Goal: Information Seeking & Learning: Learn about a topic

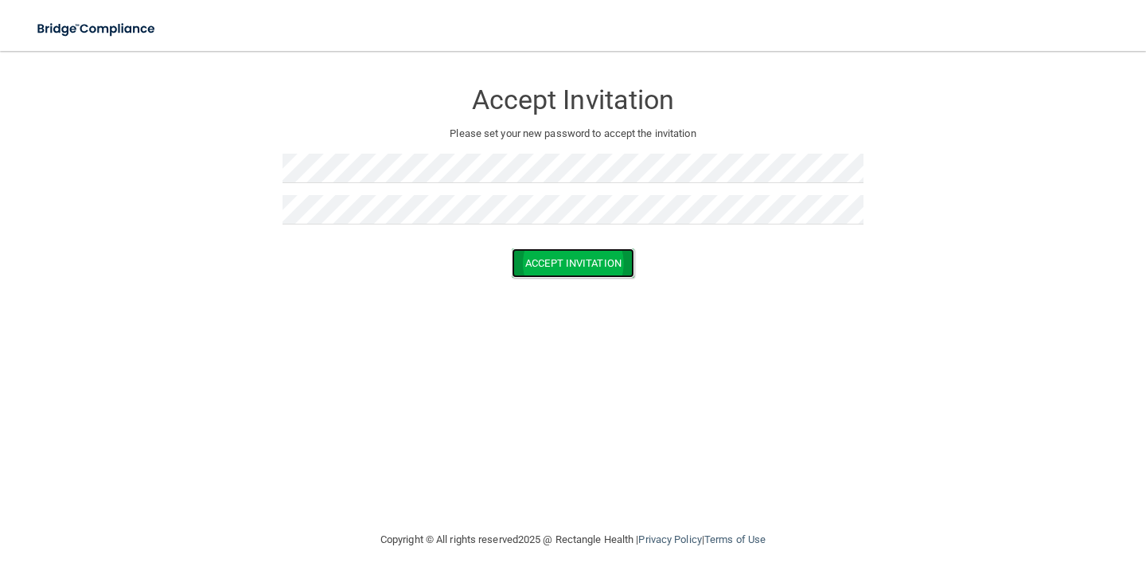
click at [543, 270] on button "Accept Invitation" at bounding box center [573, 262] width 123 height 29
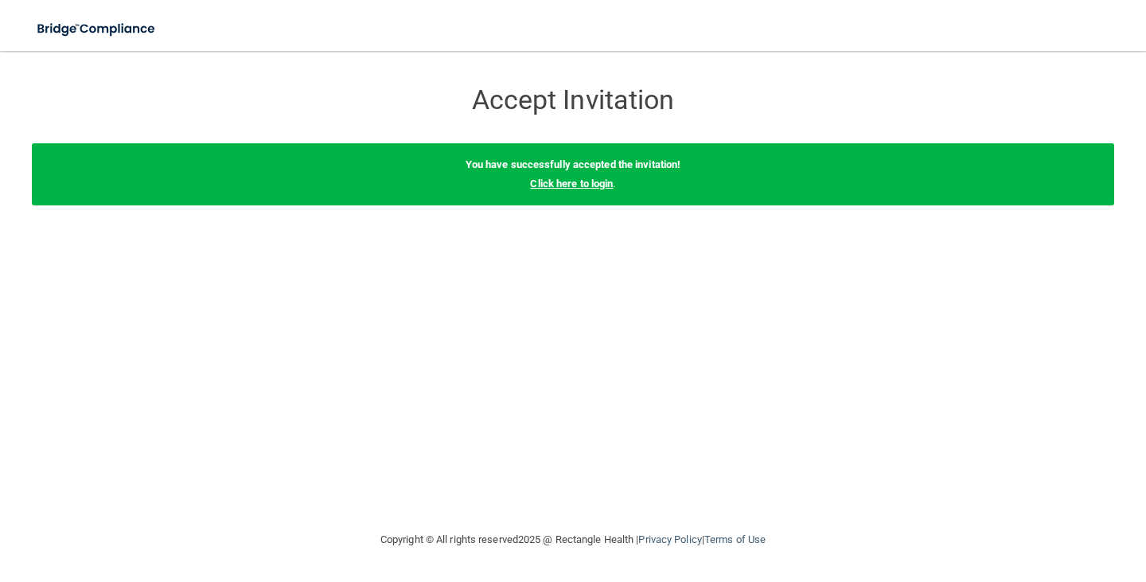
click at [575, 183] on link "Click here to login" at bounding box center [571, 183] width 83 height 12
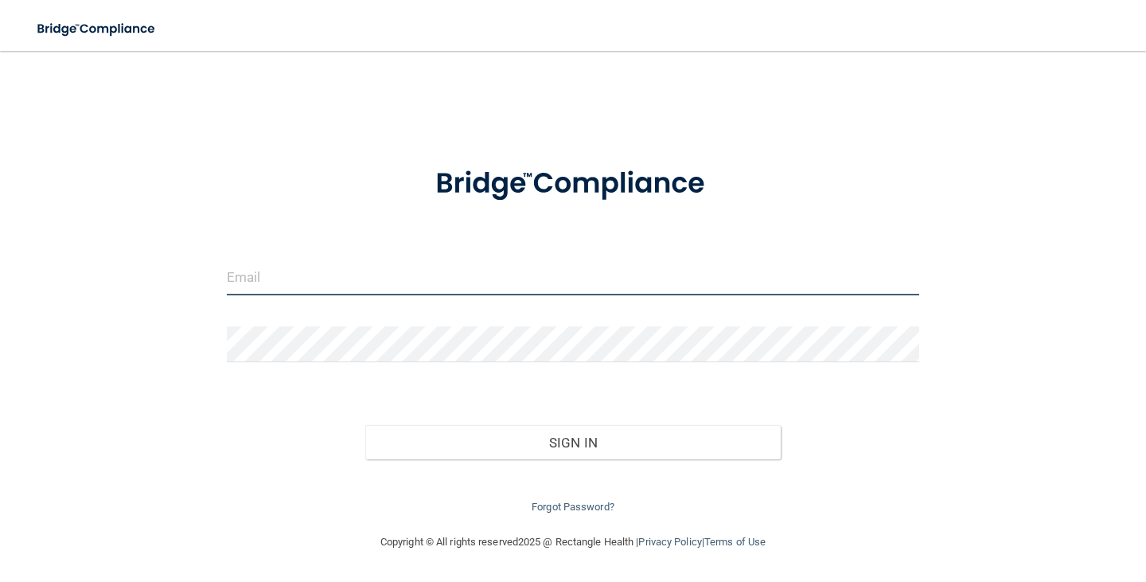
click at [324, 270] on input "email" at bounding box center [573, 277] width 692 height 36
type input "[EMAIL_ADDRESS][DOMAIN_NAME]"
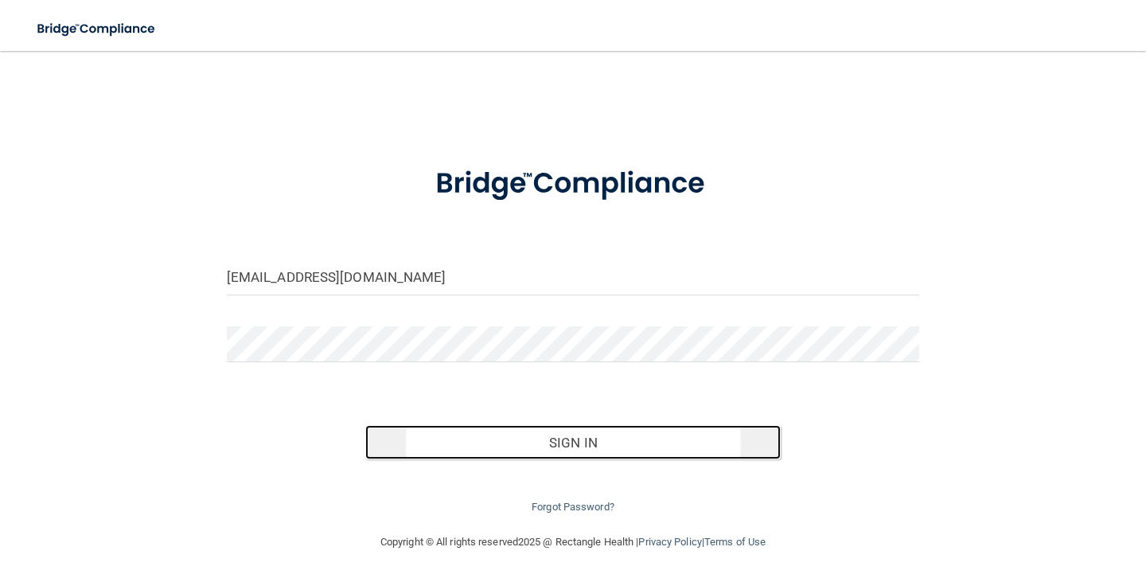
click at [516, 437] on button "Sign In" at bounding box center [572, 442] width 415 height 35
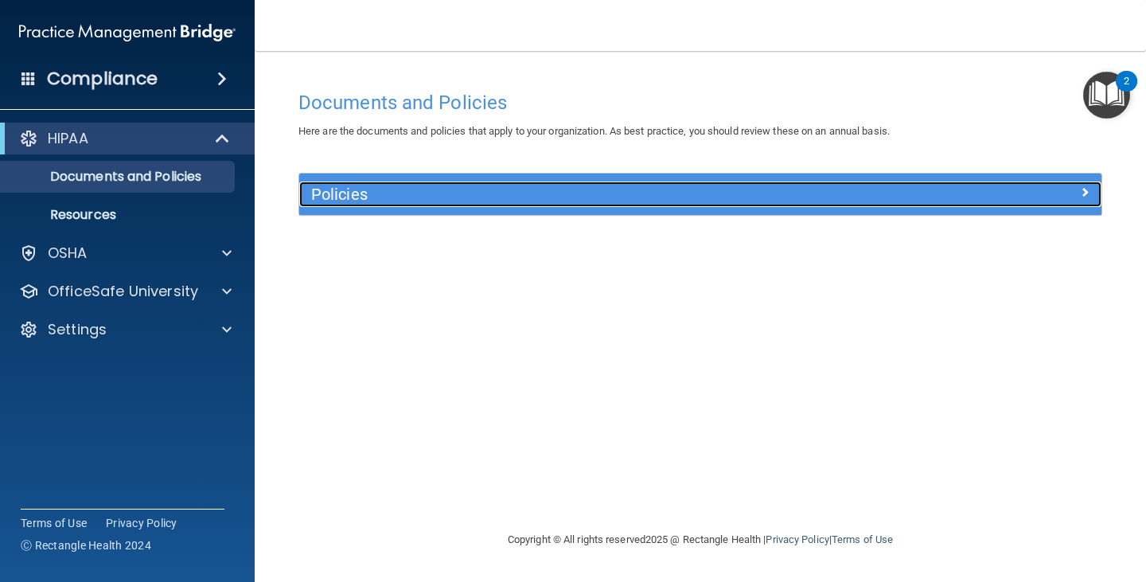
click at [1045, 195] on div at bounding box center [1001, 190] width 200 height 19
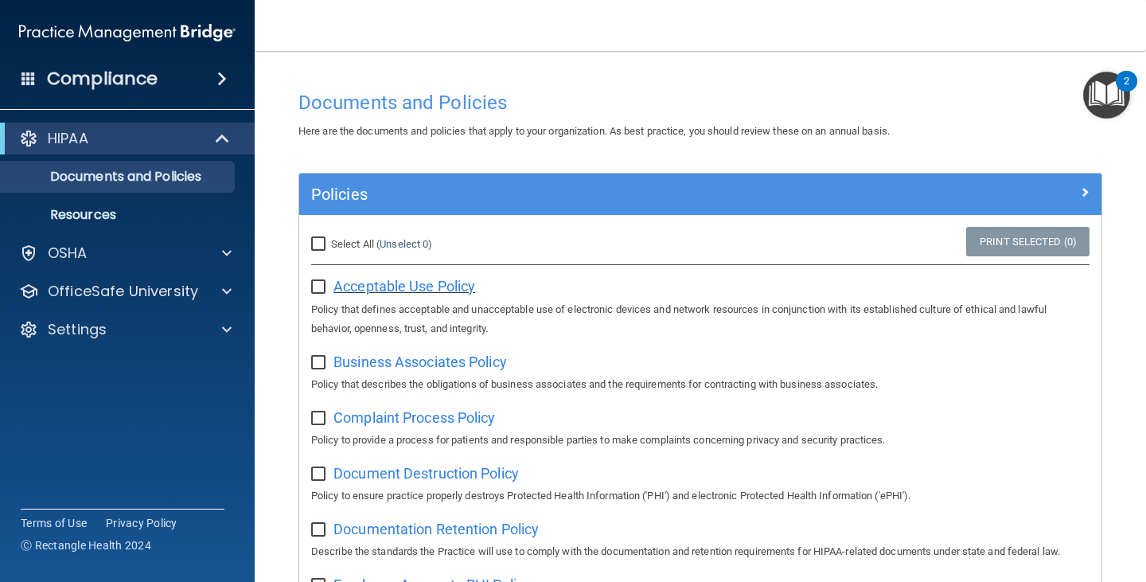
click at [418, 287] on span "Acceptable Use Policy" at bounding box center [404, 286] width 142 height 17
click at [322, 242] on input "Select All (Unselect 0) Unselect All" at bounding box center [320, 244] width 18 height 13
checkbox input "true"
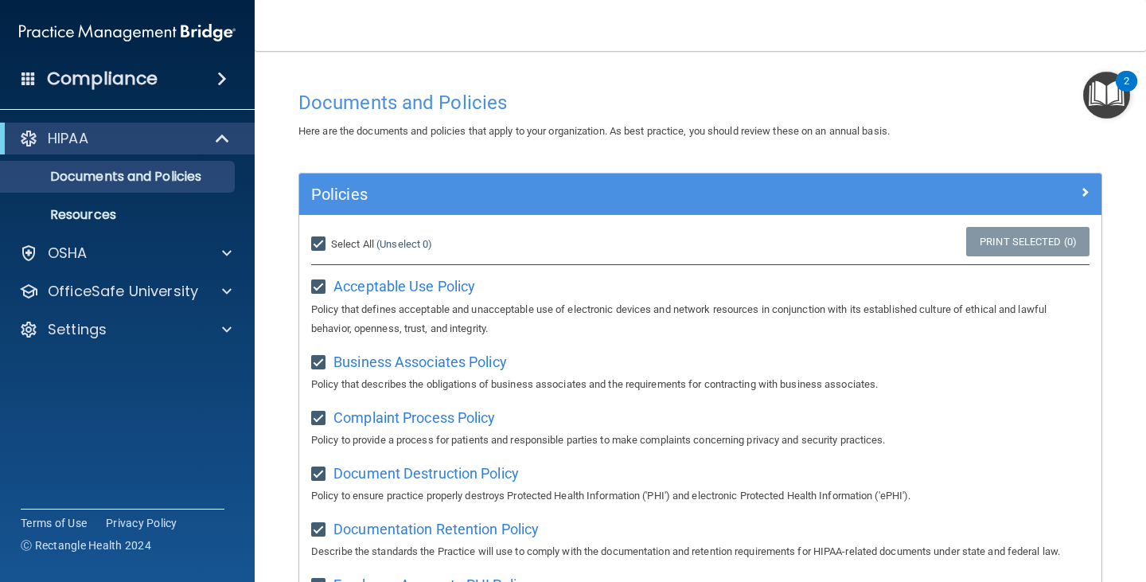
checkbox input "true"
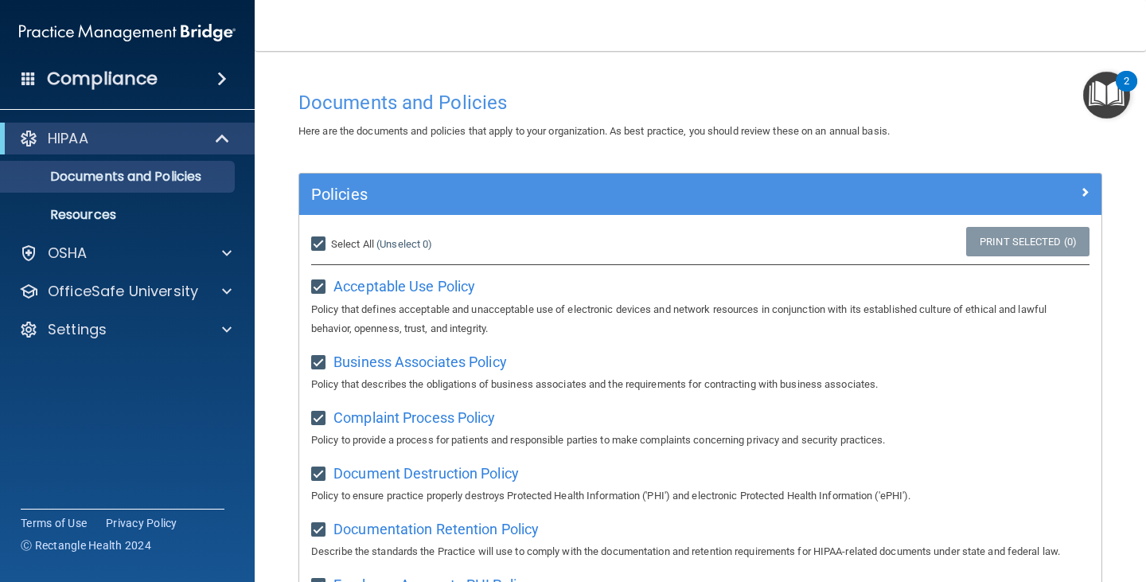
checkbox input "true"
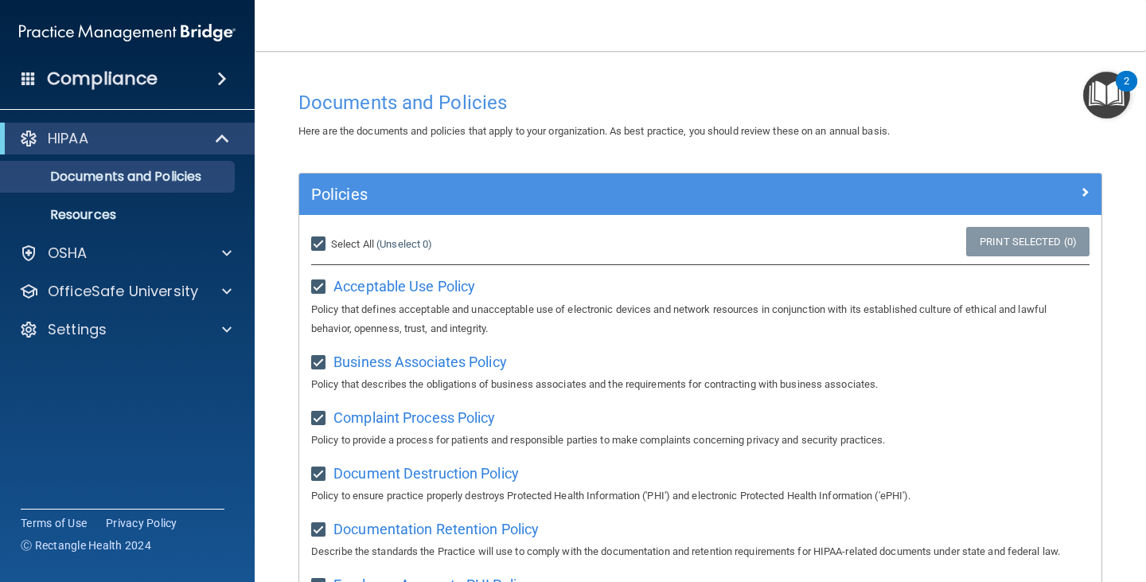
checkbox input "true"
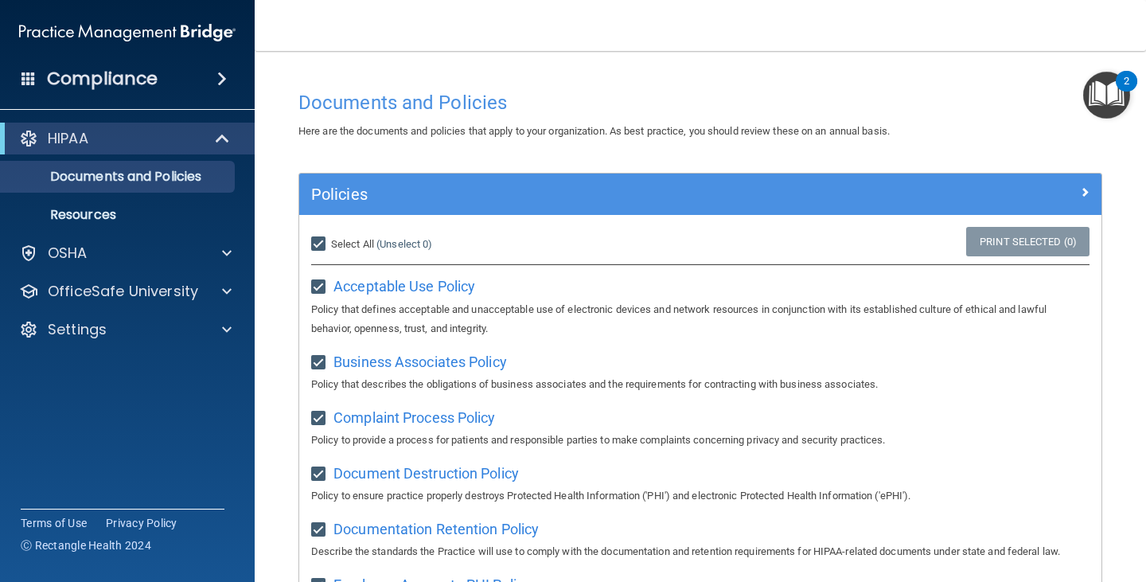
checkbox input "true"
click at [321, 243] on input "Select All (Unselect 21) Unselect All" at bounding box center [320, 244] width 18 height 13
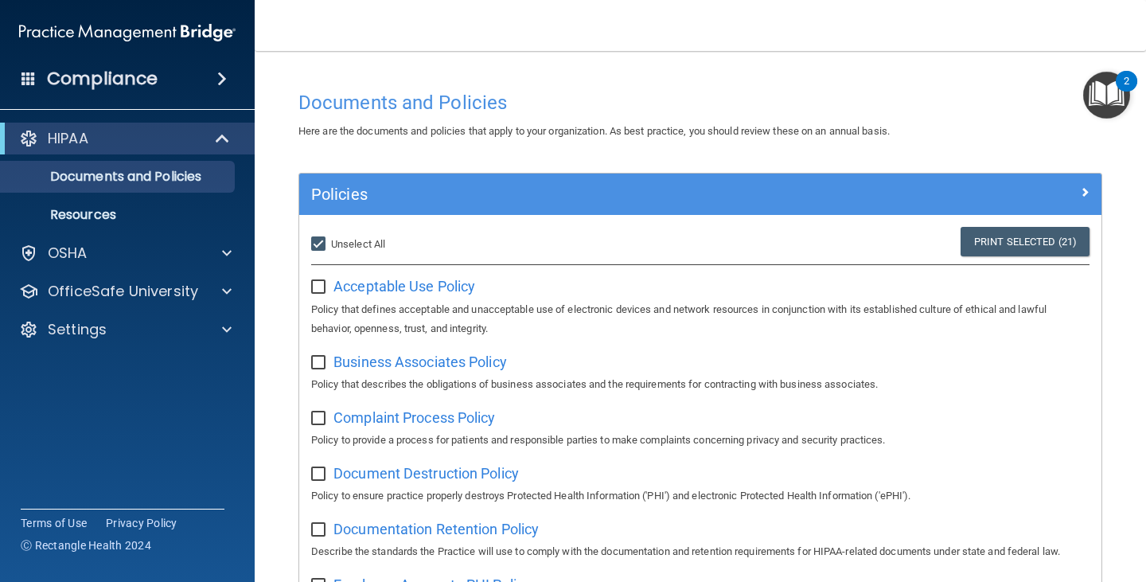
checkbox input "false"
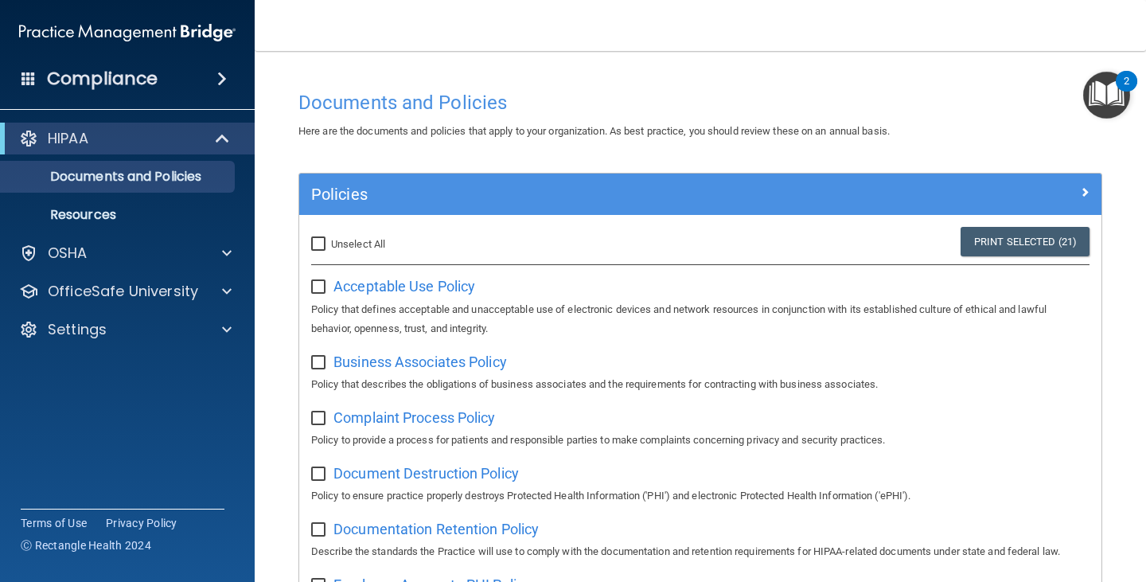
checkbox input "false"
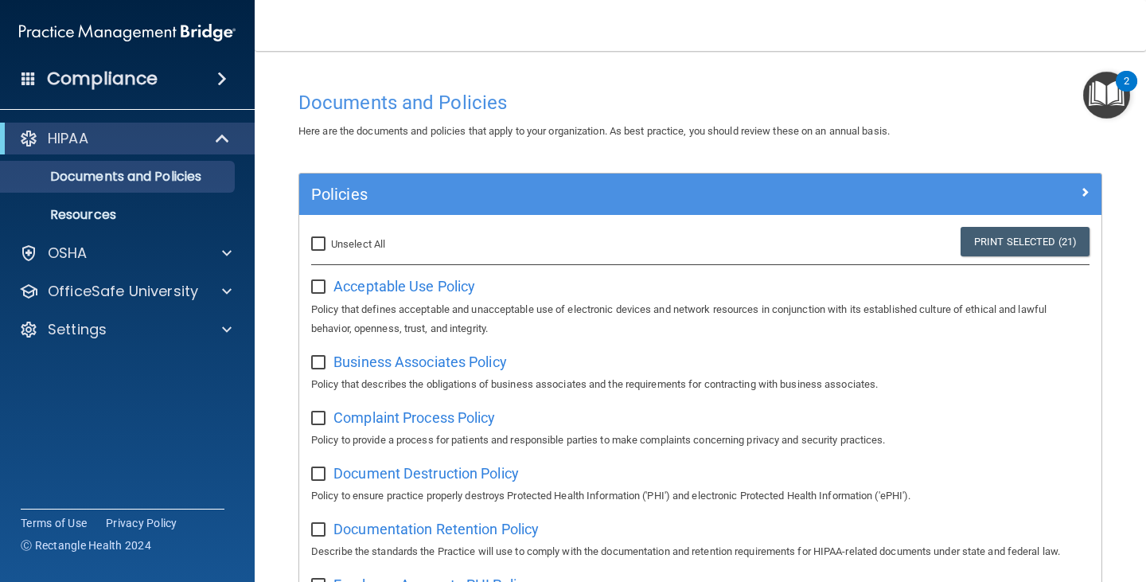
checkbox input "false"
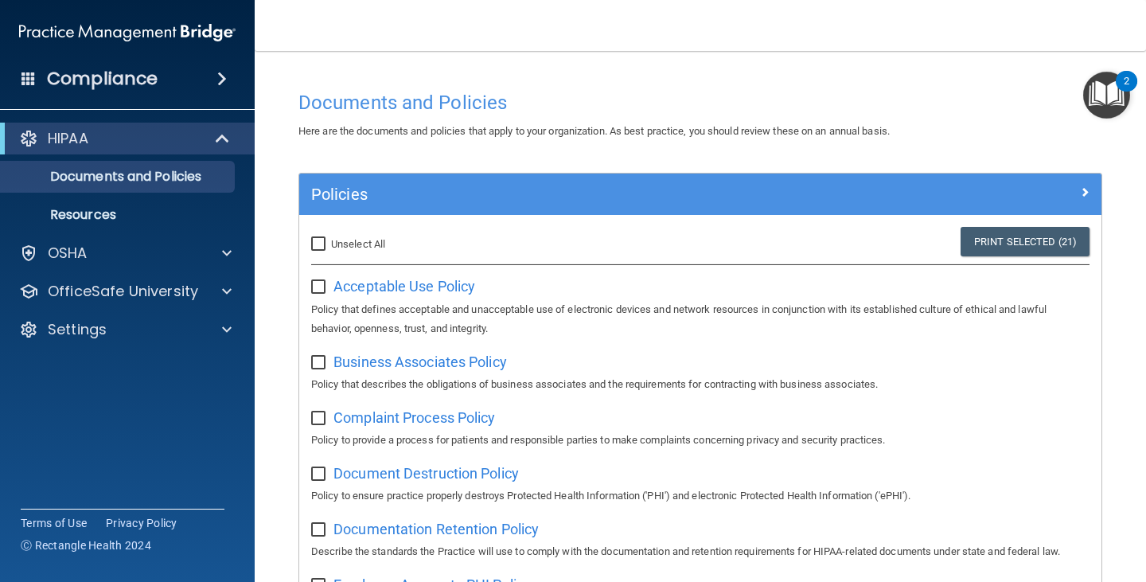
checkbox input "false"
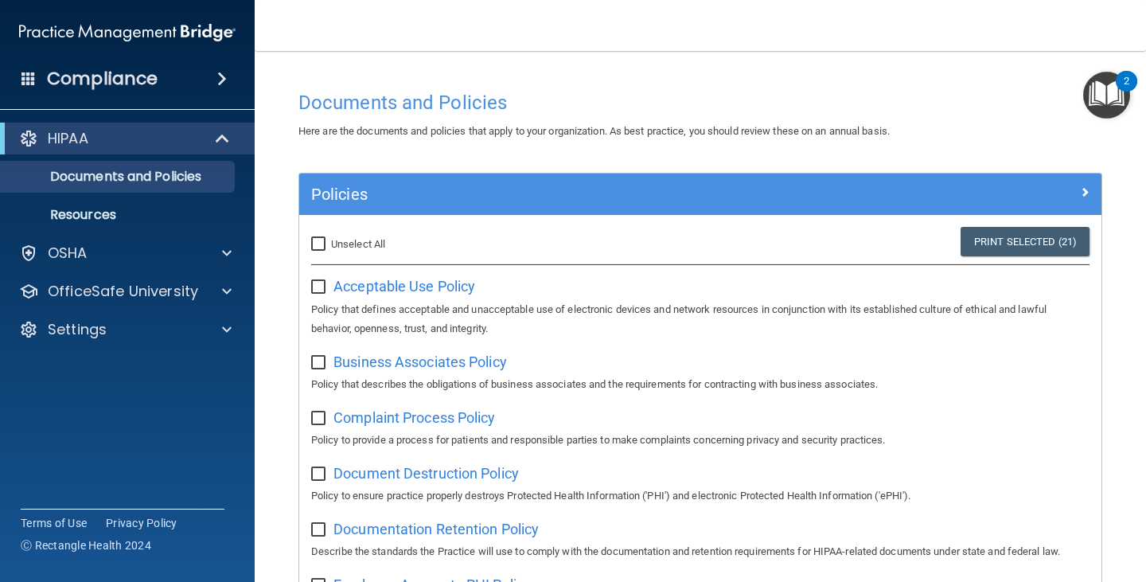
checkbox input "false"
click at [321, 283] on input "checkbox" at bounding box center [320, 287] width 18 height 13
checkbox input "true"
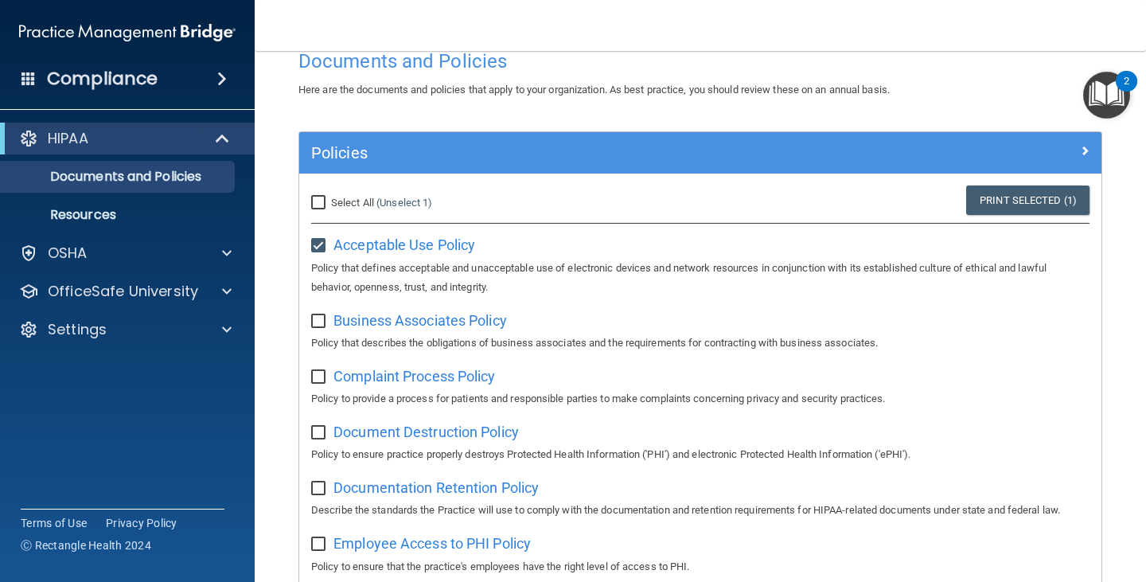
scroll to position [80, 0]
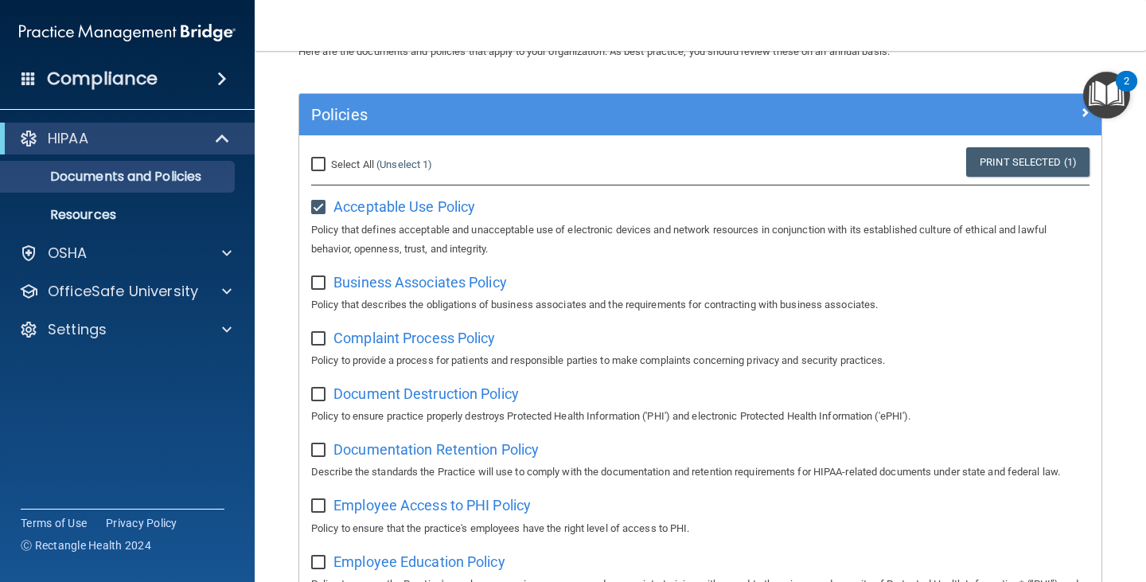
click at [408, 293] on div "Business Associates Policy Policy that describes the obligations of business as…" at bounding box center [700, 291] width 778 height 45
click at [411, 283] on span "Business Associates Policy" at bounding box center [419, 282] width 173 height 17
click at [321, 284] on input "checkbox" at bounding box center [320, 283] width 18 height 13
checkbox input "true"
click at [408, 338] on span "Complaint Process Policy" at bounding box center [414, 337] width 162 height 17
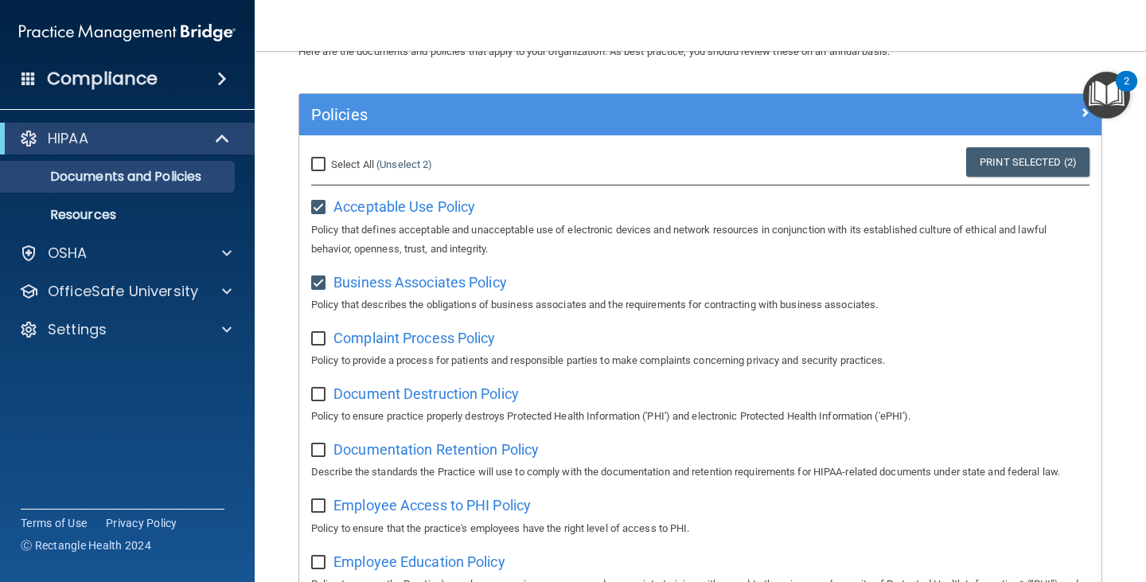
click at [318, 340] on input "checkbox" at bounding box center [320, 339] width 18 height 13
checkbox input "true"
click at [396, 391] on span "Document Destruction Policy" at bounding box center [425, 393] width 185 height 17
click at [323, 393] on input "checkbox" at bounding box center [320, 394] width 18 height 13
checkbox input "true"
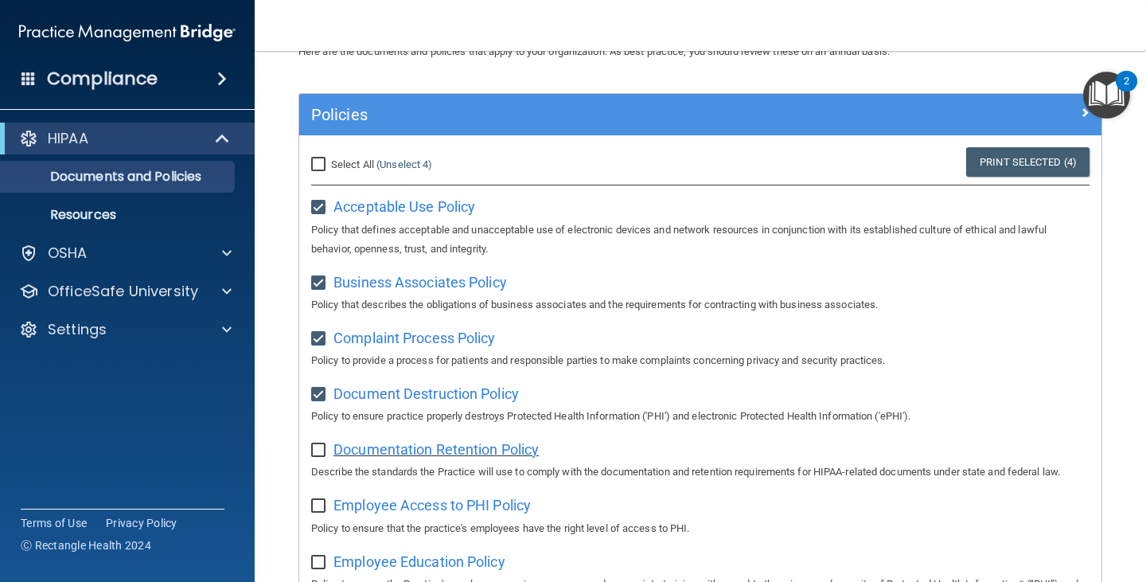
scroll to position [159, 0]
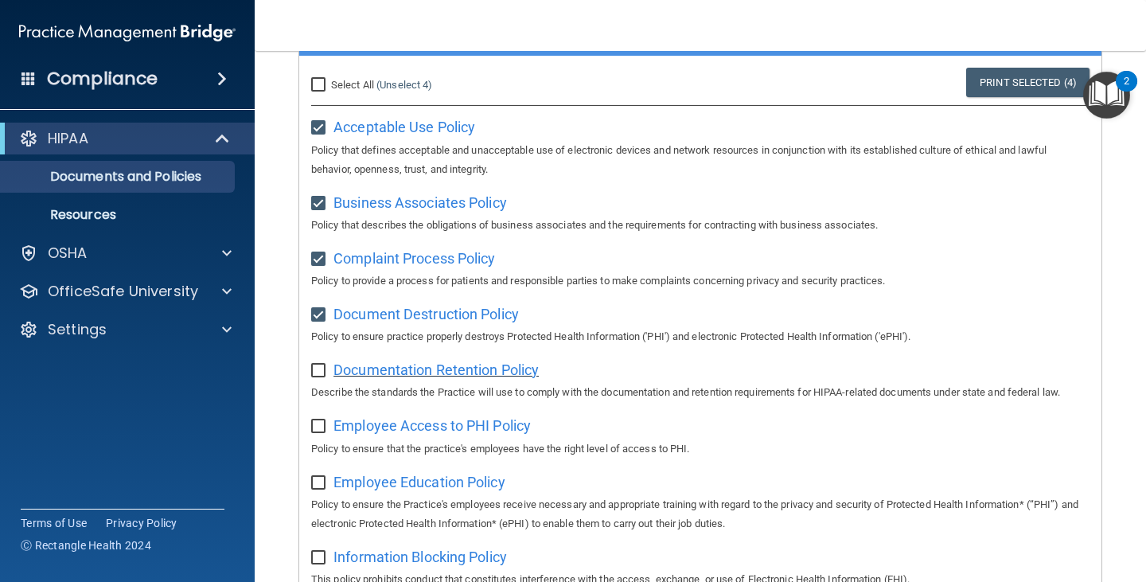
click at [422, 370] on span "Documentation Retention Policy" at bounding box center [435, 369] width 205 height 17
click at [320, 368] on input "checkbox" at bounding box center [320, 370] width 18 height 13
checkbox input "true"
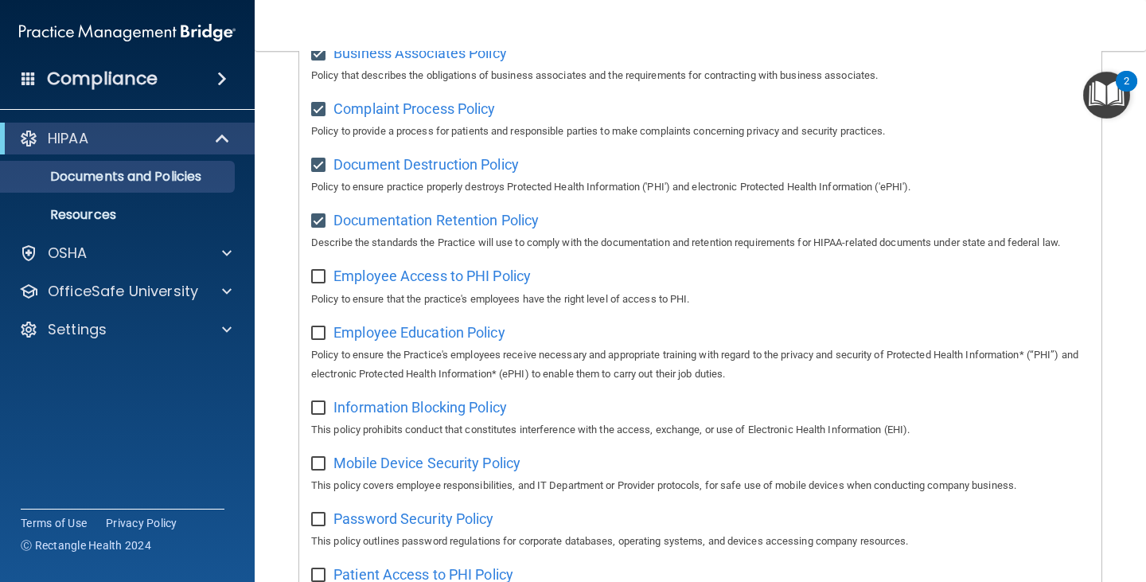
scroll to position [318, 0]
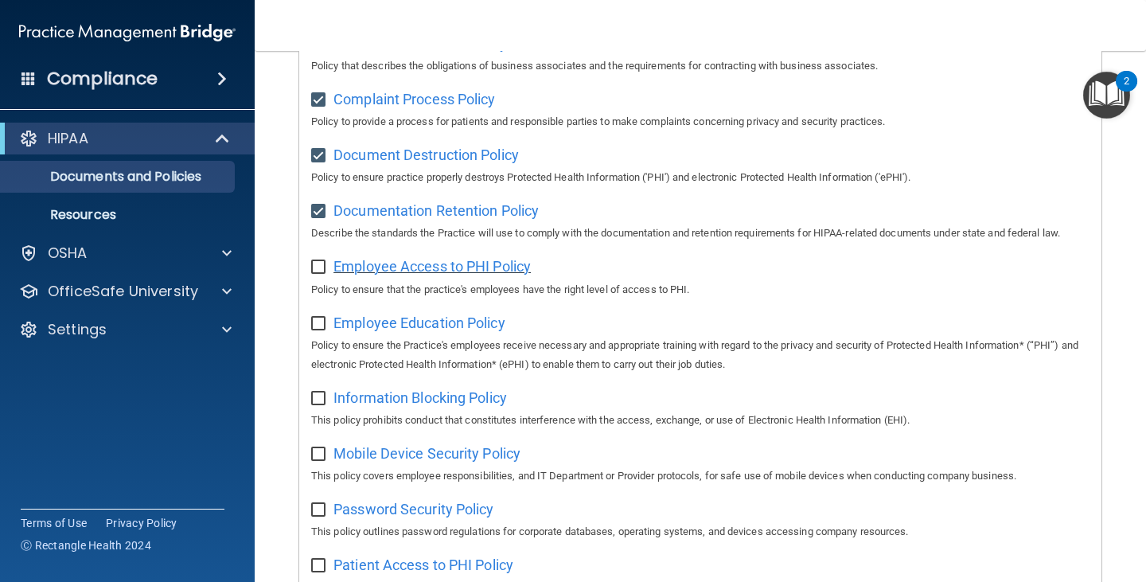
click at [384, 267] on span "Employee Access to PHI Policy" at bounding box center [431, 266] width 197 height 17
click at [320, 267] on input "checkbox" at bounding box center [320, 267] width 18 height 13
checkbox input "true"
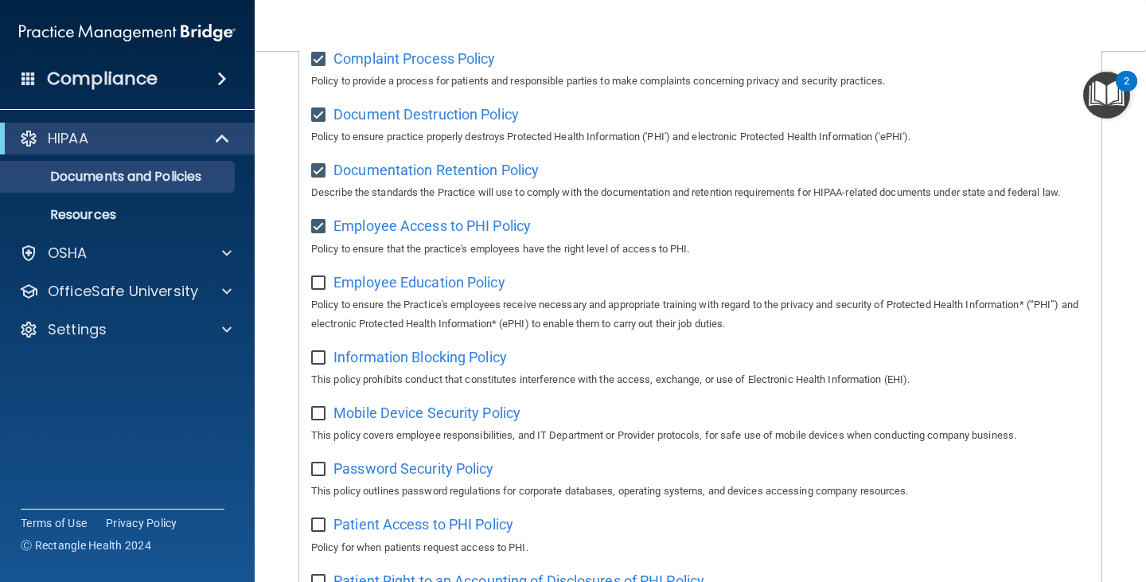
scroll to position [398, 0]
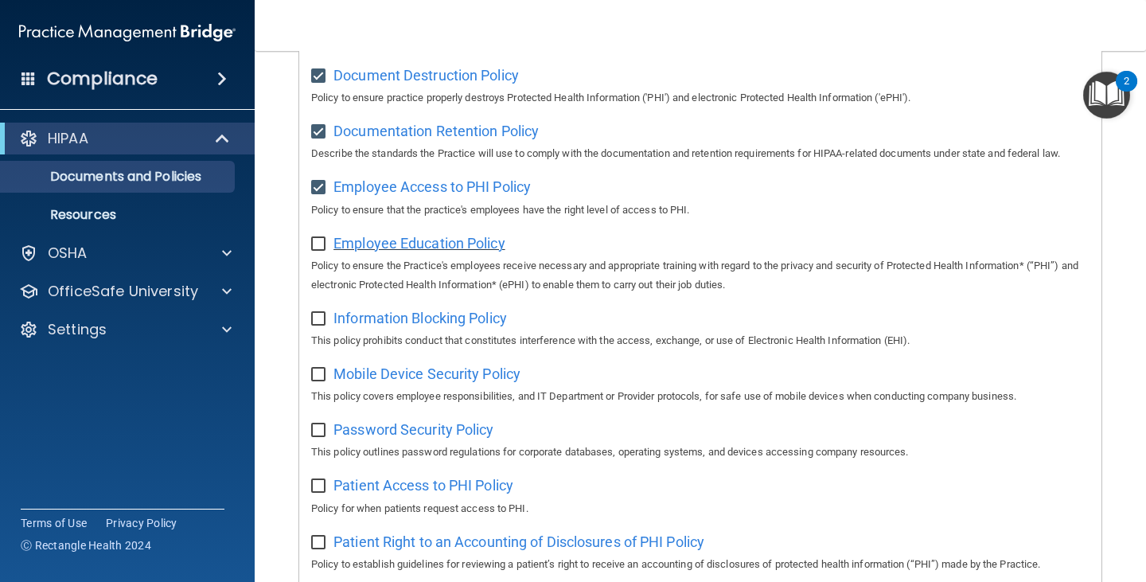
click at [426, 249] on span "Employee Education Policy" at bounding box center [419, 243] width 172 height 17
click at [325, 249] on input "checkbox" at bounding box center [320, 244] width 18 height 13
checkbox input "true"
click at [394, 325] on span "Information Blocking Policy" at bounding box center [419, 317] width 173 height 17
click at [321, 324] on input "checkbox" at bounding box center [320, 319] width 18 height 13
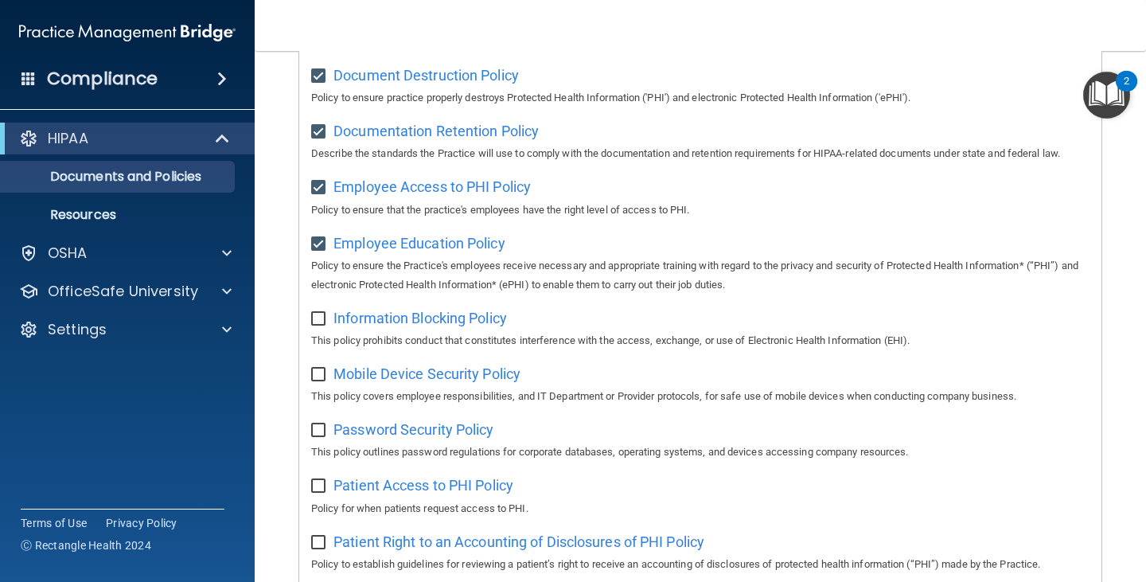
checkbox input "true"
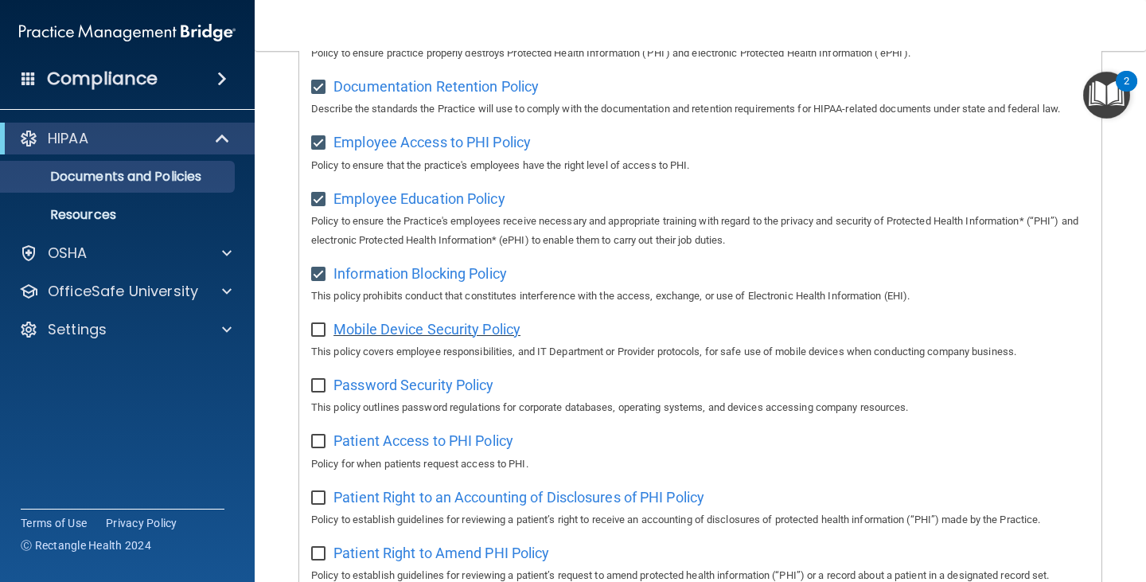
scroll to position [477, 0]
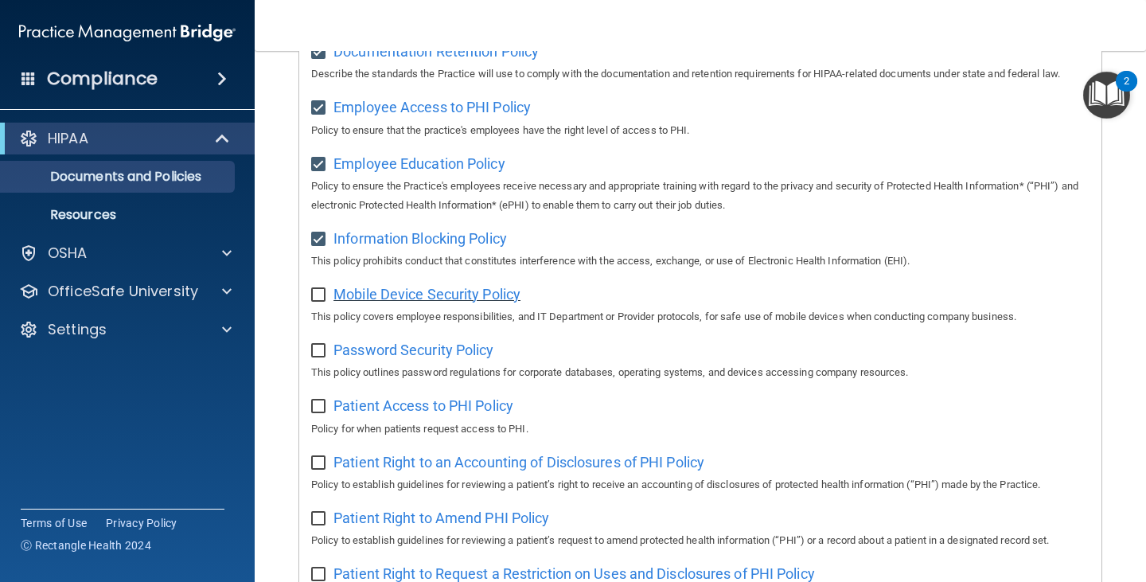
click at [434, 302] on span "Mobile Device Security Policy" at bounding box center [426, 294] width 187 height 17
click at [317, 302] on input "checkbox" at bounding box center [320, 295] width 18 height 13
checkbox input "true"
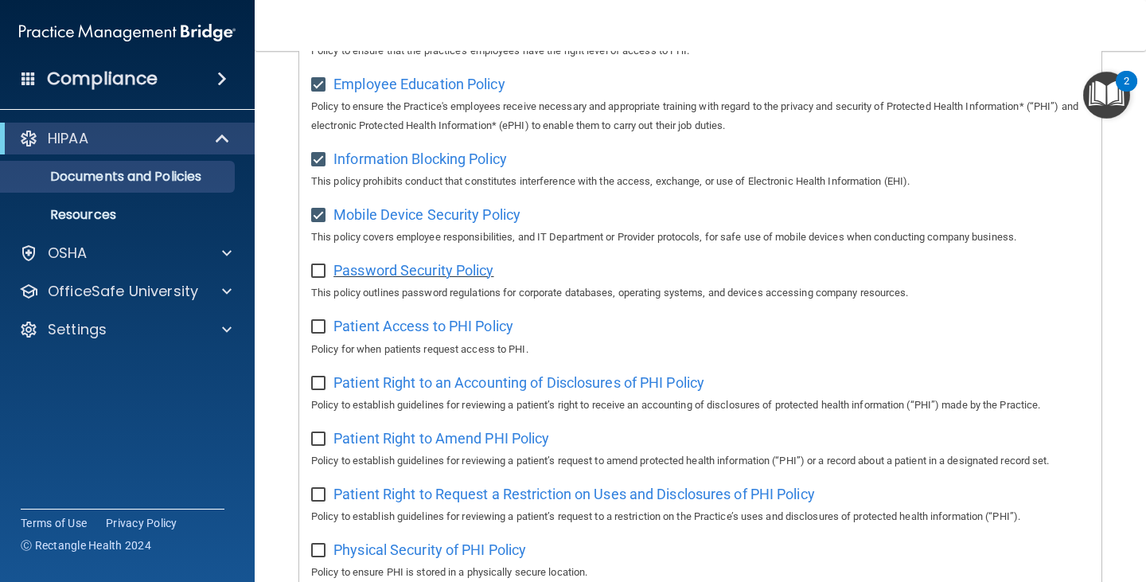
click at [414, 278] on span "Password Security Policy" at bounding box center [413, 270] width 160 height 17
click at [321, 278] on input "checkbox" at bounding box center [320, 271] width 18 height 13
checkbox input "true"
click at [407, 329] on span "Patient Access to PHI Policy" at bounding box center [423, 325] width 180 height 17
click at [361, 334] on span "Patient Access to PHI Policy" at bounding box center [423, 325] width 180 height 17
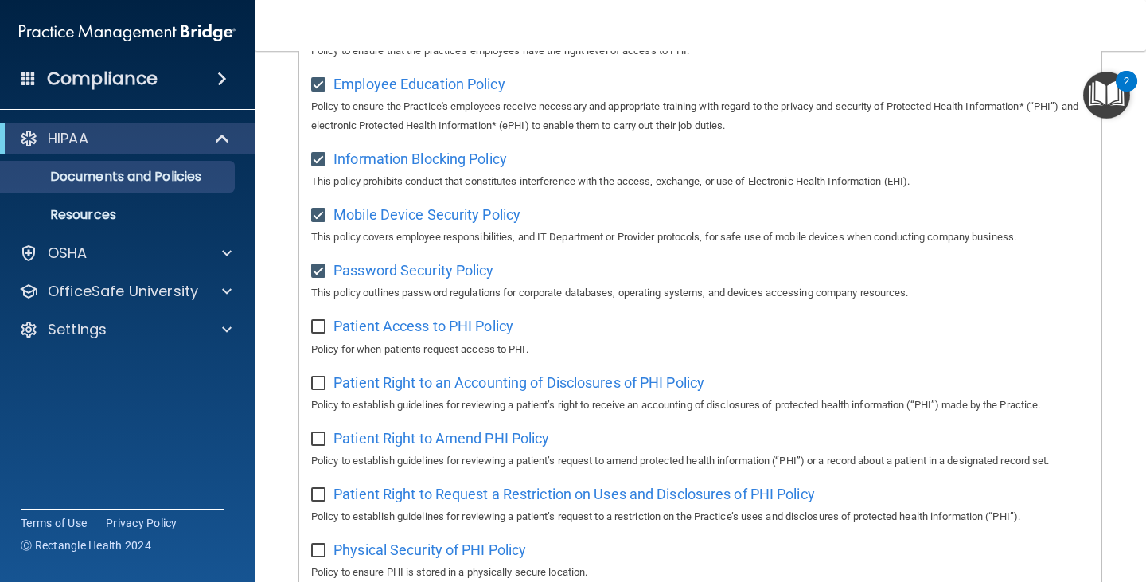
click at [321, 330] on input "checkbox" at bounding box center [320, 327] width 18 height 13
checkbox input "true"
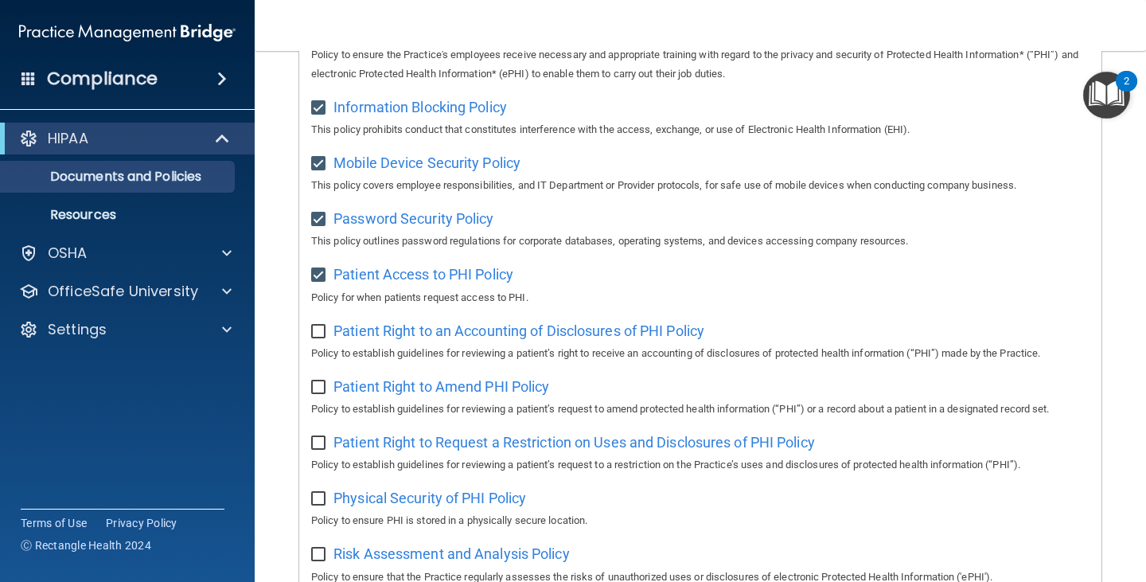
scroll to position [636, 0]
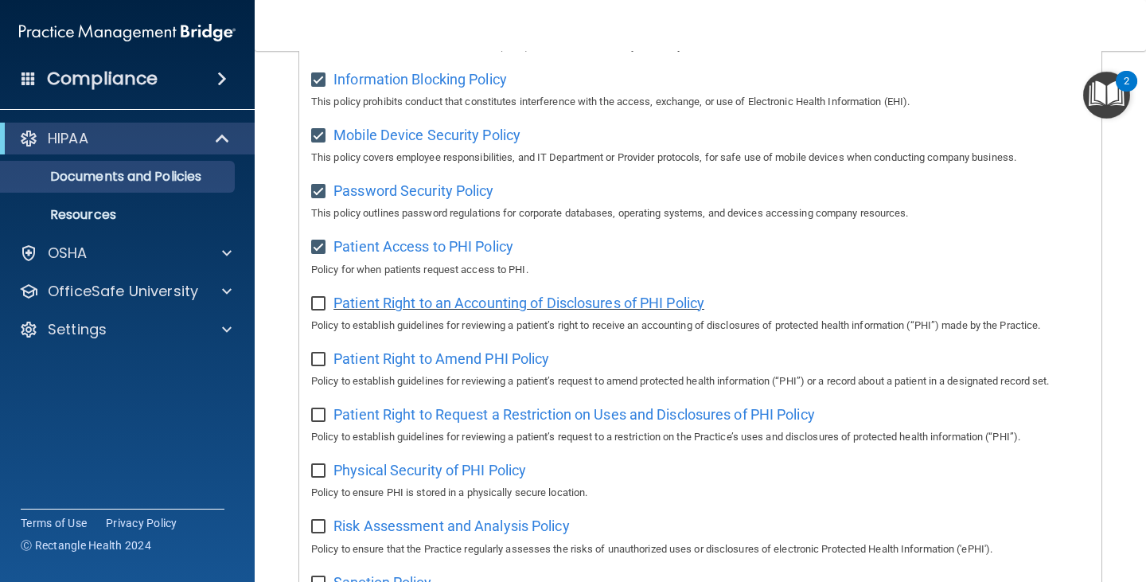
click at [437, 311] on span "Patient Right to an Accounting of Disclosures of PHI Policy" at bounding box center [518, 302] width 371 height 17
click at [325, 310] on input "checkbox" at bounding box center [320, 304] width 18 height 13
checkbox input "true"
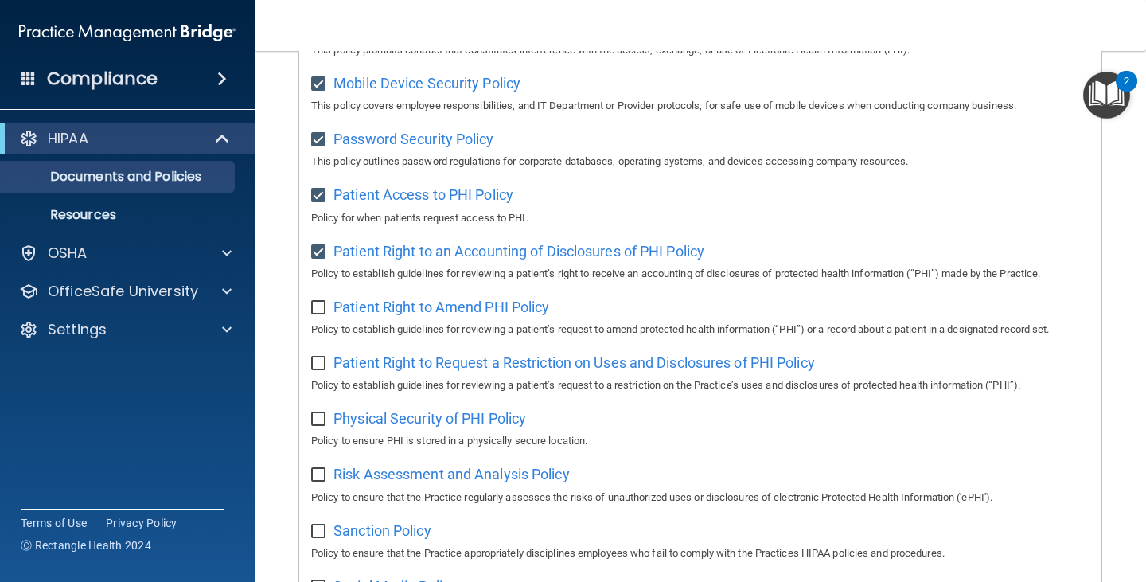
scroll to position [716, 0]
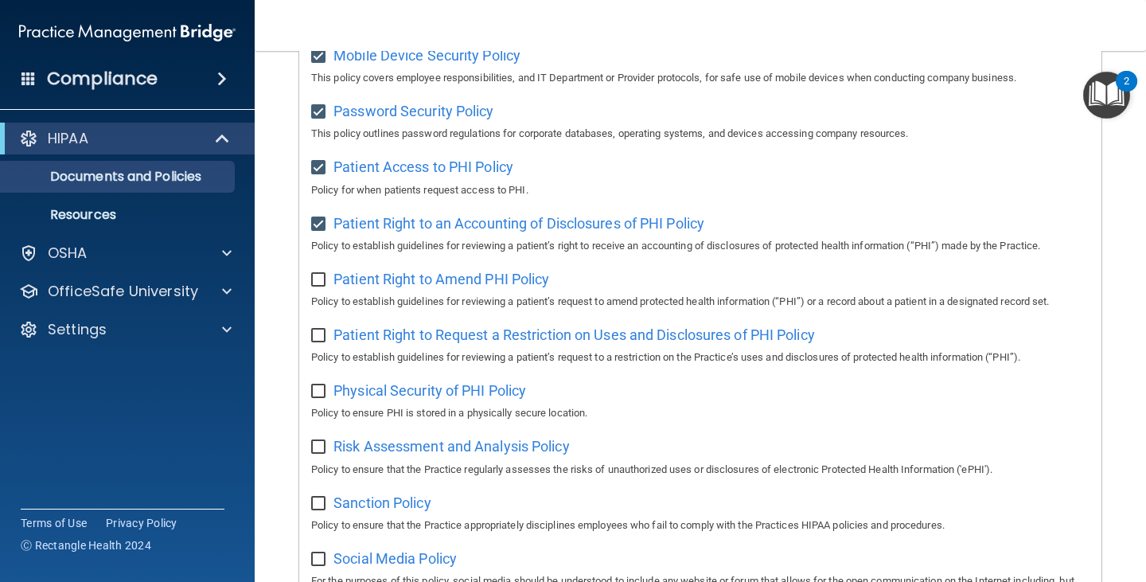
click at [325, 286] on input "checkbox" at bounding box center [320, 280] width 18 height 13
checkbox input "true"
click at [320, 342] on input "checkbox" at bounding box center [320, 335] width 18 height 13
checkbox input "true"
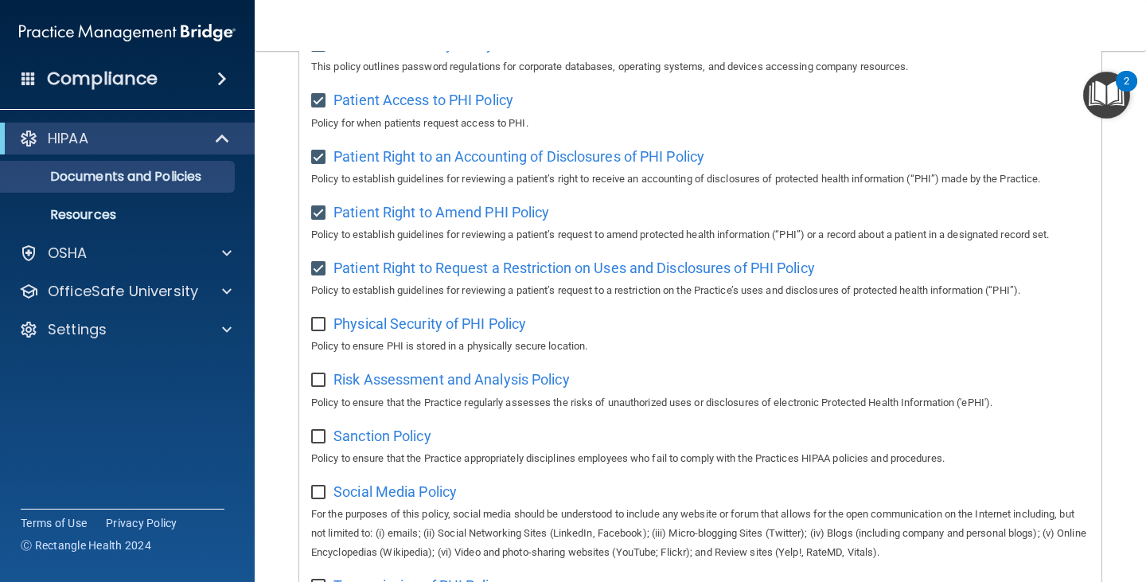
scroll to position [875, 0]
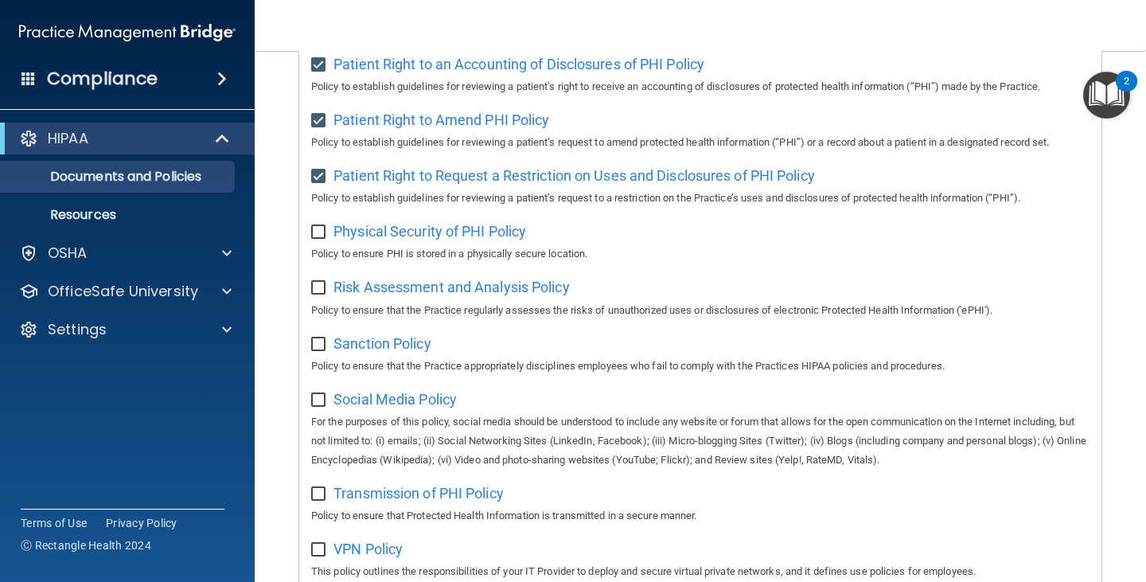
click at [323, 239] on input "checkbox" at bounding box center [320, 232] width 18 height 13
checkbox input "true"
click at [316, 294] on input "checkbox" at bounding box center [320, 288] width 18 height 13
checkbox input "true"
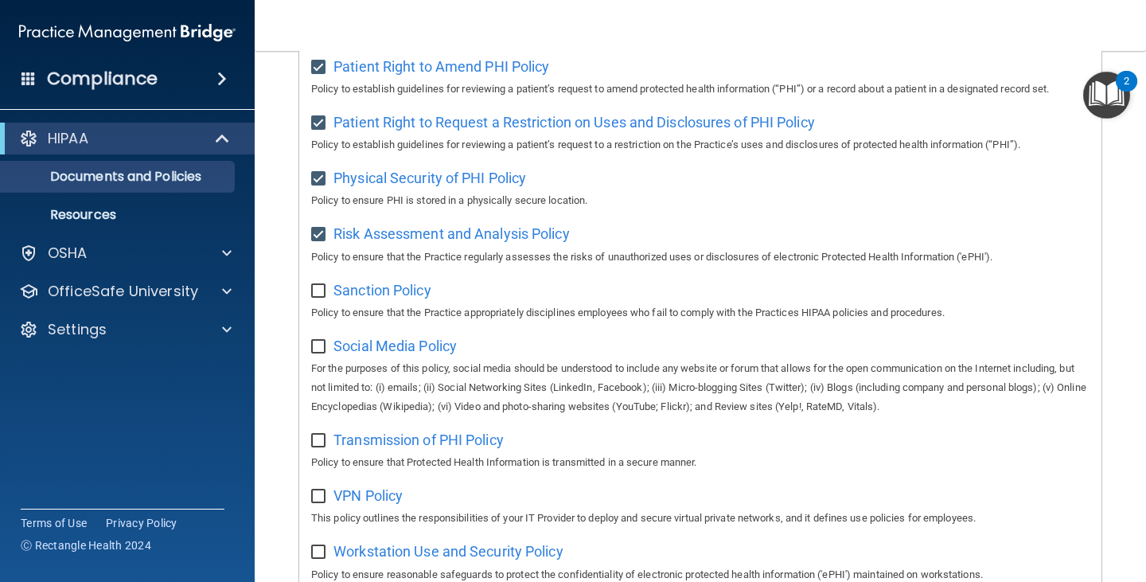
scroll to position [1034, 0]
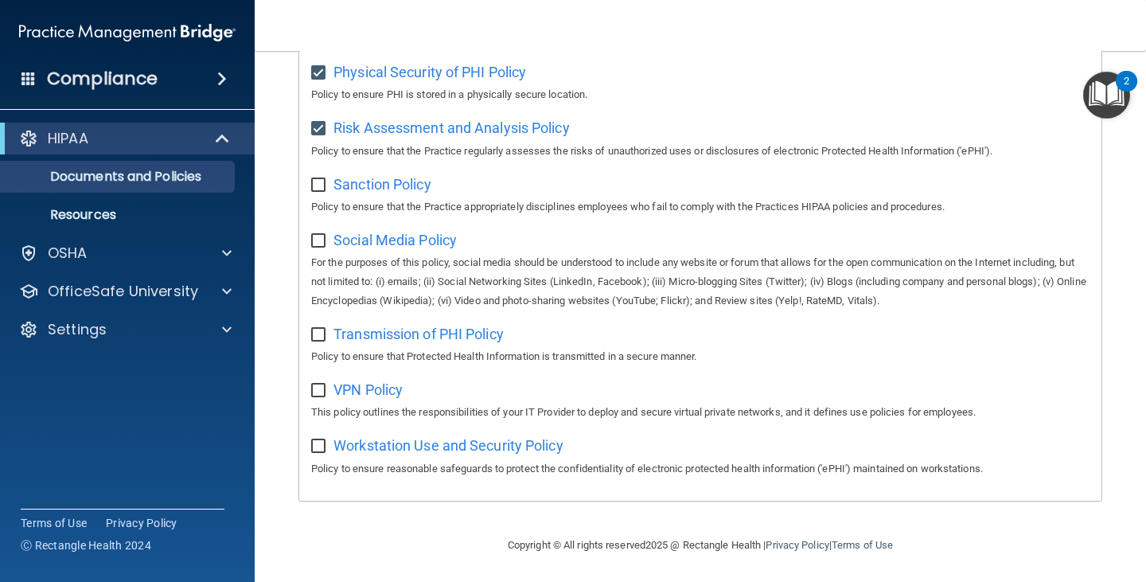
click at [320, 192] on input "checkbox" at bounding box center [320, 185] width 18 height 13
checkbox input "true"
click at [313, 247] on input "checkbox" at bounding box center [320, 241] width 18 height 13
checkbox input "true"
click at [316, 356] on div "Transmission of PHI Policy Policy to ensure that Protected Health Information i…" at bounding box center [700, 343] width 778 height 45
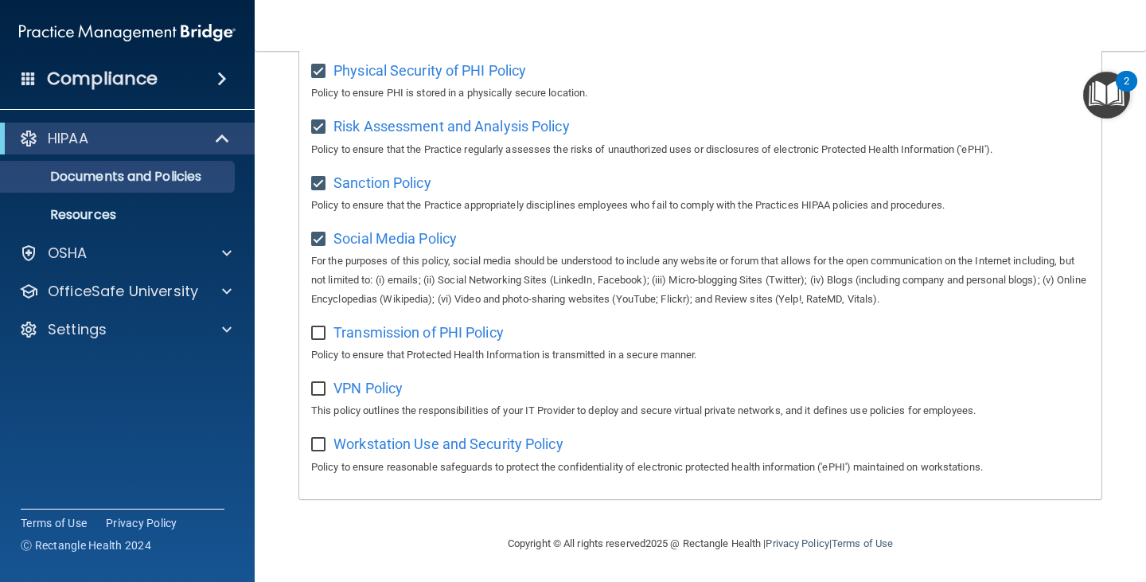
scroll to position [1053, 0]
drag, startPoint x: 313, startPoint y: 322, endPoint x: 328, endPoint y: 342, distance: 24.5
click at [314, 327] on input "checkbox" at bounding box center [320, 333] width 18 height 13
checkbox input "true"
click at [318, 383] on input "checkbox" at bounding box center [320, 389] width 18 height 13
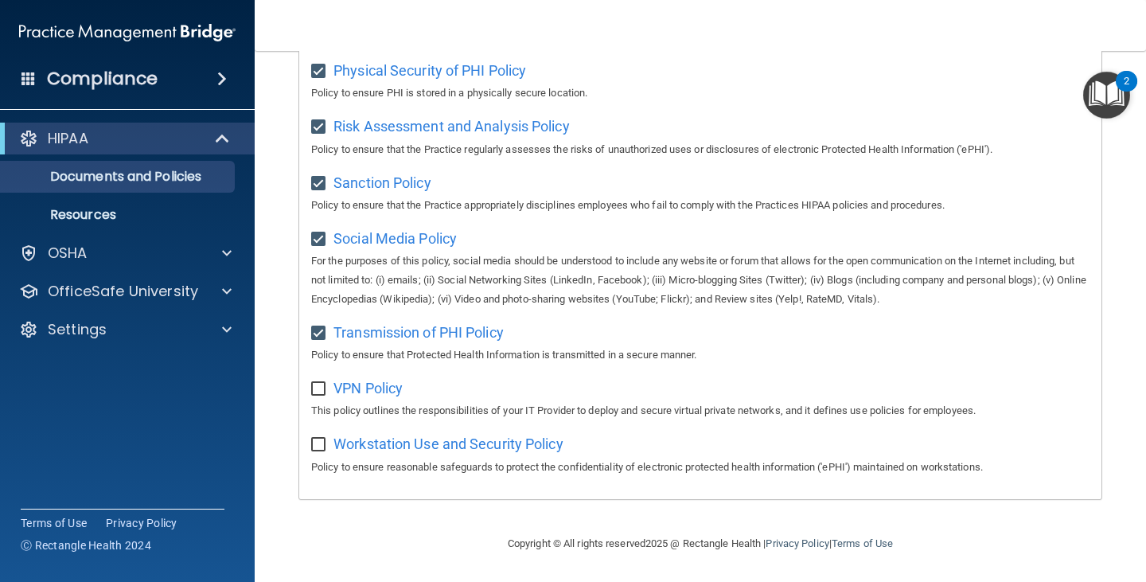
checkbox input "true"
click at [321, 442] on input "checkbox" at bounding box center [320, 444] width 18 height 13
checkbox input "true"
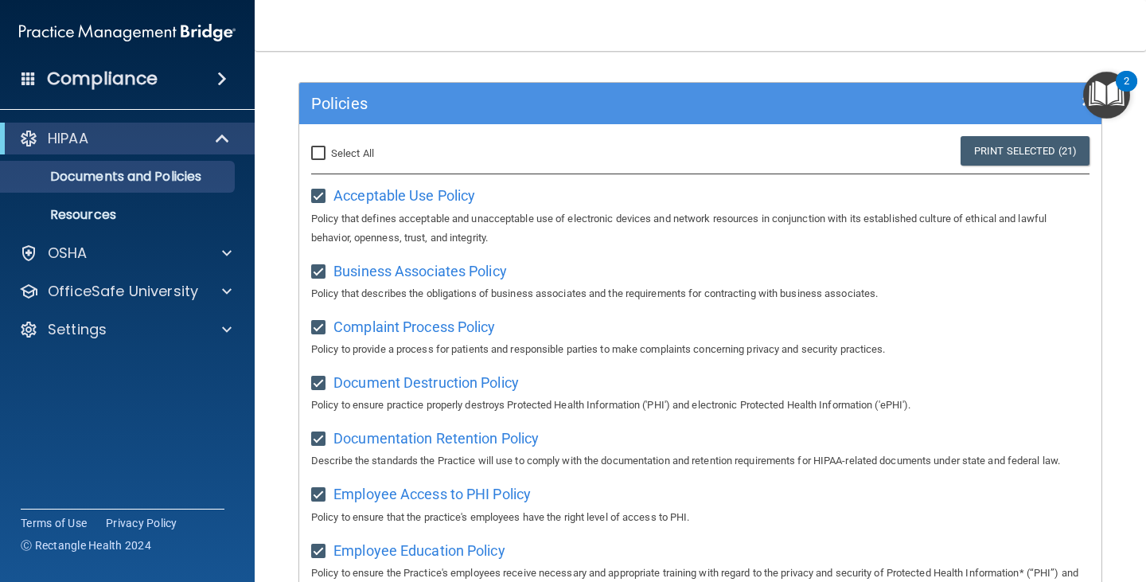
scroll to position [0, 0]
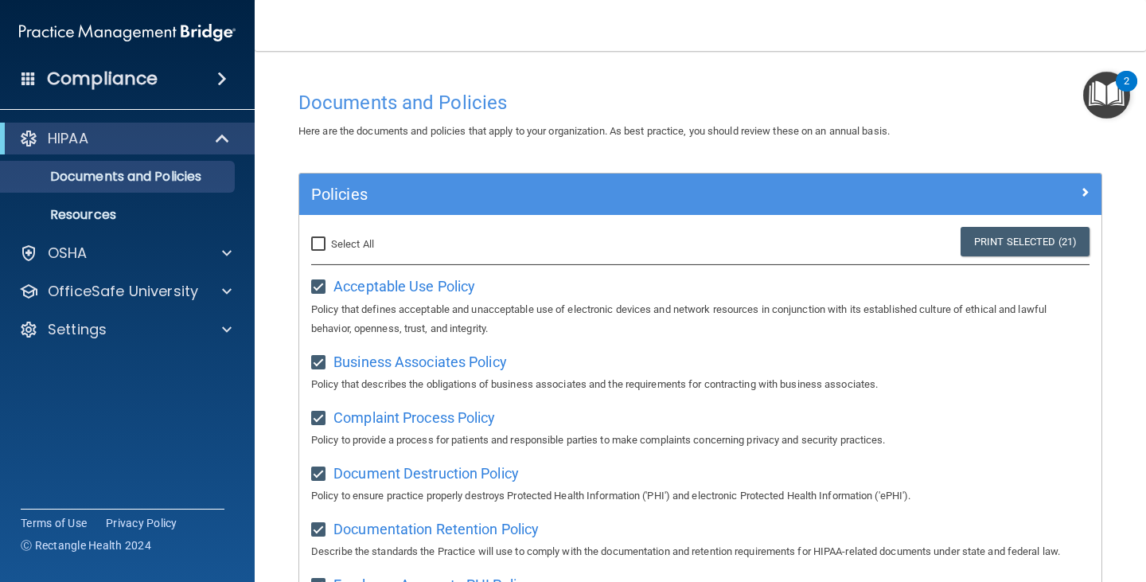
click at [1098, 99] on img "Open Resource Center, 2 new notifications" at bounding box center [1106, 95] width 47 height 47
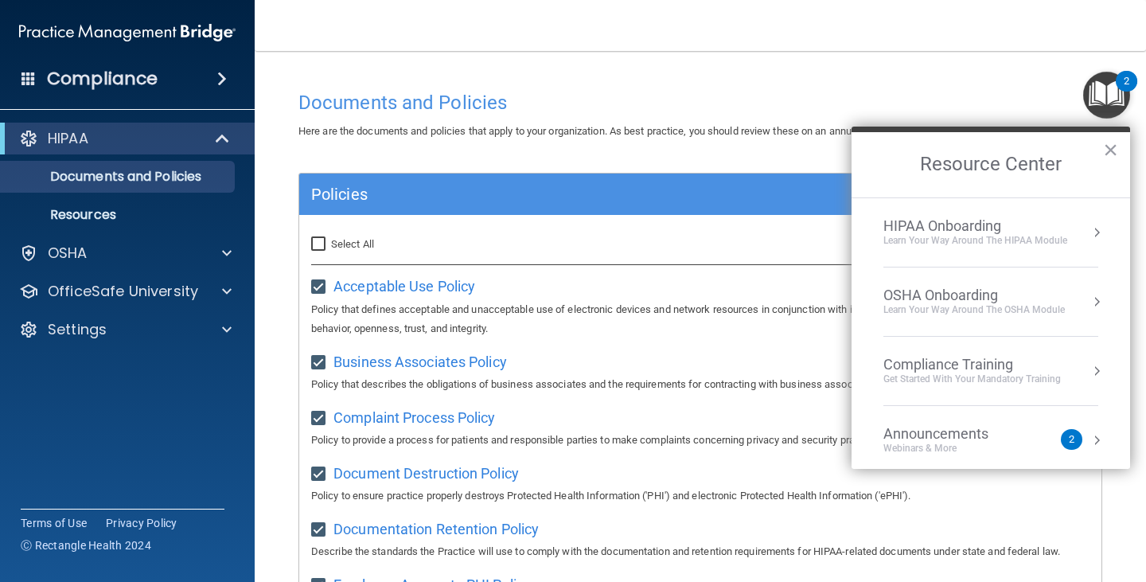
click at [944, 436] on div "Announcements" at bounding box center [951, 434] width 137 height 18
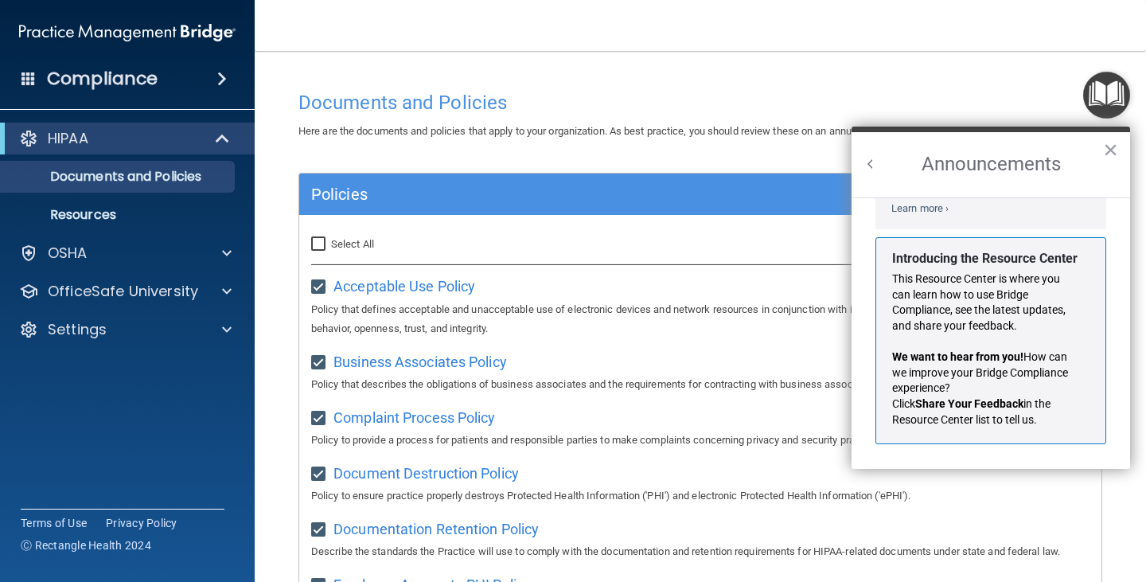
scroll to position [279, 0]
click at [1112, 150] on button "×" at bounding box center [1110, 149] width 15 height 25
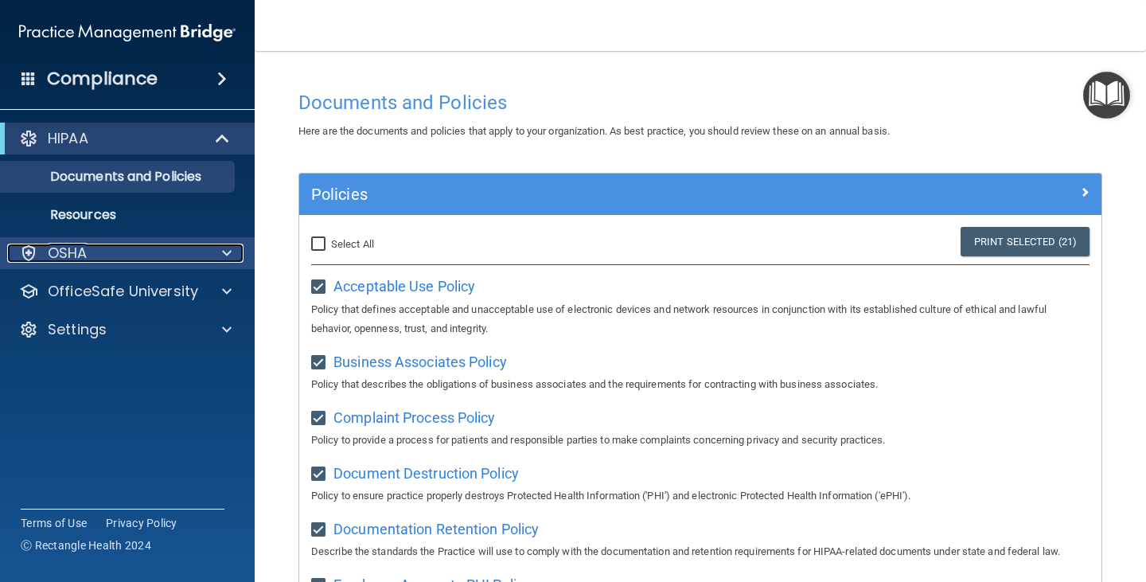
click at [111, 244] on div "OSHA" at bounding box center [105, 252] width 197 height 19
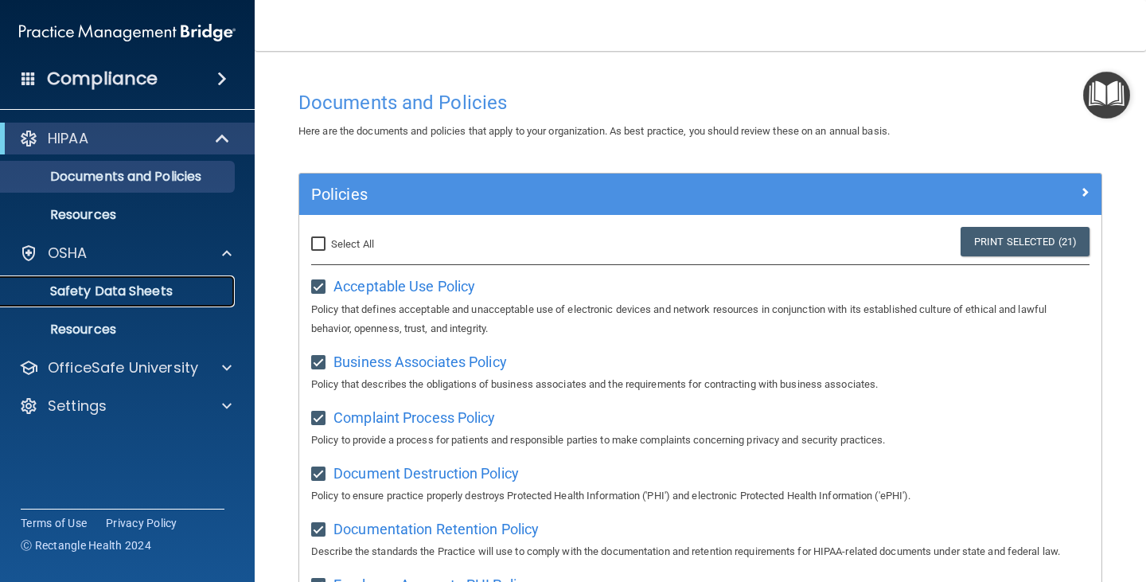
click at [120, 281] on link "Safety Data Sheets" at bounding box center [109, 291] width 251 height 32
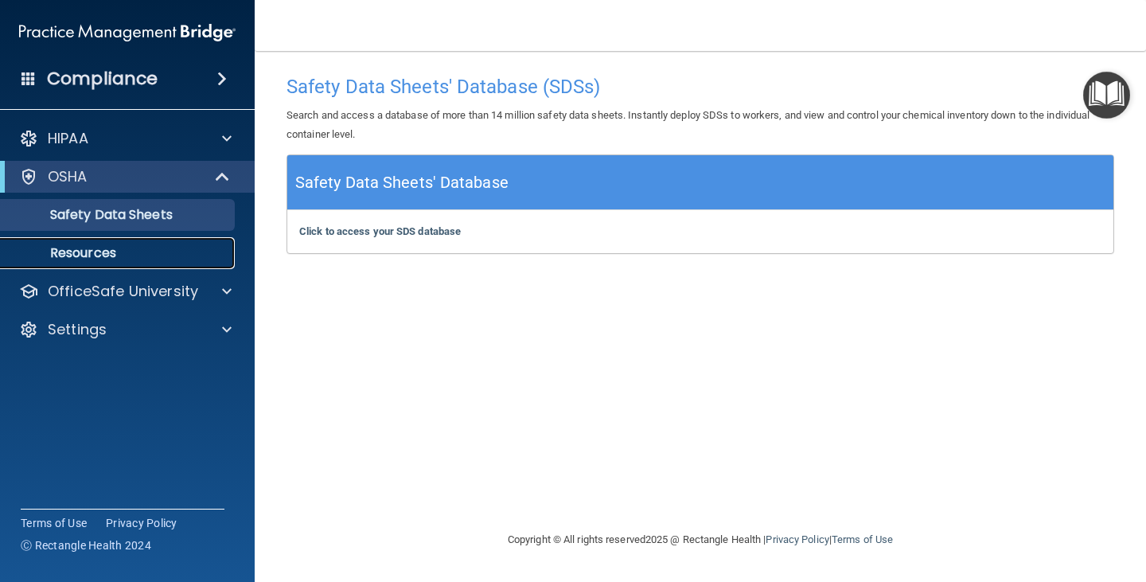
click at [119, 262] on link "Resources" at bounding box center [109, 253] width 251 height 32
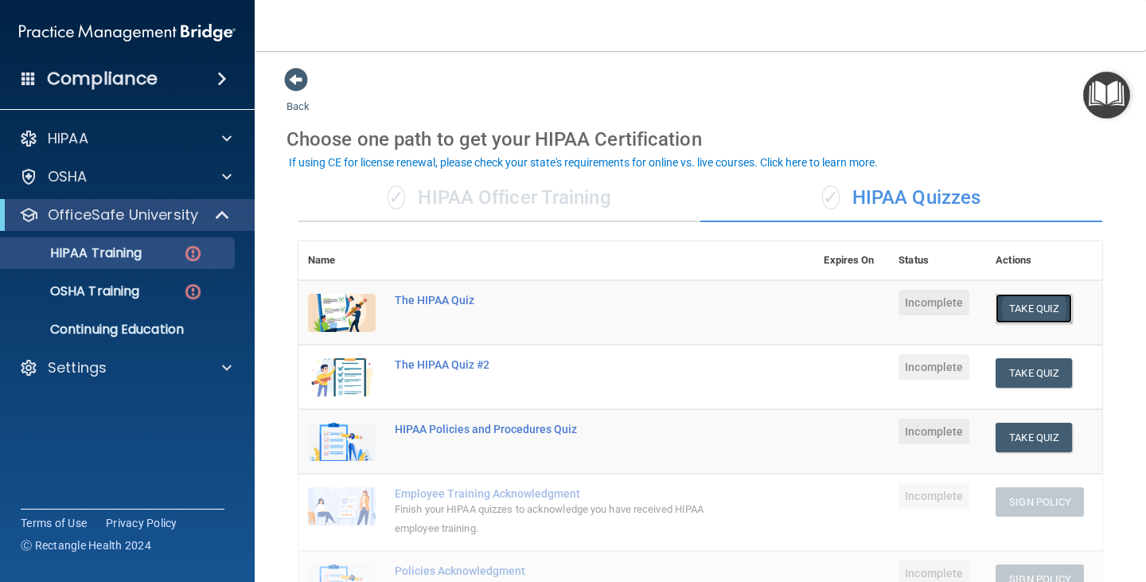
click at [1004, 309] on button "Take Quiz" at bounding box center [1033, 308] width 76 height 29
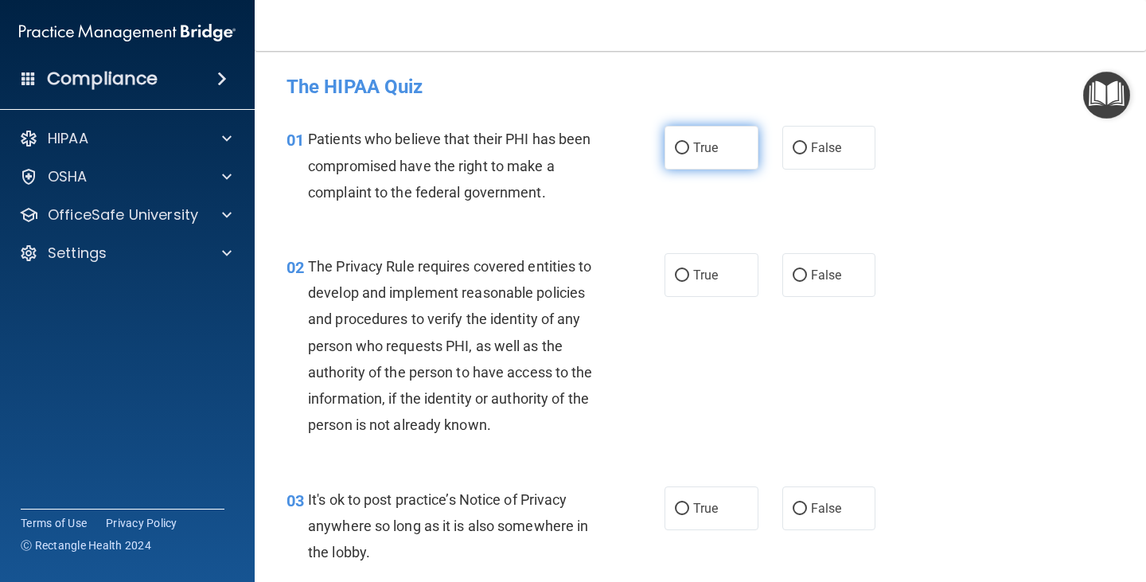
click at [675, 146] on input "True" at bounding box center [682, 148] width 14 height 12
radio input "true"
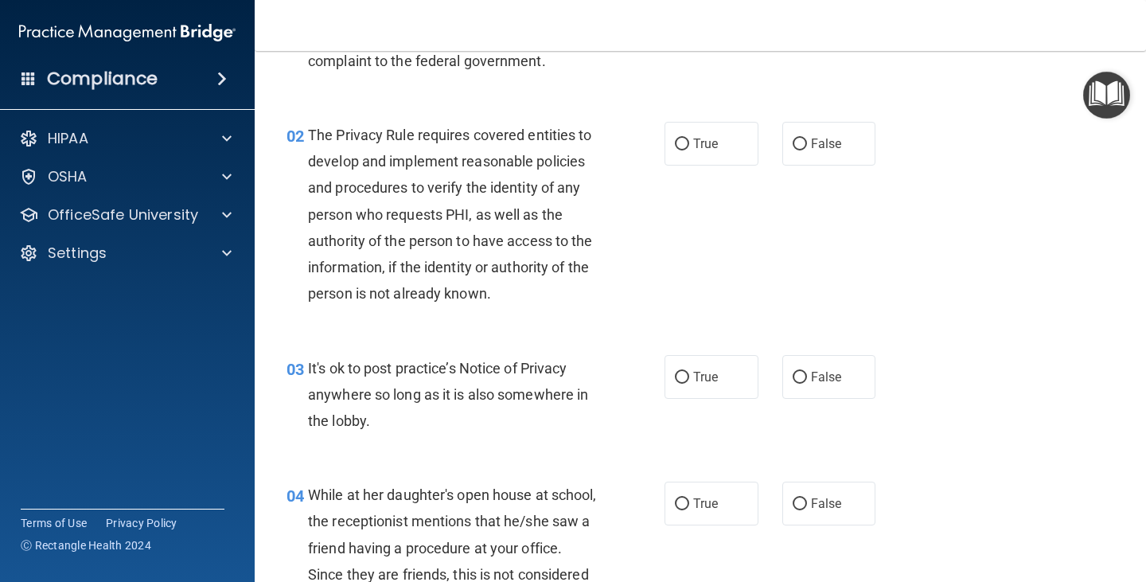
scroll to position [159, 0]
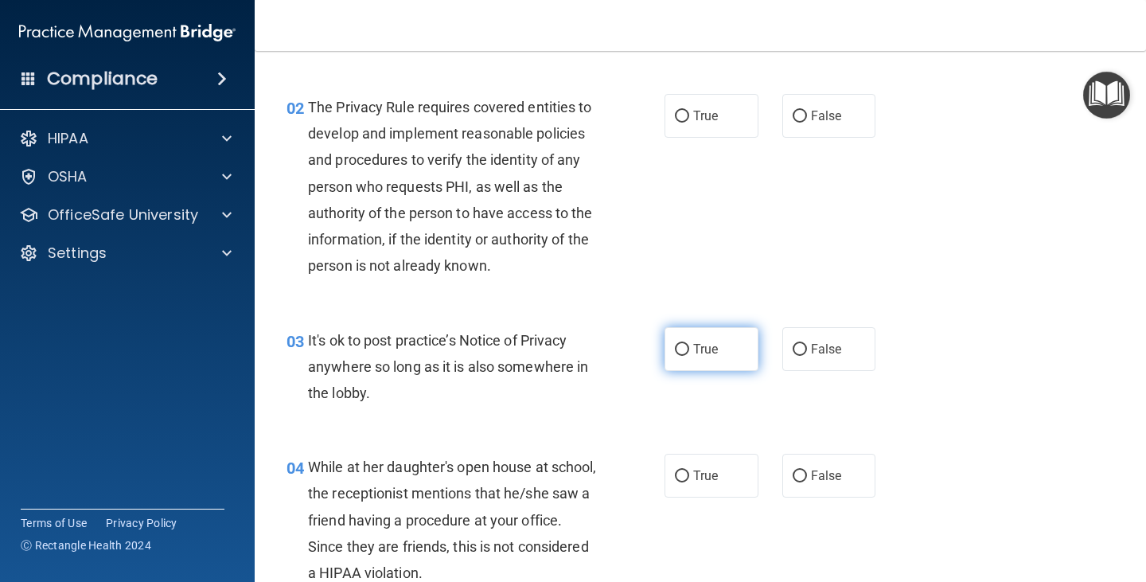
click at [675, 350] on input "True" at bounding box center [682, 350] width 14 height 12
radio input "true"
click at [677, 117] on input "True" at bounding box center [682, 117] width 14 height 12
radio input "true"
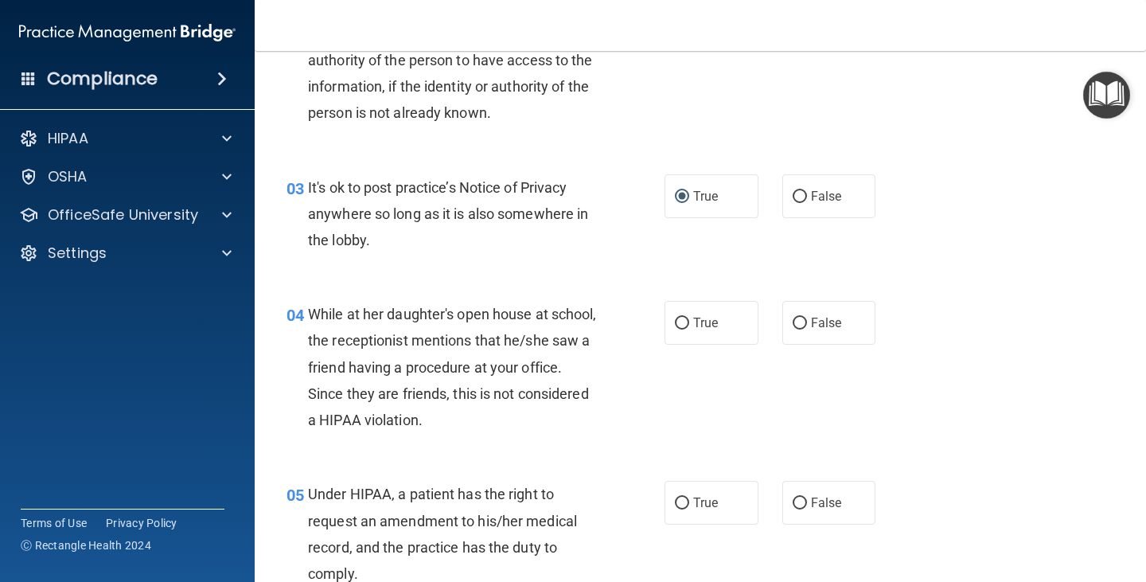
scroll to position [318, 0]
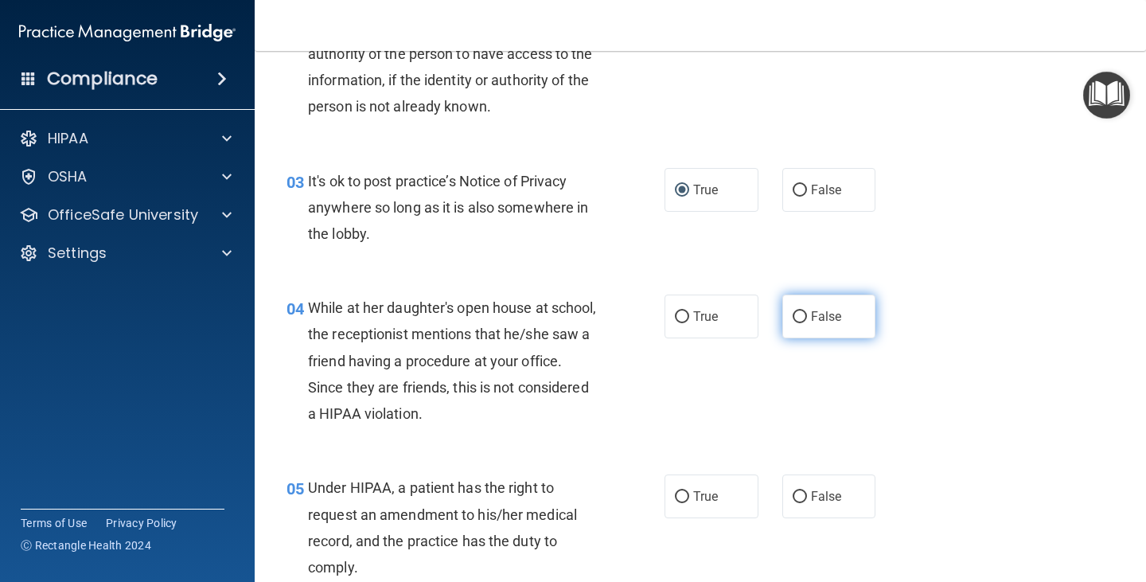
click at [792, 313] on input "False" at bounding box center [799, 317] width 14 height 12
radio input "true"
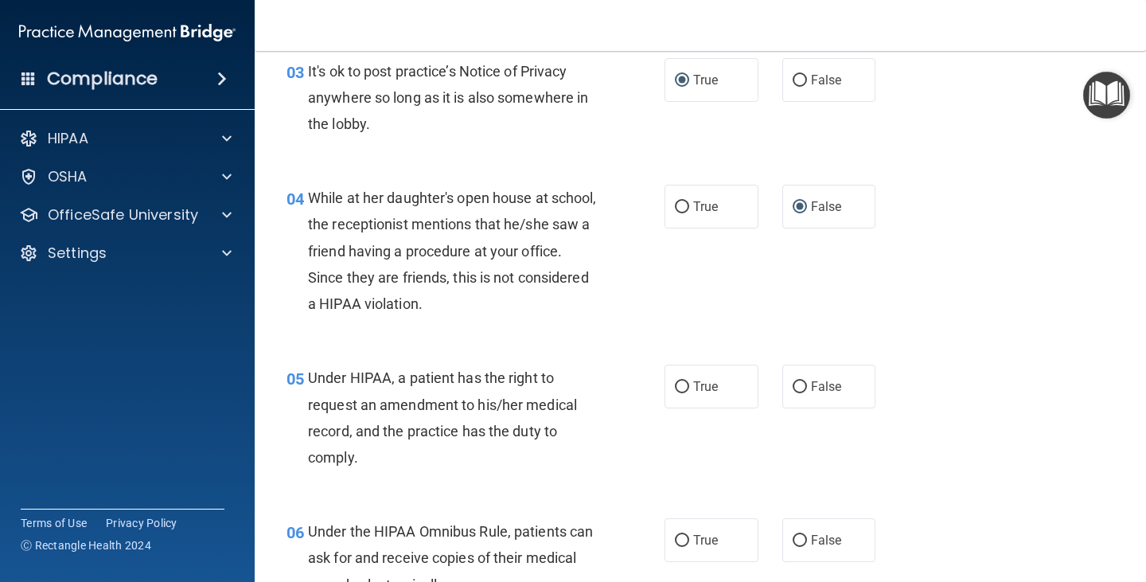
scroll to position [477, 0]
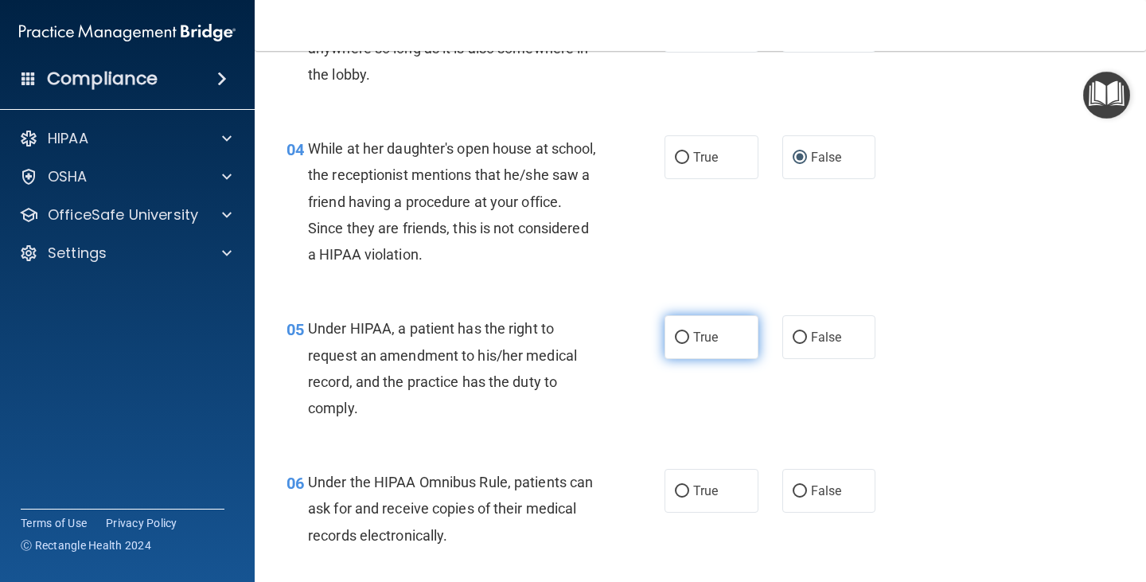
click at [679, 337] on input "True" at bounding box center [682, 338] width 14 height 12
radio input "true"
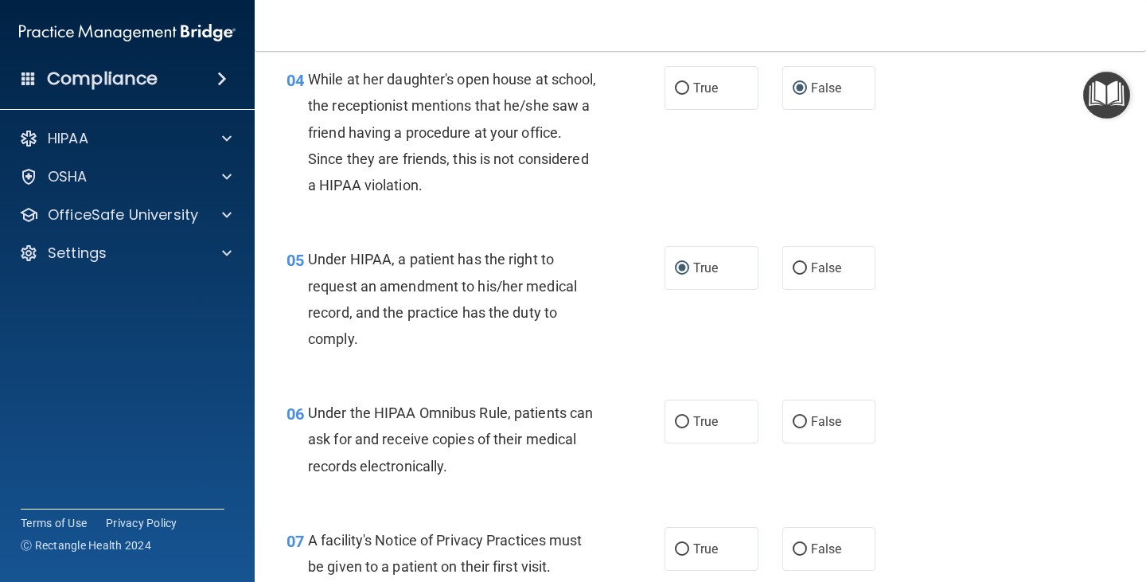
scroll to position [636, 0]
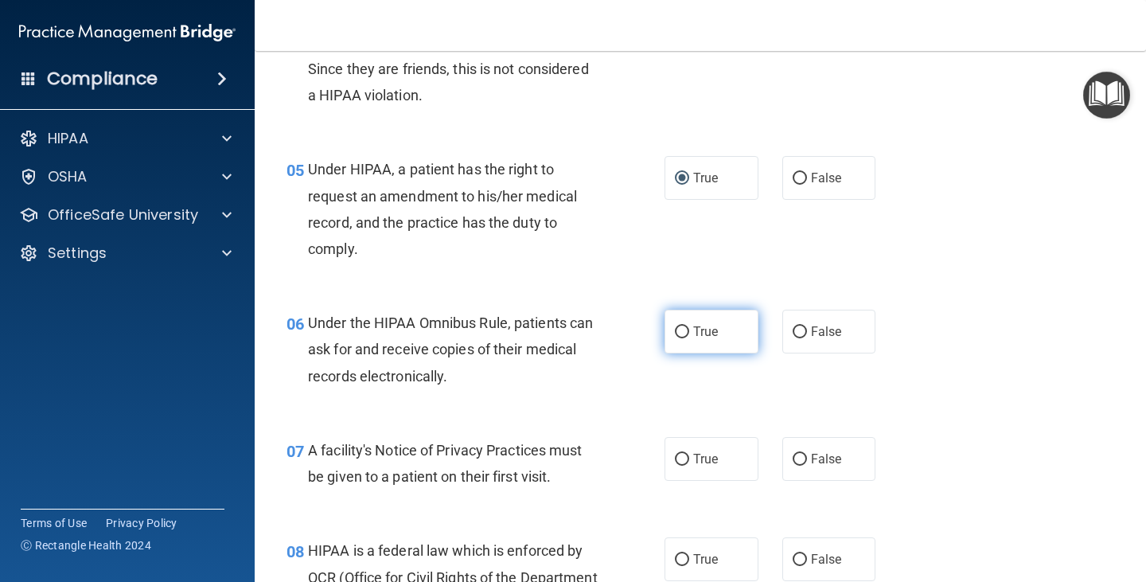
click at [675, 330] on input "True" at bounding box center [682, 332] width 14 height 12
radio input "true"
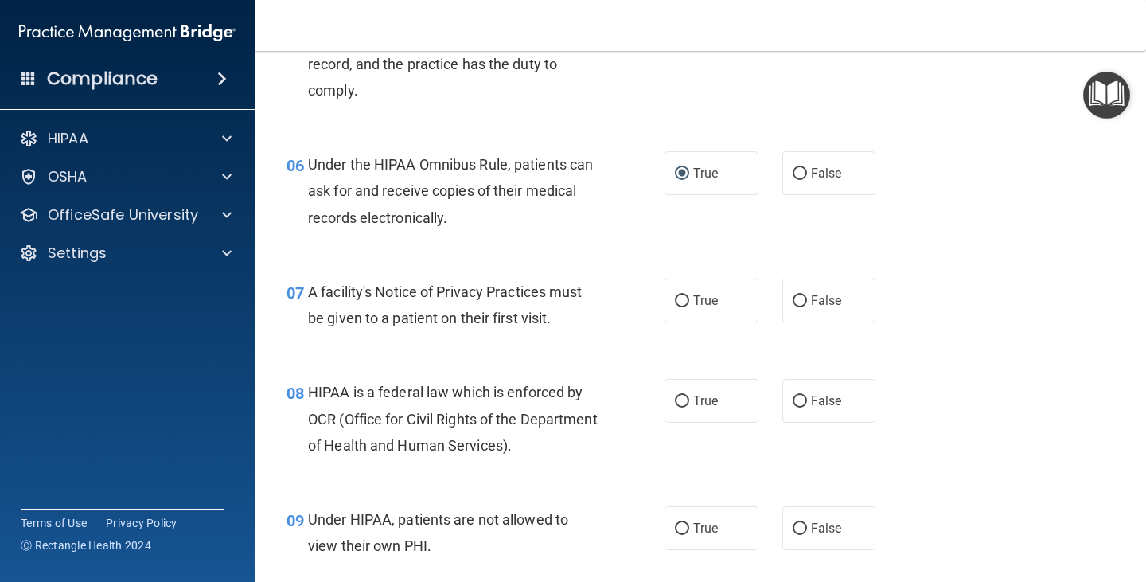
scroll to position [796, 0]
click at [675, 303] on input "True" at bounding box center [682, 300] width 14 height 12
radio input "true"
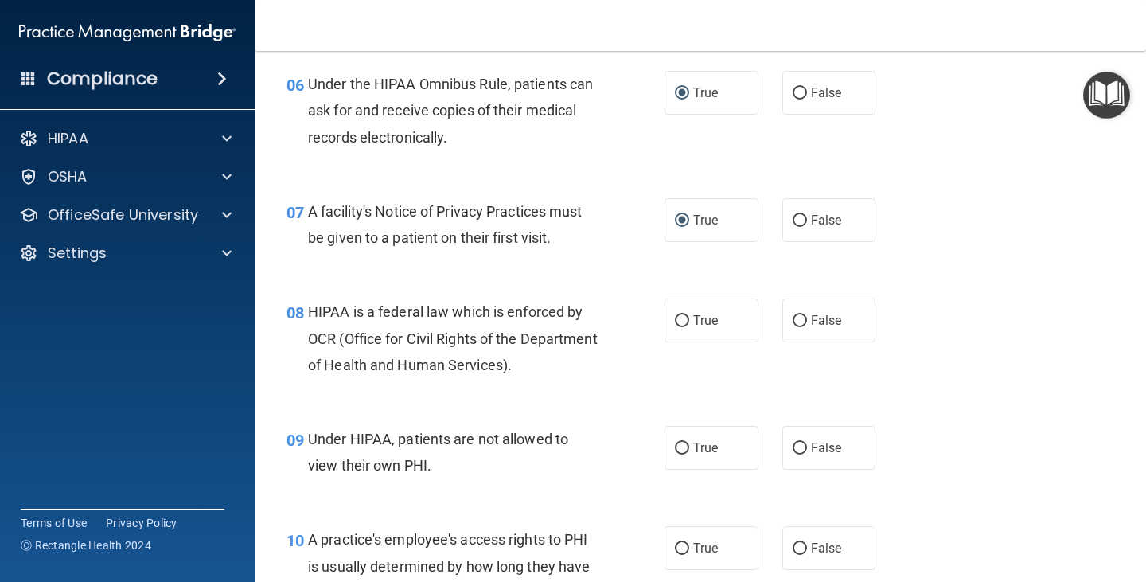
scroll to position [955, 0]
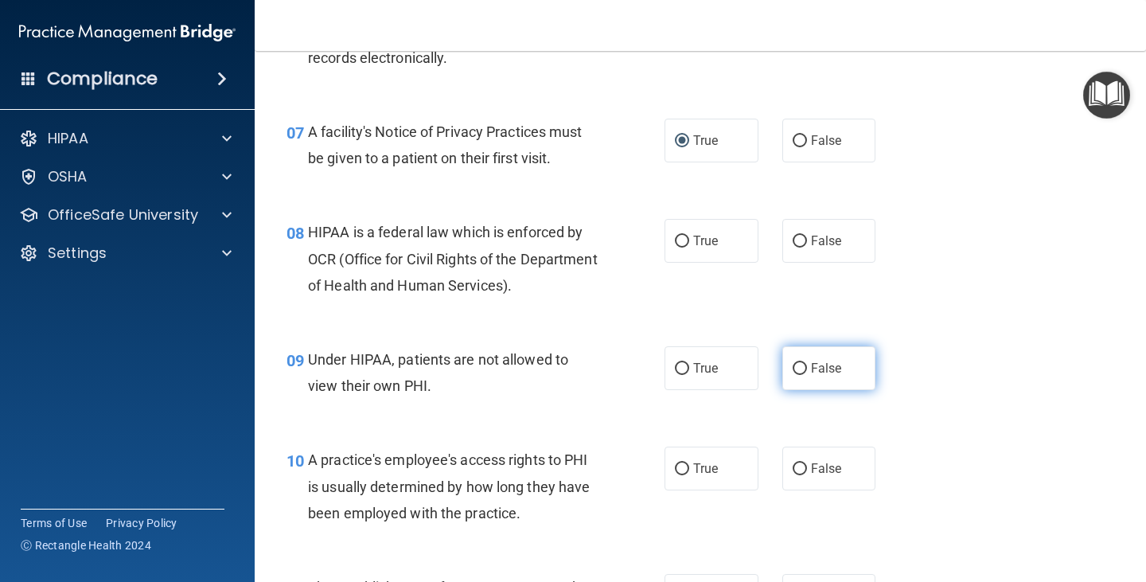
click at [792, 365] on input "False" at bounding box center [799, 369] width 14 height 12
radio input "true"
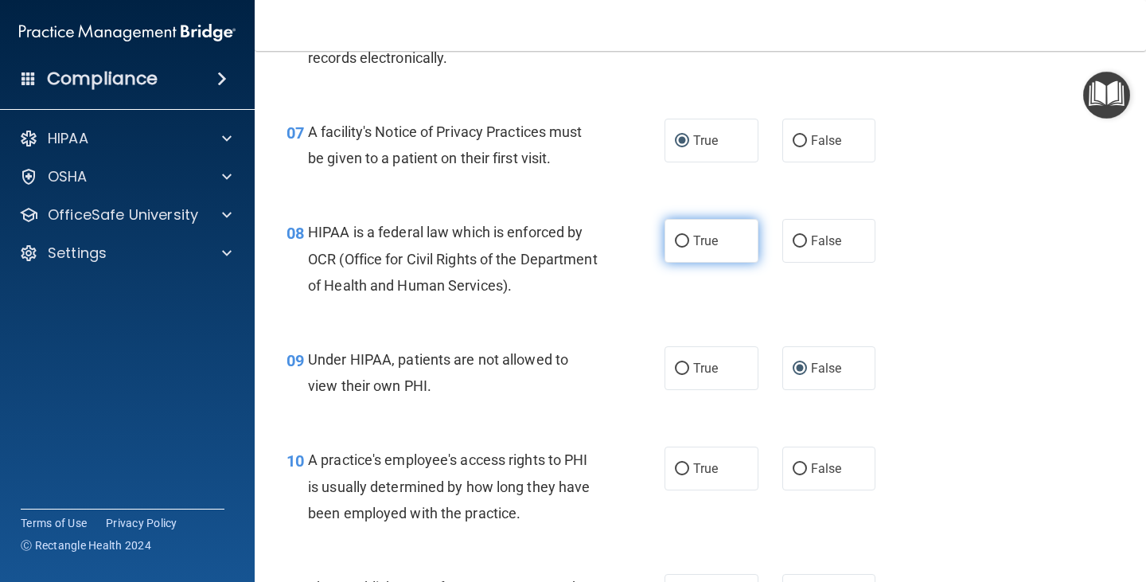
click at [679, 240] on input "True" at bounding box center [682, 241] width 14 height 12
radio input "true"
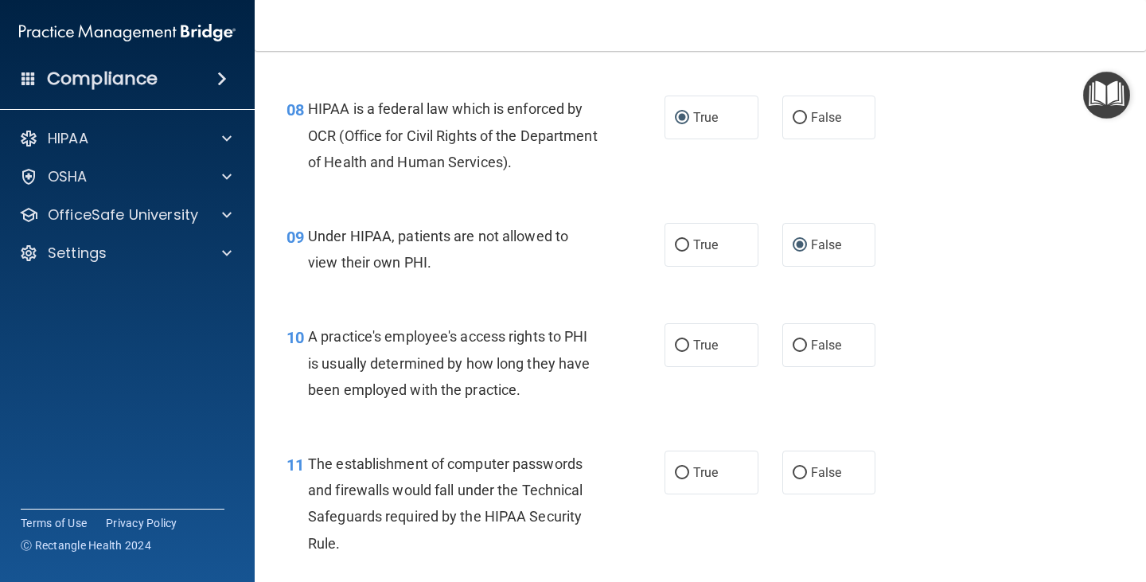
scroll to position [1114, 0]
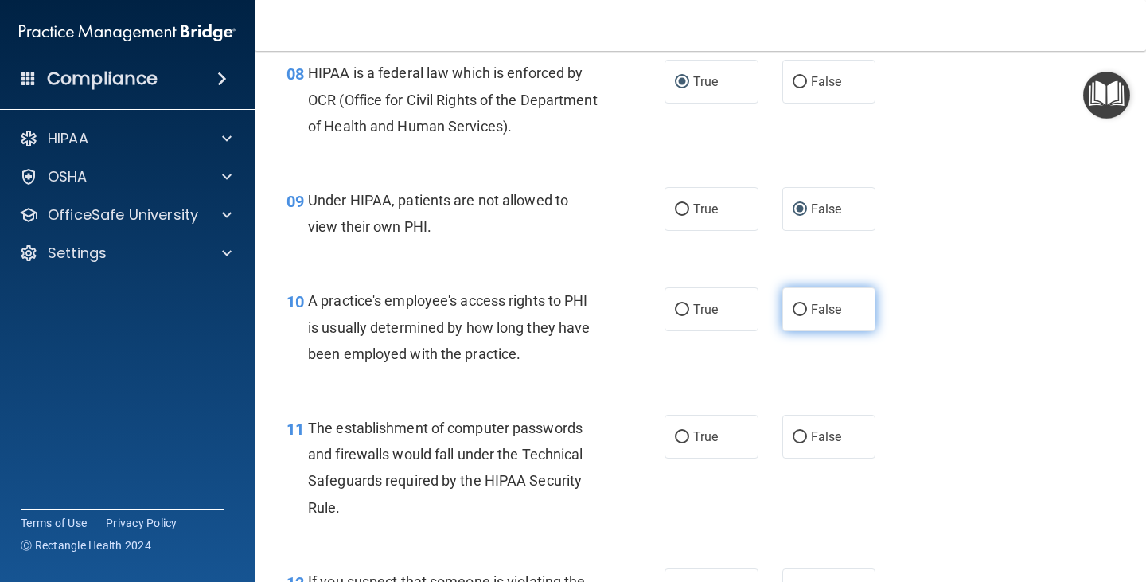
click at [797, 306] on input "False" at bounding box center [799, 310] width 14 height 12
radio input "true"
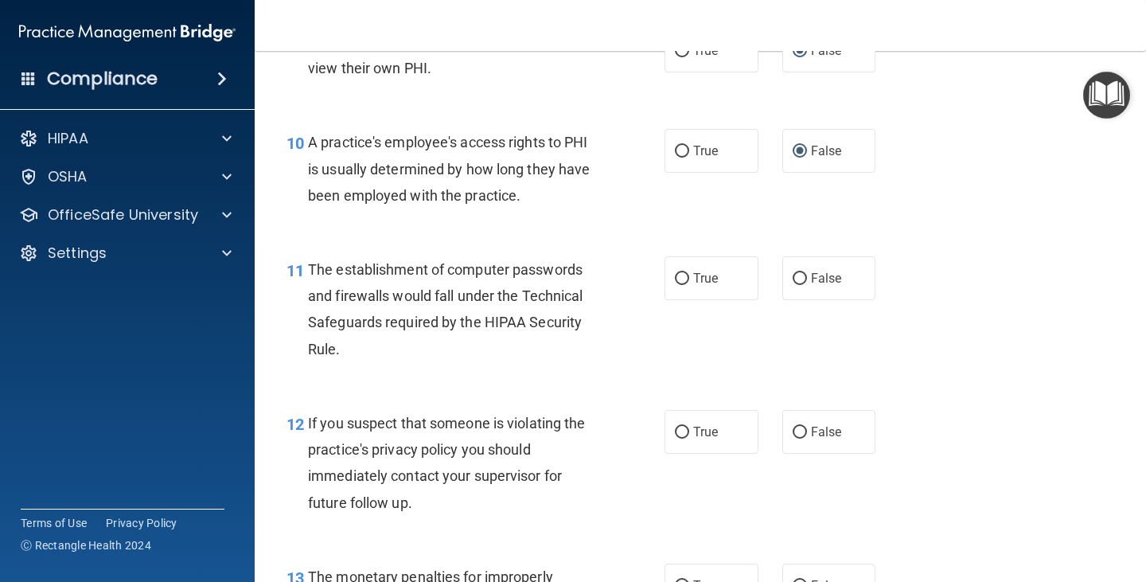
scroll to position [1273, 0]
click at [678, 282] on input "True" at bounding box center [682, 278] width 14 height 12
radio input "true"
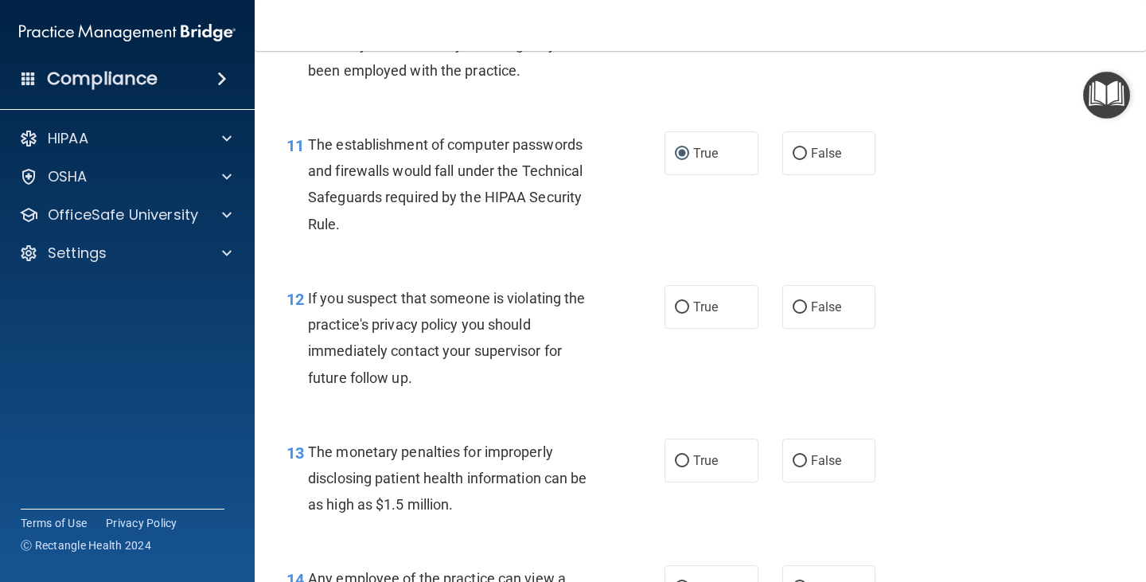
scroll to position [1432, 0]
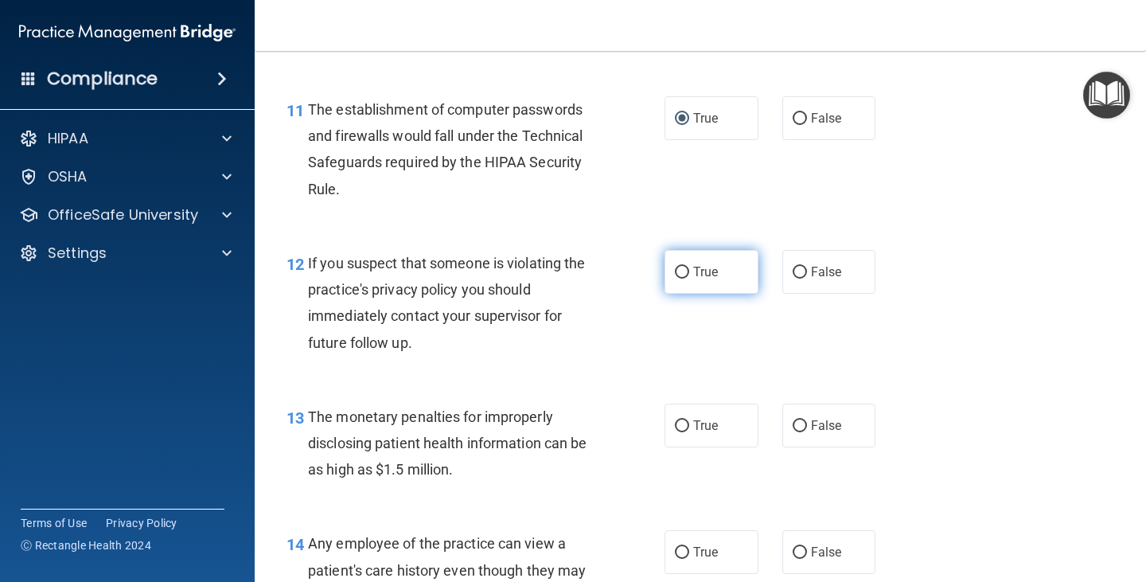
click at [671, 279] on label "True" at bounding box center [711, 272] width 94 height 44
click at [675, 278] on input "True" at bounding box center [682, 273] width 14 height 12
radio input "true"
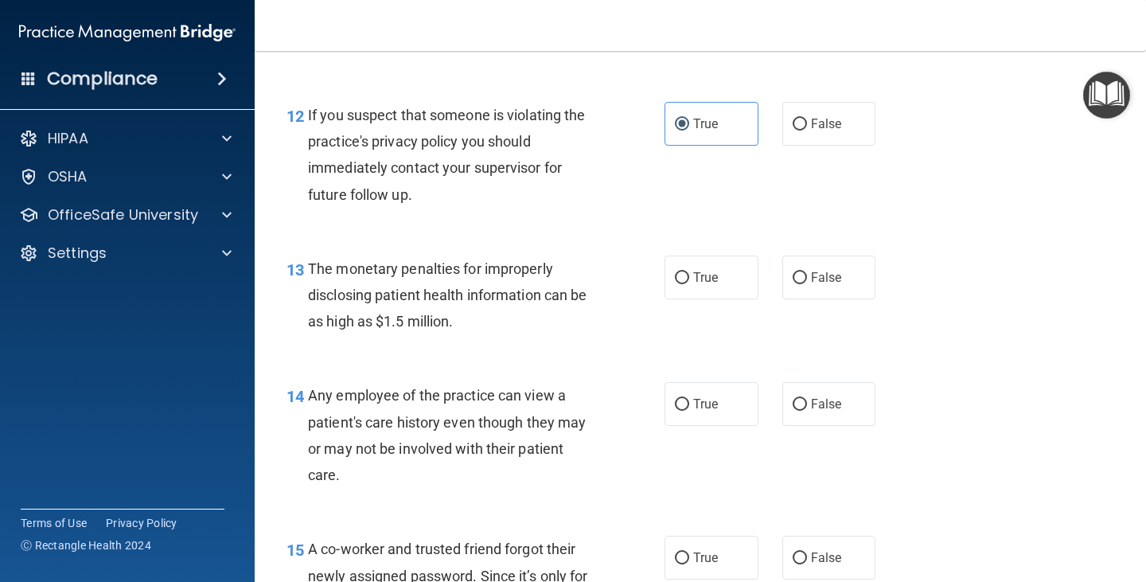
scroll to position [1591, 0]
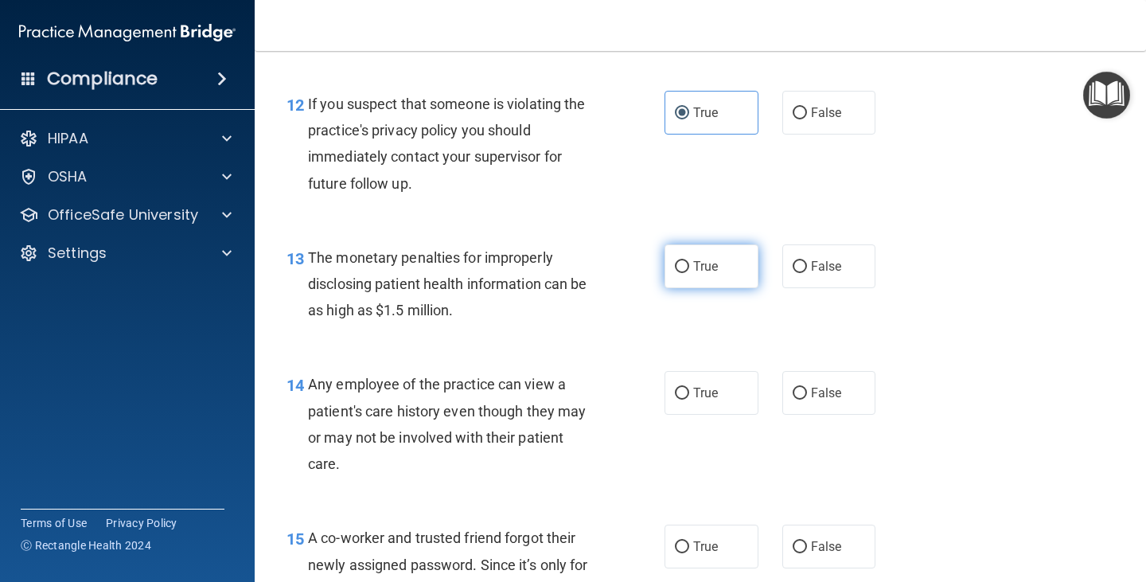
click at [681, 267] on input "True" at bounding box center [682, 267] width 14 height 12
radio input "true"
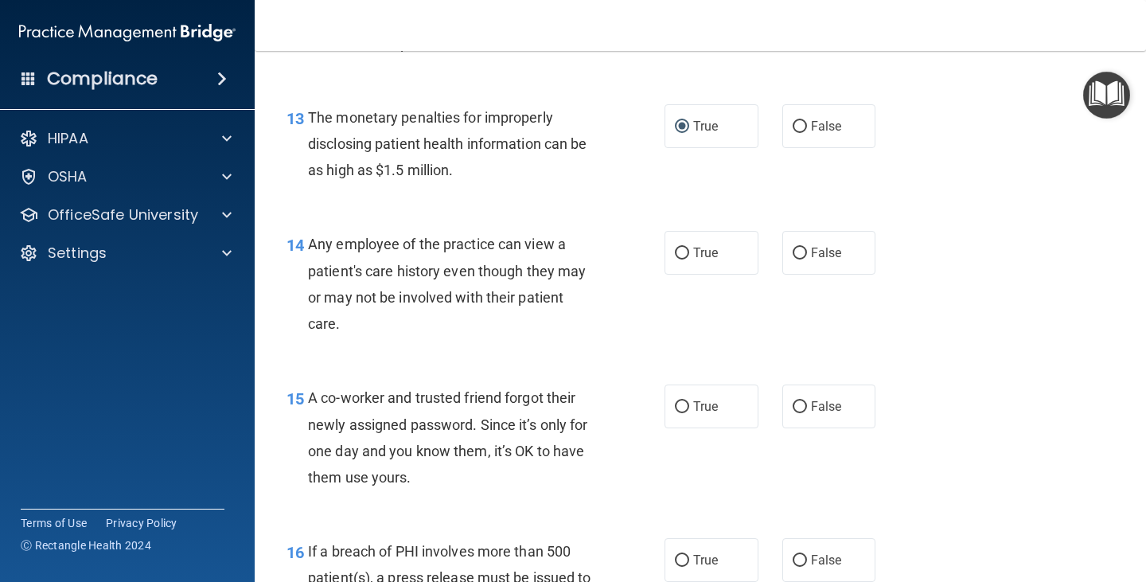
scroll to position [1750, 0]
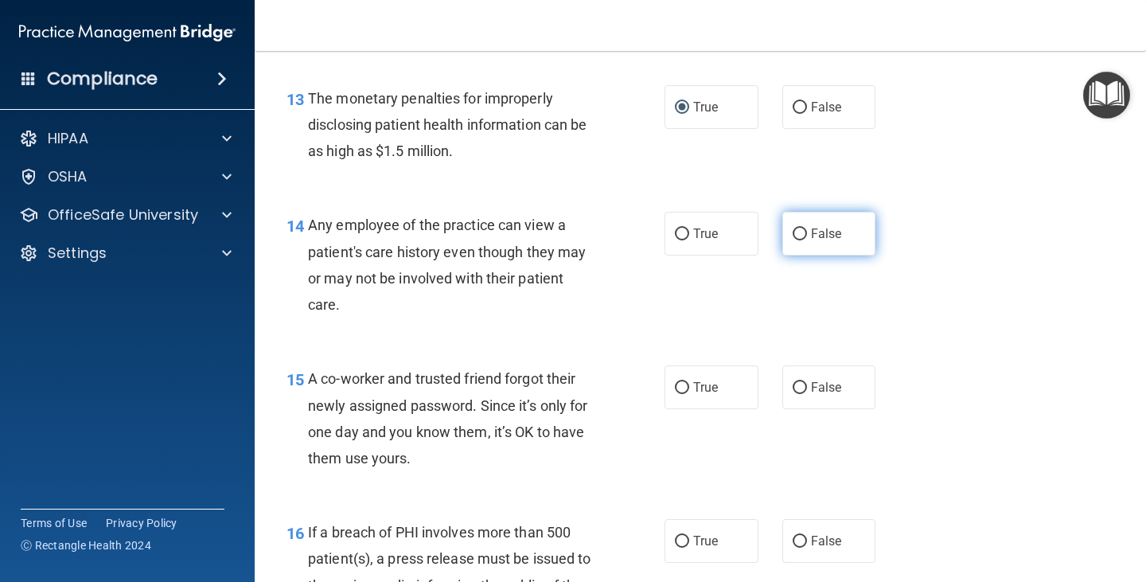
click at [793, 235] on input "False" at bounding box center [799, 234] width 14 height 12
radio input "true"
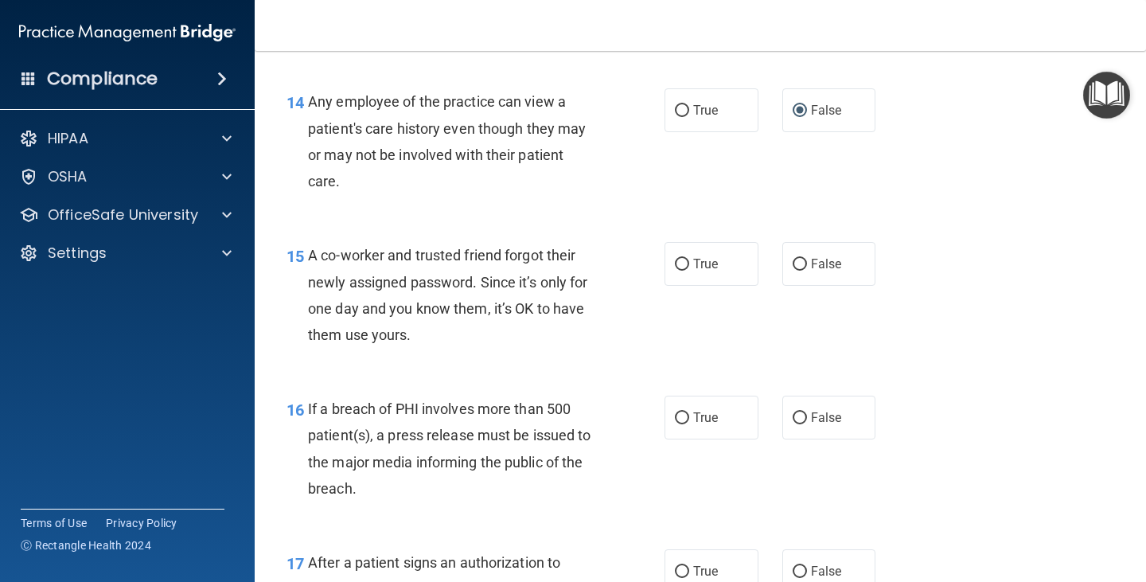
scroll to position [1909, 0]
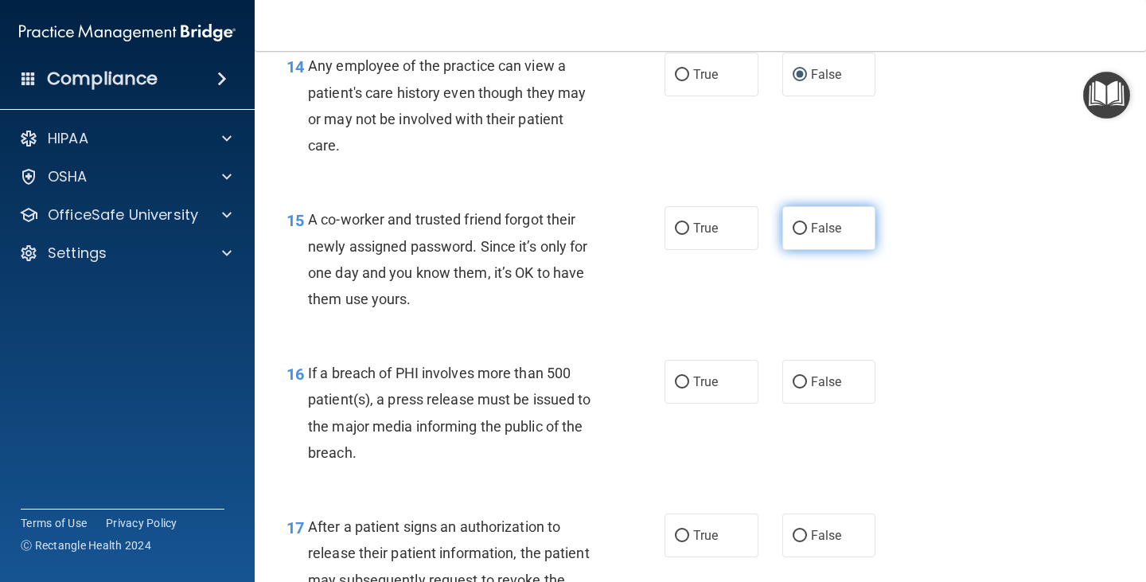
click at [782, 224] on label "False" at bounding box center [829, 228] width 94 height 44
click at [792, 224] on input "False" at bounding box center [799, 229] width 14 height 12
radio input "true"
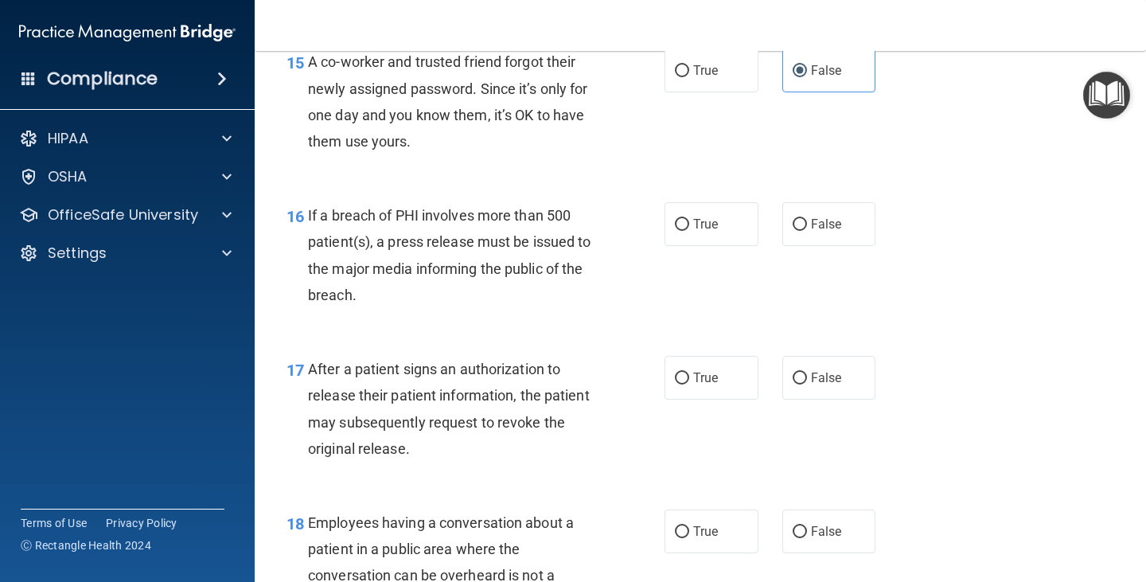
scroll to position [2069, 0]
click at [794, 224] on input "False" at bounding box center [799, 223] width 14 height 12
radio input "true"
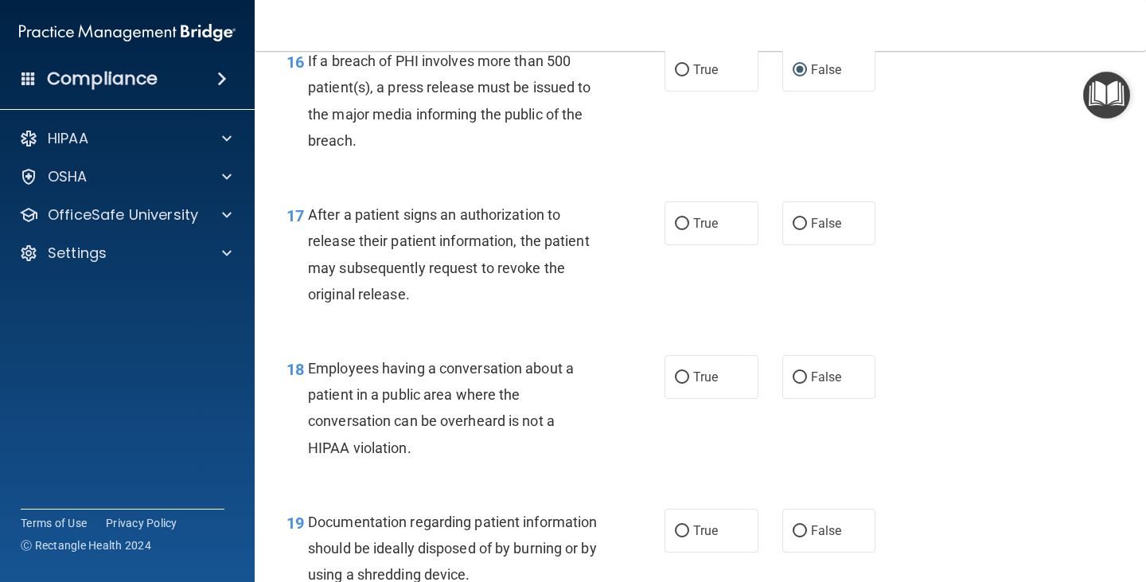
scroll to position [2228, 0]
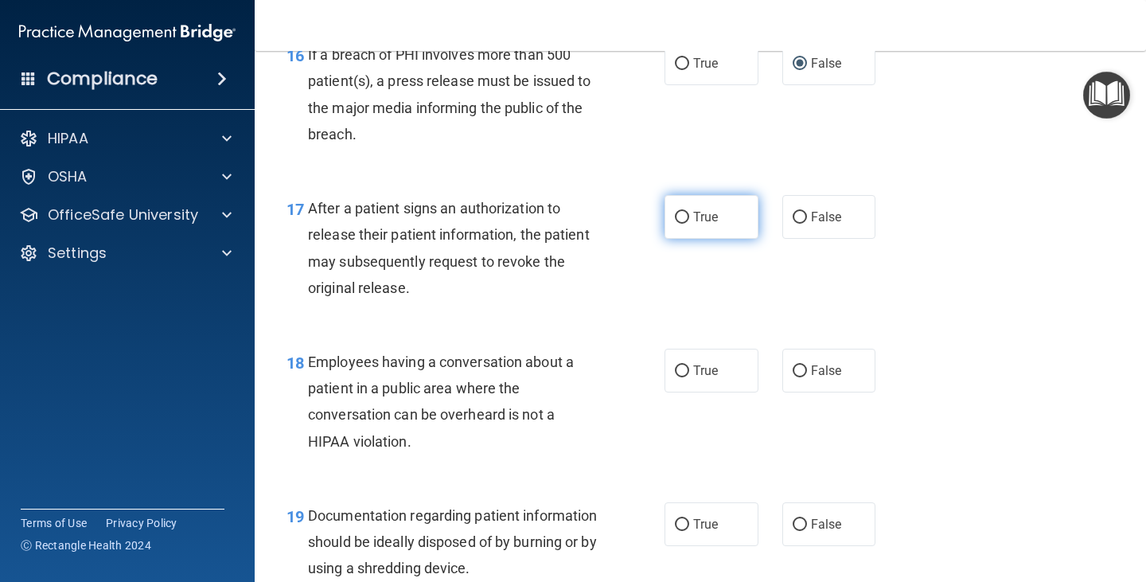
click at [676, 218] on input "True" at bounding box center [682, 218] width 14 height 12
radio input "true"
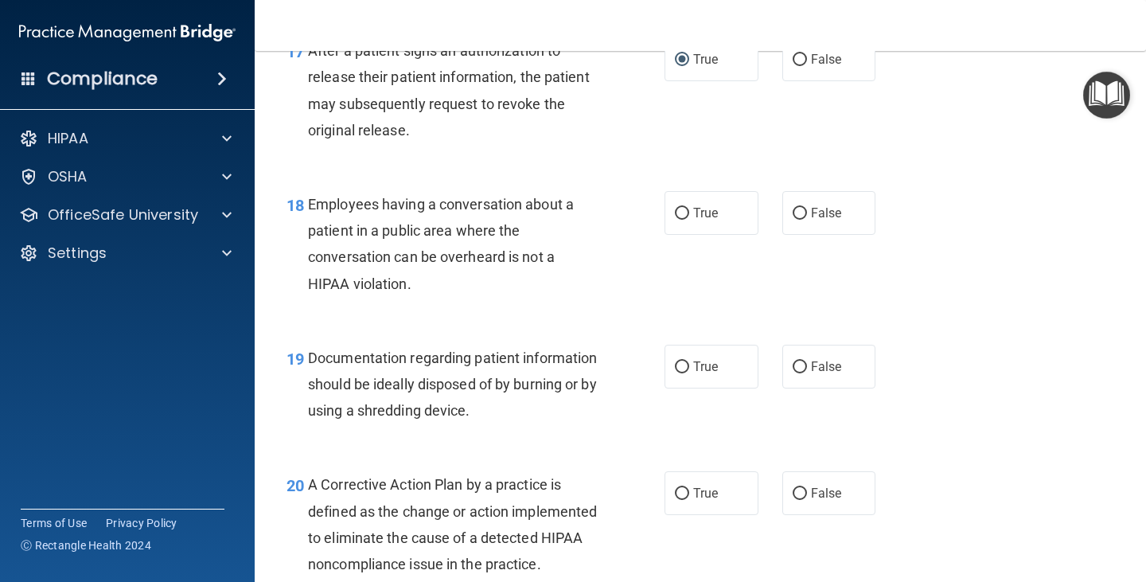
scroll to position [2387, 0]
click at [792, 216] on input "False" at bounding box center [799, 212] width 14 height 12
radio input "true"
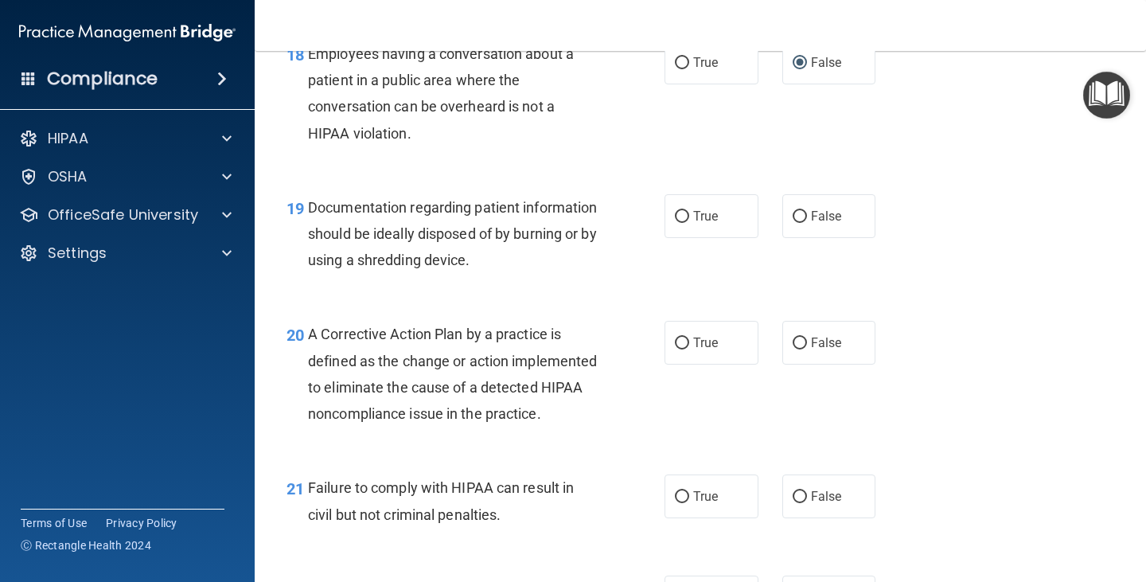
scroll to position [2546, 0]
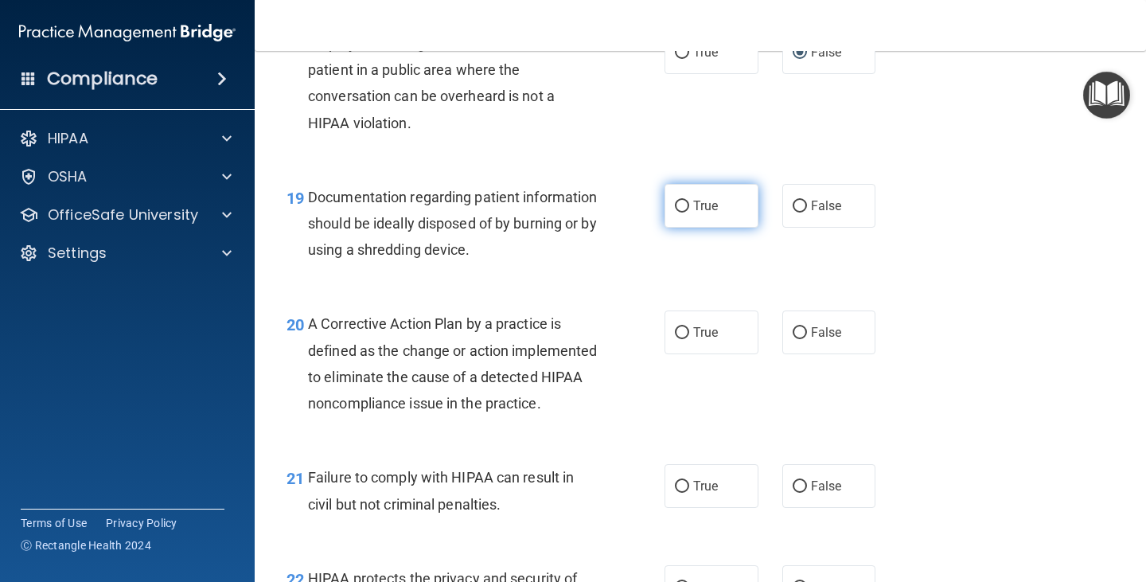
click at [676, 207] on input "True" at bounding box center [682, 206] width 14 height 12
radio input "true"
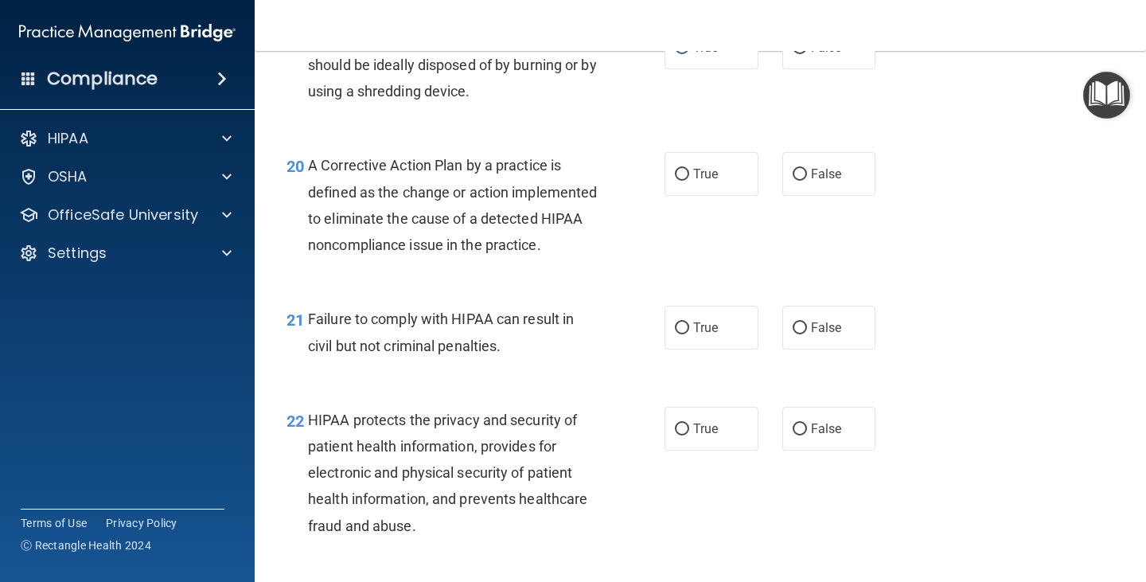
scroll to position [2705, 0]
drag, startPoint x: 678, startPoint y: 172, endPoint x: 315, endPoint y: 216, distance: 365.5
click at [677, 172] on input "True" at bounding box center [682, 174] width 14 height 12
radio input "true"
click at [792, 333] on input "False" at bounding box center [799, 327] width 14 height 12
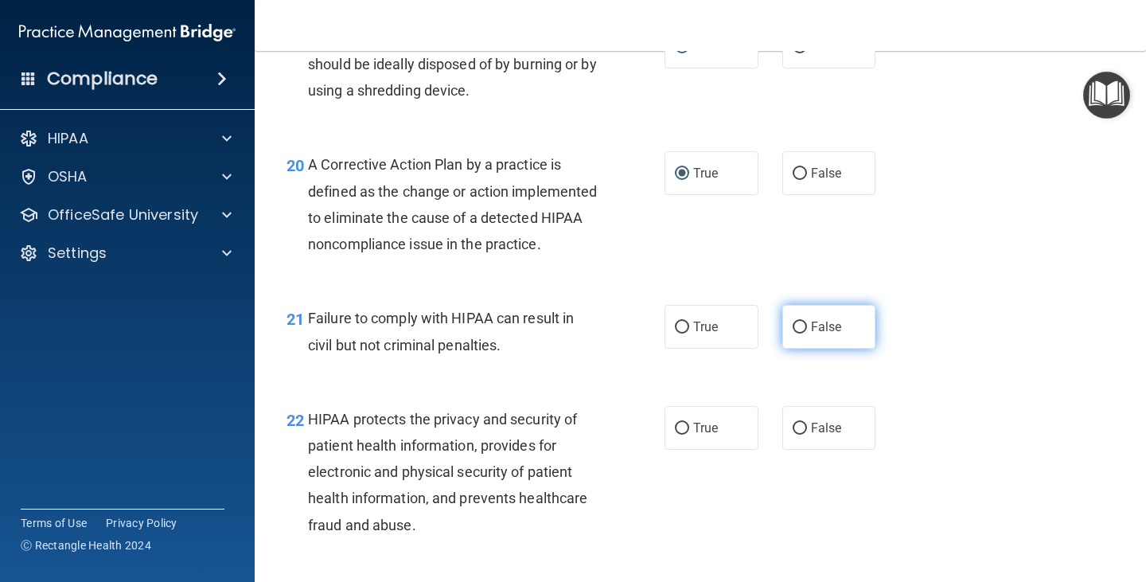
radio input "true"
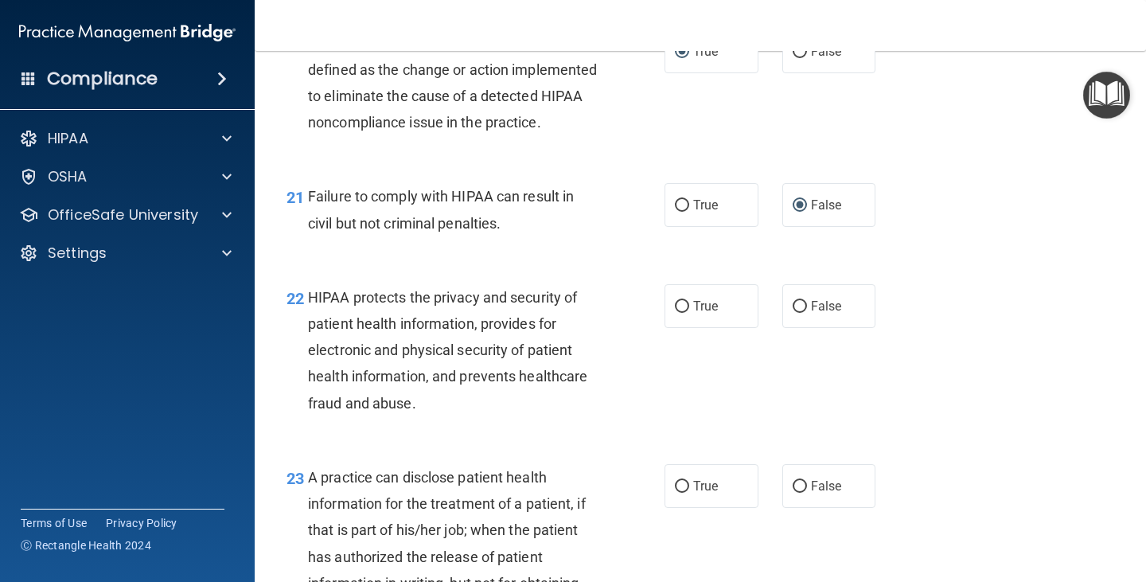
scroll to position [2864, 0]
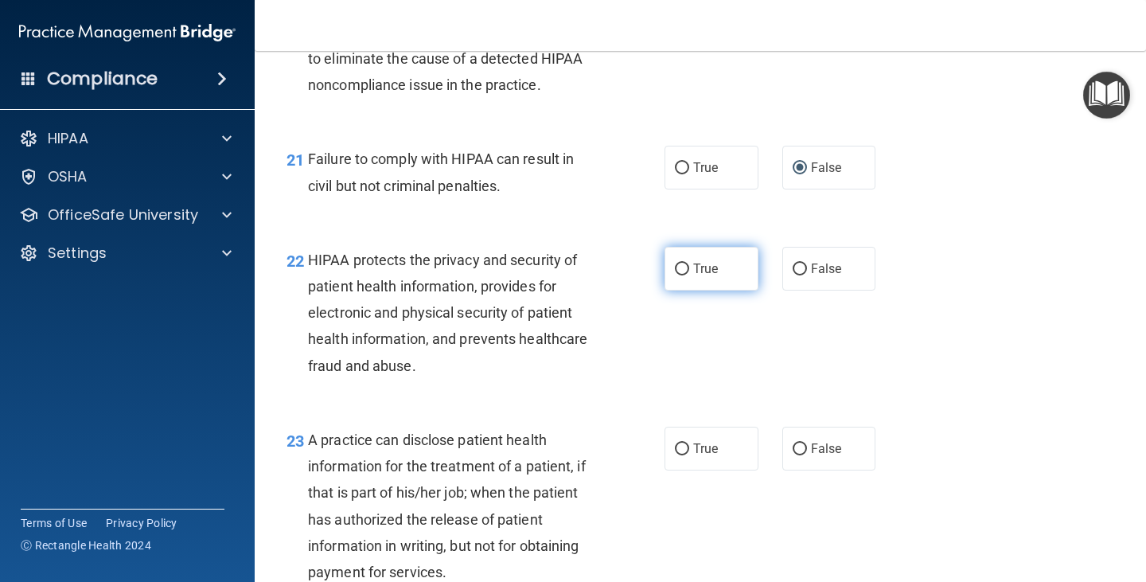
click at [683, 275] on input "True" at bounding box center [682, 269] width 14 height 12
radio input "true"
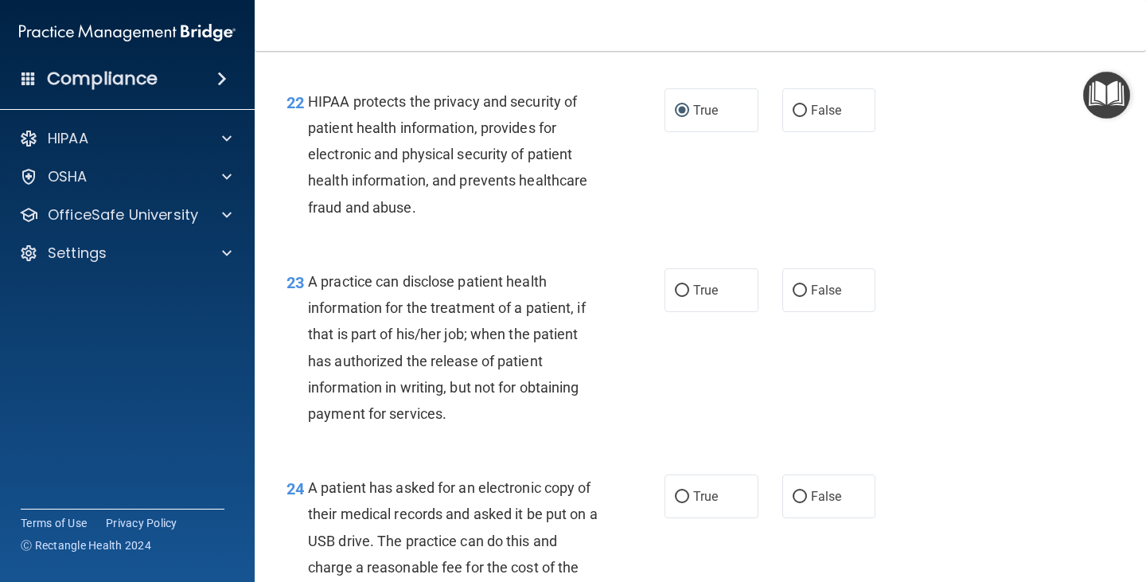
scroll to position [3023, 0]
click at [675, 296] on input "True" at bounding box center [682, 290] width 14 height 12
radio input "true"
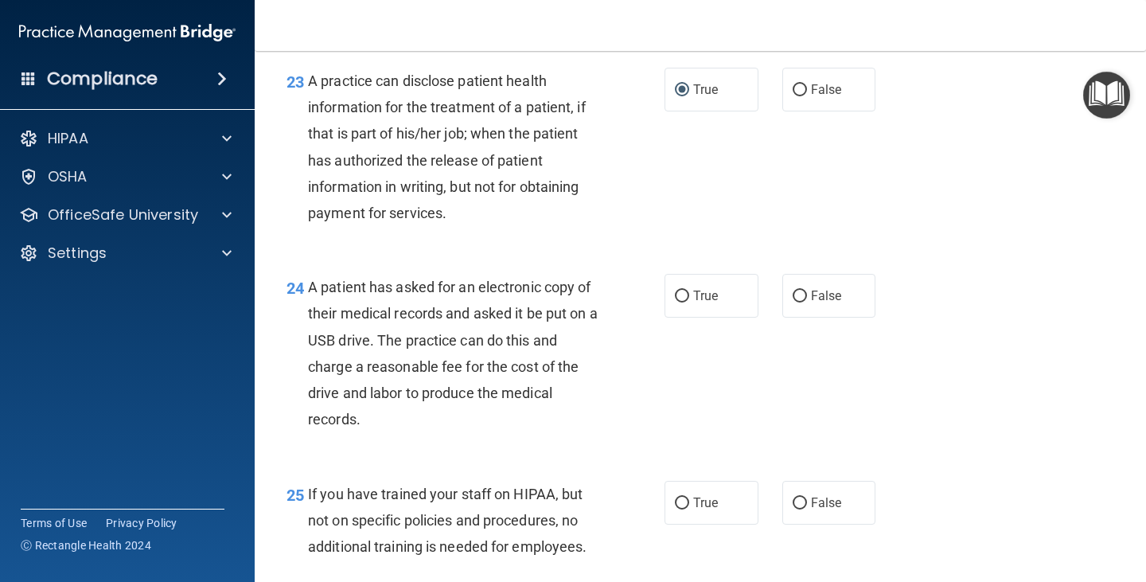
scroll to position [3262, 0]
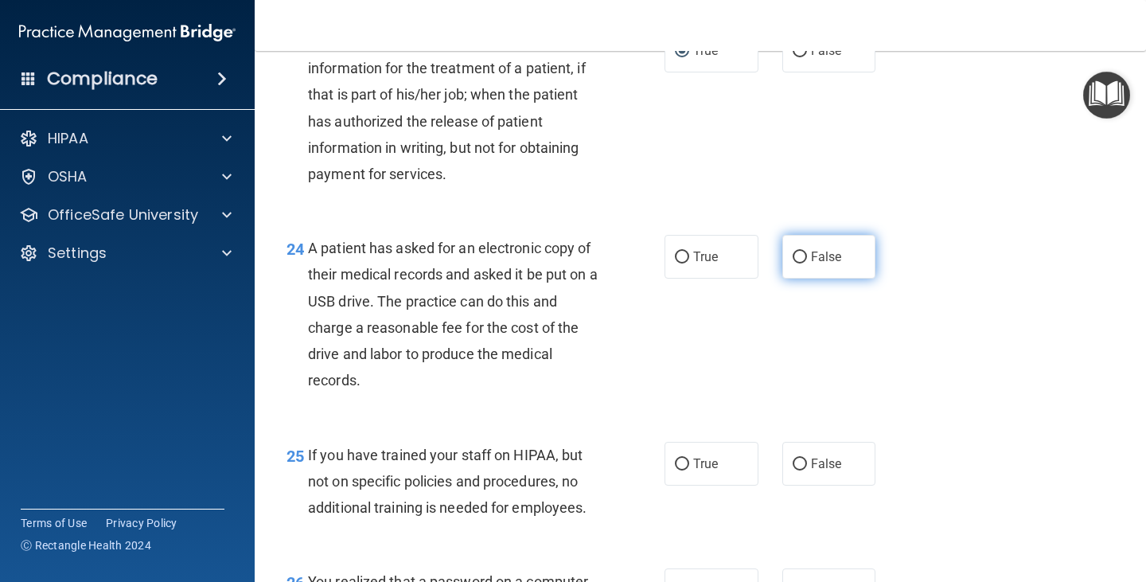
click at [798, 263] on input "False" at bounding box center [799, 257] width 14 height 12
radio input "true"
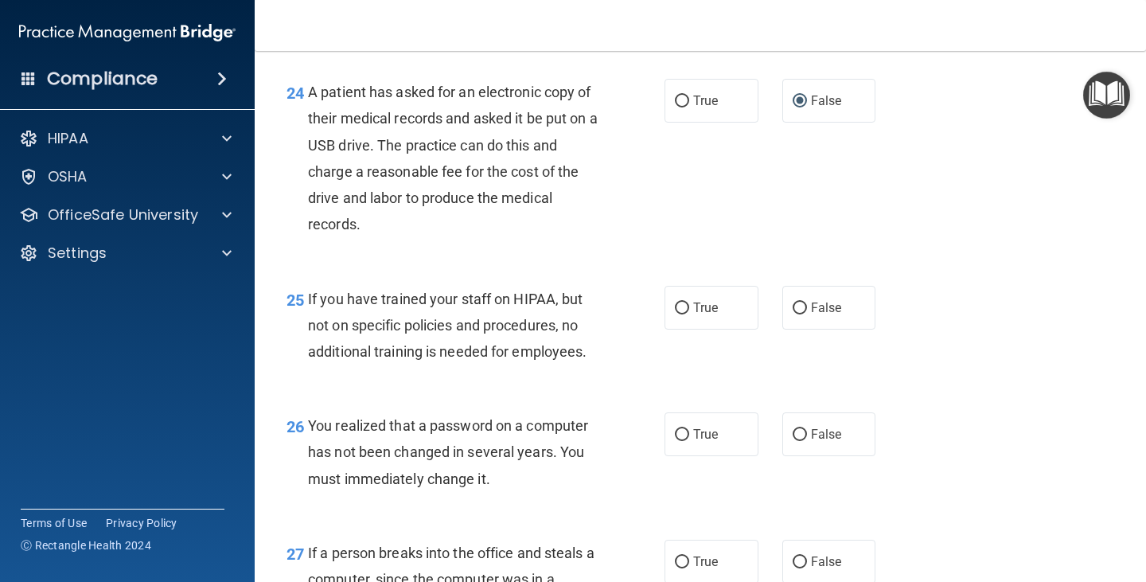
scroll to position [3421, 0]
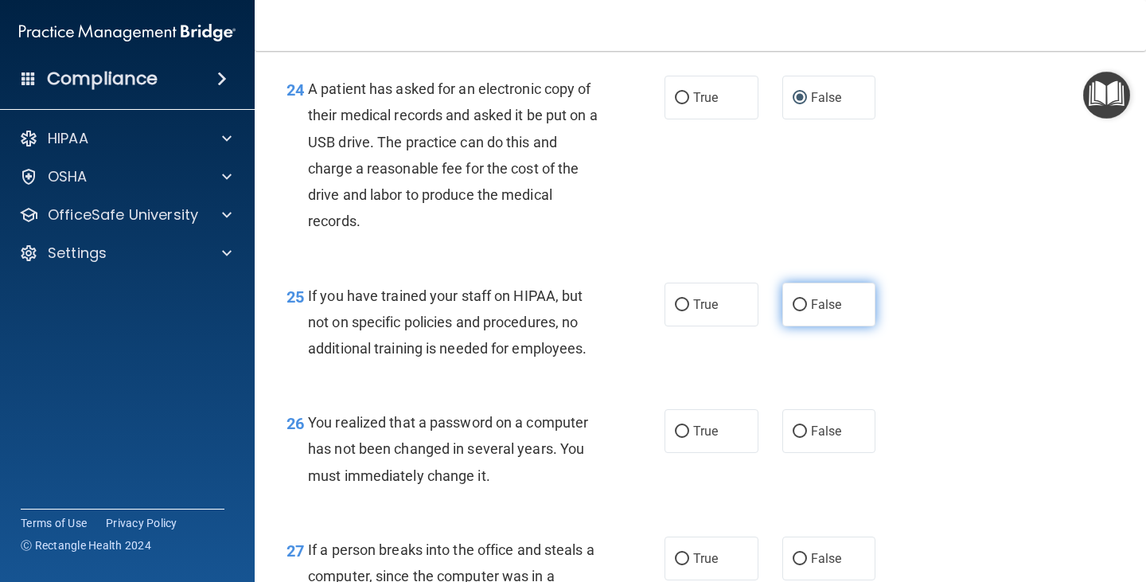
click at [792, 311] on input "False" at bounding box center [799, 305] width 14 height 12
radio input "true"
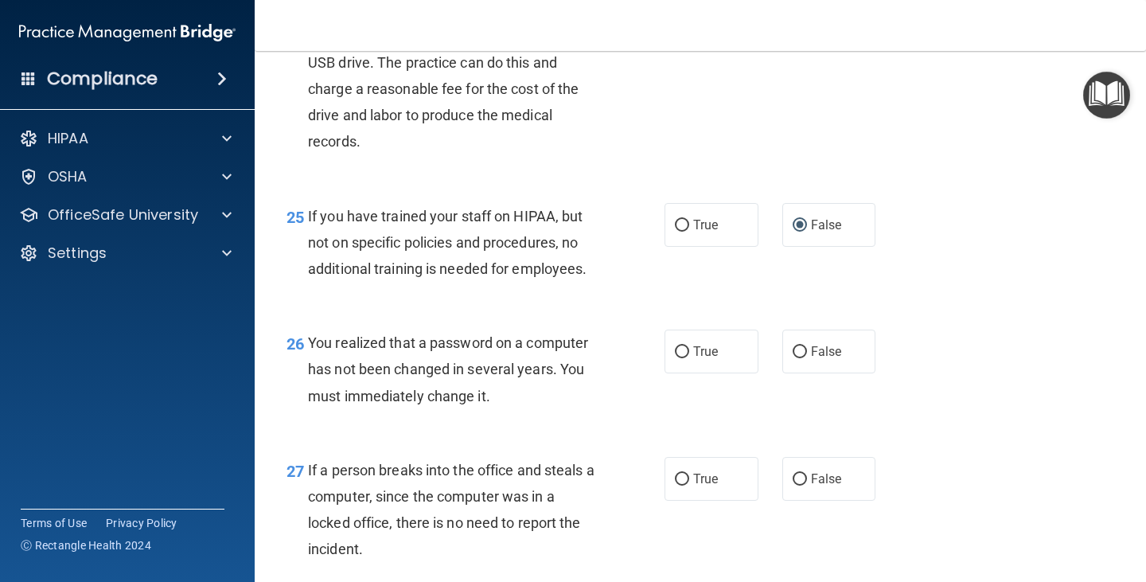
scroll to position [3580, 0]
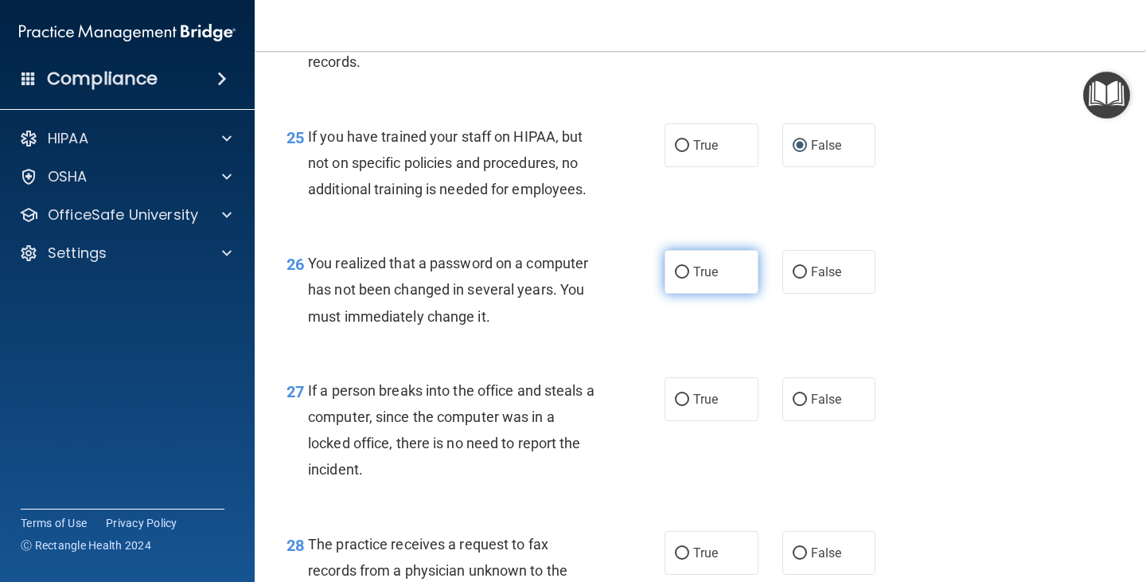
click at [678, 278] on input "True" at bounding box center [682, 273] width 14 height 12
radio input "true"
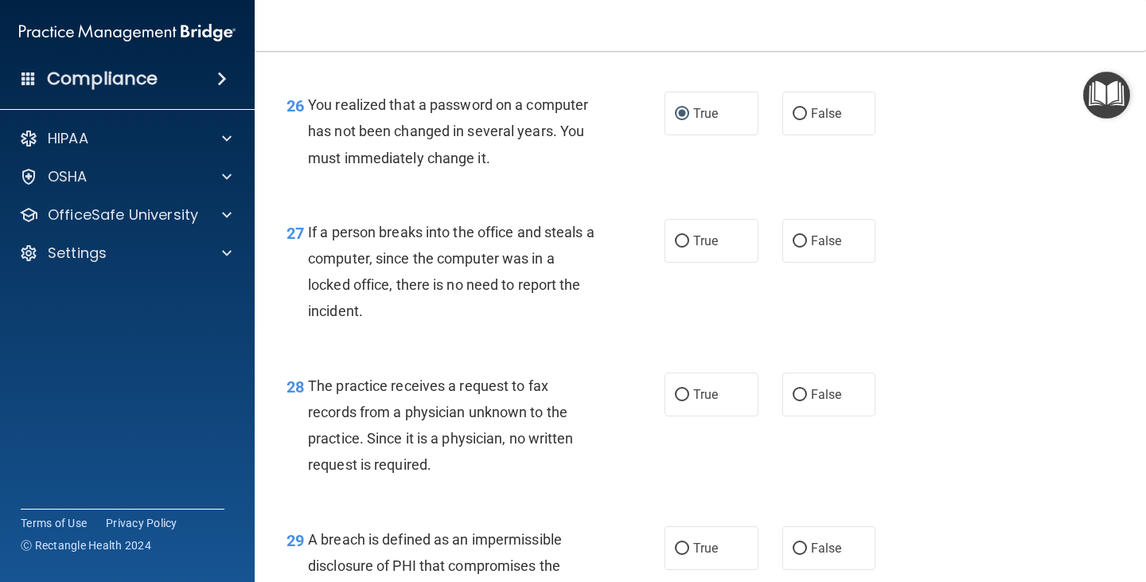
scroll to position [3739, 0]
click at [795, 247] on input "False" at bounding box center [799, 241] width 14 height 12
radio input "true"
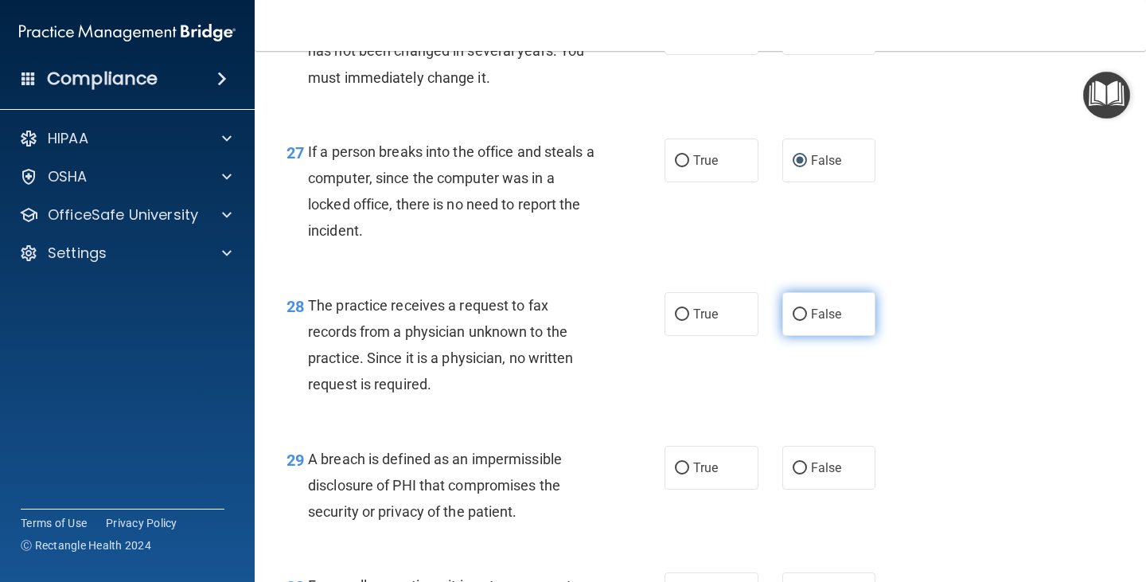
click at [793, 321] on input "False" at bounding box center [799, 315] width 14 height 12
radio input "true"
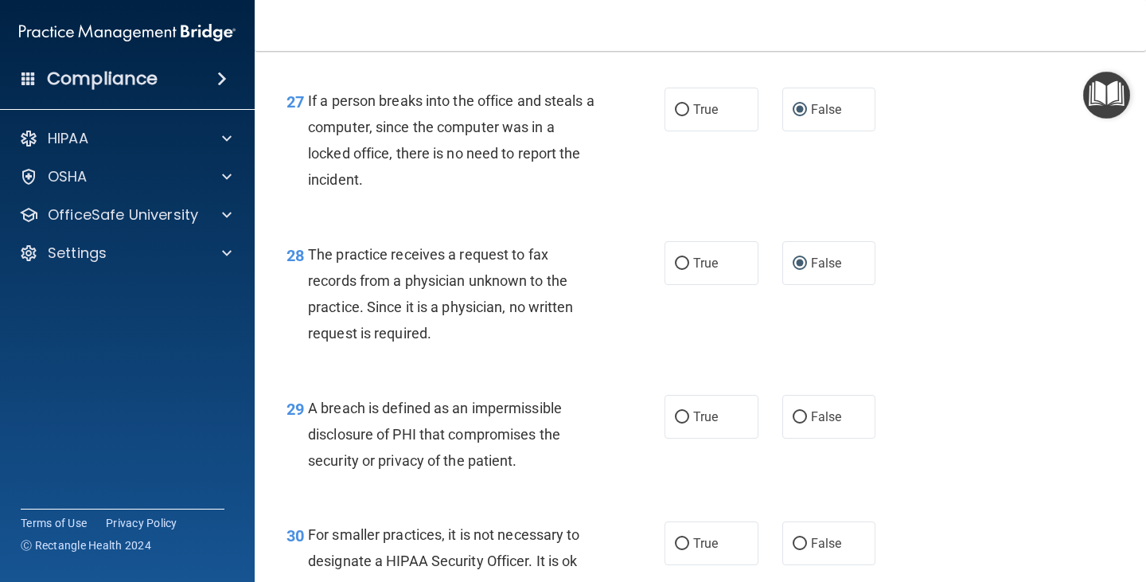
scroll to position [3898, 0]
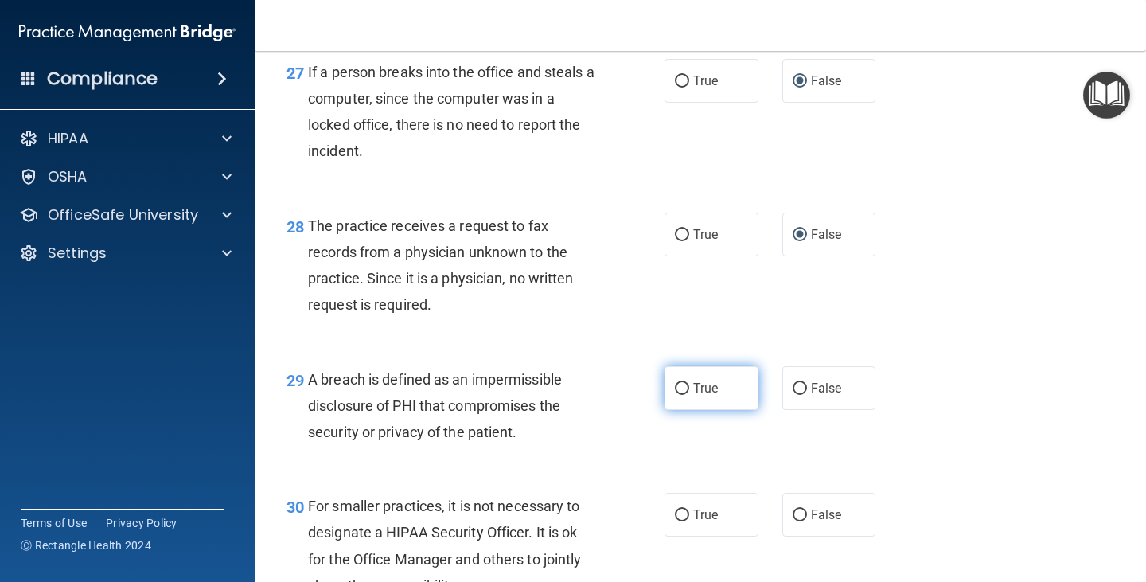
click at [675, 395] on input "True" at bounding box center [682, 389] width 14 height 12
radio input "true"
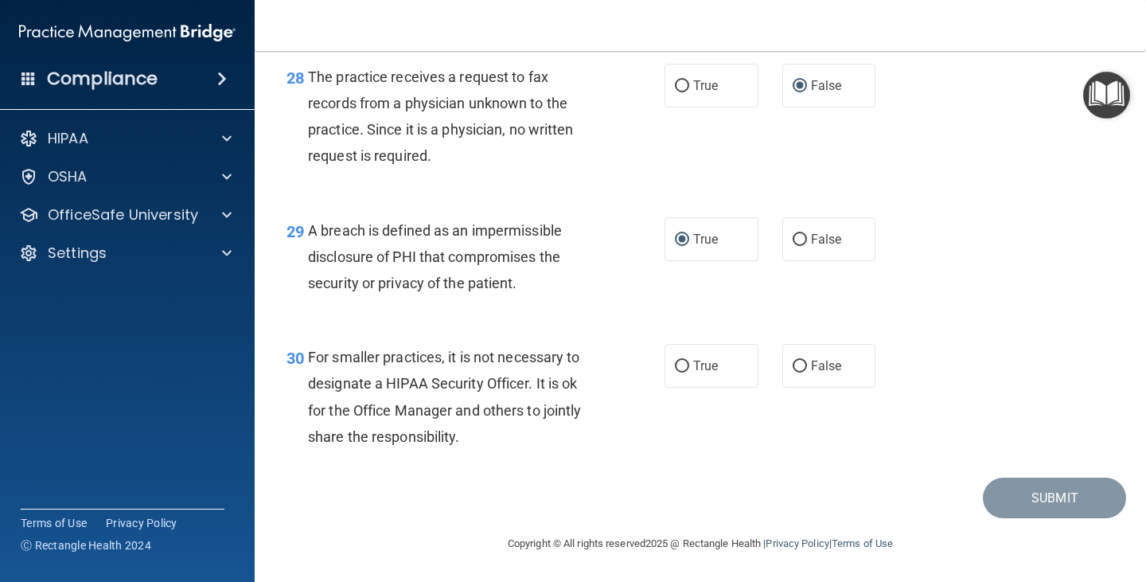
scroll to position [4057, 0]
drag, startPoint x: 676, startPoint y: 382, endPoint x: 860, endPoint y: 419, distance: 187.5
click at [677, 372] on input "True" at bounding box center [682, 366] width 14 height 12
radio input "true"
click at [1013, 508] on button "Submit" at bounding box center [1054, 497] width 143 height 41
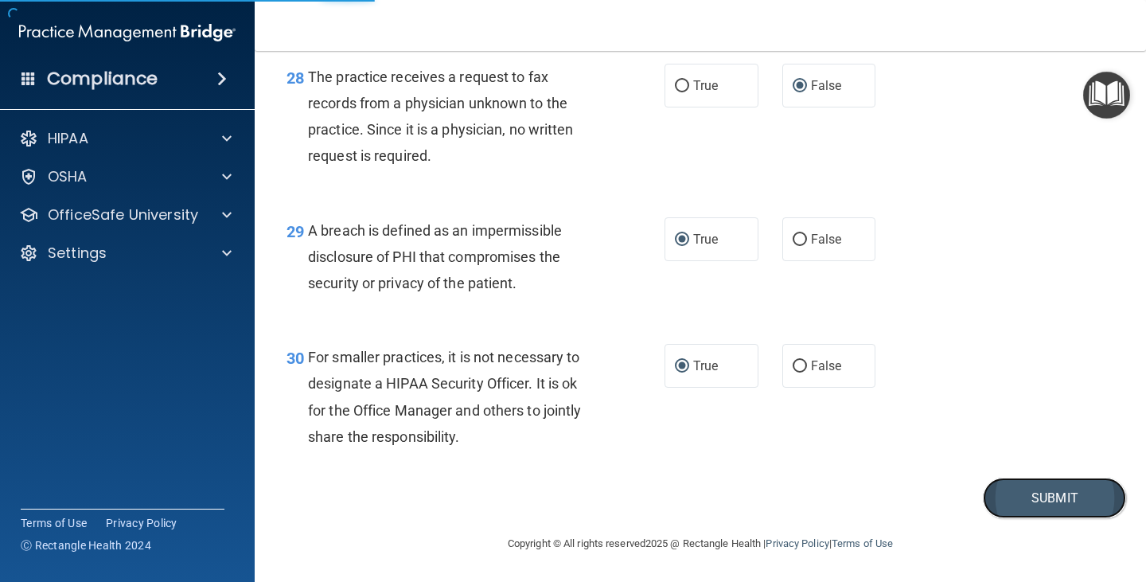
click at [1029, 505] on button "Submit" at bounding box center [1054, 497] width 143 height 41
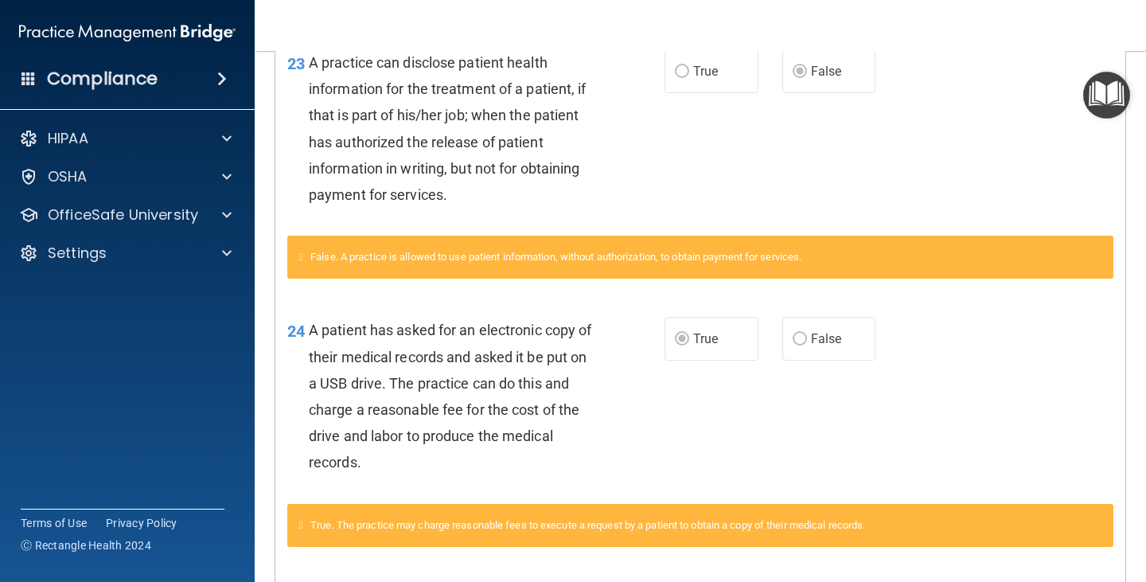
scroll to position [1308, 0]
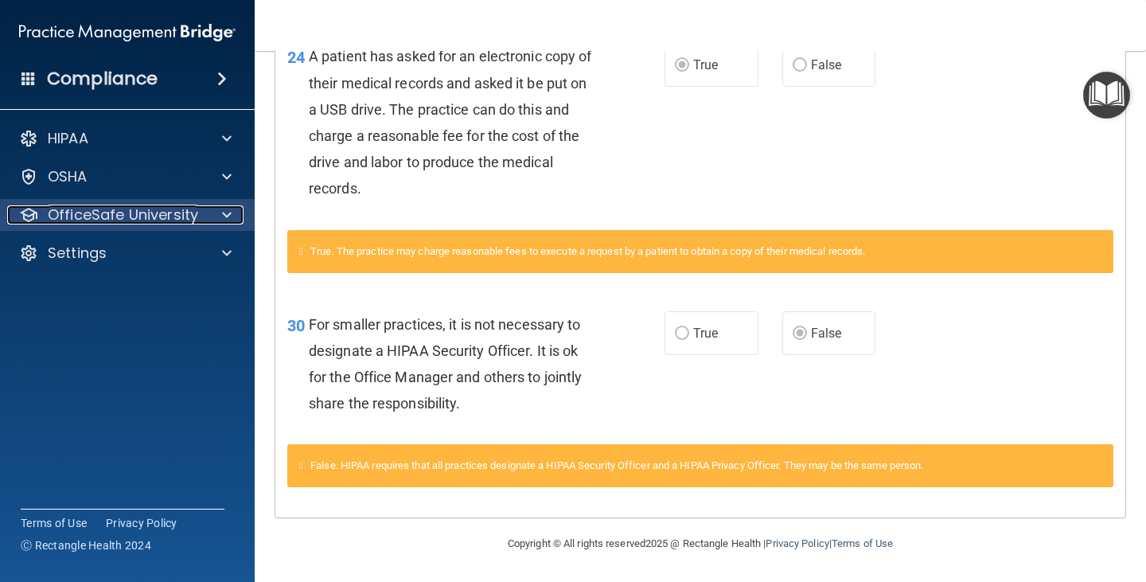
click at [231, 208] on span at bounding box center [227, 214] width 10 height 19
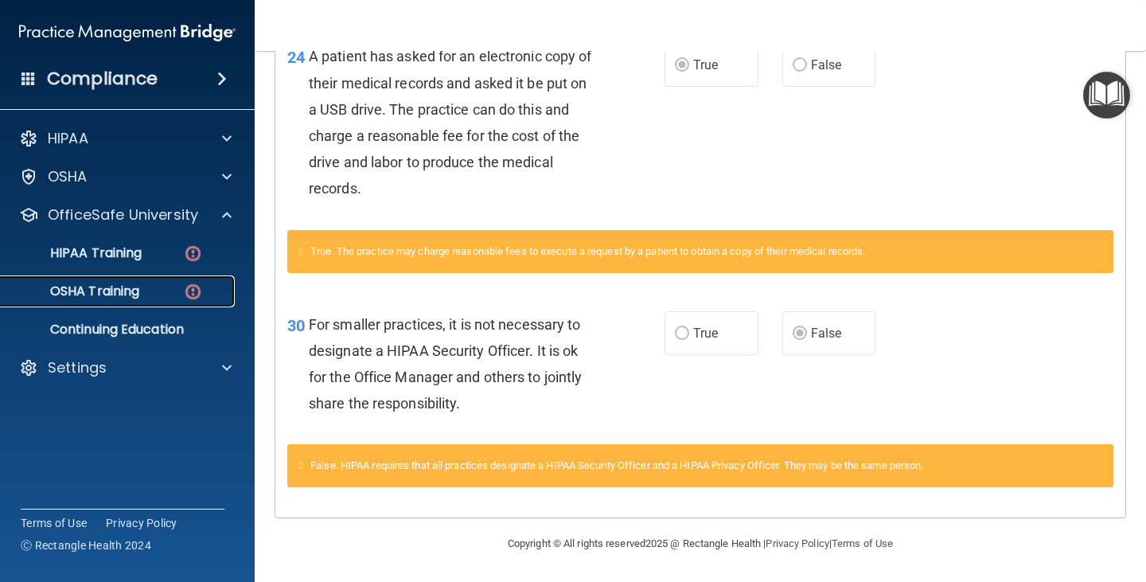
click at [154, 284] on div "OSHA Training" at bounding box center [118, 291] width 217 height 16
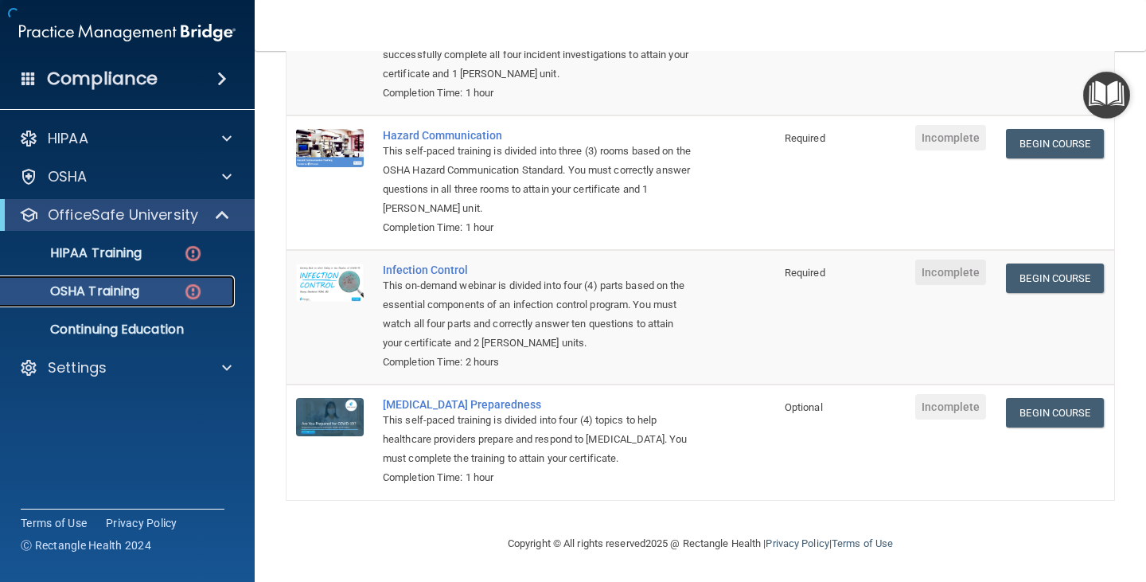
scroll to position [265, 0]
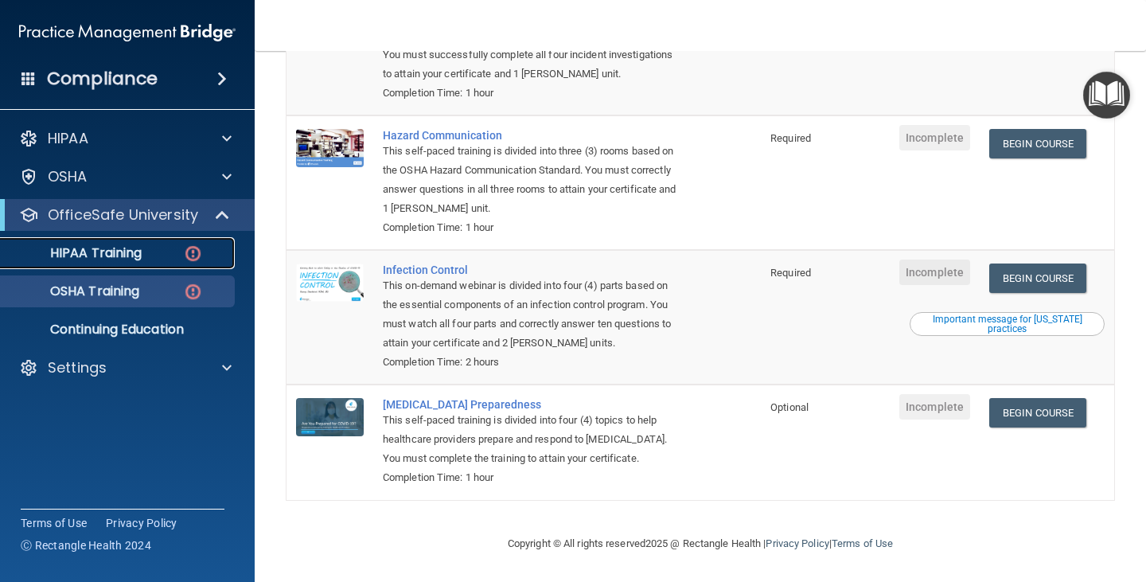
click at [103, 255] on p "HIPAA Training" at bounding box center [75, 253] width 131 height 16
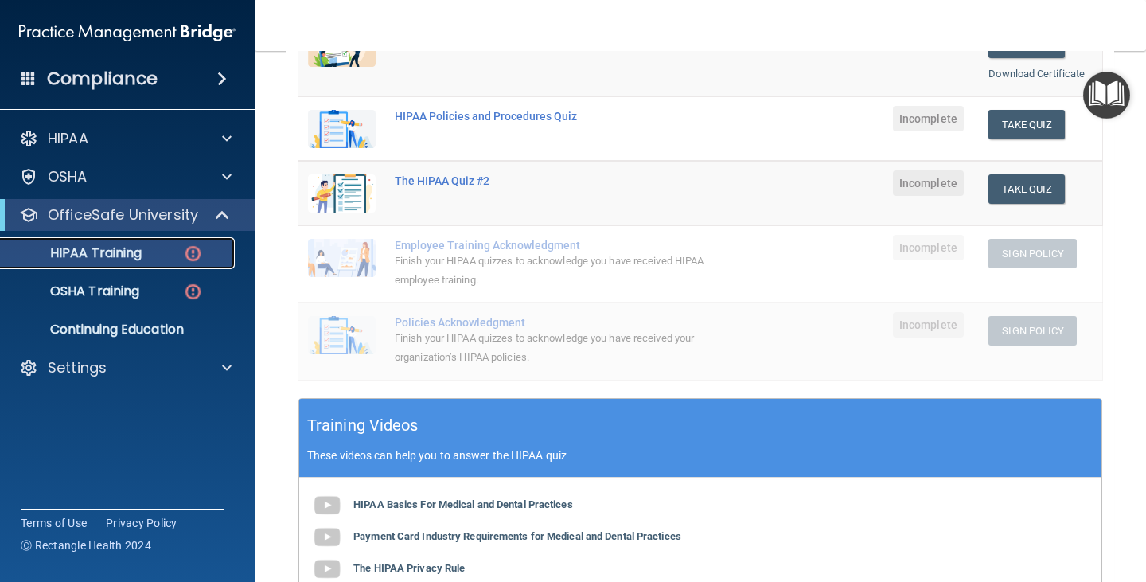
scroll to position [577, 0]
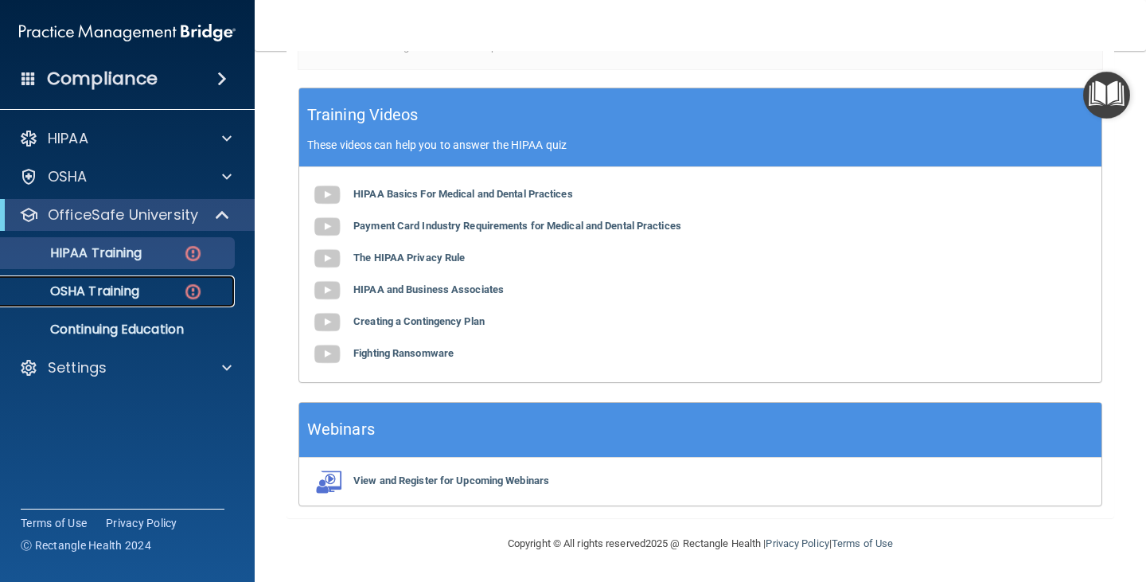
click at [102, 283] on p "OSHA Training" at bounding box center [74, 291] width 129 height 16
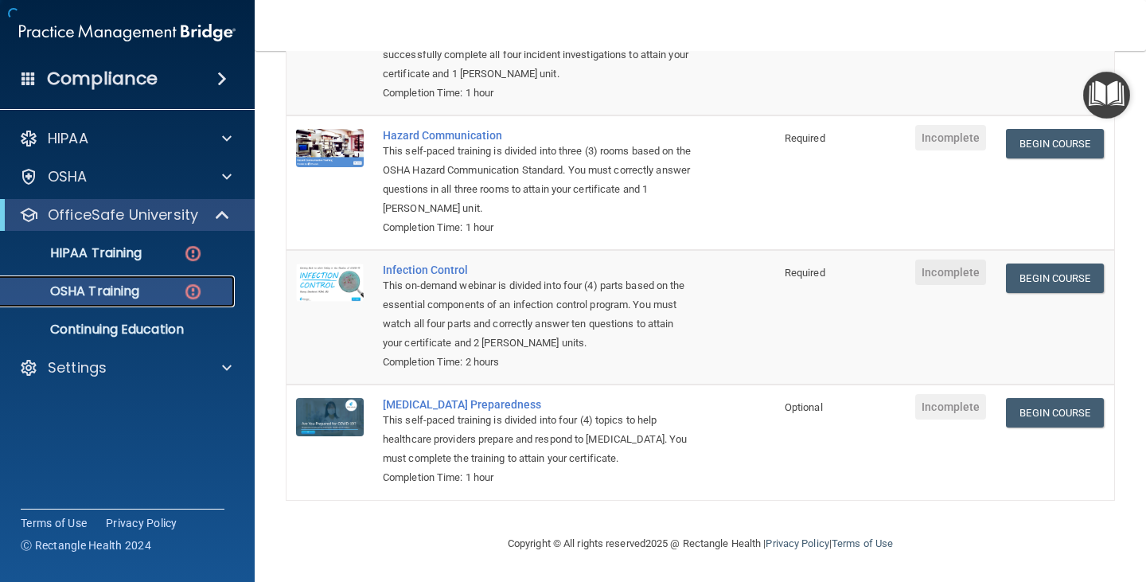
scroll to position [265, 0]
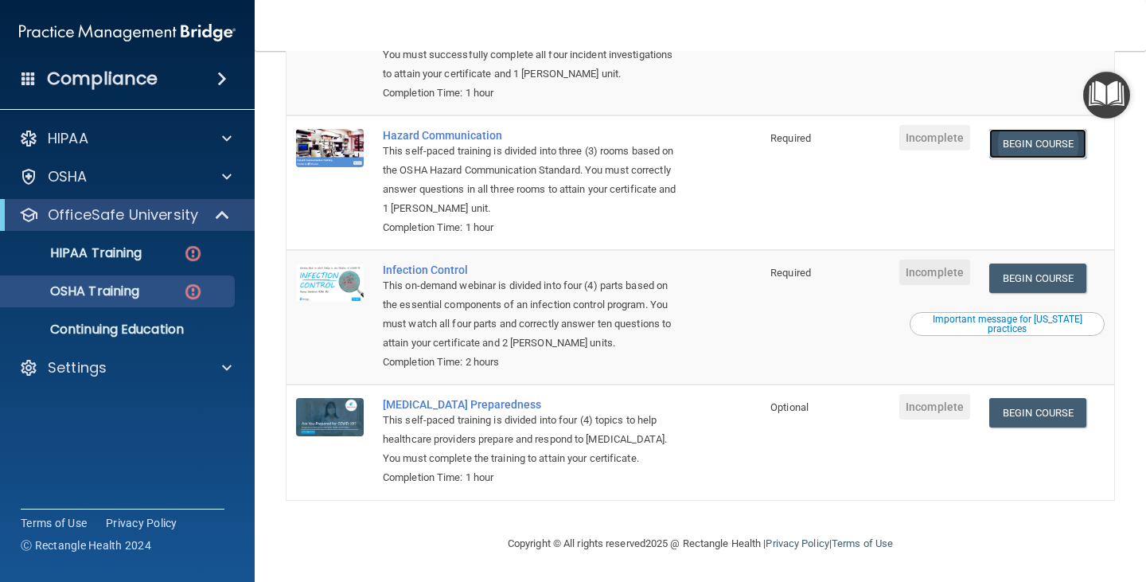
click at [1036, 151] on link "Begin Course" at bounding box center [1037, 143] width 97 height 29
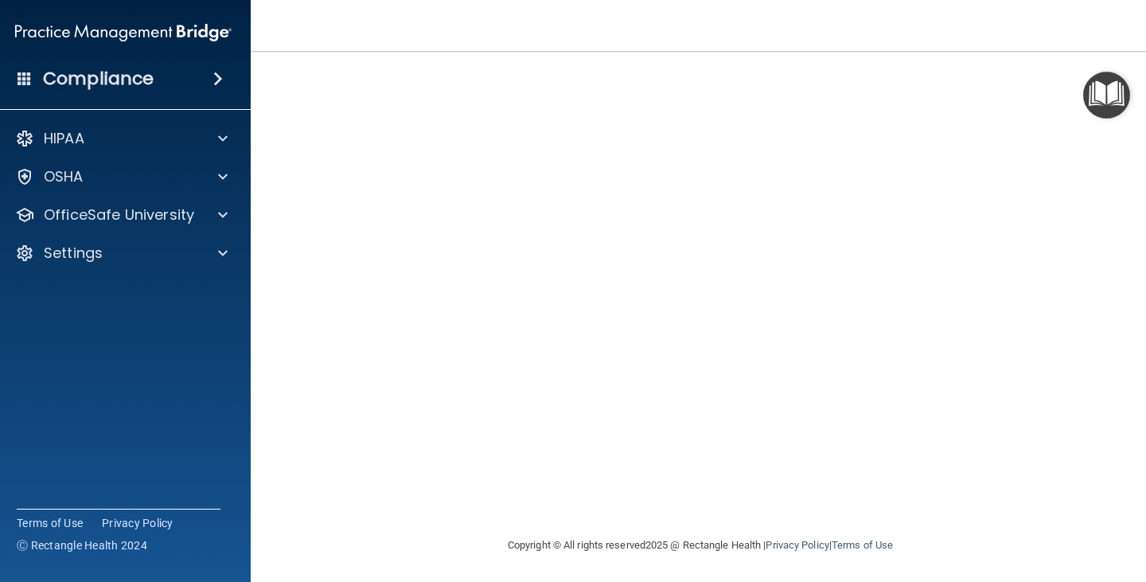
scroll to position [135, 0]
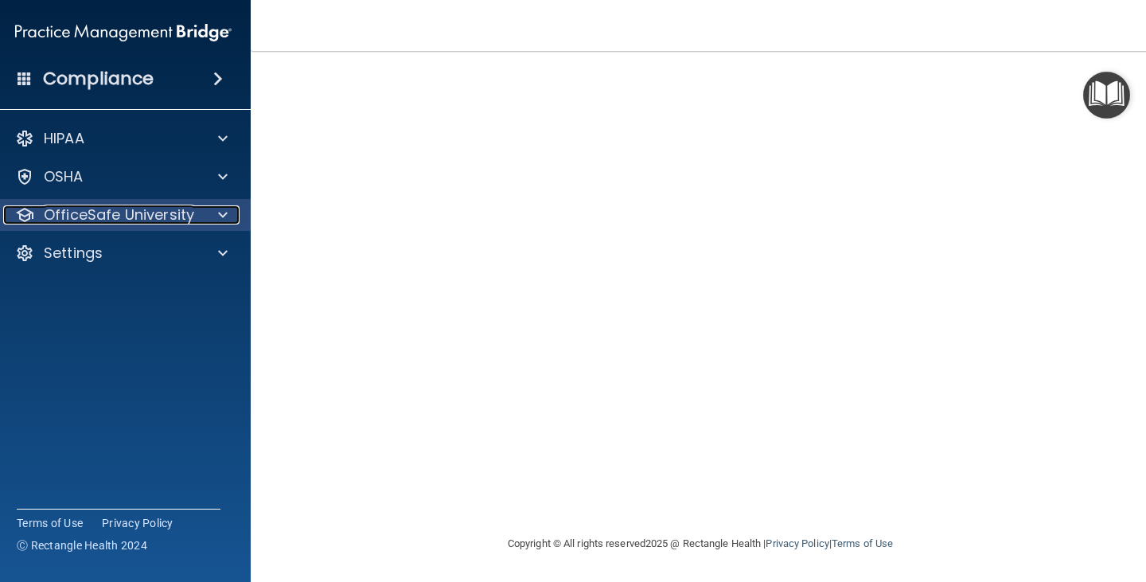
click at [218, 213] on span at bounding box center [223, 214] width 10 height 19
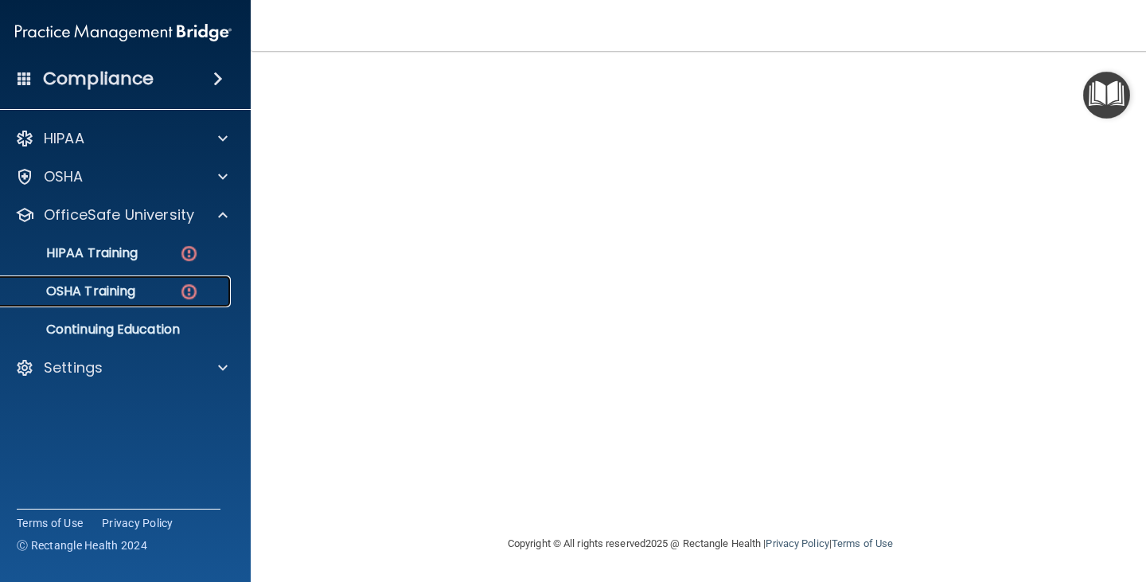
click at [189, 293] on img at bounding box center [189, 292] width 20 height 20
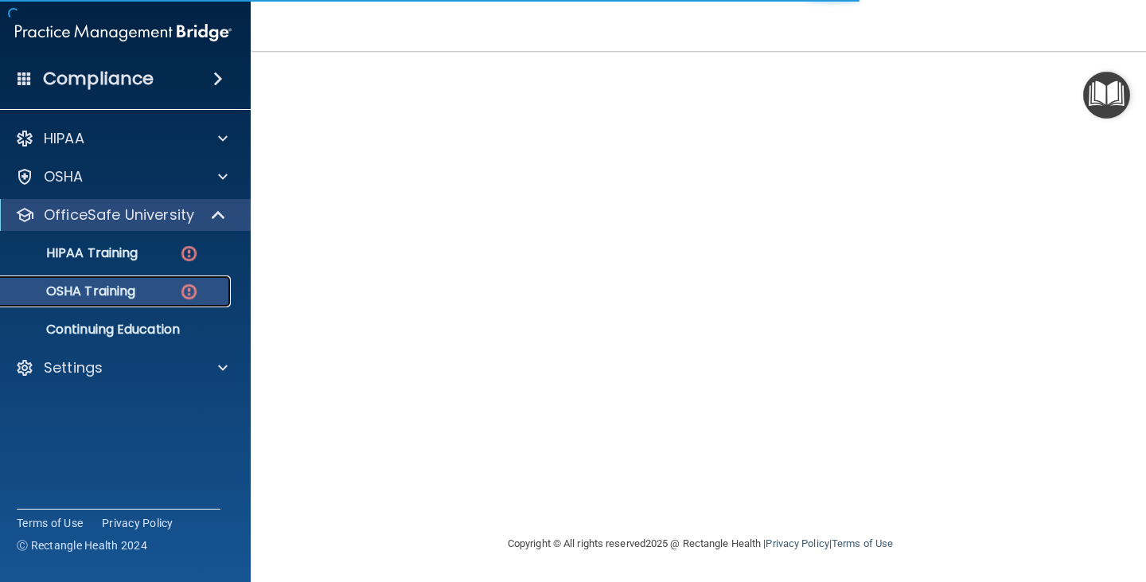
scroll to position [246, 0]
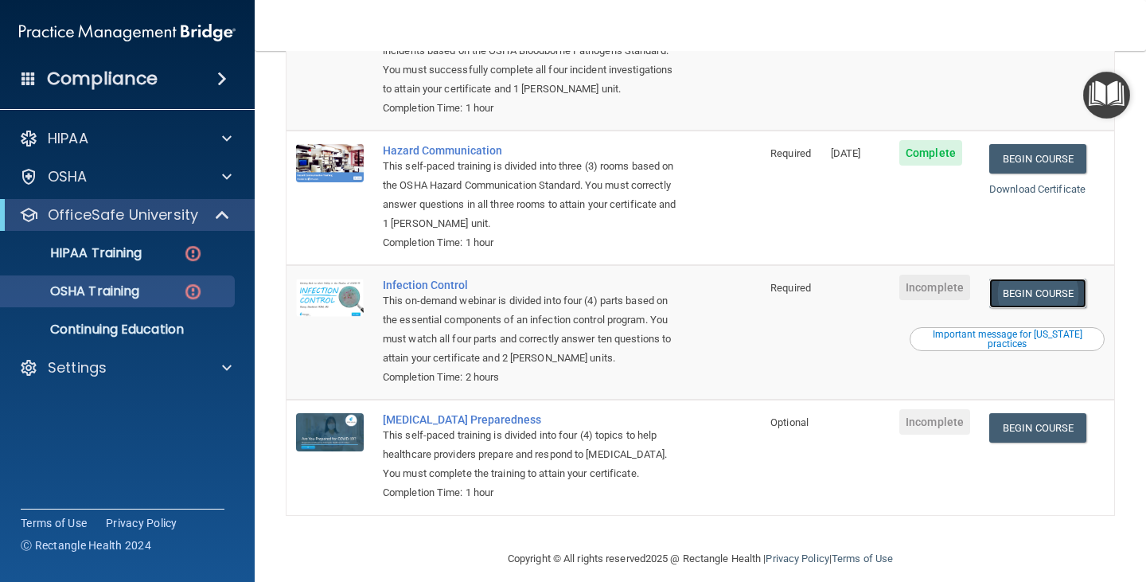
click at [1028, 278] on link "Begin Course" at bounding box center [1037, 292] width 97 height 29
click at [1018, 278] on link "Begin Course" at bounding box center [1037, 292] width 97 height 29
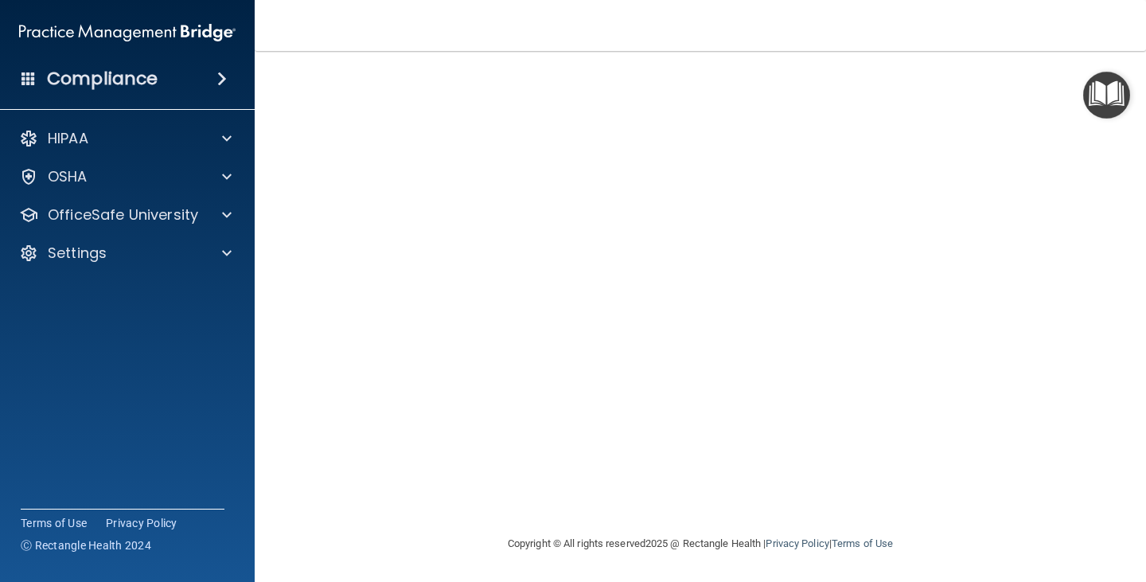
scroll to position [20, 0]
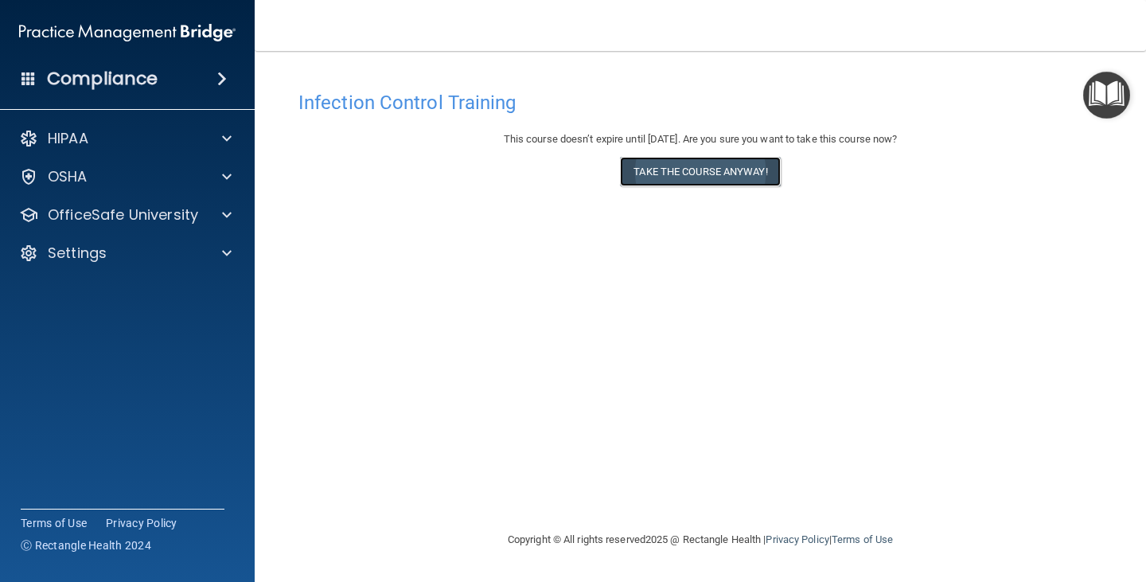
click at [683, 181] on button "Take the course anyway!" at bounding box center [700, 171] width 160 height 29
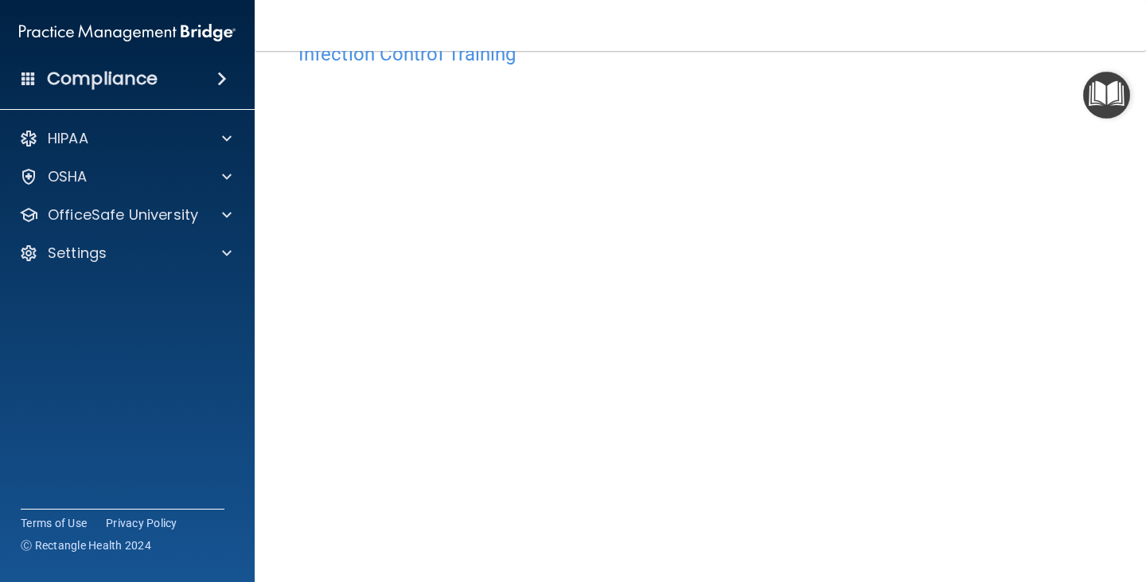
scroll to position [99, 0]
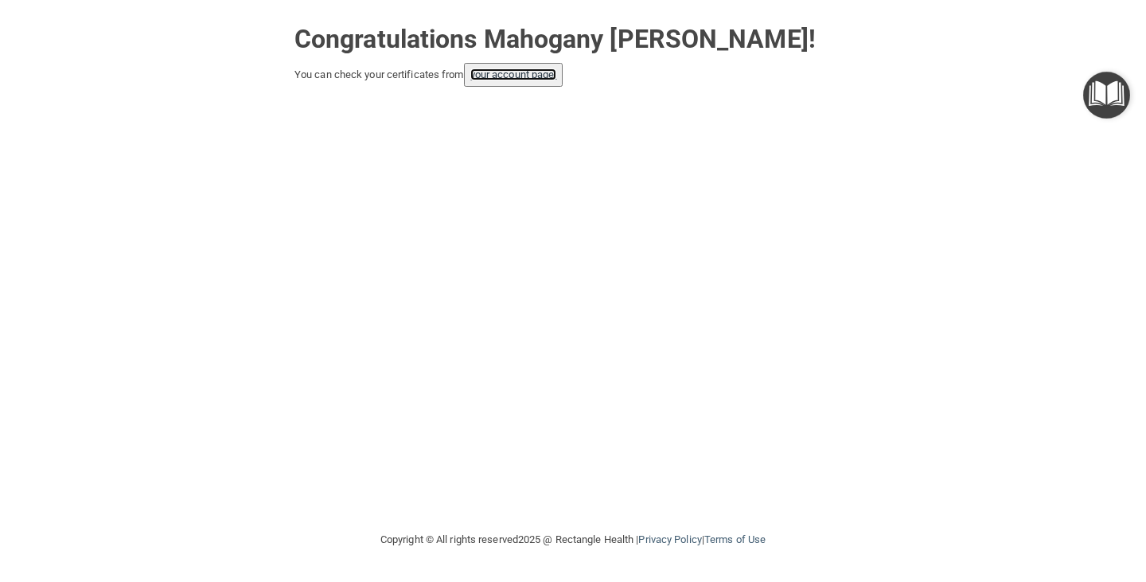
click at [506, 73] on link "your account page!" at bounding box center [513, 74] width 87 height 12
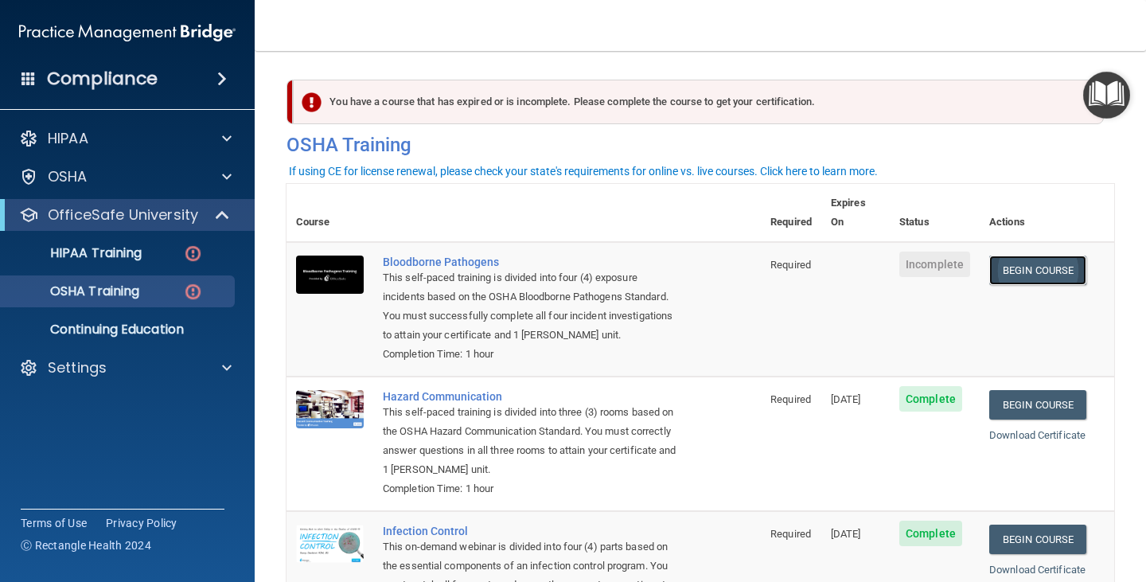
click at [1019, 255] on link "Begin Course" at bounding box center [1037, 269] width 97 height 29
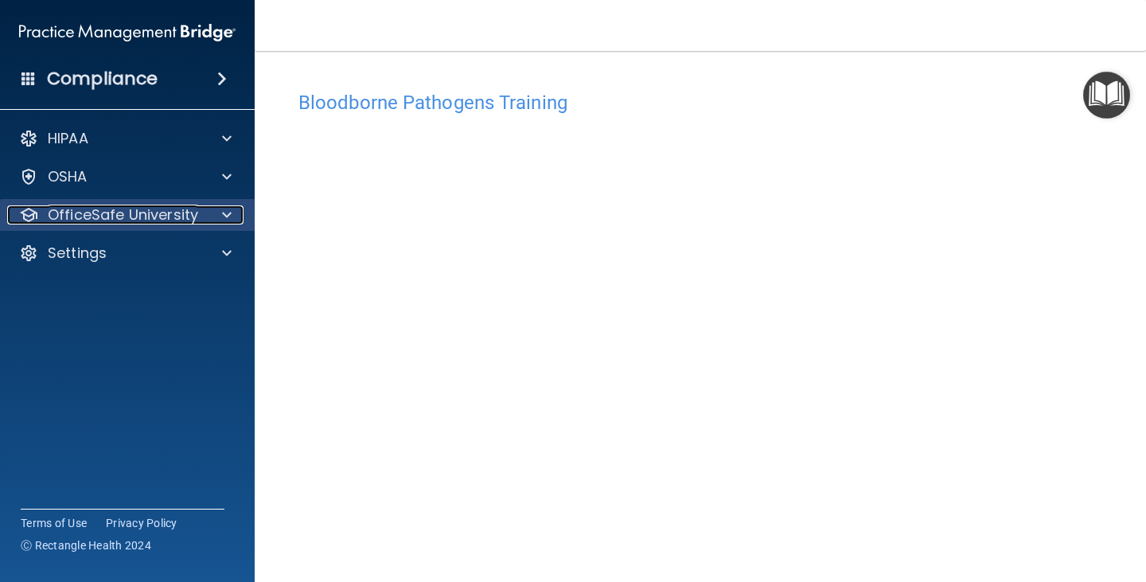
click at [232, 218] on div at bounding box center [224, 214] width 40 height 19
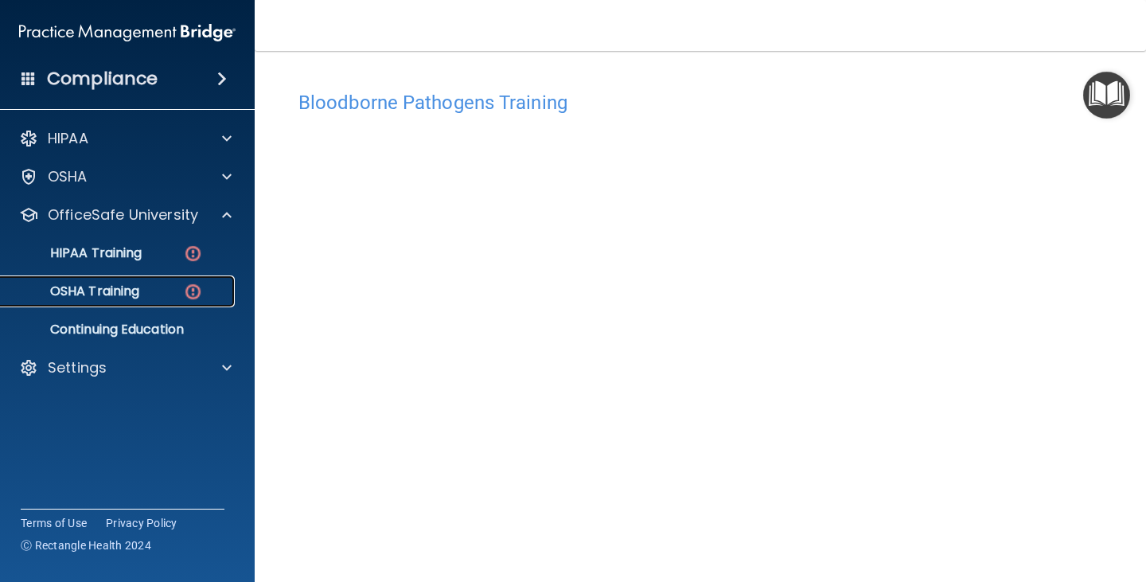
click at [142, 283] on div "OSHA Training" at bounding box center [118, 291] width 217 height 16
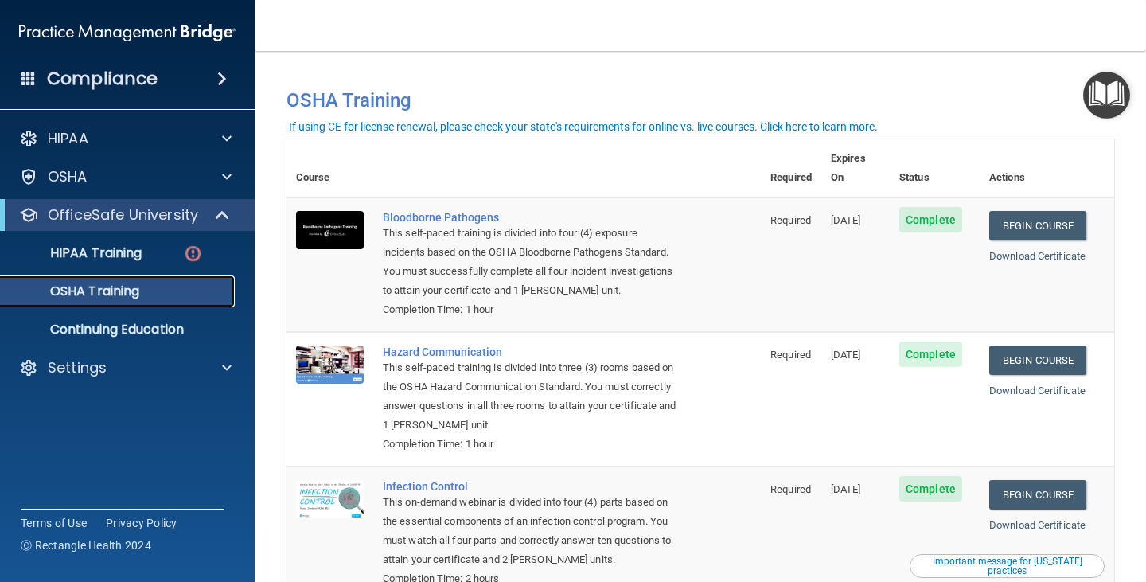
scroll to position [201, 0]
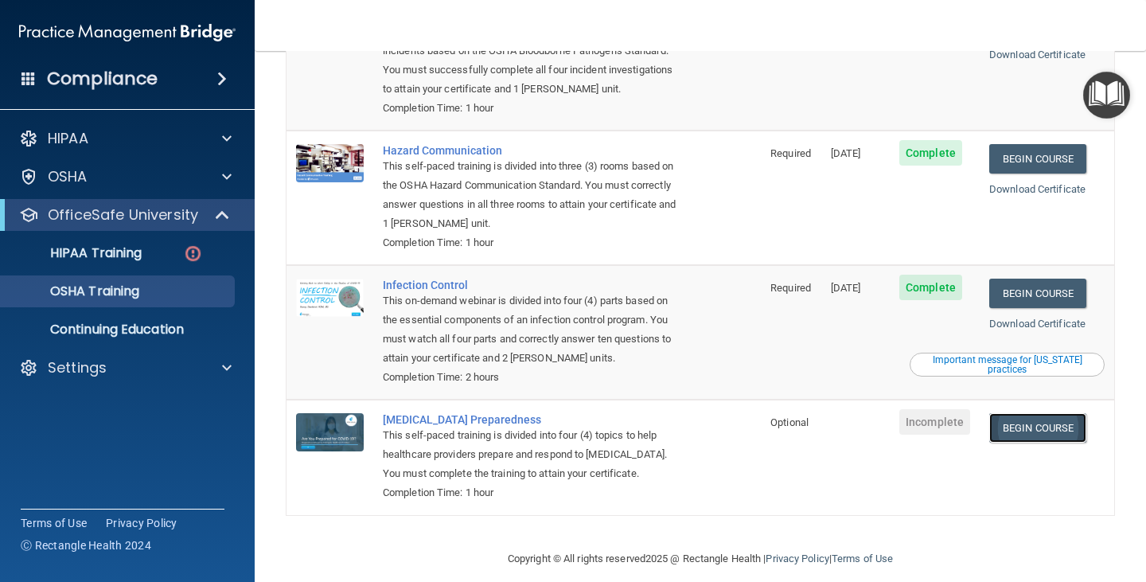
click at [1030, 413] on link "Begin Course" at bounding box center [1037, 427] width 97 height 29
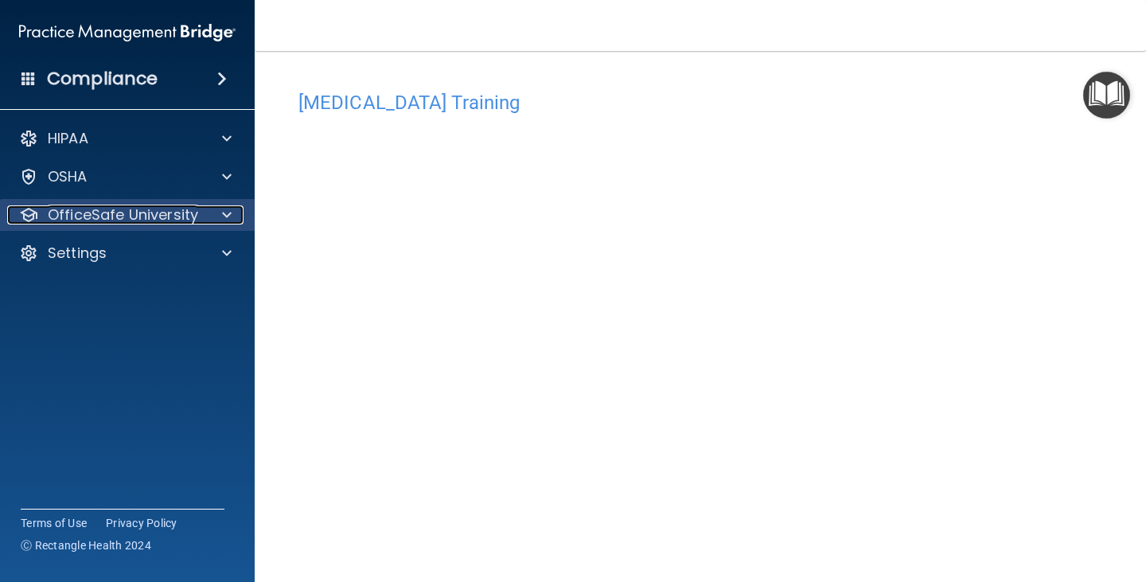
click at [228, 212] on span at bounding box center [227, 214] width 10 height 19
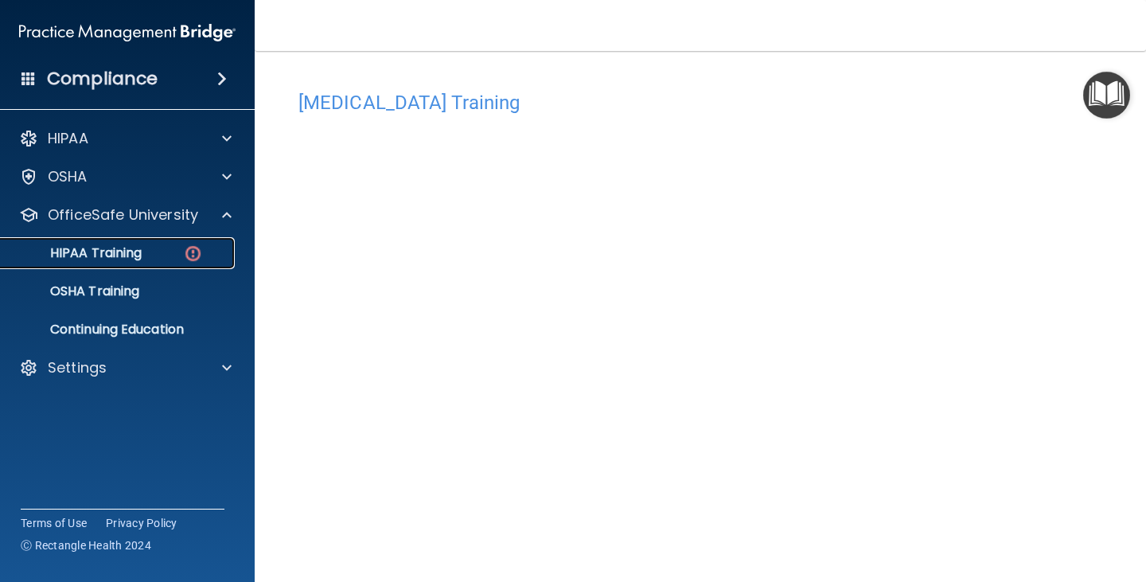
click at [203, 243] on link "HIPAA Training" at bounding box center [109, 253] width 251 height 32
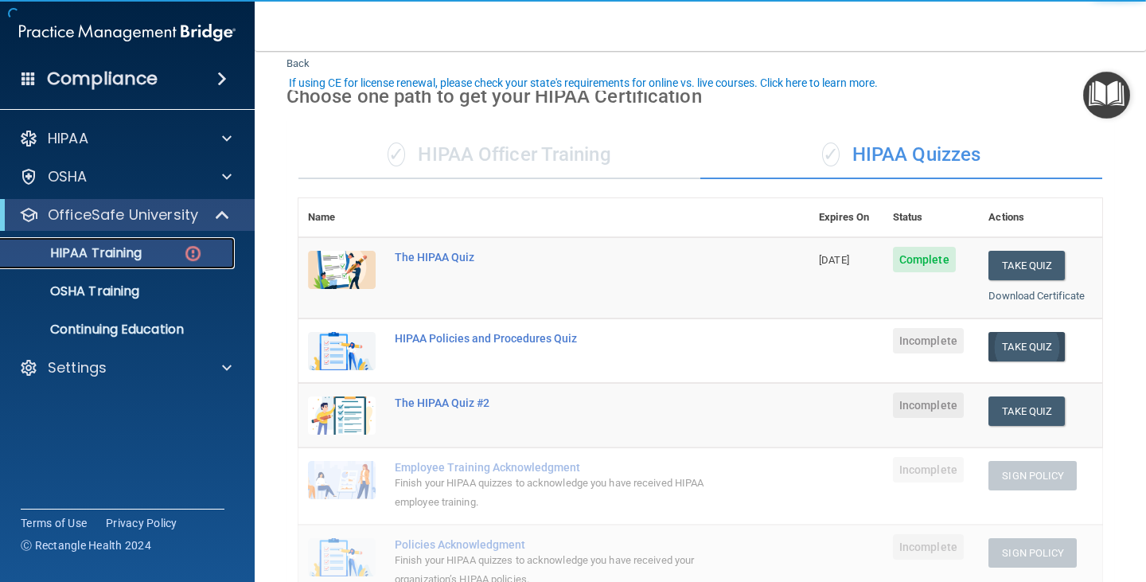
scroll to position [80, 0]
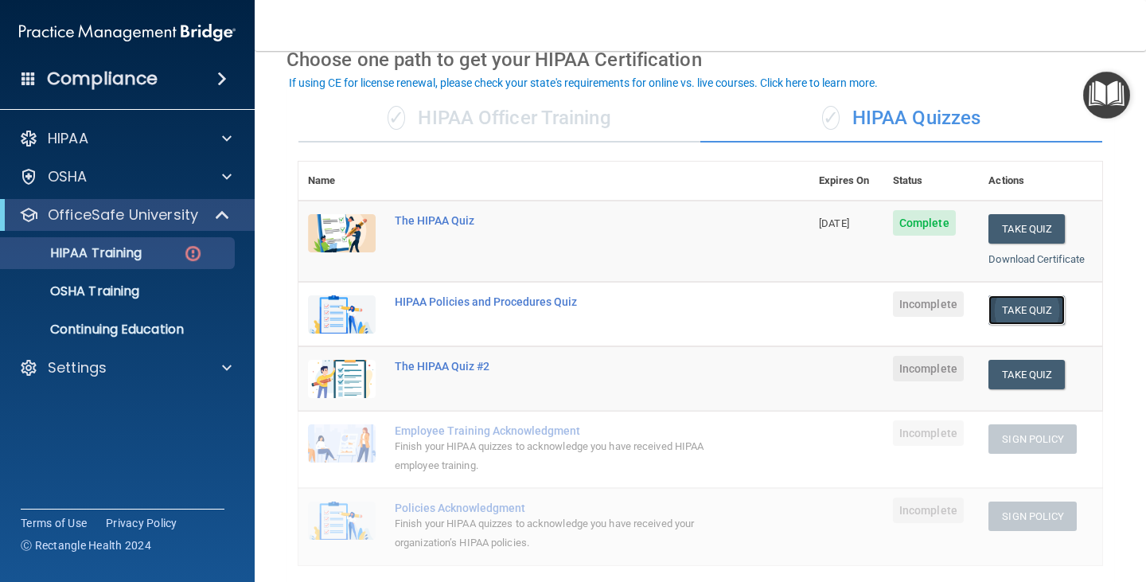
click at [1029, 305] on button "Take Quiz" at bounding box center [1026, 309] width 76 height 29
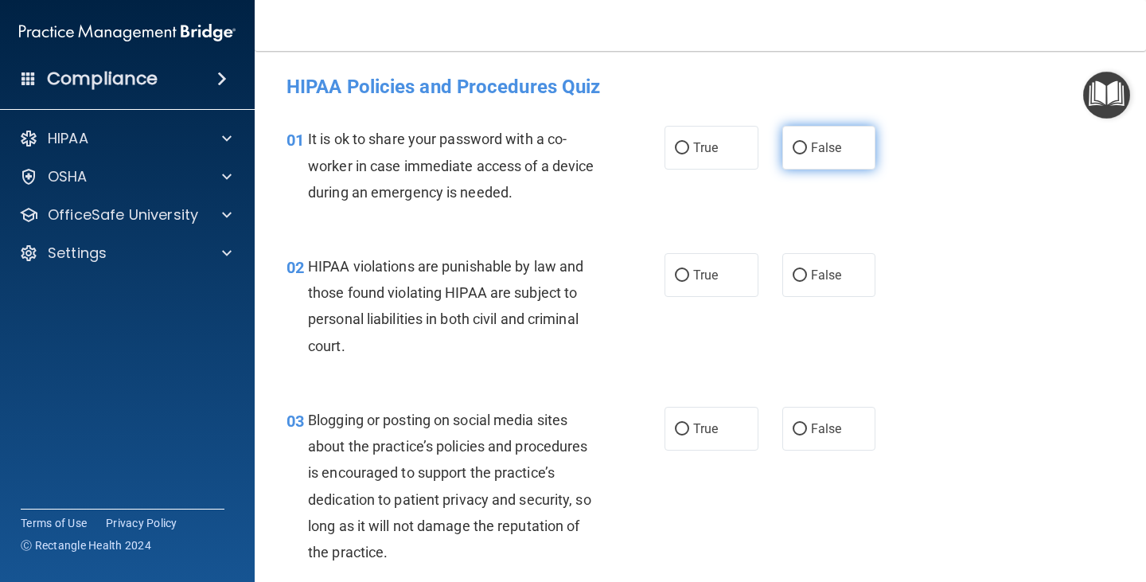
click at [803, 142] on label "False" at bounding box center [829, 148] width 94 height 44
click at [803, 142] on input "False" at bounding box center [799, 148] width 14 height 12
radio input "true"
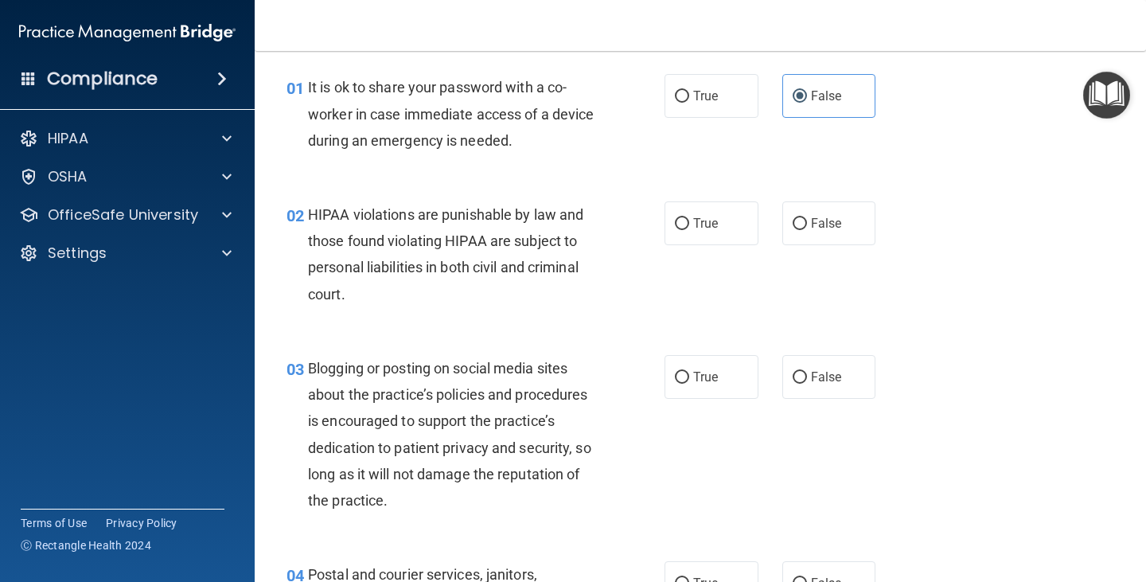
scroll to position [80, 0]
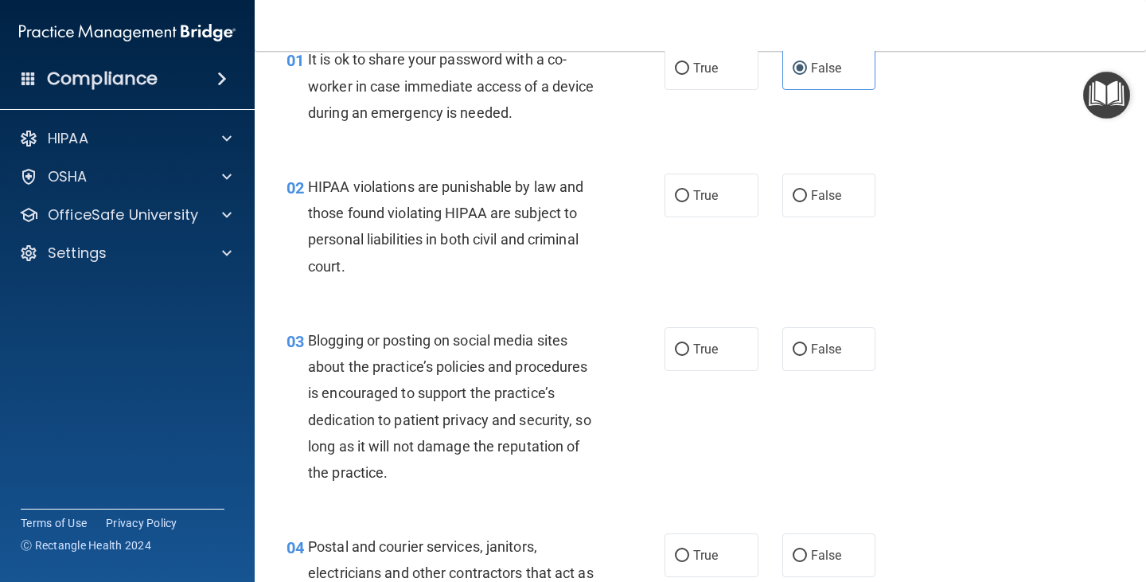
click at [714, 207] on label "True" at bounding box center [711, 195] width 94 height 44
click at [689, 202] on input "True" at bounding box center [682, 196] width 14 height 12
radio input "true"
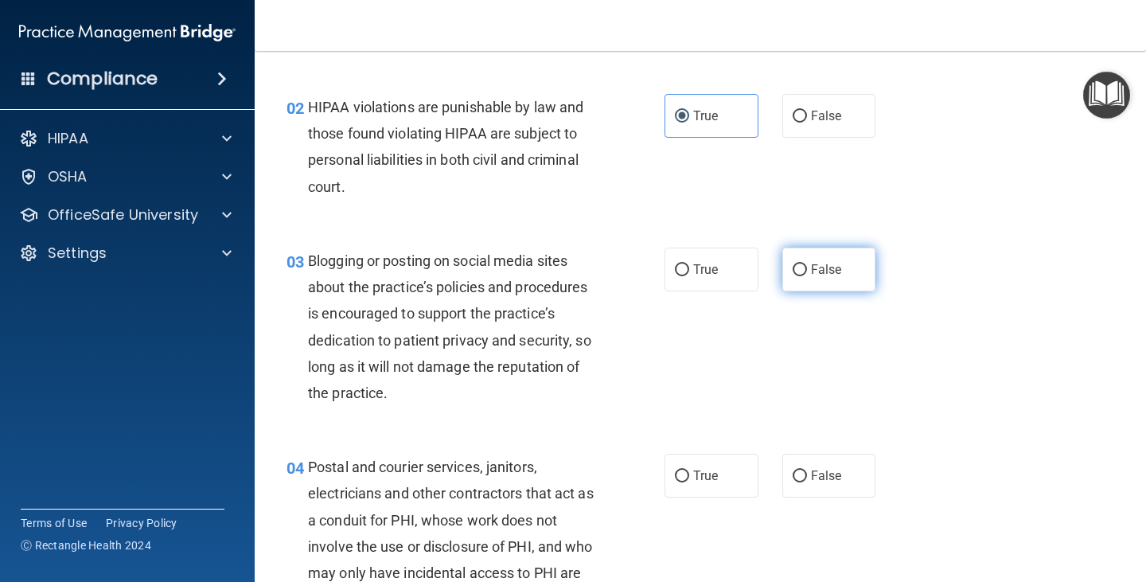
click at [835, 275] on label "False" at bounding box center [829, 269] width 94 height 44
click at [807, 275] on input "False" at bounding box center [799, 270] width 14 height 12
radio input "true"
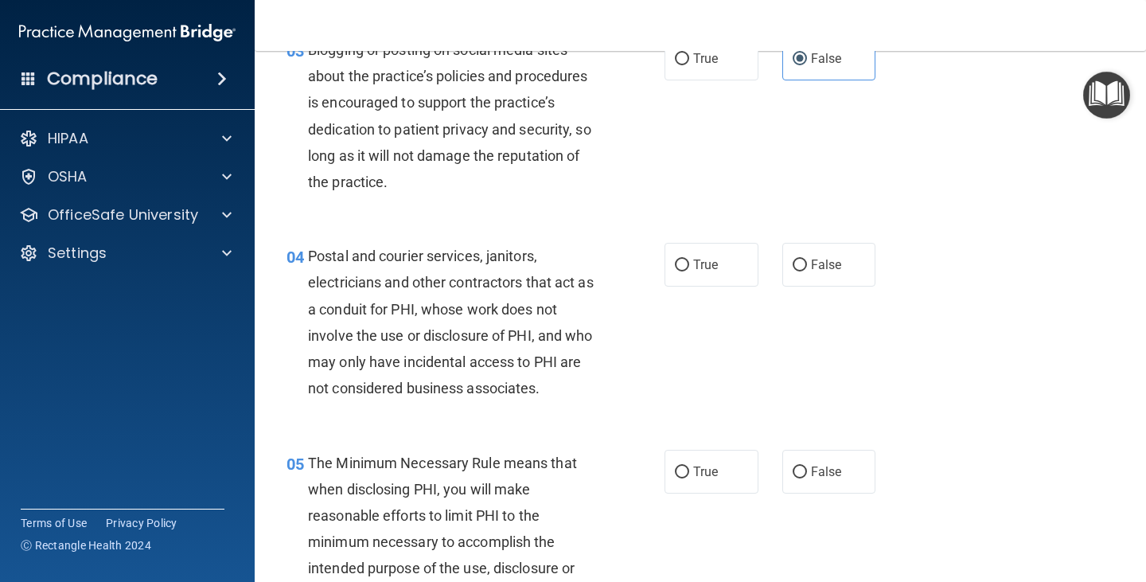
scroll to position [398, 0]
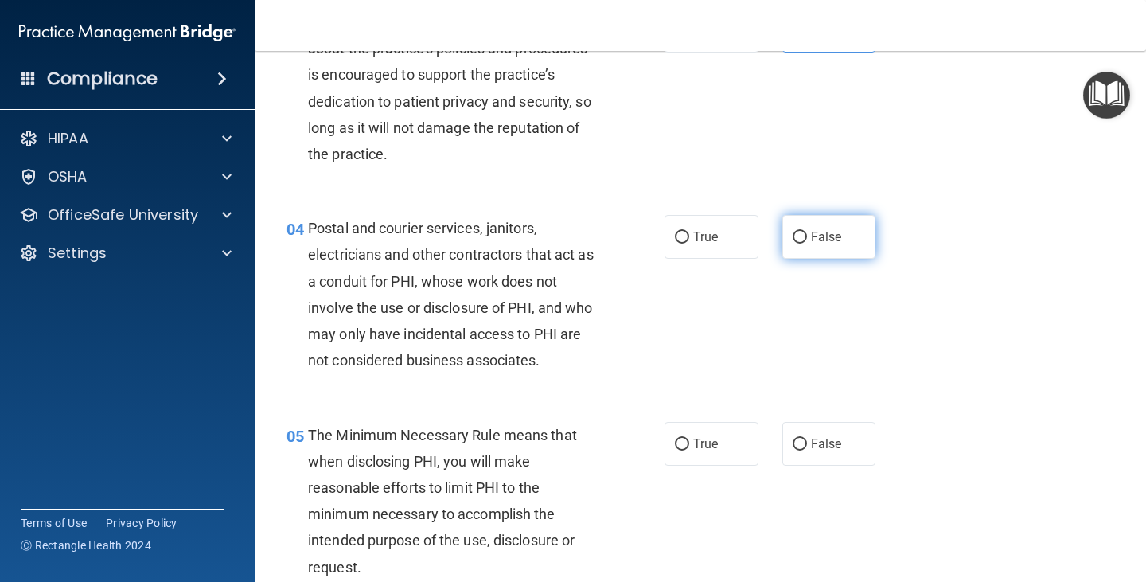
click at [811, 232] on span "False" at bounding box center [826, 236] width 31 height 15
click at [807, 232] on input "False" at bounding box center [799, 238] width 14 height 12
radio input "true"
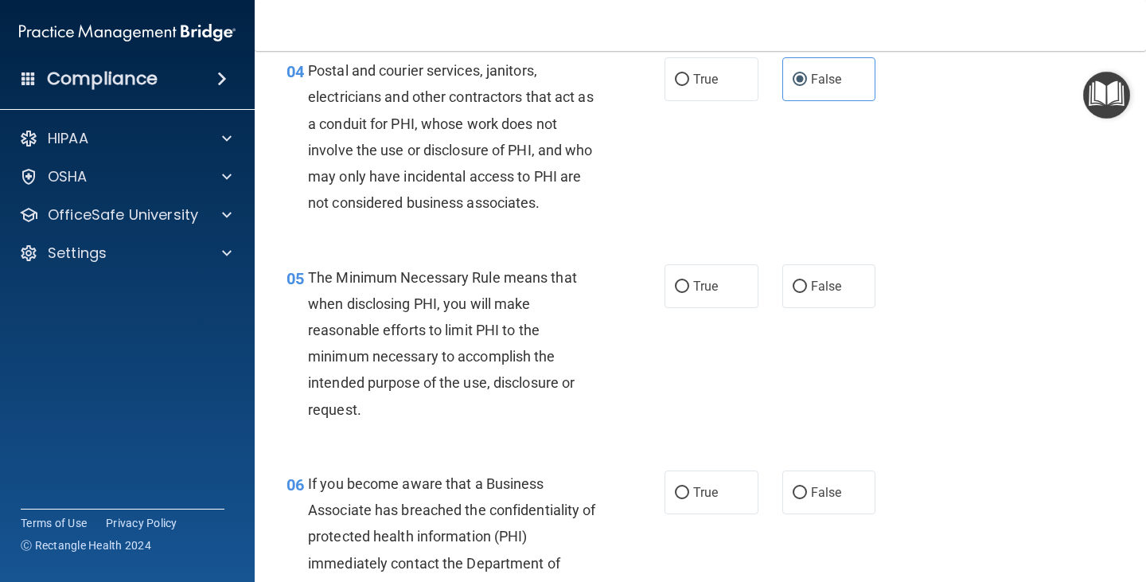
scroll to position [557, 0]
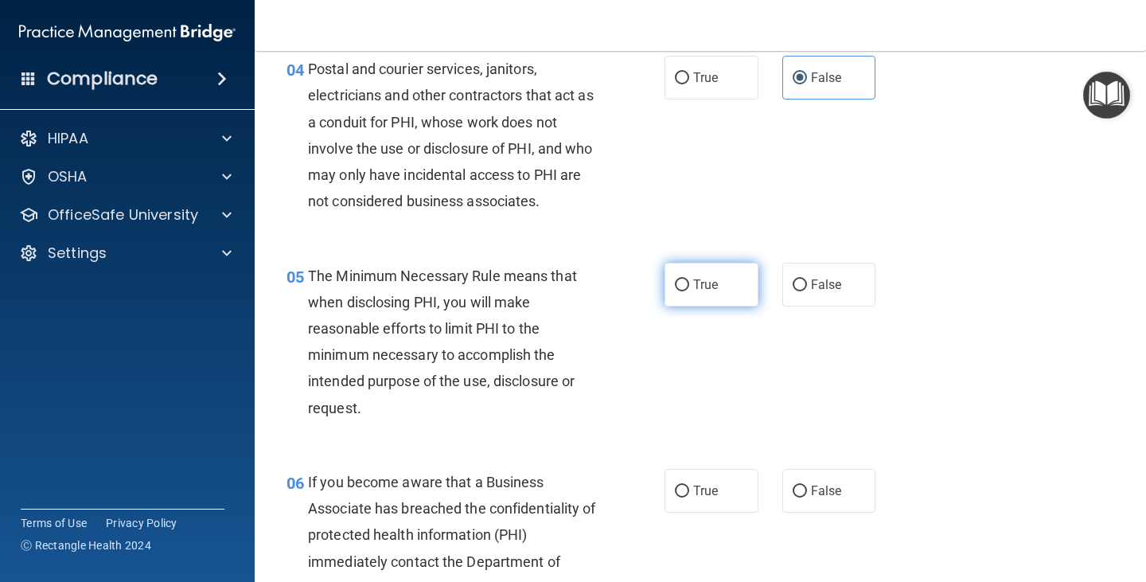
click at [687, 292] on label "True" at bounding box center [711, 285] width 94 height 44
click at [687, 291] on input "True" at bounding box center [682, 285] width 14 height 12
radio input "true"
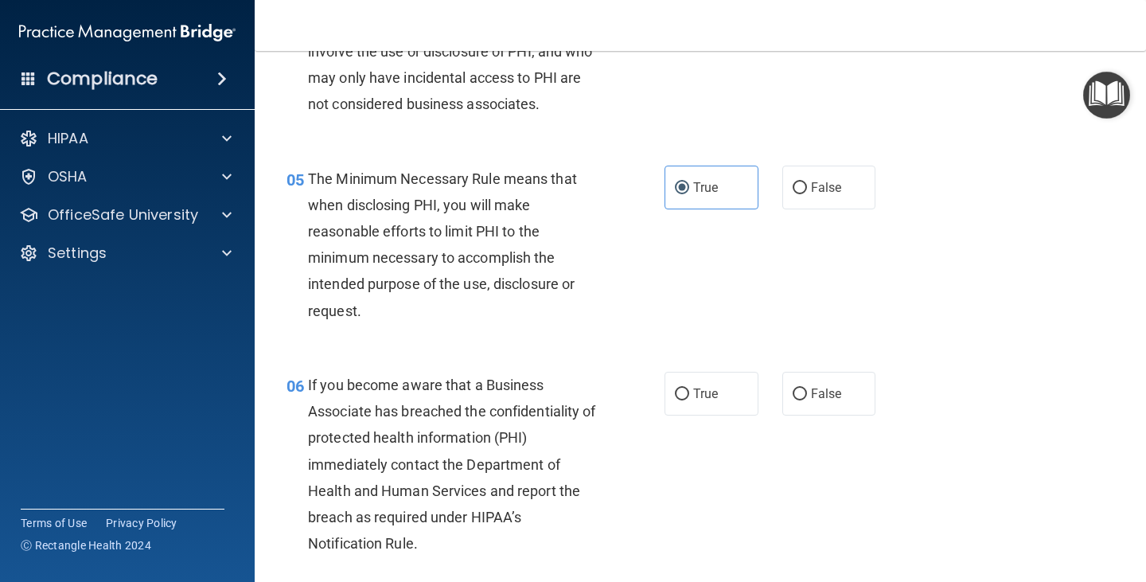
scroll to position [796, 0]
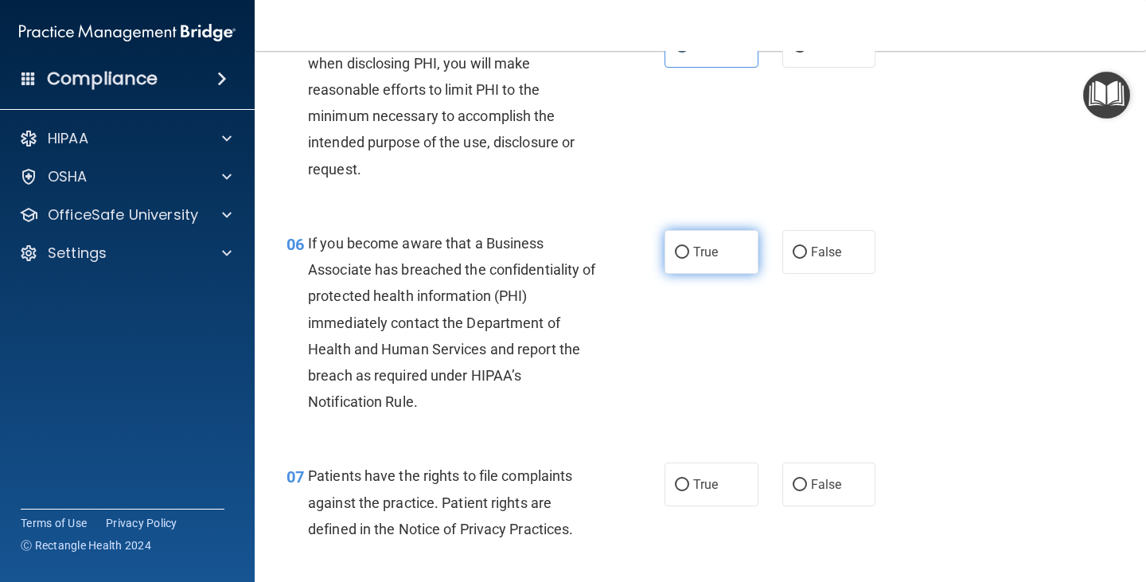
click at [694, 250] on span "True" at bounding box center [705, 251] width 25 height 15
click at [689, 250] on input "True" at bounding box center [682, 253] width 14 height 12
radio input "true"
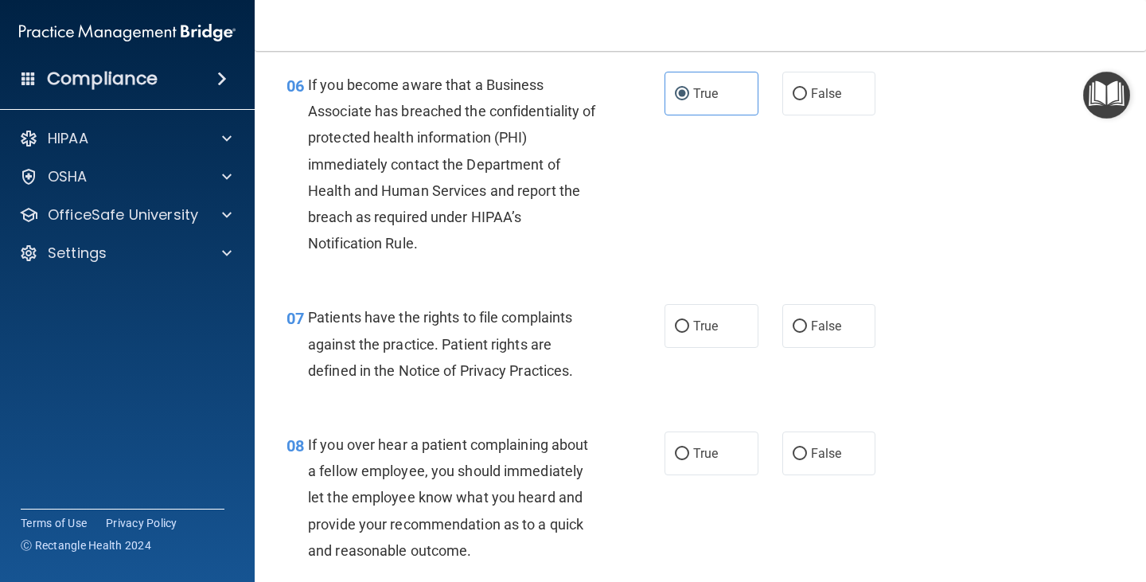
scroll to position [955, 0]
click at [675, 327] on input "True" at bounding box center [682, 326] width 14 height 12
radio input "true"
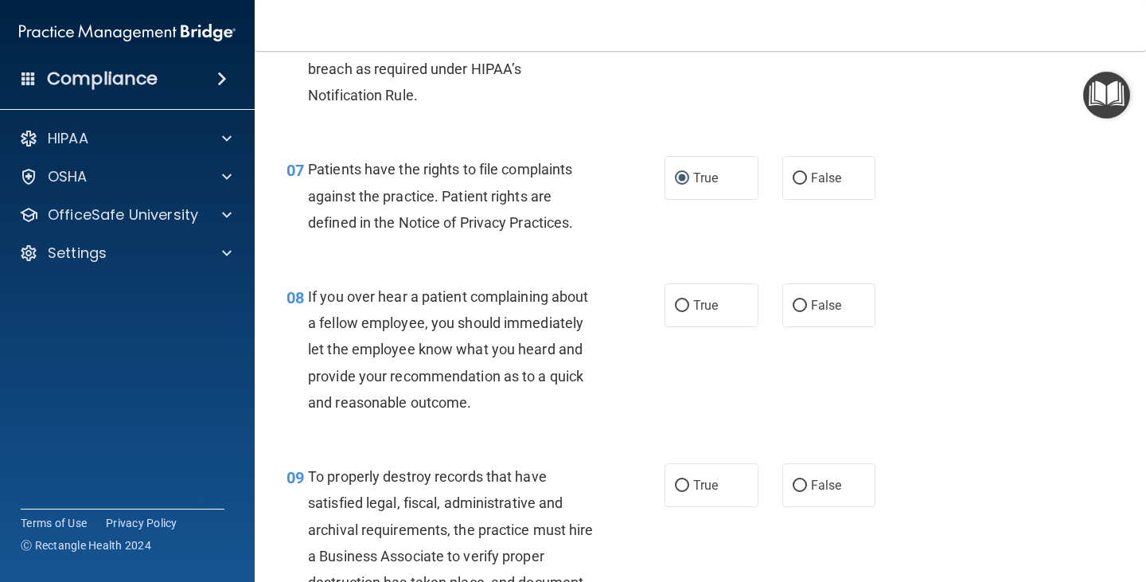
scroll to position [1114, 0]
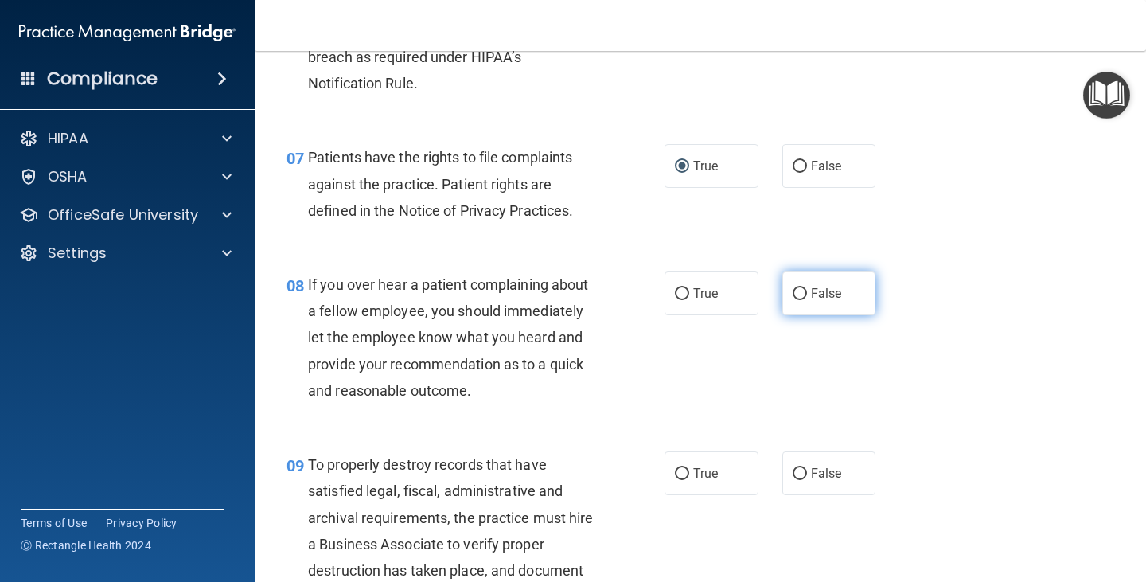
click at [813, 303] on label "False" at bounding box center [829, 293] width 94 height 44
click at [807, 300] on input "False" at bounding box center [799, 294] width 14 height 12
radio input "true"
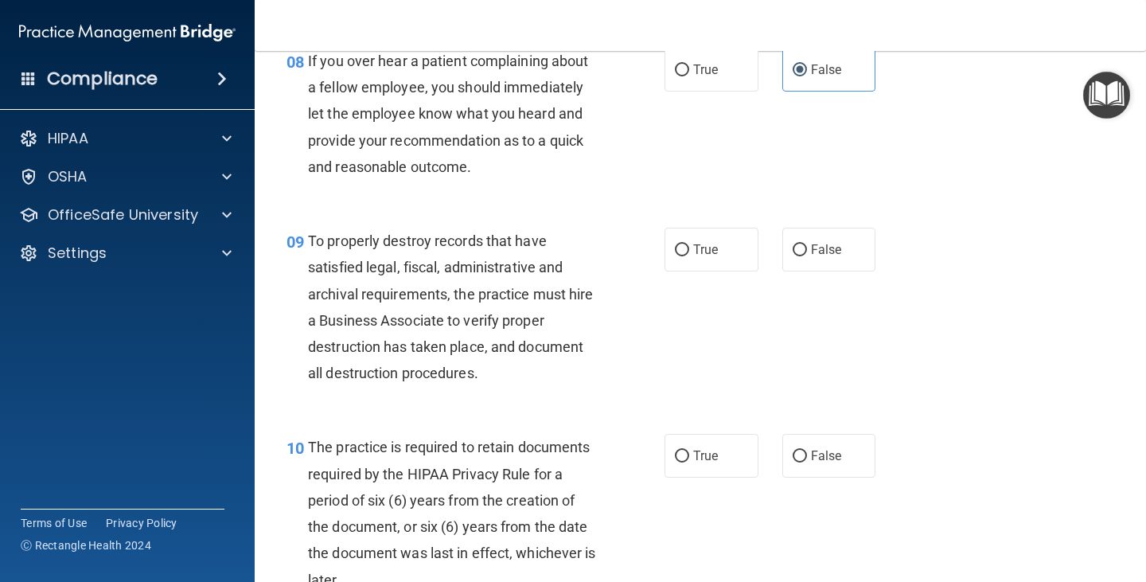
scroll to position [1352, 0]
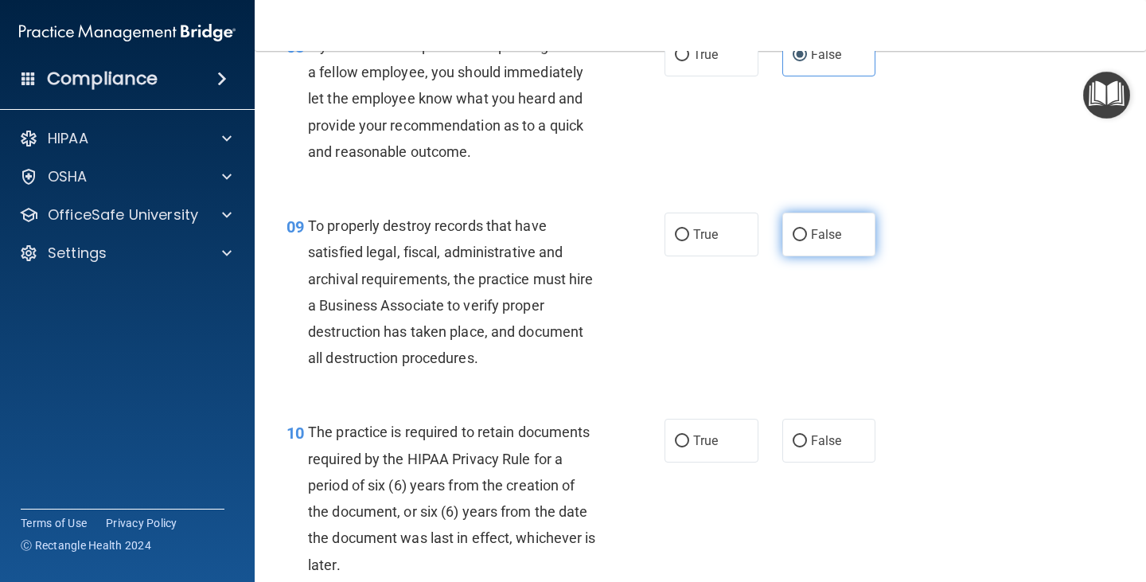
click at [838, 239] on label "False" at bounding box center [829, 234] width 94 height 44
click at [807, 239] on input "False" at bounding box center [799, 235] width 14 height 12
radio input "true"
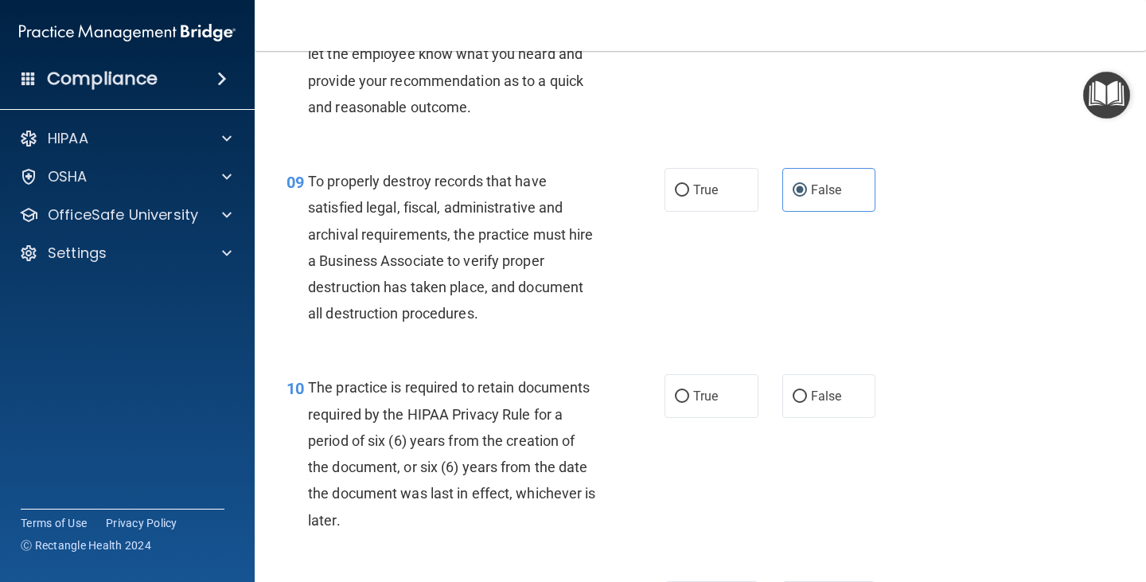
scroll to position [1432, 0]
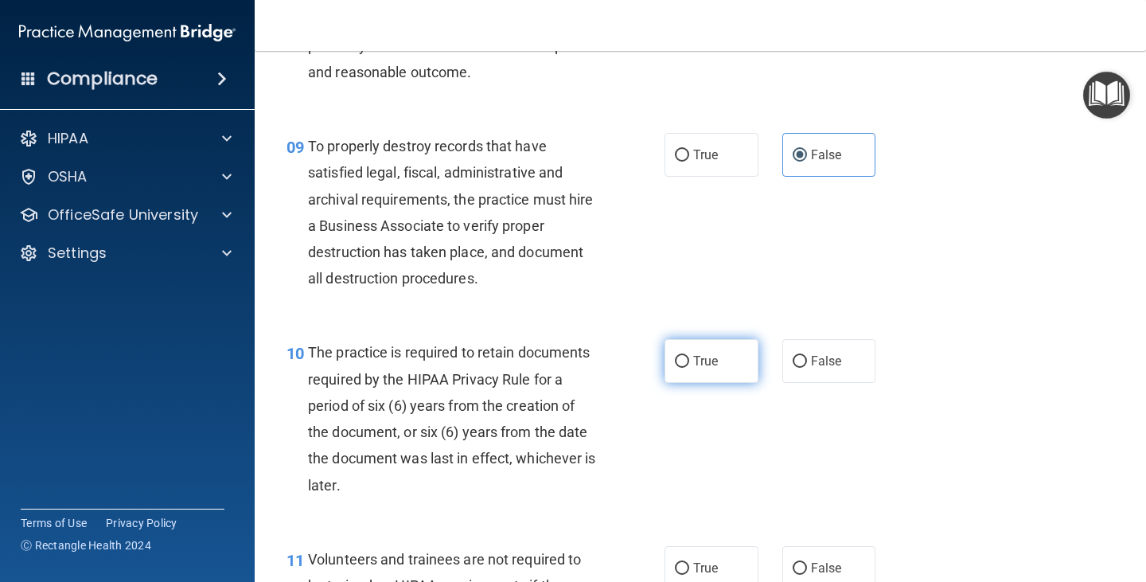
click at [667, 361] on label "True" at bounding box center [711, 361] width 94 height 44
click at [675, 361] on input "True" at bounding box center [682, 362] width 14 height 12
radio input "true"
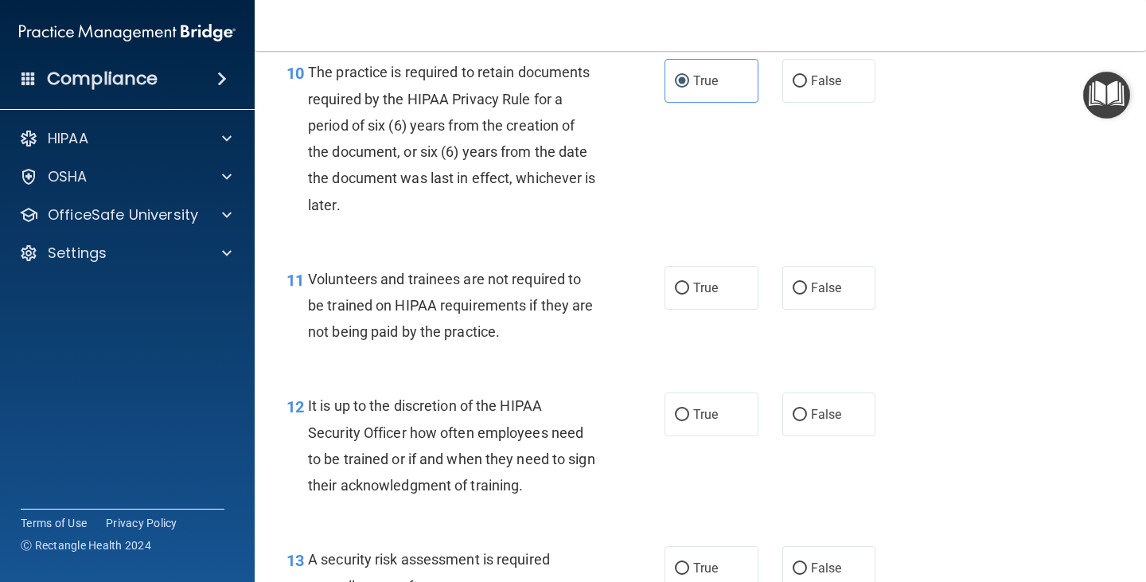
scroll to position [1750, 0]
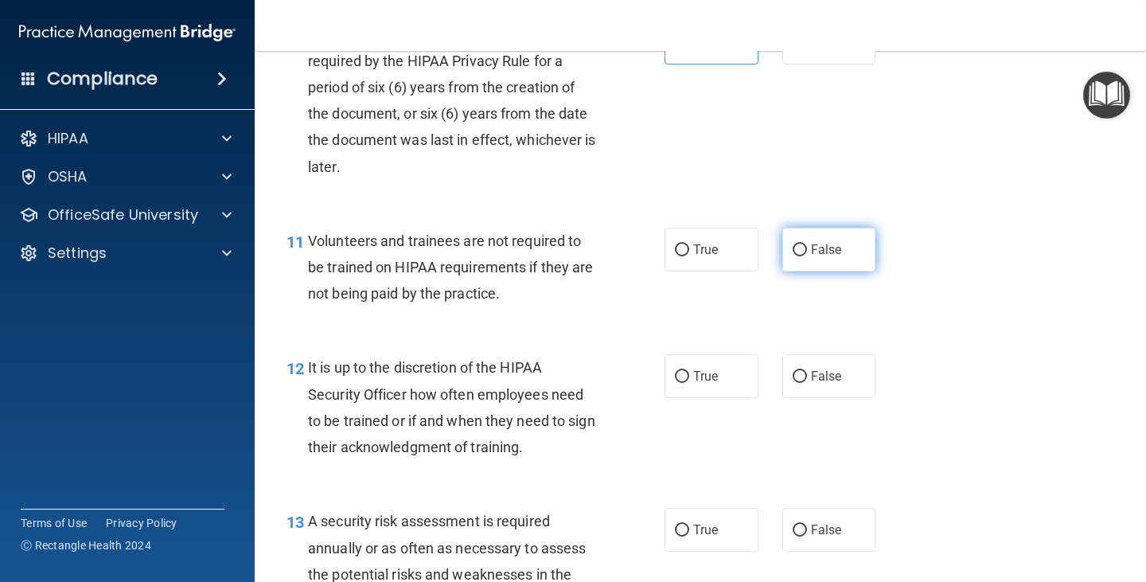
click at [811, 252] on span "False" at bounding box center [826, 249] width 31 height 15
click at [806, 252] on input "False" at bounding box center [799, 250] width 14 height 12
radio input "true"
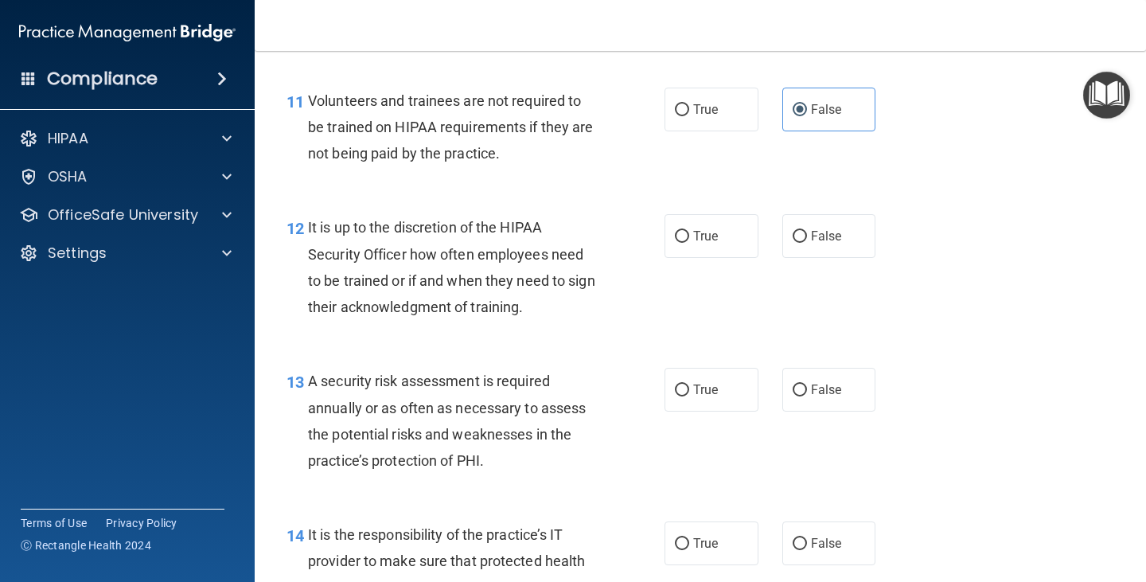
scroll to position [1909, 0]
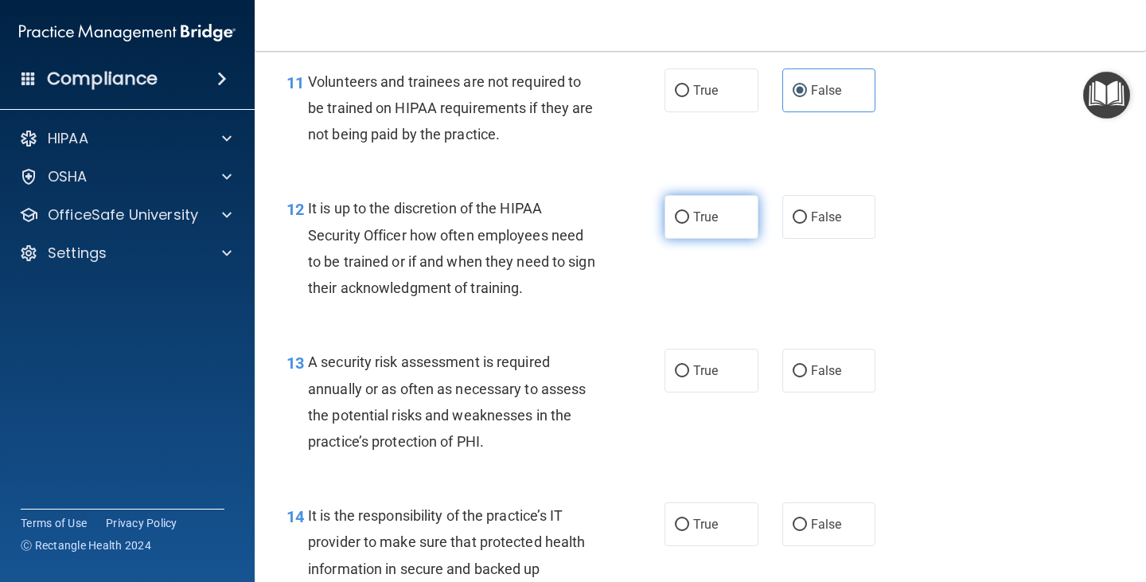
click at [701, 229] on label "True" at bounding box center [711, 217] width 94 height 44
click at [689, 224] on input "True" at bounding box center [682, 218] width 14 height 12
radio input "true"
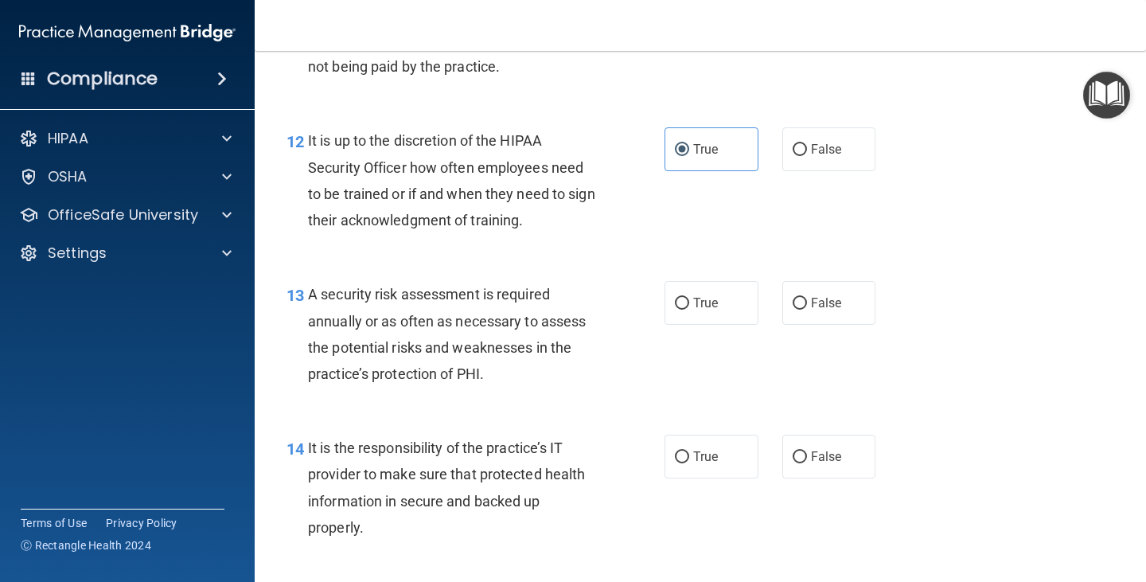
scroll to position [2069, 0]
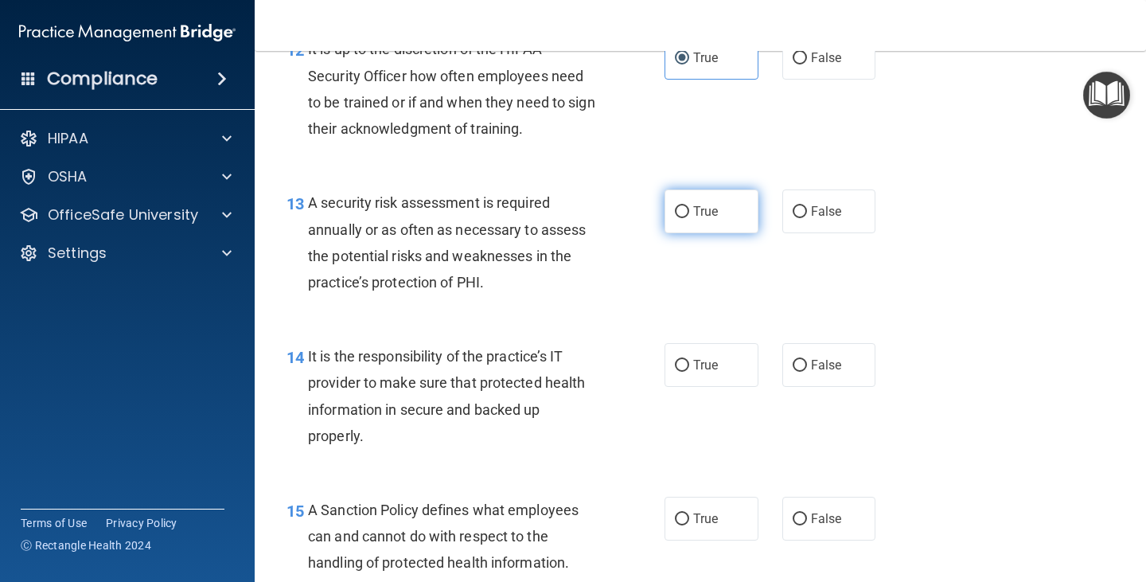
click at [693, 207] on span "True" at bounding box center [705, 211] width 25 height 15
click at [688, 207] on input "True" at bounding box center [682, 212] width 14 height 12
radio input "true"
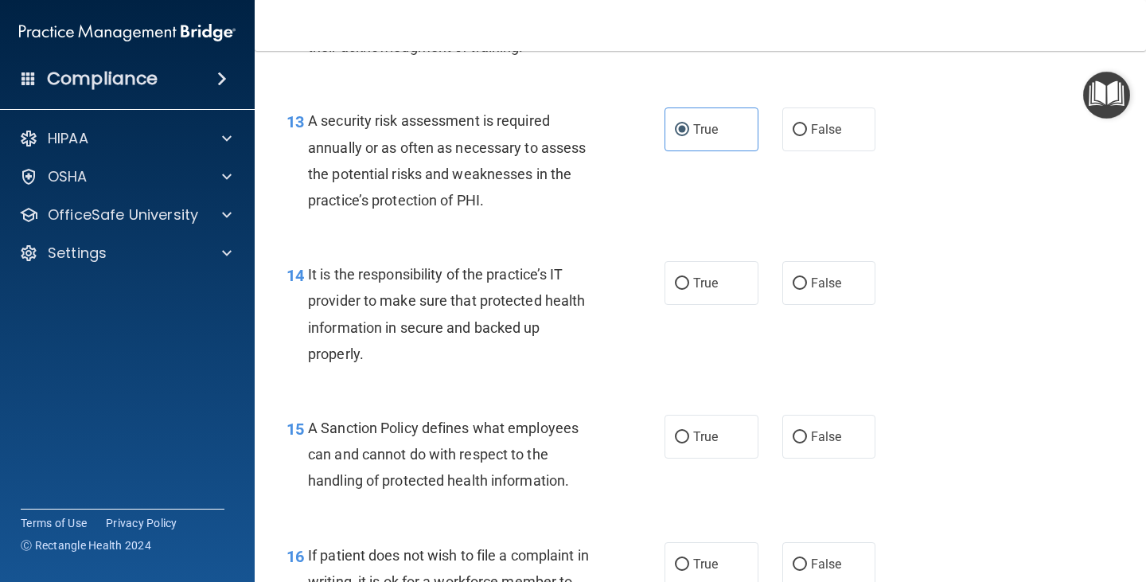
scroll to position [2228, 0]
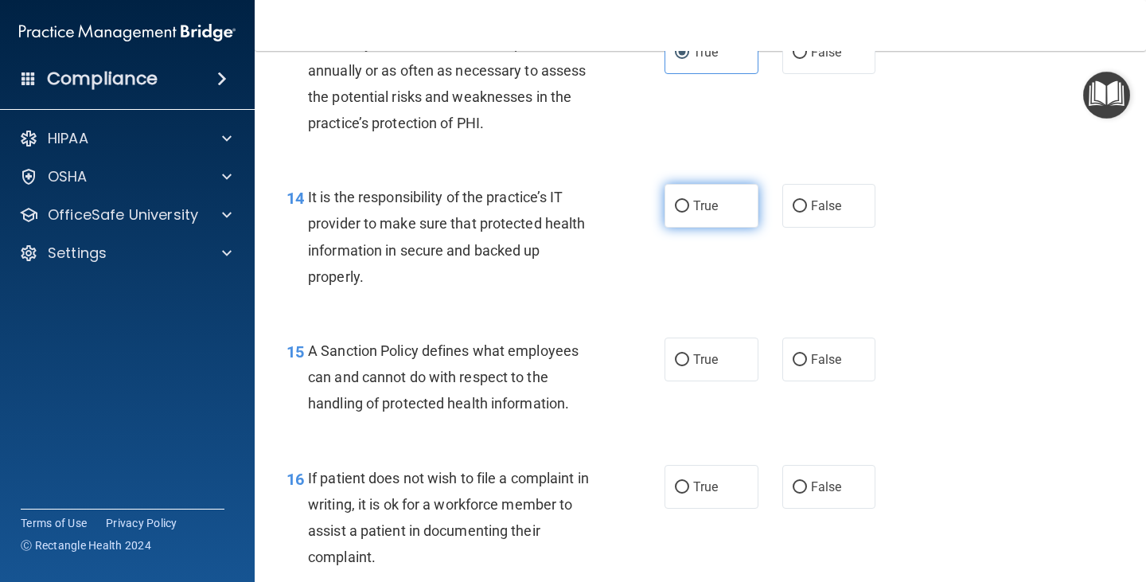
click at [678, 222] on label "True" at bounding box center [711, 206] width 94 height 44
click at [678, 212] on input "True" at bounding box center [682, 206] width 14 height 12
radio input "true"
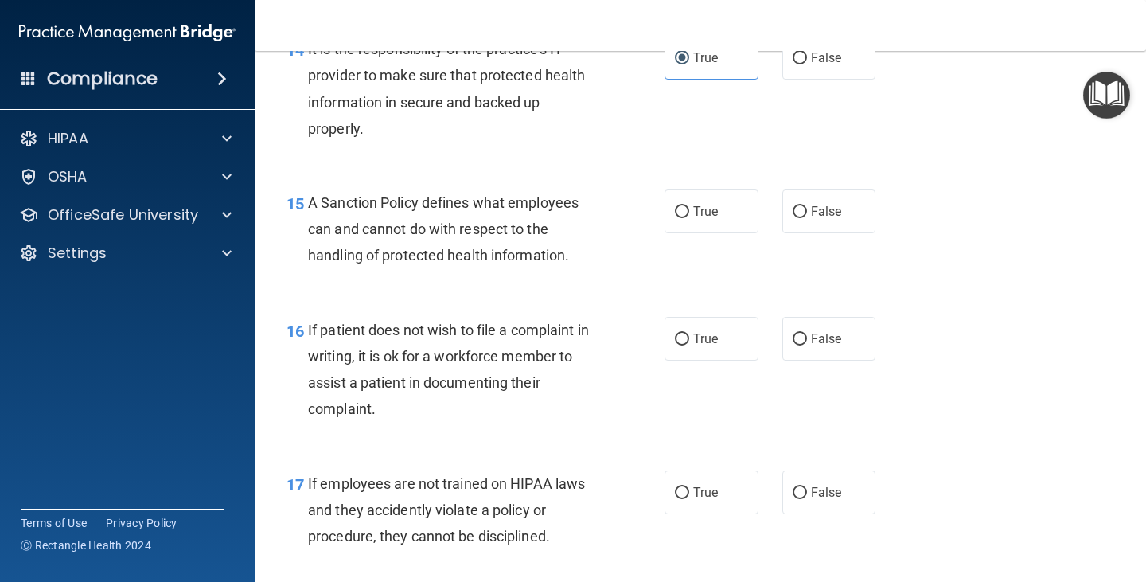
scroll to position [2387, 0]
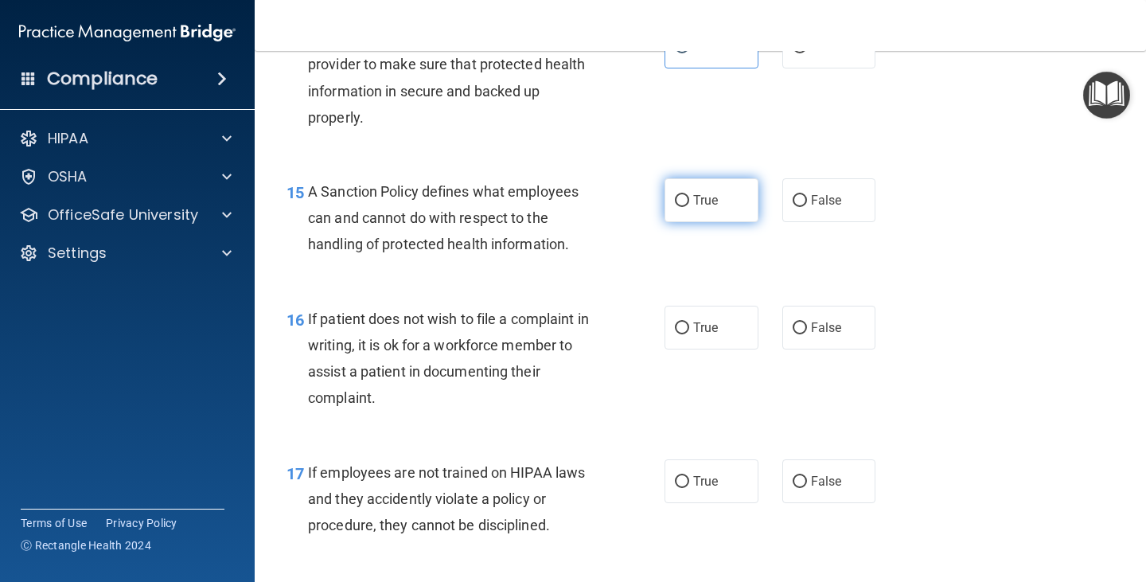
click at [685, 210] on label "True" at bounding box center [711, 200] width 94 height 44
click at [685, 207] on input "True" at bounding box center [682, 201] width 14 height 12
radio input "true"
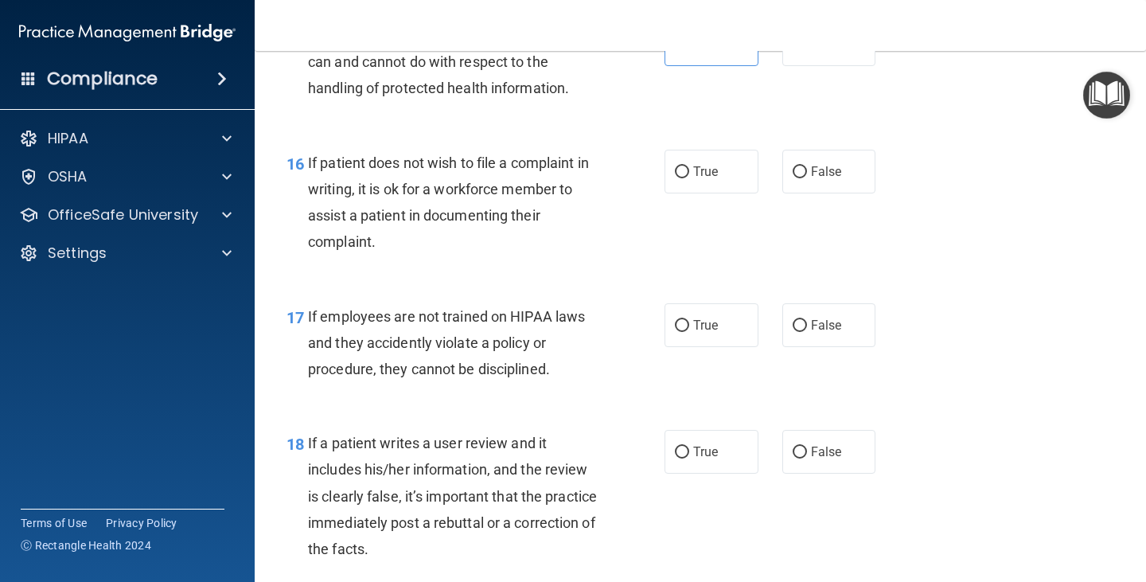
scroll to position [2546, 0]
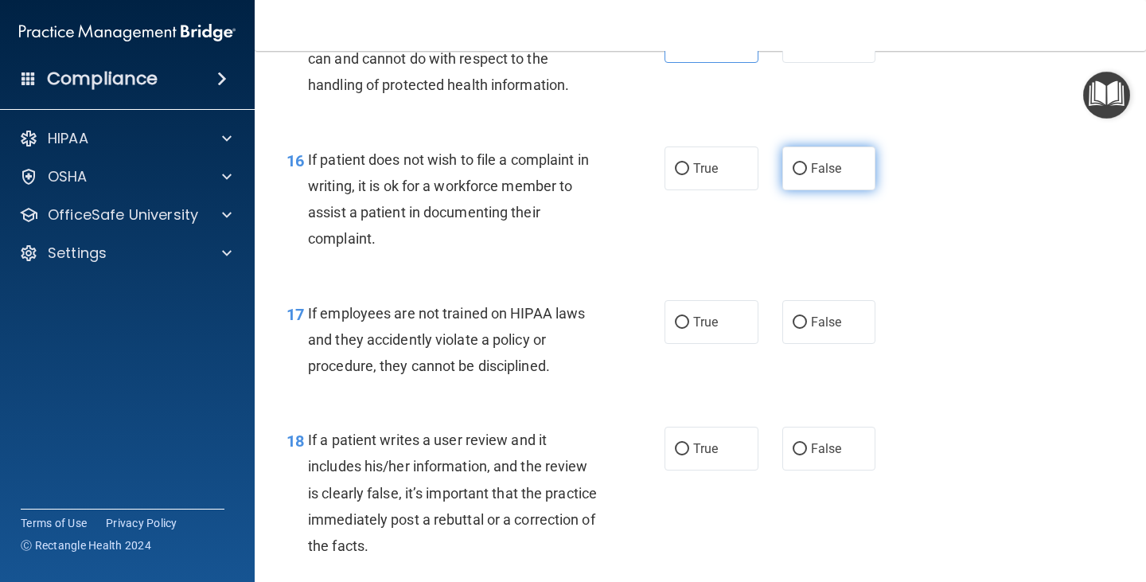
click at [796, 182] on label "False" at bounding box center [829, 168] width 94 height 44
click at [796, 175] on input "False" at bounding box center [799, 169] width 14 height 12
radio input "true"
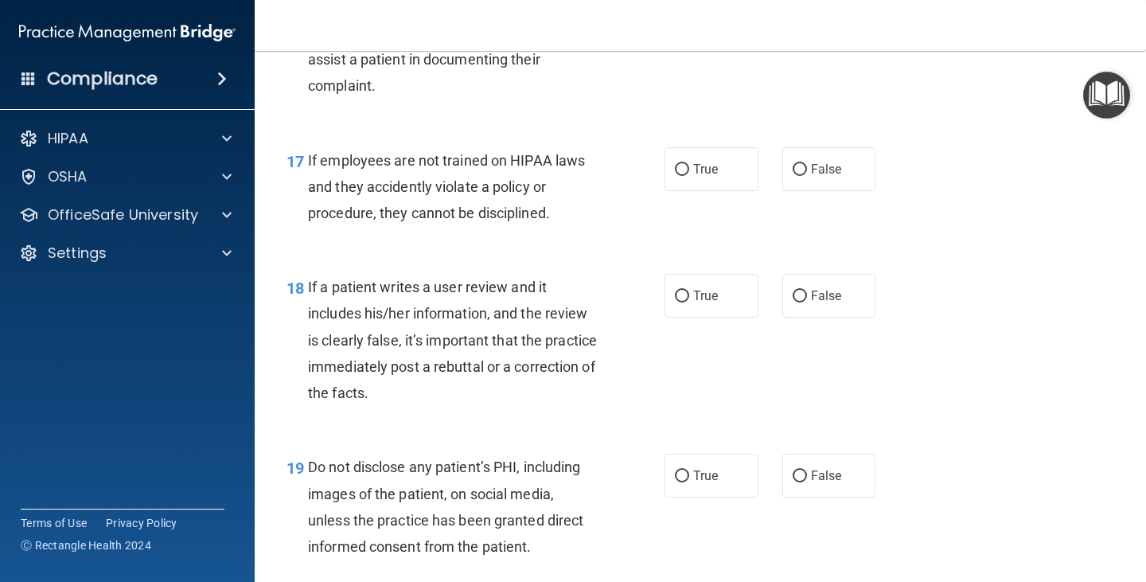
scroll to position [2705, 0]
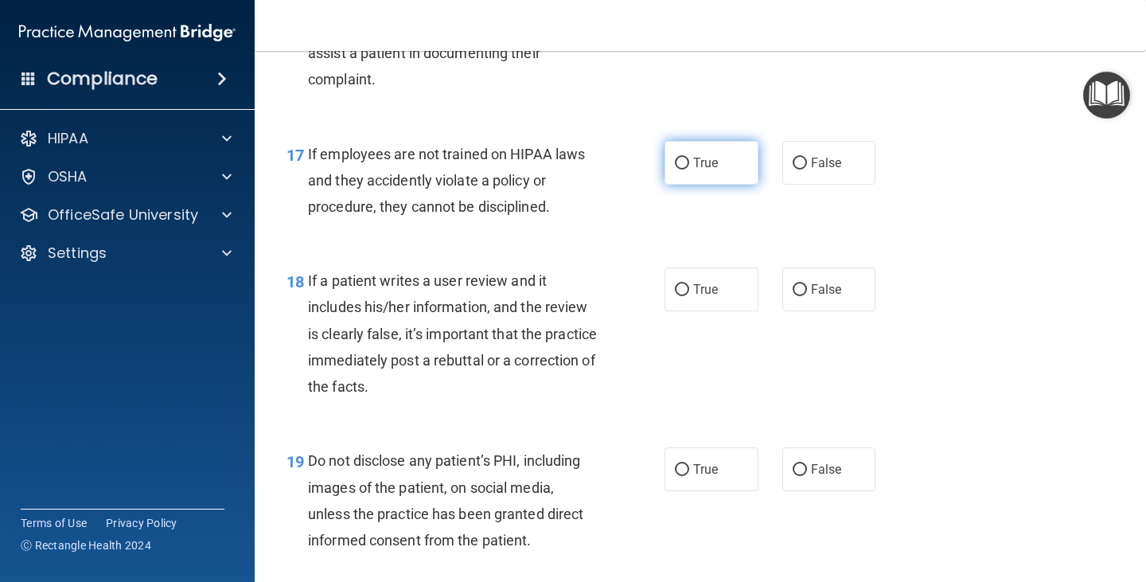
click at [700, 178] on label "True" at bounding box center [711, 163] width 94 height 44
click at [689, 169] on input "True" at bounding box center [682, 164] width 14 height 12
radio input "true"
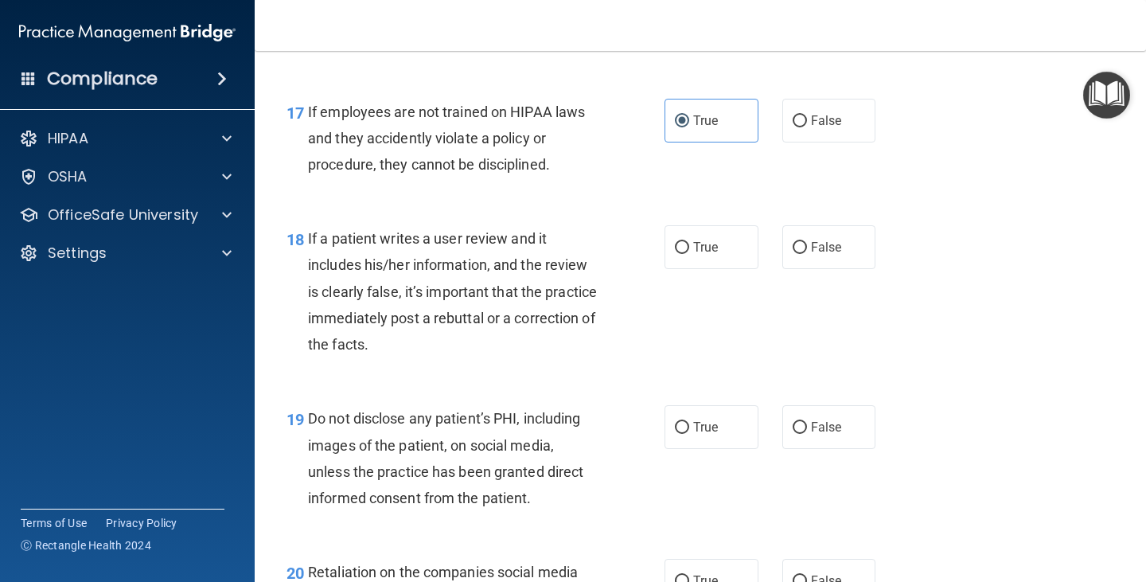
scroll to position [2785, 0]
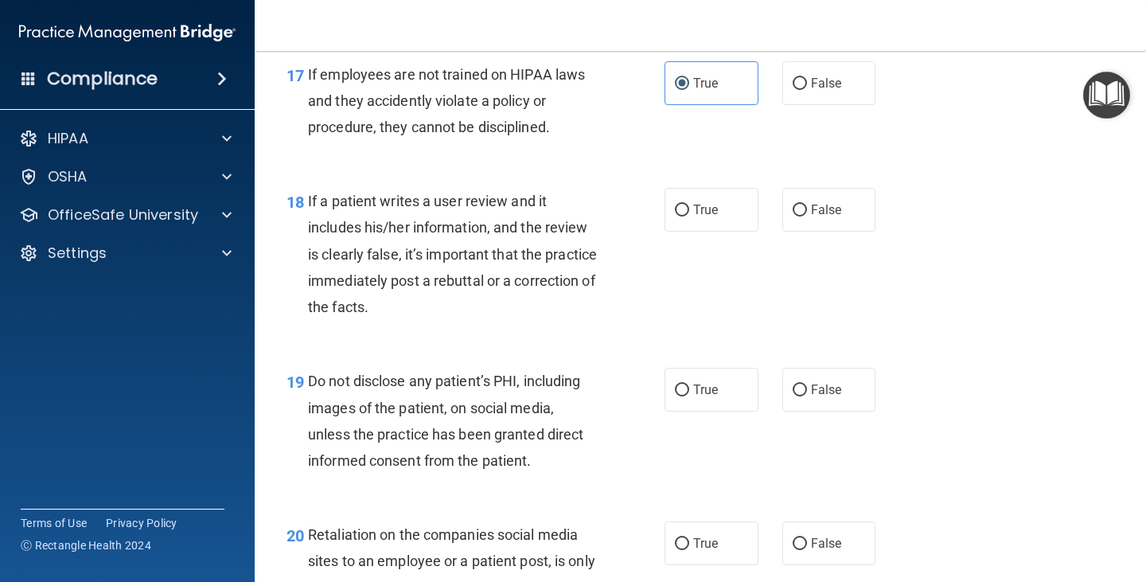
drag, startPoint x: 683, startPoint y: 219, endPoint x: 679, endPoint y: 238, distance: 19.7
click at [686, 219] on label "True" at bounding box center [711, 210] width 94 height 44
click at [686, 216] on input "True" at bounding box center [682, 210] width 14 height 12
radio input "true"
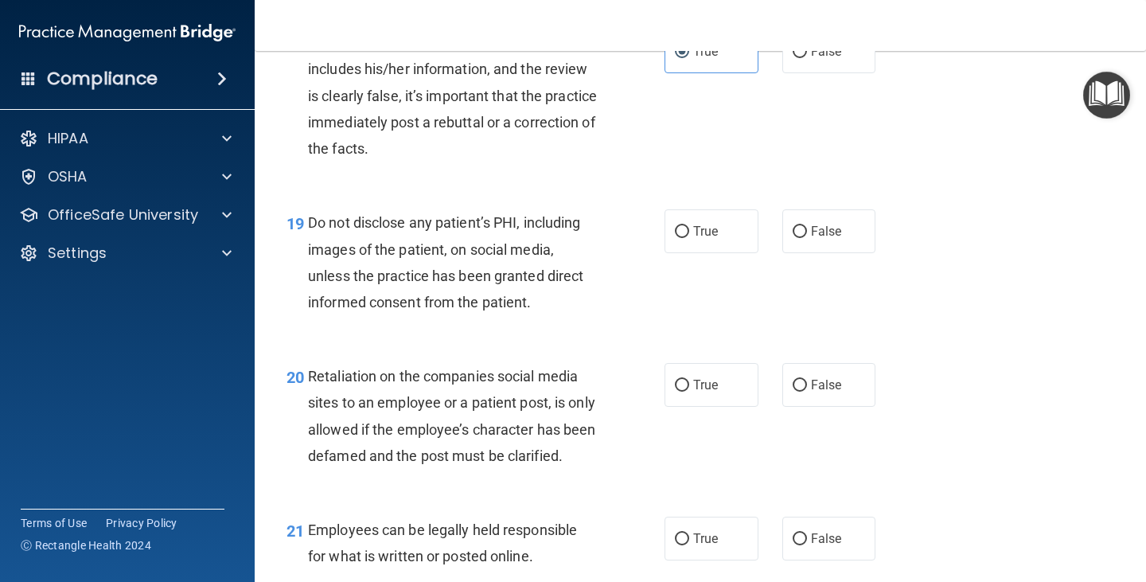
scroll to position [2944, 0]
click at [683, 233] on input "True" at bounding box center [682, 231] width 14 height 12
radio input "true"
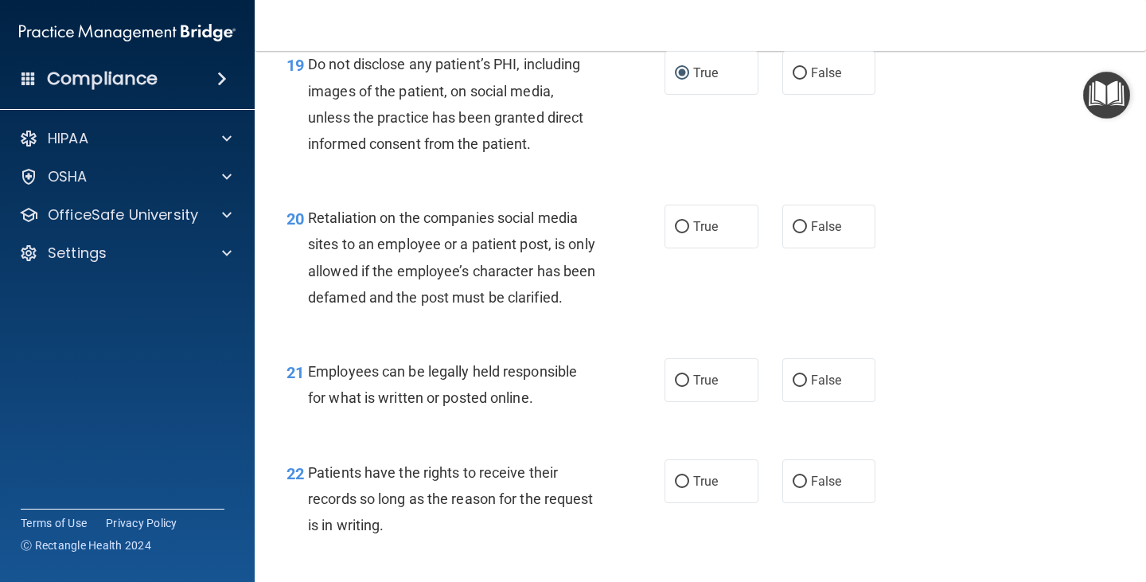
scroll to position [3103, 0]
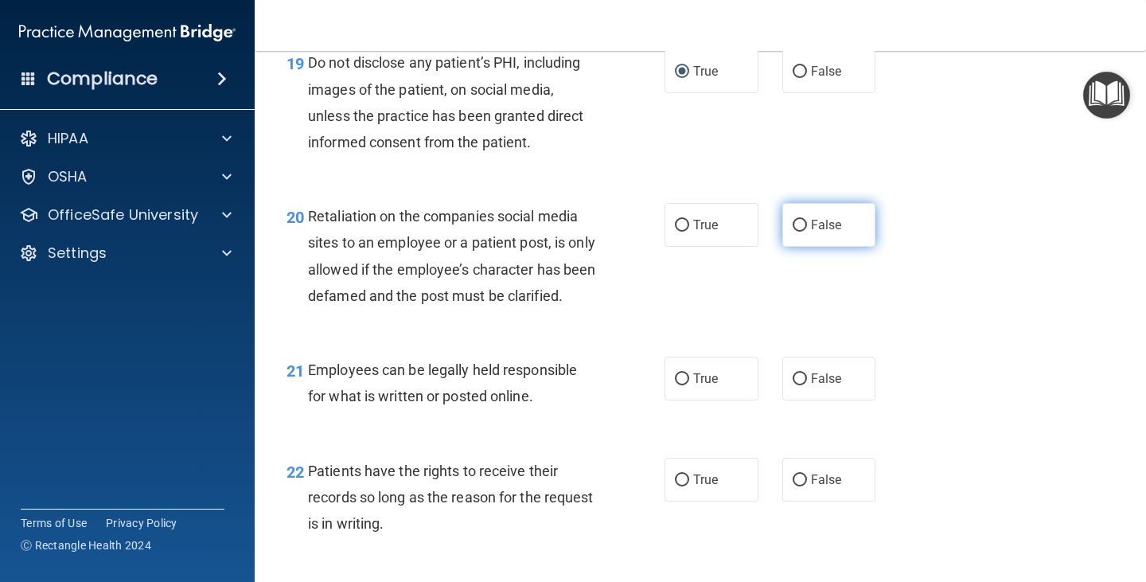
click at [811, 221] on span "False" at bounding box center [826, 224] width 31 height 15
click at [806, 221] on input "False" at bounding box center [799, 226] width 14 height 12
radio input "true"
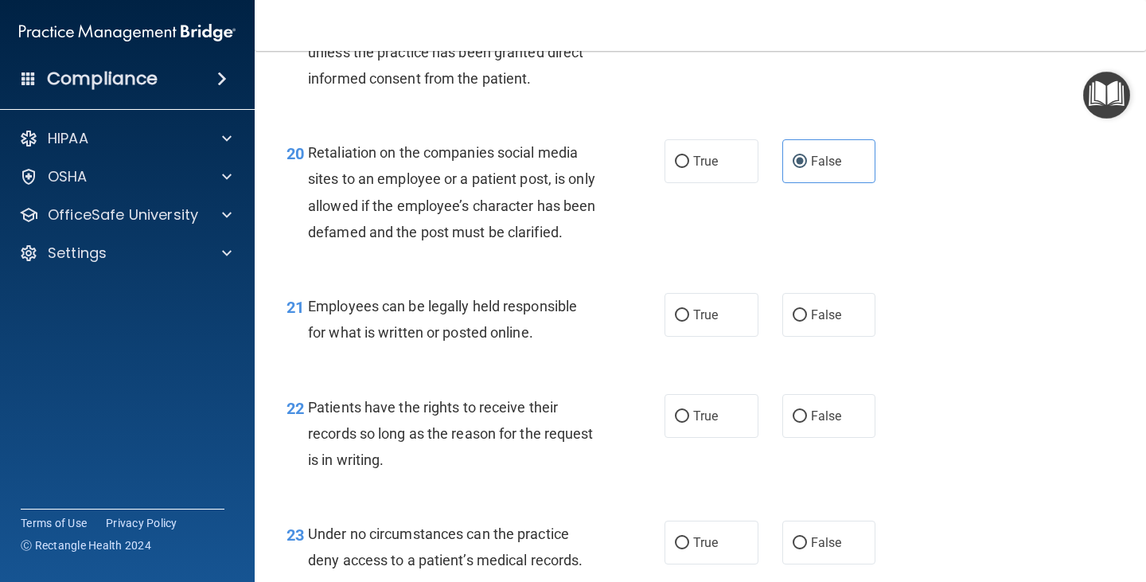
scroll to position [3262, 0]
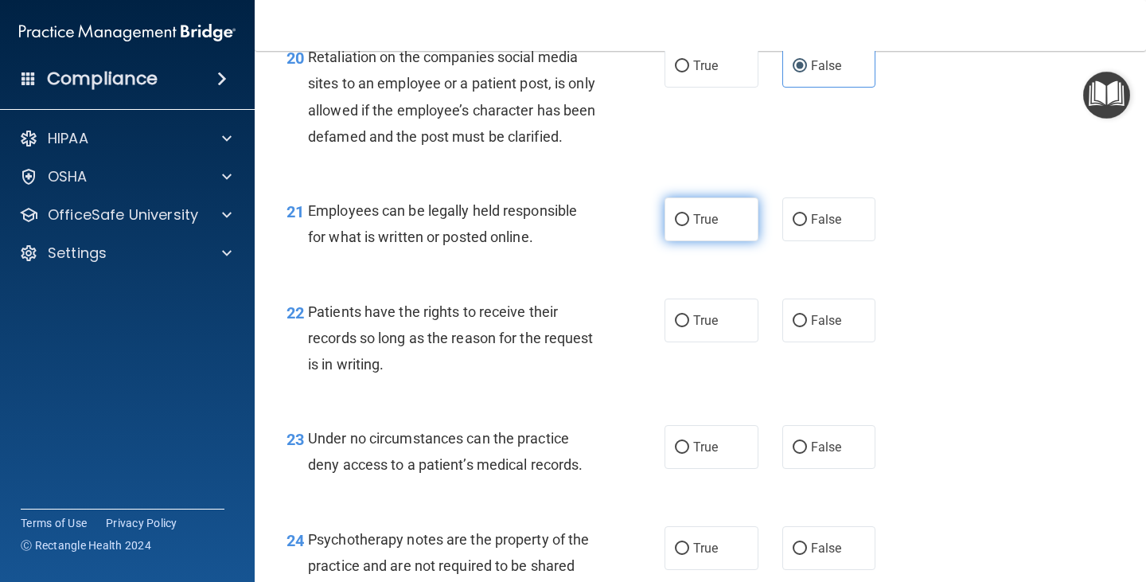
click at [702, 241] on label "True" at bounding box center [711, 219] width 94 height 44
click at [689, 226] on input "True" at bounding box center [682, 220] width 14 height 12
radio input "true"
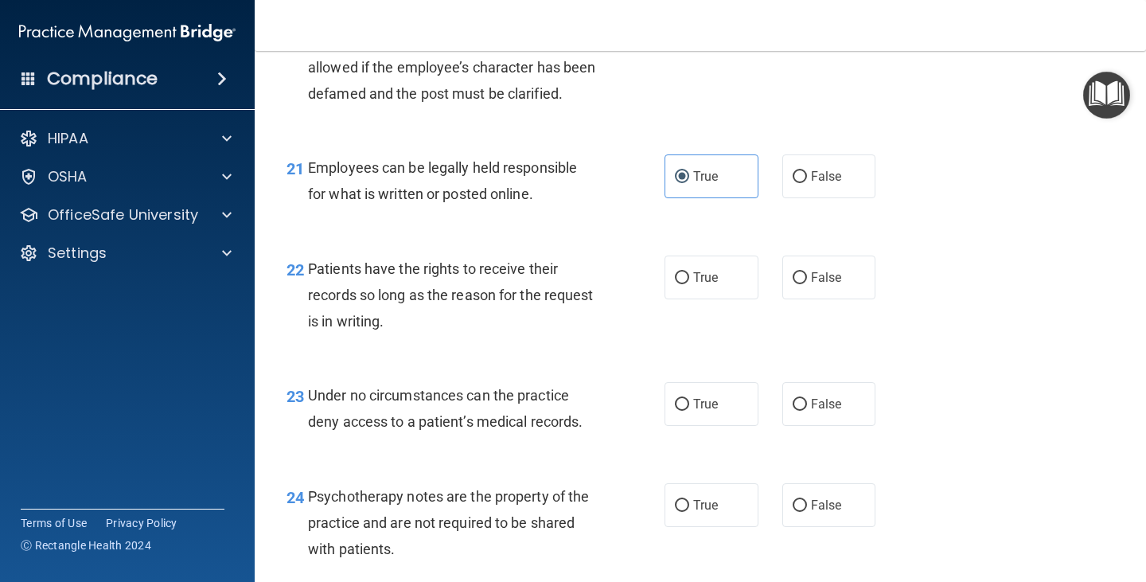
scroll to position [3341, 0]
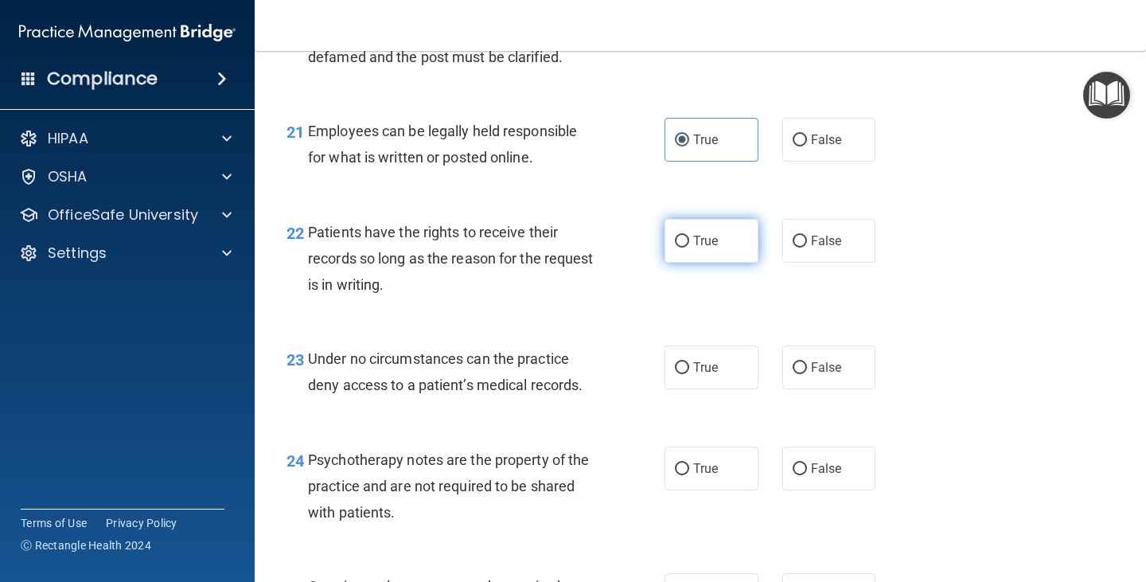
drag, startPoint x: 710, startPoint y: 277, endPoint x: 718, endPoint y: 283, distance: 10.2
click at [710, 263] on label "True" at bounding box center [711, 241] width 94 height 44
click at [689, 247] on input "True" at bounding box center [682, 241] width 14 height 12
radio input "true"
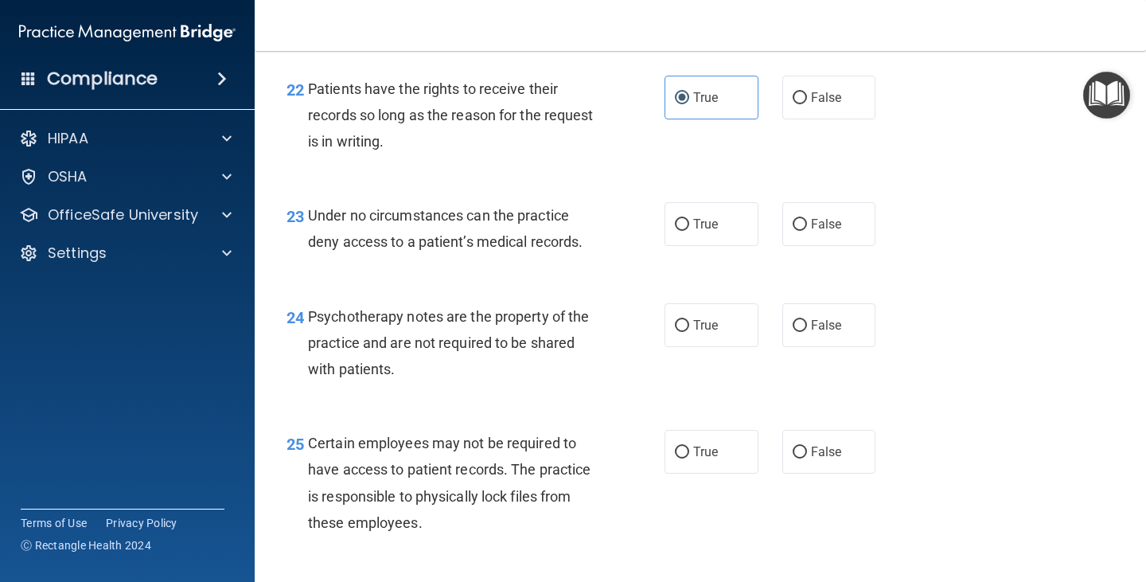
scroll to position [3501, 0]
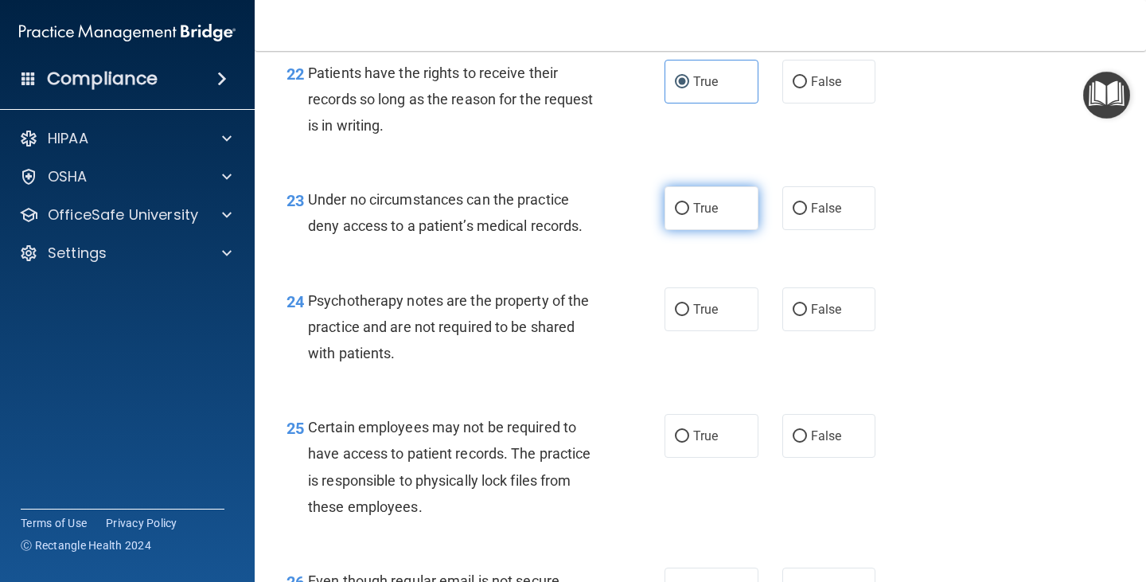
click at [695, 216] on span "True" at bounding box center [705, 207] width 25 height 15
click at [689, 215] on input "True" at bounding box center [682, 209] width 14 height 12
radio input "true"
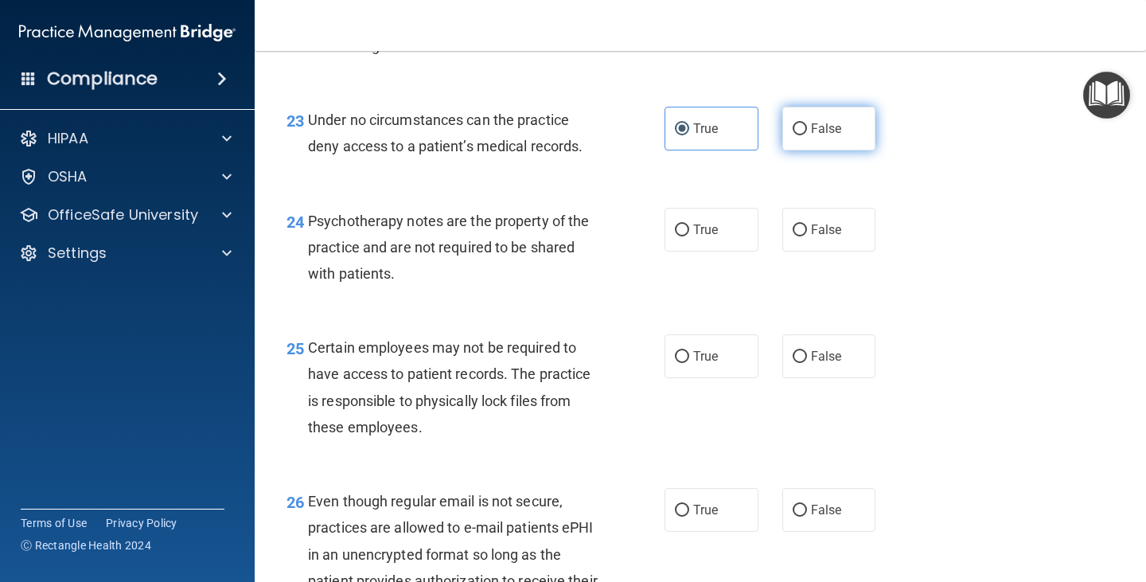
click at [811, 136] on span "False" at bounding box center [826, 128] width 31 height 15
click at [806, 135] on input "False" at bounding box center [799, 129] width 14 height 12
radio input "true"
radio input "false"
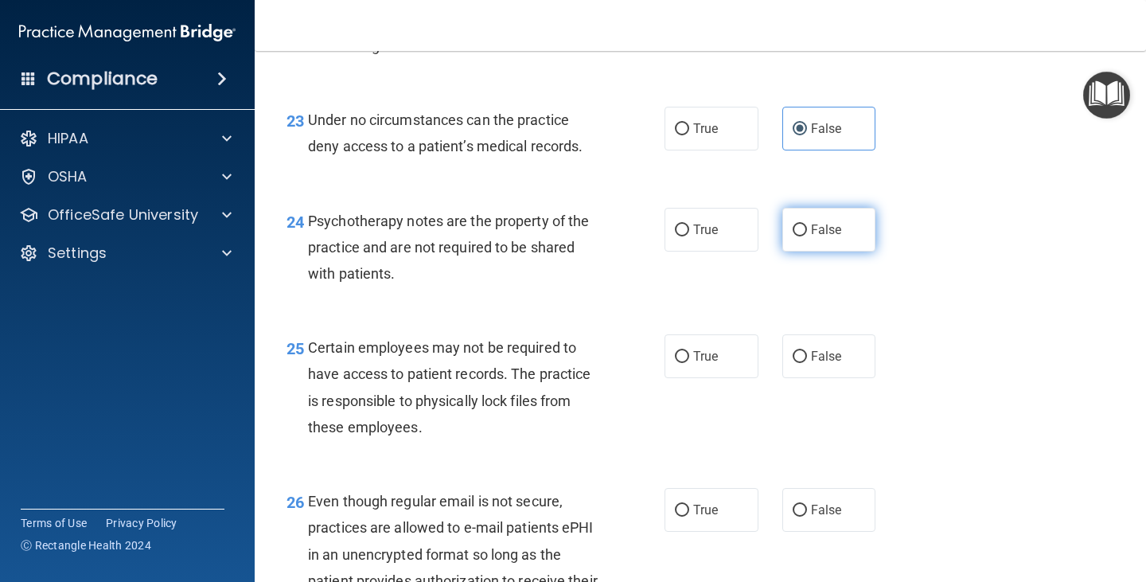
click at [792, 236] on input "False" at bounding box center [799, 230] width 14 height 12
radio input "true"
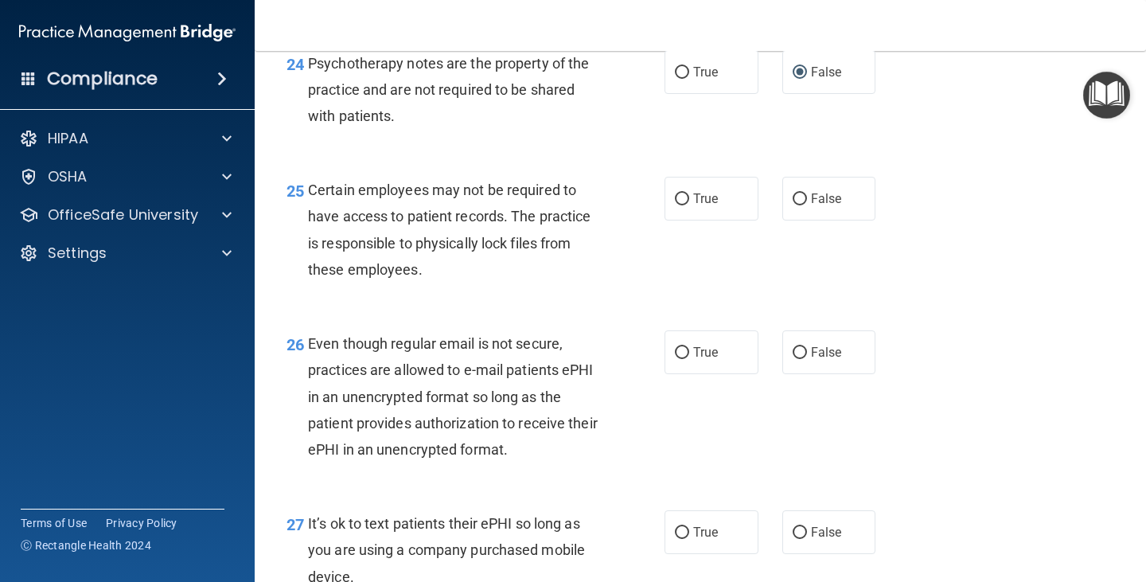
scroll to position [3739, 0]
drag, startPoint x: 666, startPoint y: 228, endPoint x: 658, endPoint y: 234, distance: 10.2
click at [669, 219] on label "True" at bounding box center [711, 197] width 94 height 44
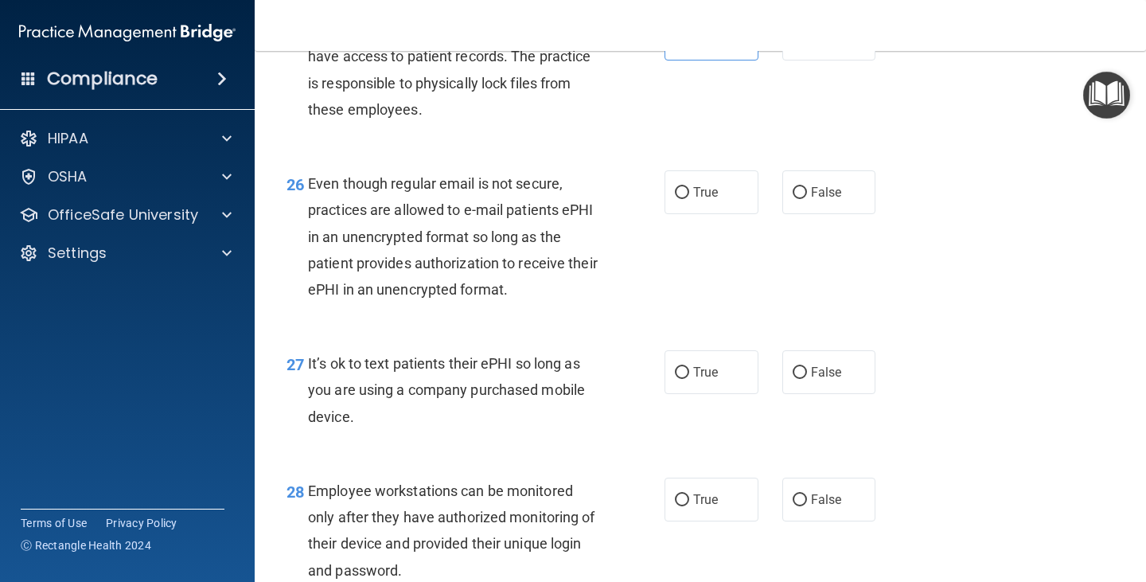
scroll to position [3898, 0]
click at [820, 209] on label "False" at bounding box center [829, 191] width 94 height 44
click at [807, 198] on input "False" at bounding box center [799, 192] width 14 height 12
radio input "true"
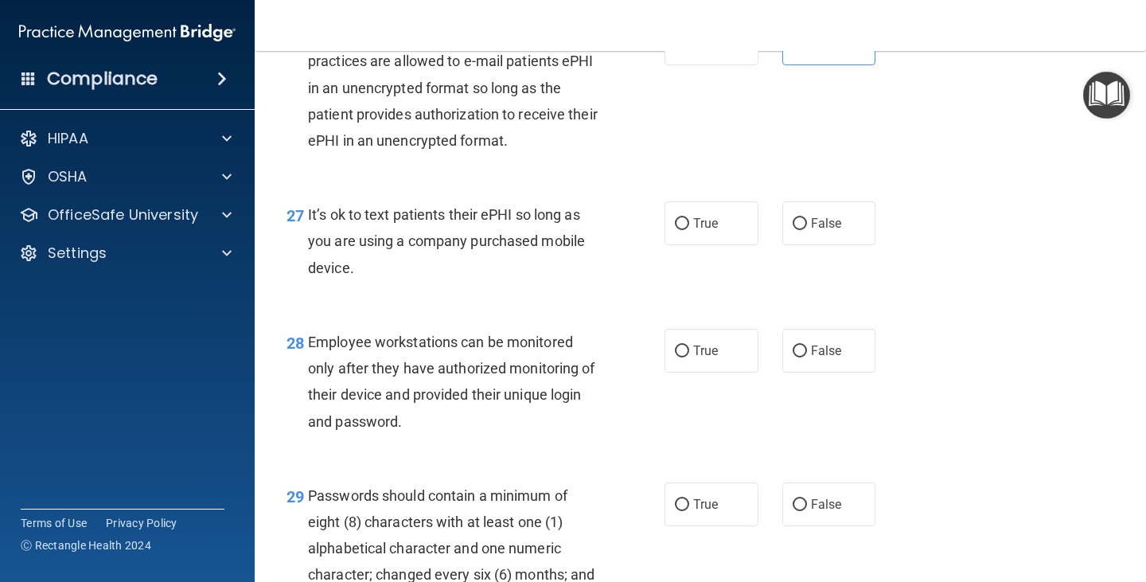
scroll to position [4057, 0]
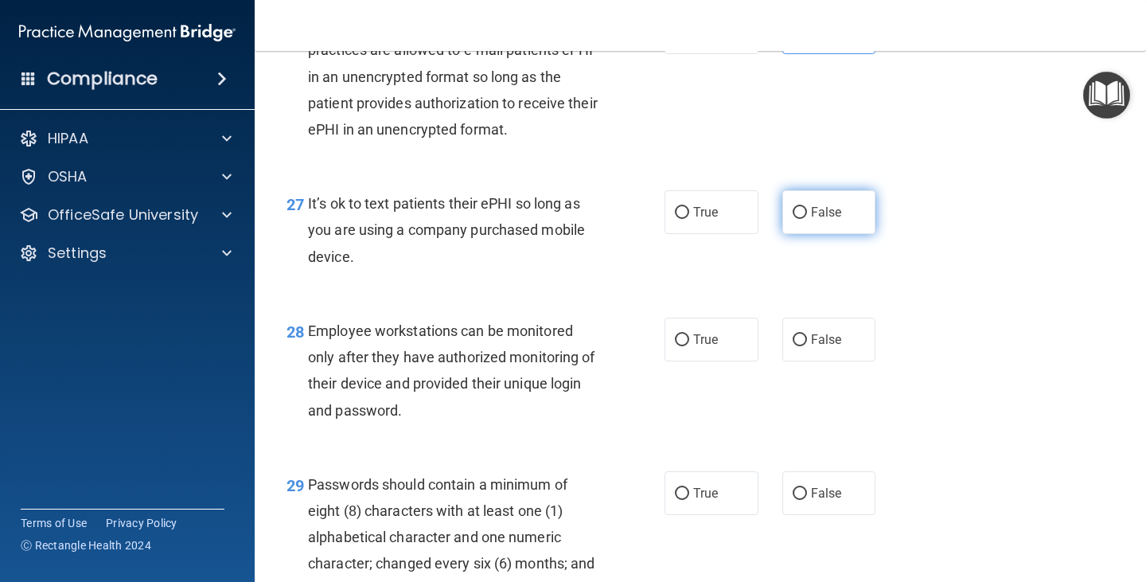
click at [797, 219] on input "False" at bounding box center [799, 213] width 14 height 12
radio input "true"
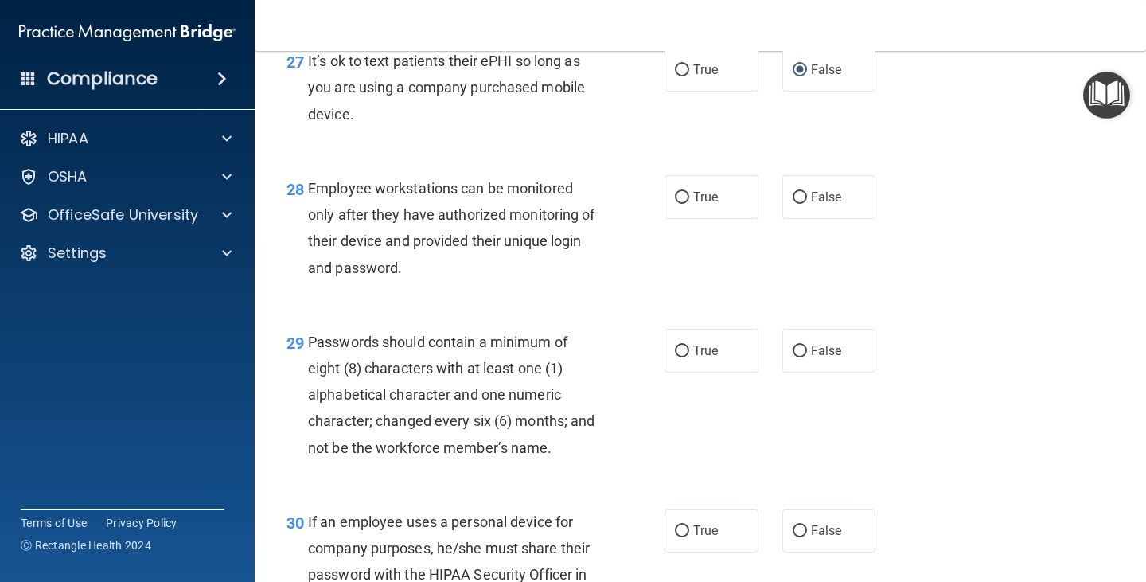
scroll to position [4217, 0]
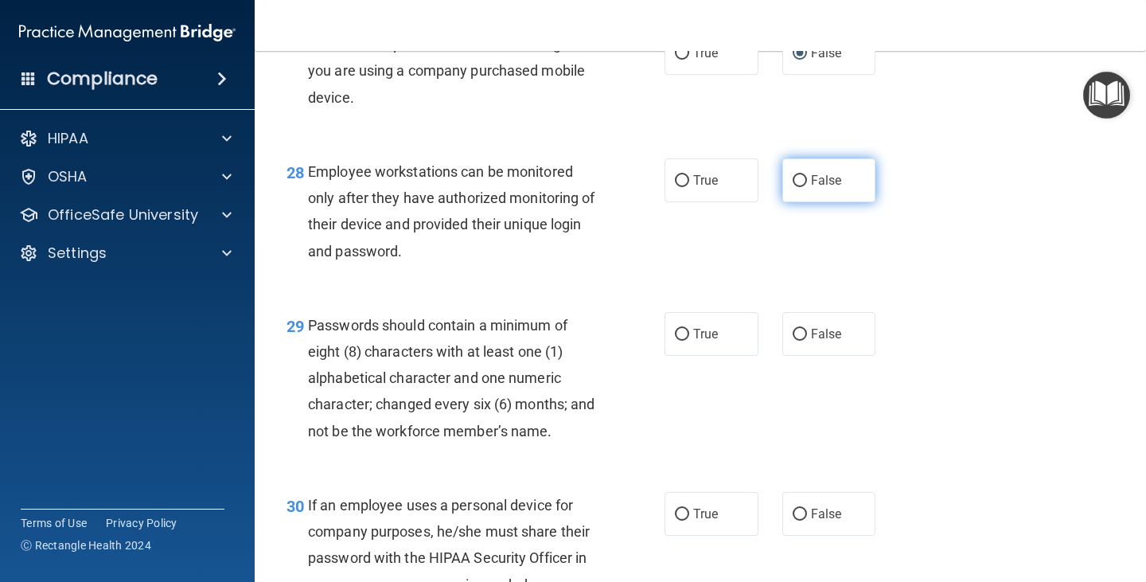
click at [793, 187] on input "False" at bounding box center [799, 181] width 14 height 12
radio input "true"
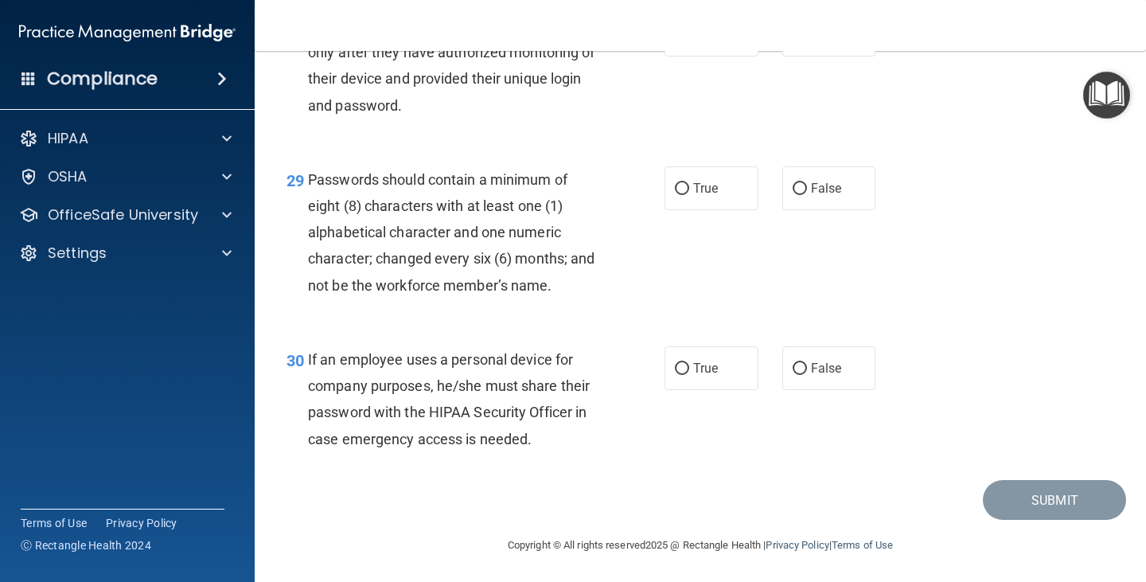
scroll to position [4376, 0]
click at [682, 208] on label "True" at bounding box center [711, 187] width 94 height 44
click at [682, 193] on input "True" at bounding box center [682, 187] width 14 height 12
radio input "true"
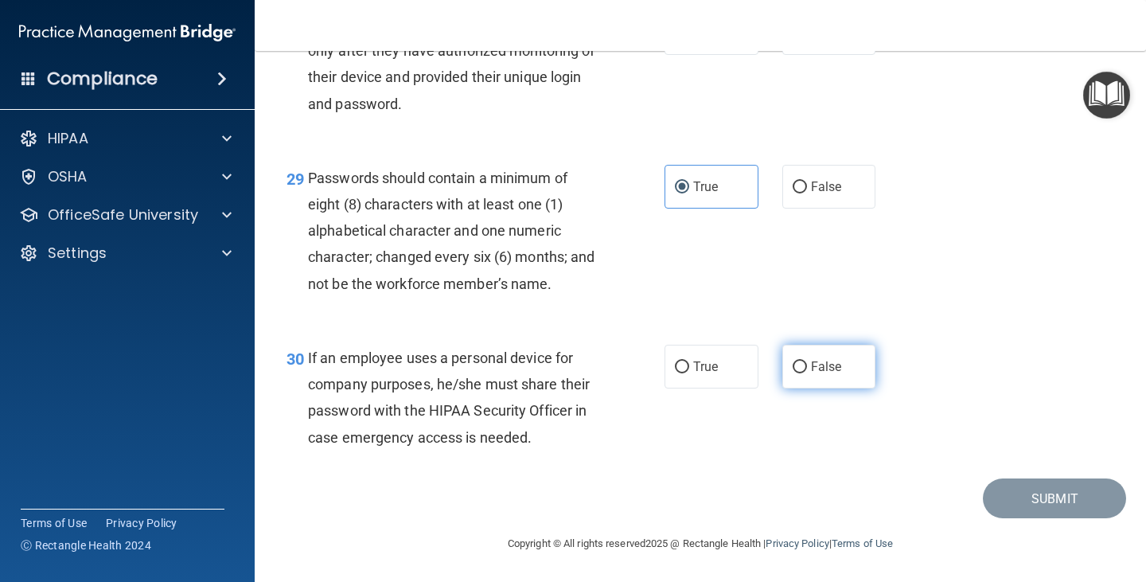
click at [796, 368] on input "False" at bounding box center [799, 367] width 14 height 12
radio input "true"
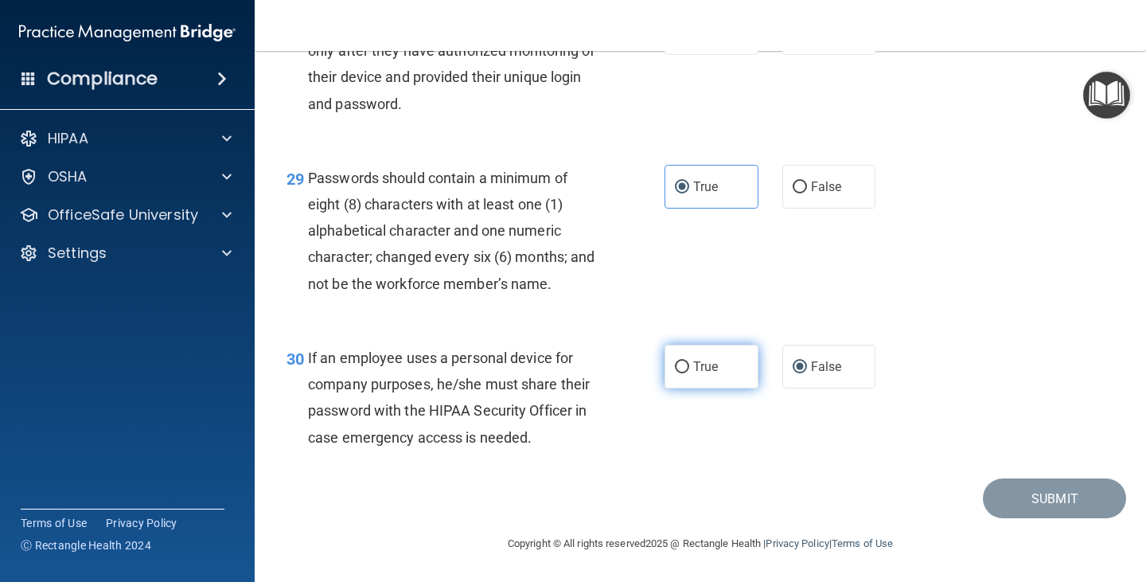
click at [675, 370] on input "True" at bounding box center [682, 367] width 14 height 12
radio input "true"
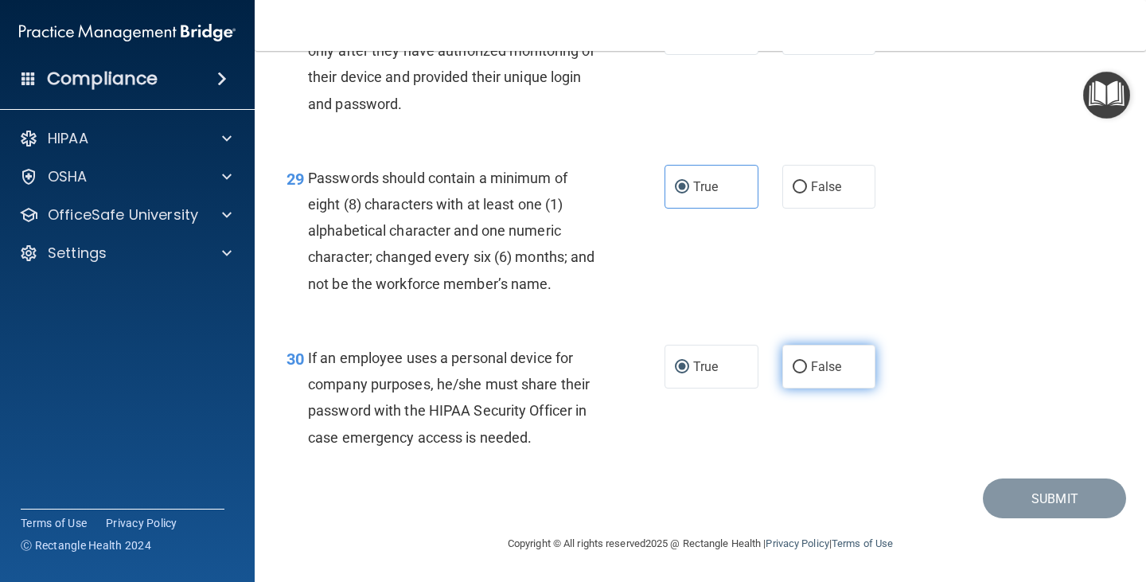
drag, startPoint x: 789, startPoint y: 368, endPoint x: 818, endPoint y: 369, distance: 28.7
click at [792, 368] on input "False" at bounding box center [799, 367] width 14 height 12
radio input "true"
radio input "false"
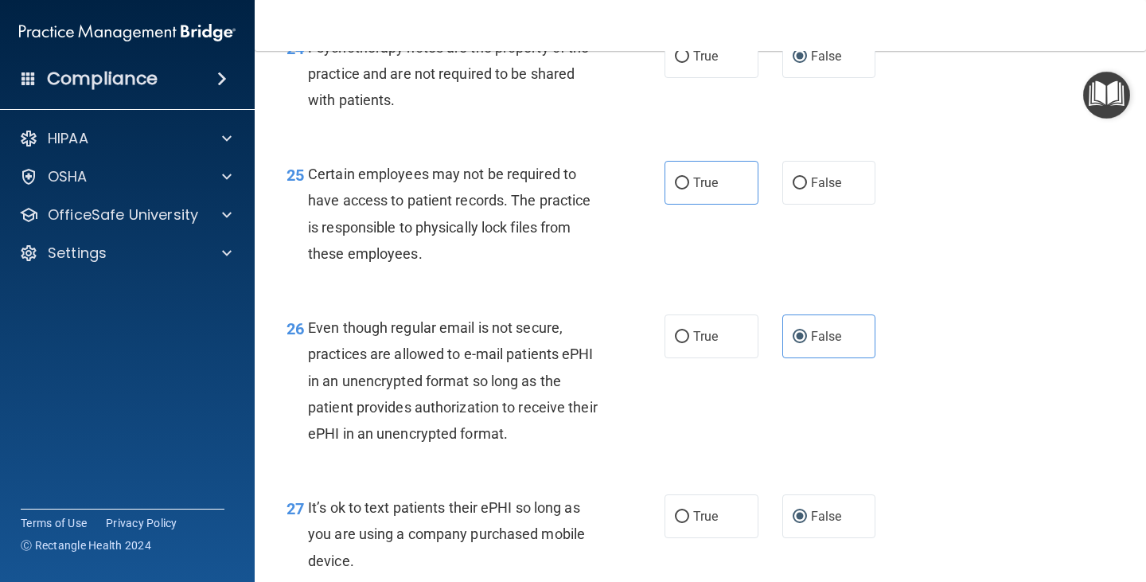
scroll to position [3594, 0]
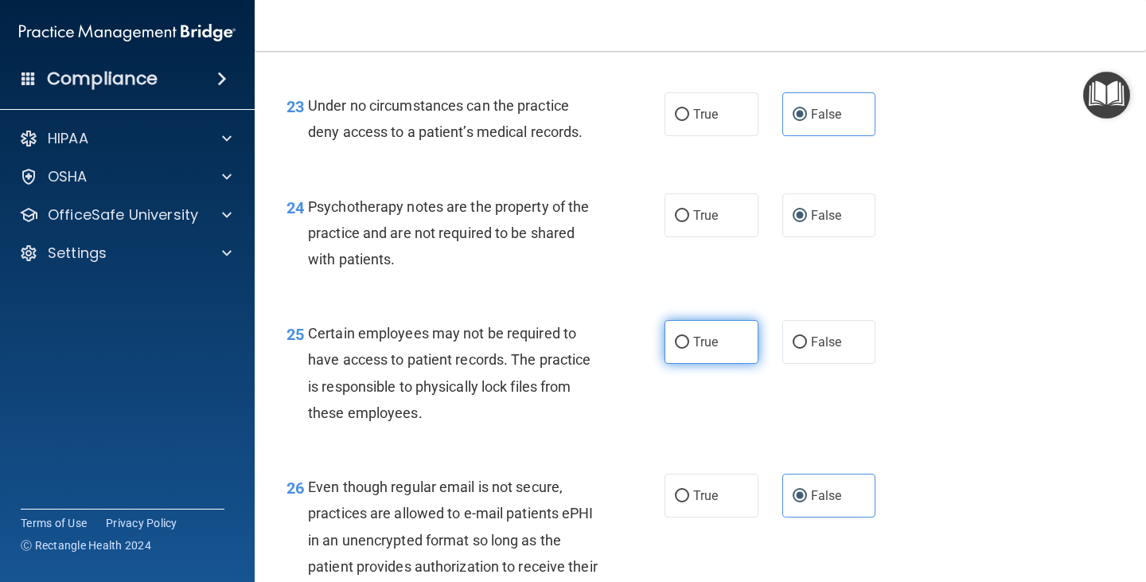
click at [702, 349] on span "True" at bounding box center [705, 341] width 25 height 15
click at [689, 348] on input "True" at bounding box center [682, 343] width 14 height 12
radio input "true"
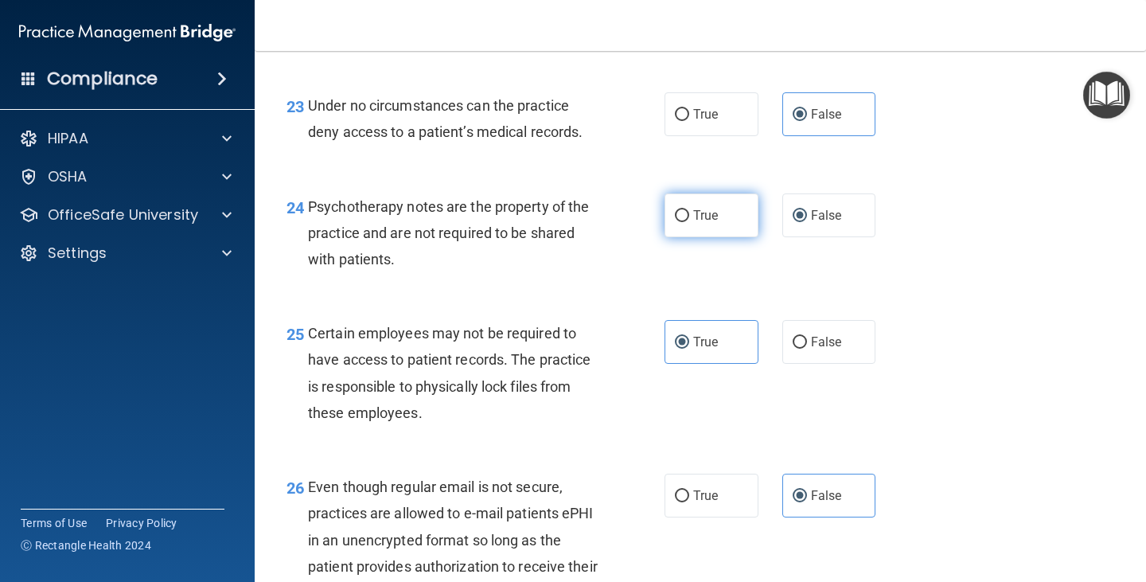
click at [687, 237] on label "True" at bounding box center [711, 215] width 94 height 44
click at [687, 222] on input "True" at bounding box center [682, 216] width 14 height 12
radio input "true"
radio input "false"
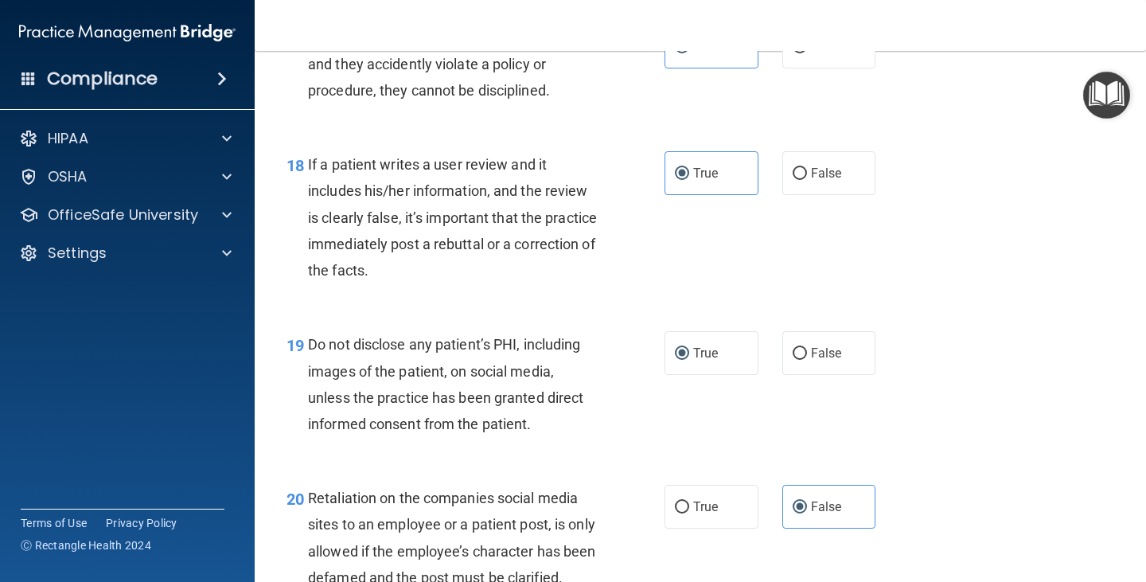
scroll to position [2799, 0]
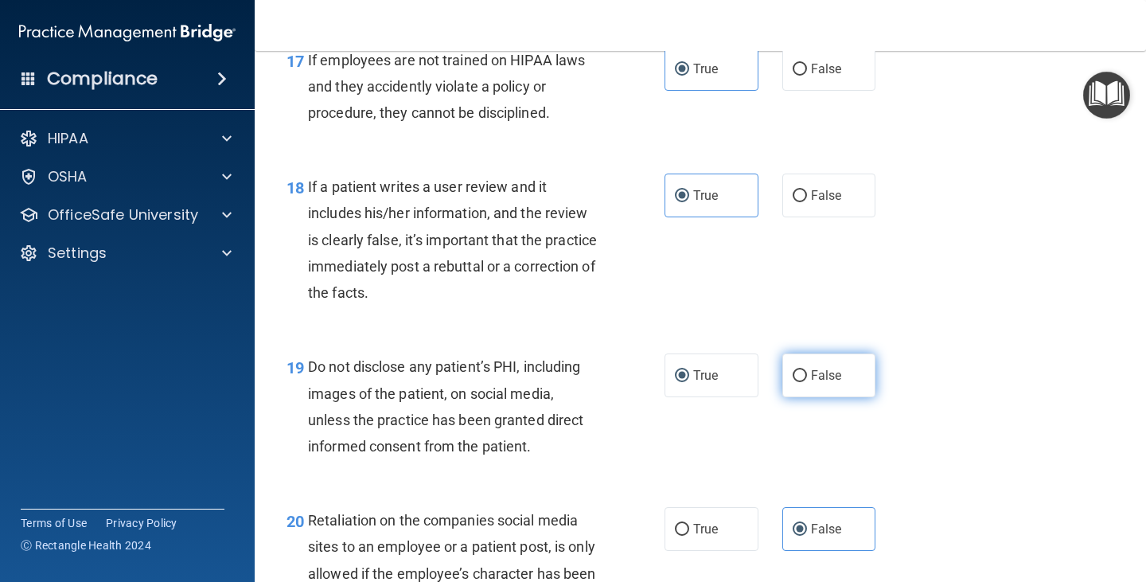
click at [810, 380] on label "False" at bounding box center [829, 375] width 94 height 44
click at [807, 380] on input "False" at bounding box center [799, 376] width 14 height 12
radio input "true"
radio input "false"
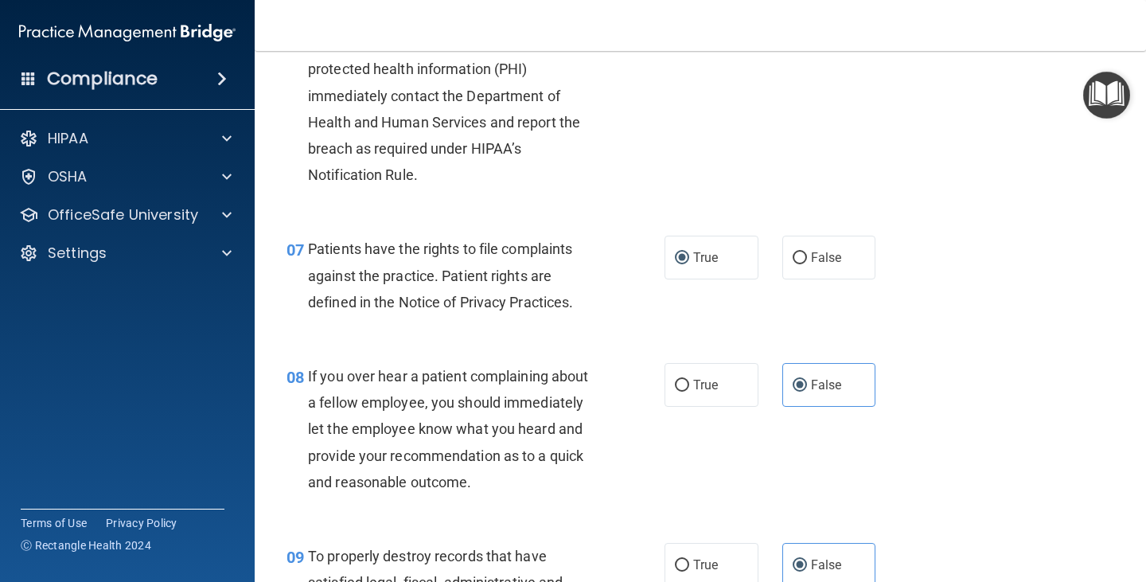
scroll to position [969, 0]
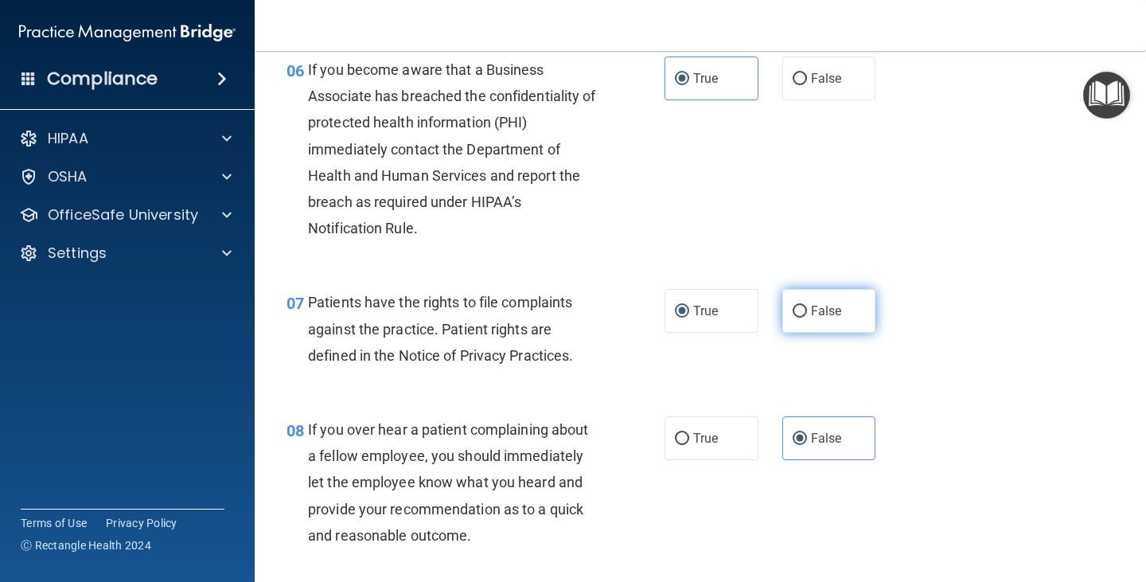
drag, startPoint x: 800, startPoint y: 317, endPoint x: 809, endPoint y: 317, distance: 8.8
click at [808, 317] on label "False" at bounding box center [829, 311] width 94 height 44
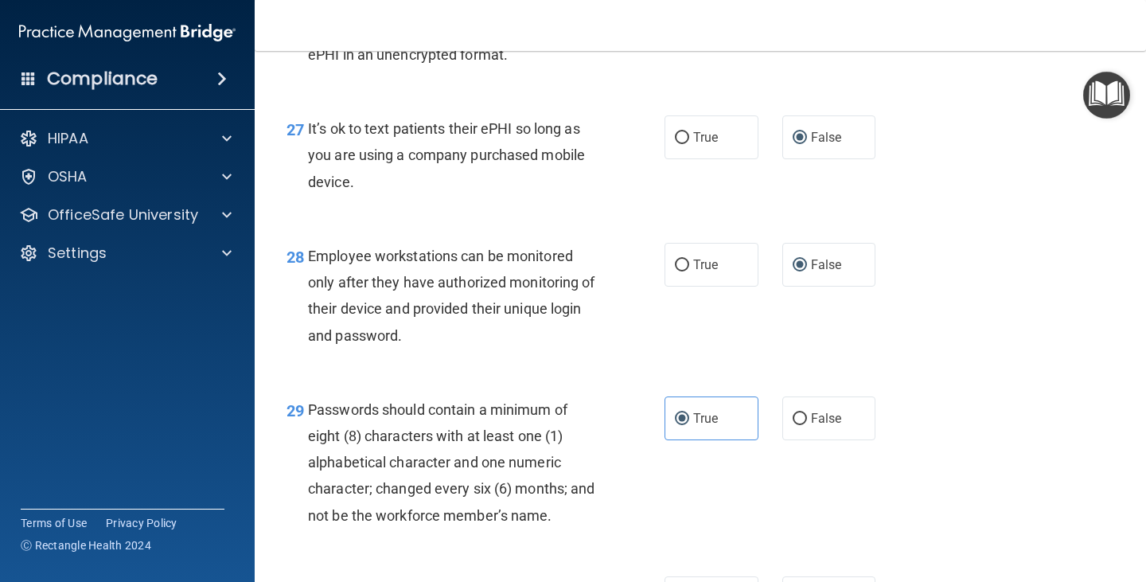
scroll to position [4137, 0]
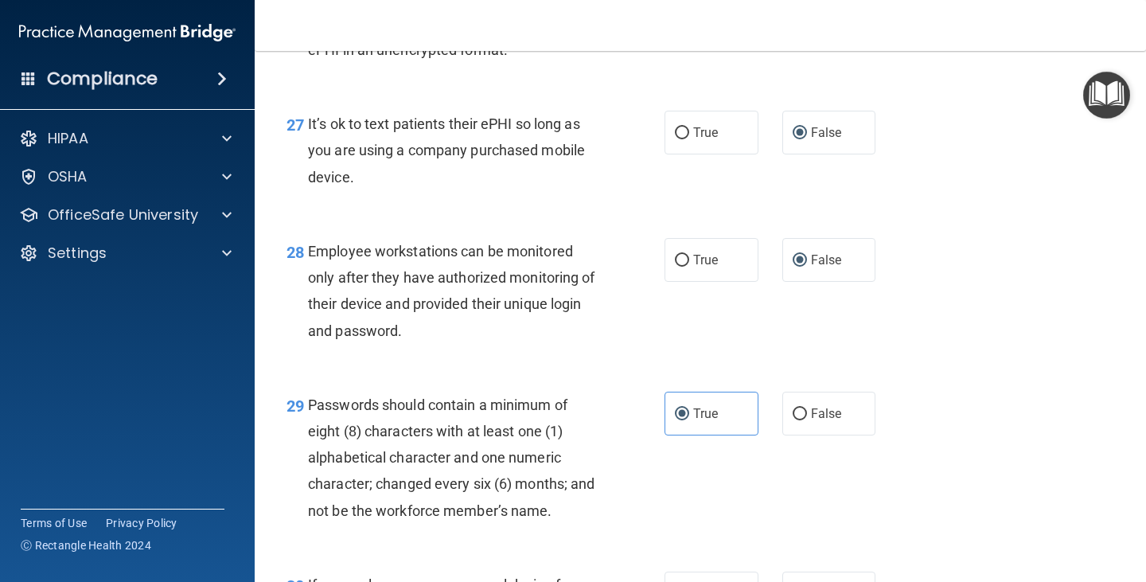
drag, startPoint x: 663, startPoint y: 164, endPoint x: 702, endPoint y: 188, distance: 45.7
click at [675, 154] on label "True" at bounding box center [711, 133] width 94 height 44
click at [675, 139] on input "True" at bounding box center [682, 133] width 14 height 12
radio input "true"
radio input "false"
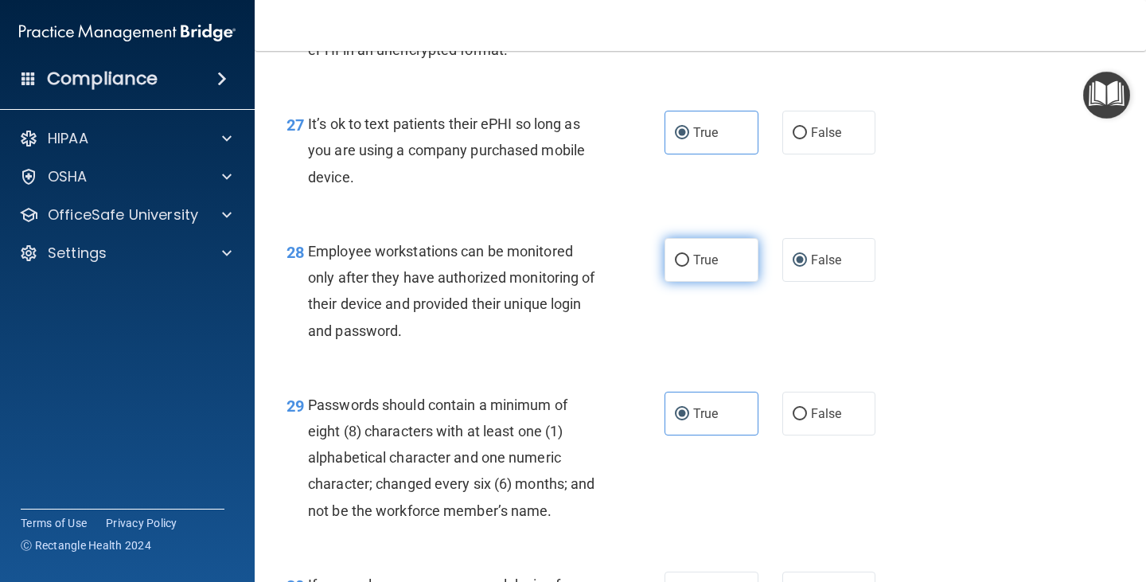
click at [704, 267] on span "True" at bounding box center [705, 259] width 25 height 15
click at [689, 267] on input "True" at bounding box center [682, 261] width 14 height 12
radio input "true"
radio input "false"
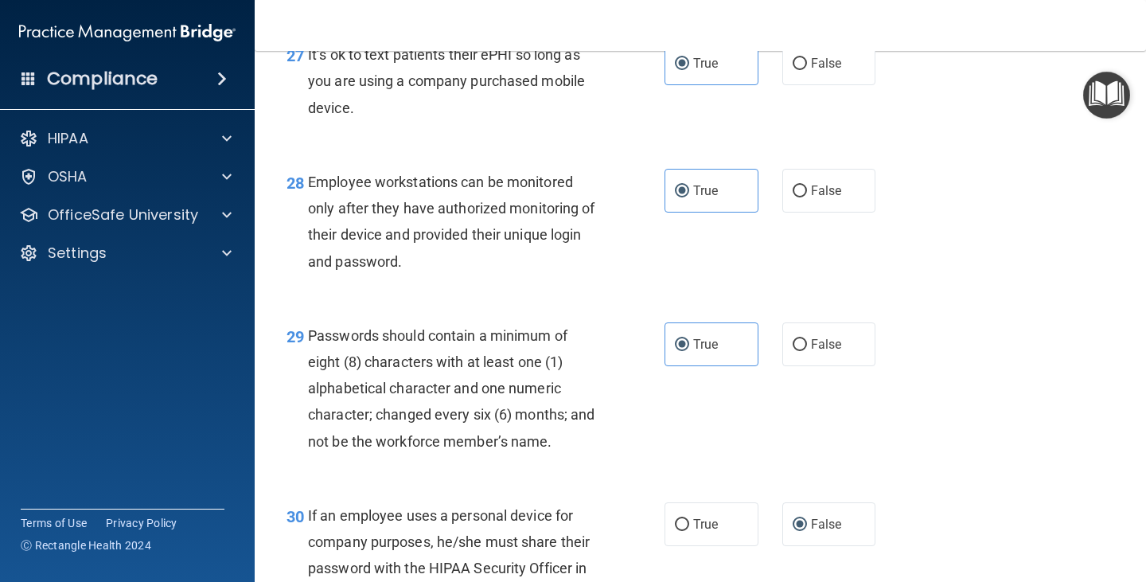
scroll to position [4390, 0]
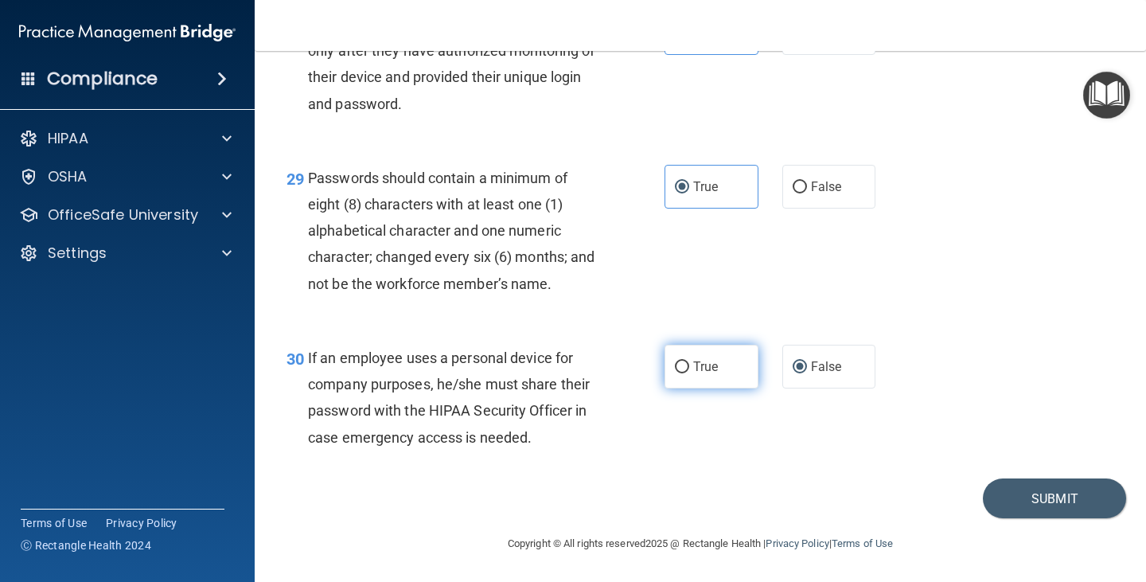
click at [718, 367] on label "True" at bounding box center [711, 366] width 94 height 44
click at [689, 367] on input "True" at bounding box center [682, 367] width 14 height 12
radio input "true"
radio input "false"
click at [1010, 489] on button "Submit" at bounding box center [1054, 498] width 143 height 41
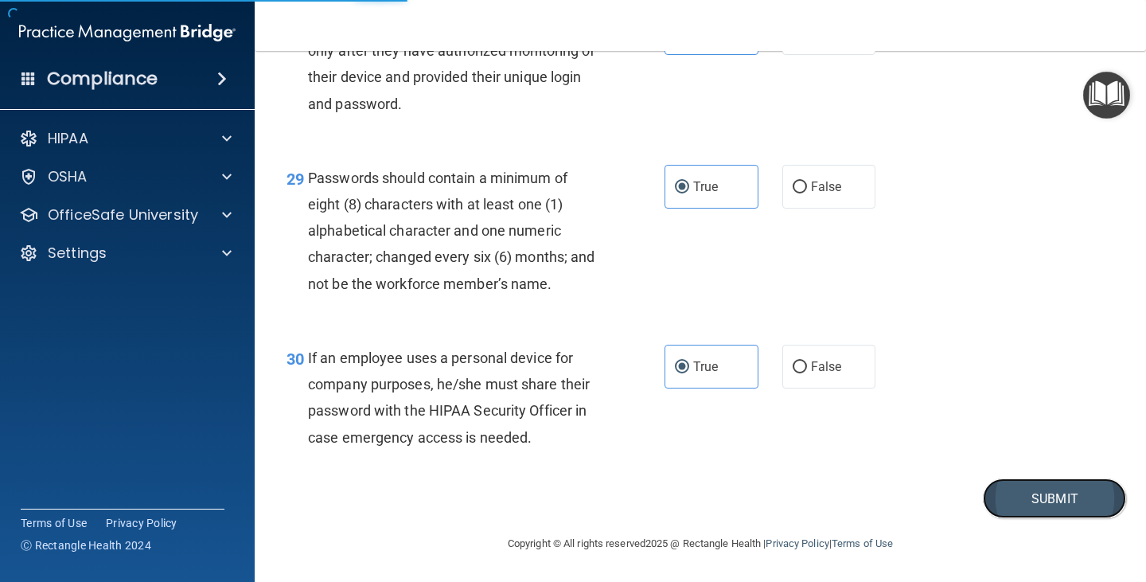
click at [1018, 509] on button "Submit" at bounding box center [1054, 498] width 143 height 41
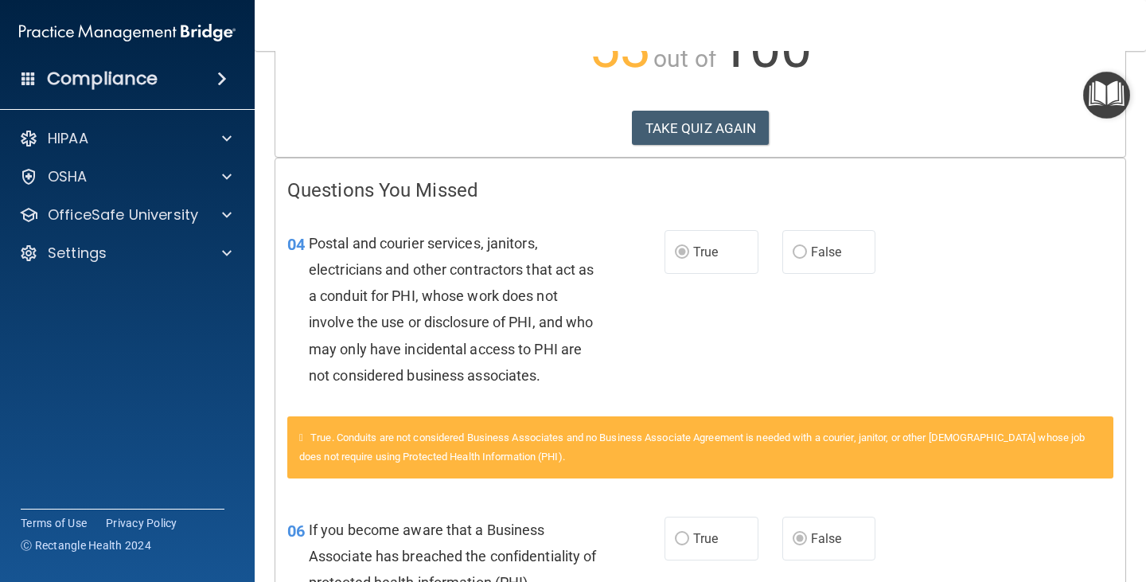
scroll to position [197, 0]
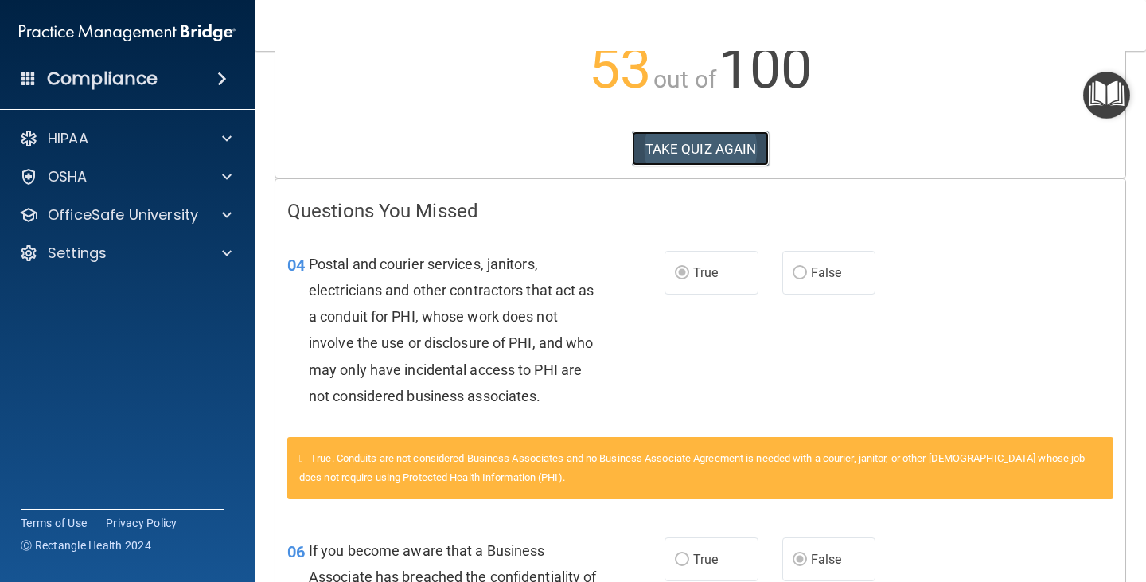
drag, startPoint x: 711, startPoint y: 140, endPoint x: 697, endPoint y: 137, distance: 14.7
click at [710, 140] on button "TAKE QUIZ AGAIN" at bounding box center [701, 148] width 138 height 35
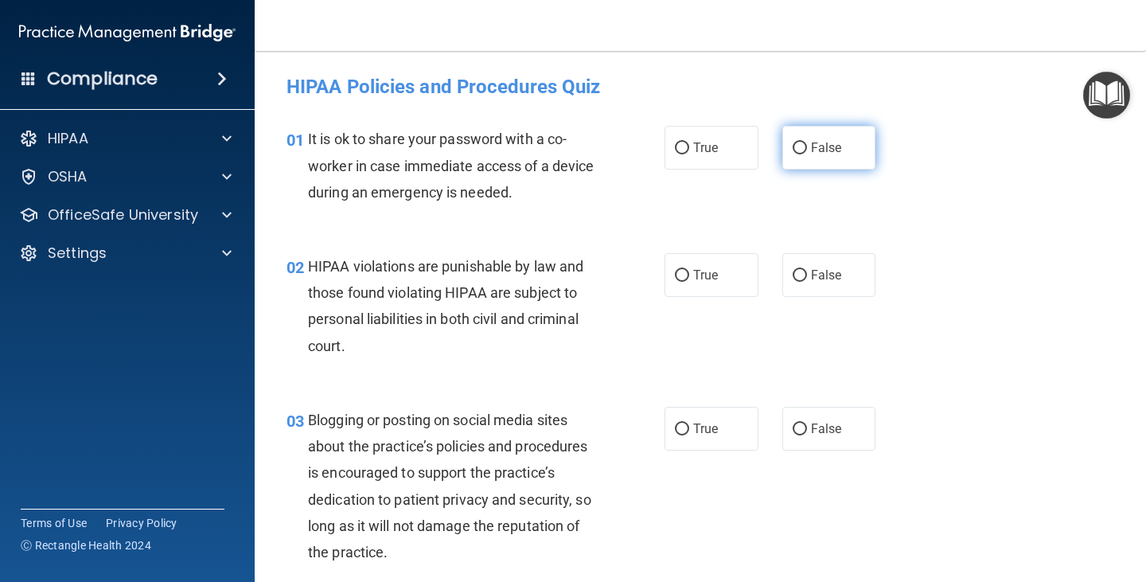
click at [799, 153] on input "False" at bounding box center [799, 148] width 14 height 12
radio input "true"
click at [685, 286] on label "True" at bounding box center [711, 275] width 94 height 44
click at [685, 282] on input "True" at bounding box center [682, 276] width 14 height 12
radio input "true"
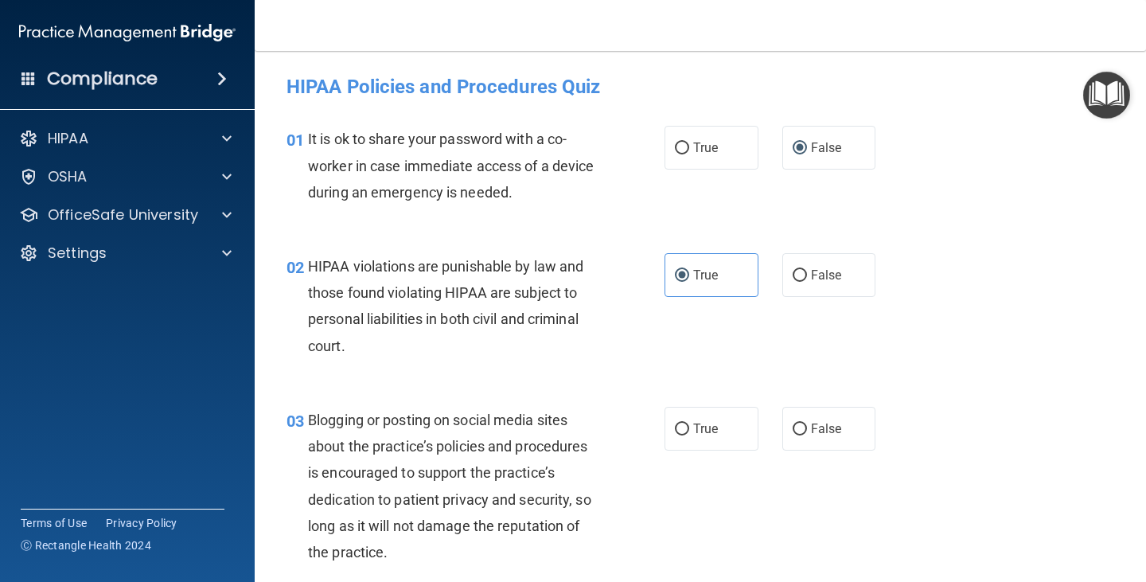
scroll to position [80, 0]
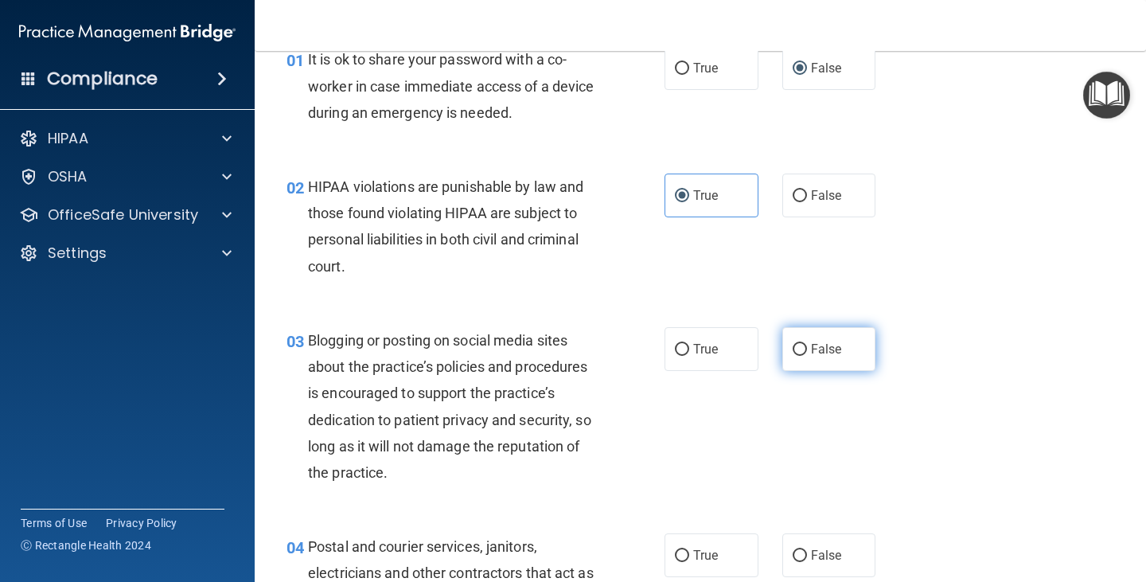
click at [802, 358] on label "False" at bounding box center [829, 349] width 94 height 44
click at [802, 356] on input "False" at bounding box center [799, 350] width 14 height 12
radio input "true"
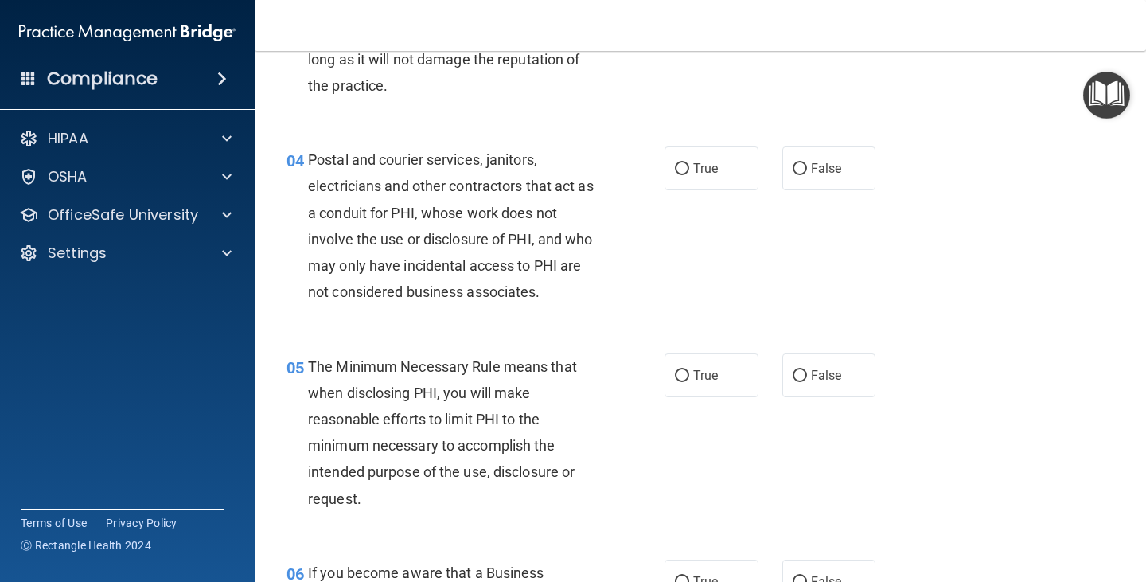
scroll to position [477, 0]
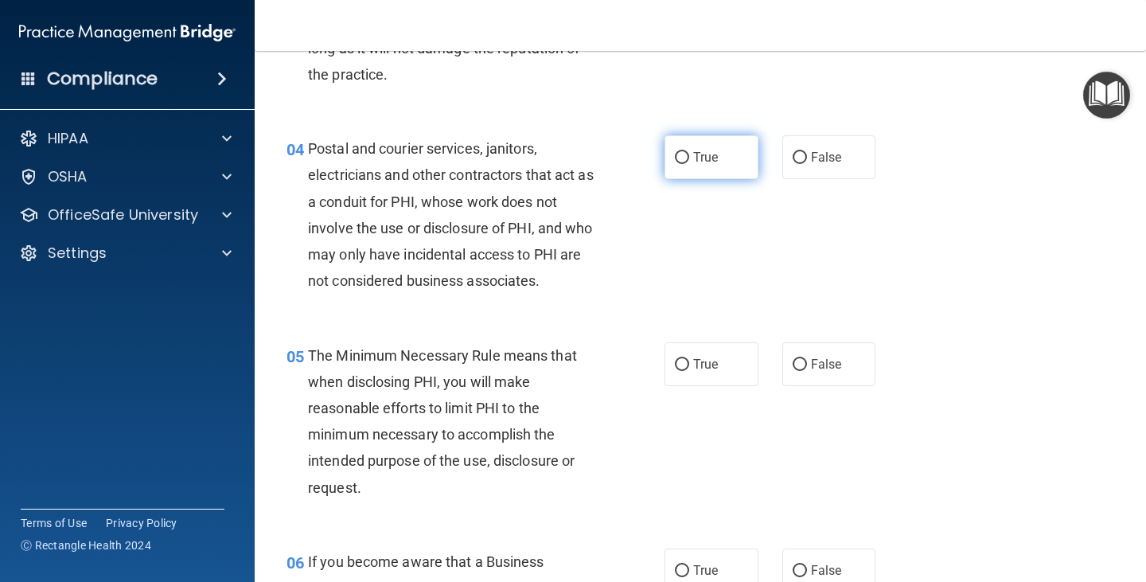
click at [692, 170] on label "True" at bounding box center [711, 157] width 94 height 44
click at [689, 164] on input "True" at bounding box center [682, 158] width 14 height 12
radio input "true"
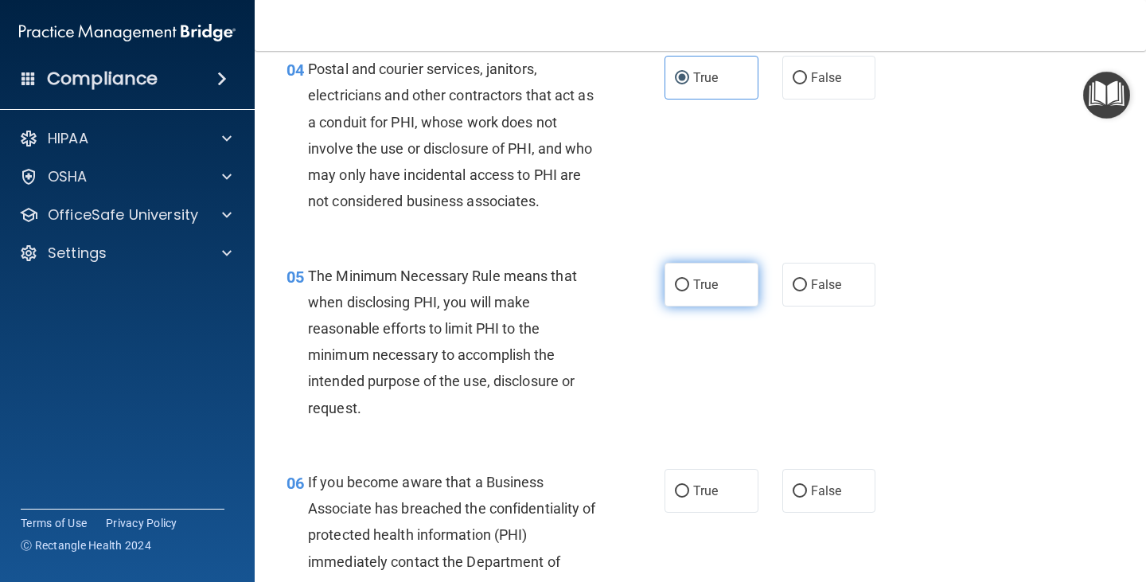
drag, startPoint x: 691, startPoint y: 288, endPoint x: 705, endPoint y: 294, distance: 14.9
click at [695, 288] on span "True" at bounding box center [705, 284] width 25 height 15
click at [689, 288] on input "True" at bounding box center [682, 285] width 14 height 12
radio input "true"
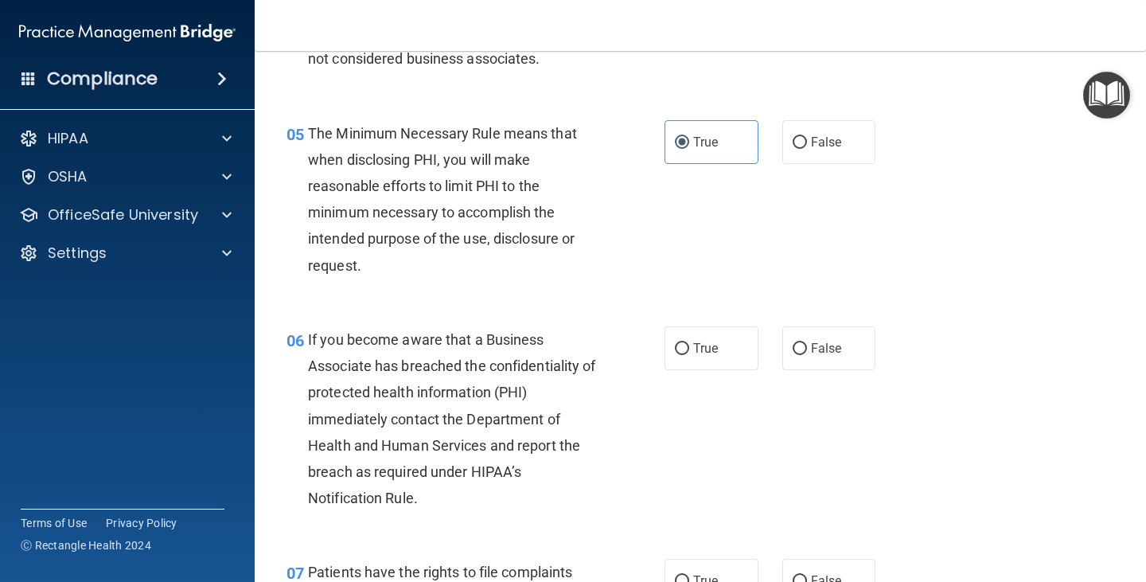
scroll to position [716, 0]
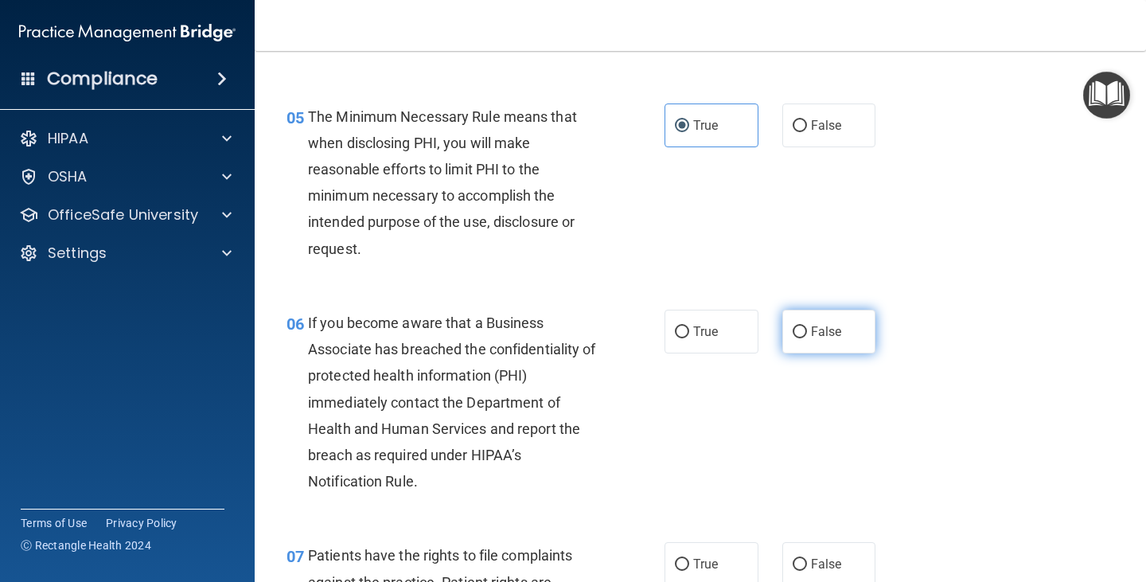
click at [796, 352] on label "False" at bounding box center [829, 331] width 94 height 44
click at [796, 338] on input "False" at bounding box center [799, 332] width 14 height 12
radio input "true"
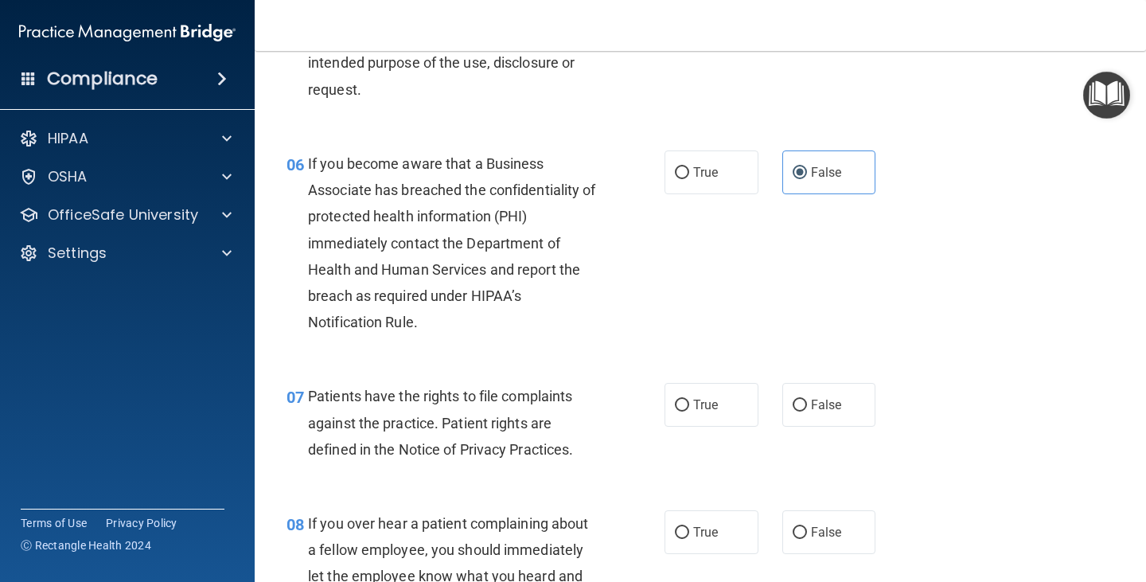
scroll to position [955, 0]
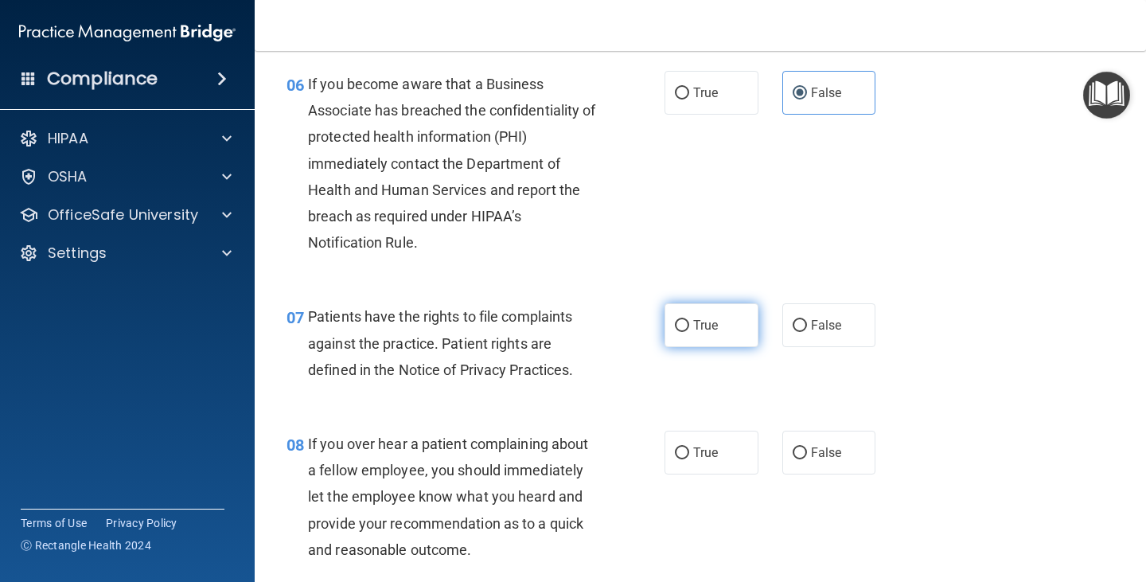
click at [701, 334] on label "True" at bounding box center [711, 325] width 94 height 44
click at [689, 332] on input "True" at bounding box center [682, 326] width 14 height 12
radio input "true"
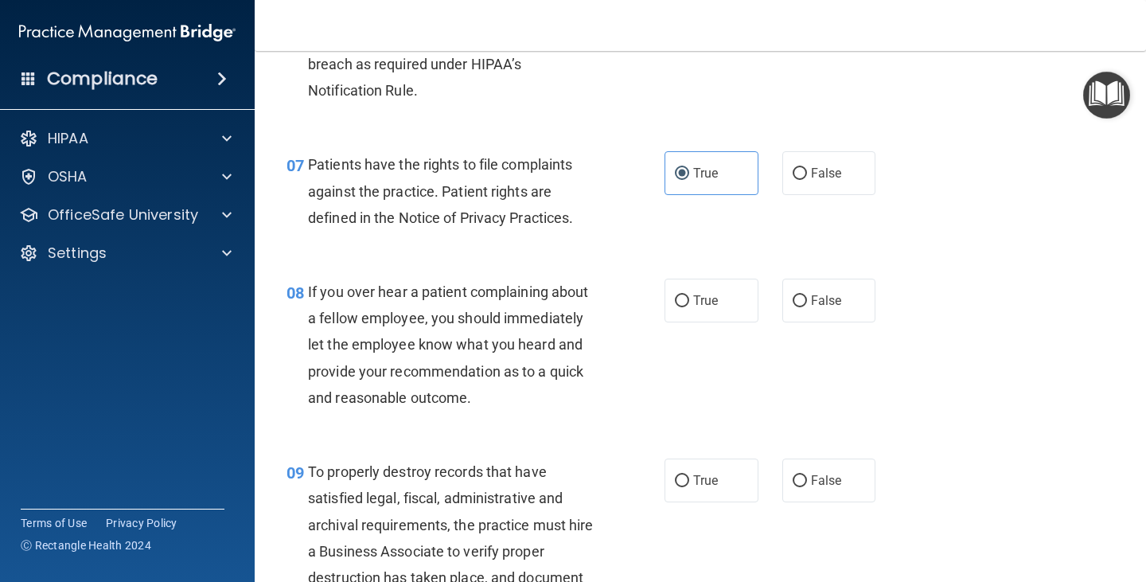
scroll to position [1114, 0]
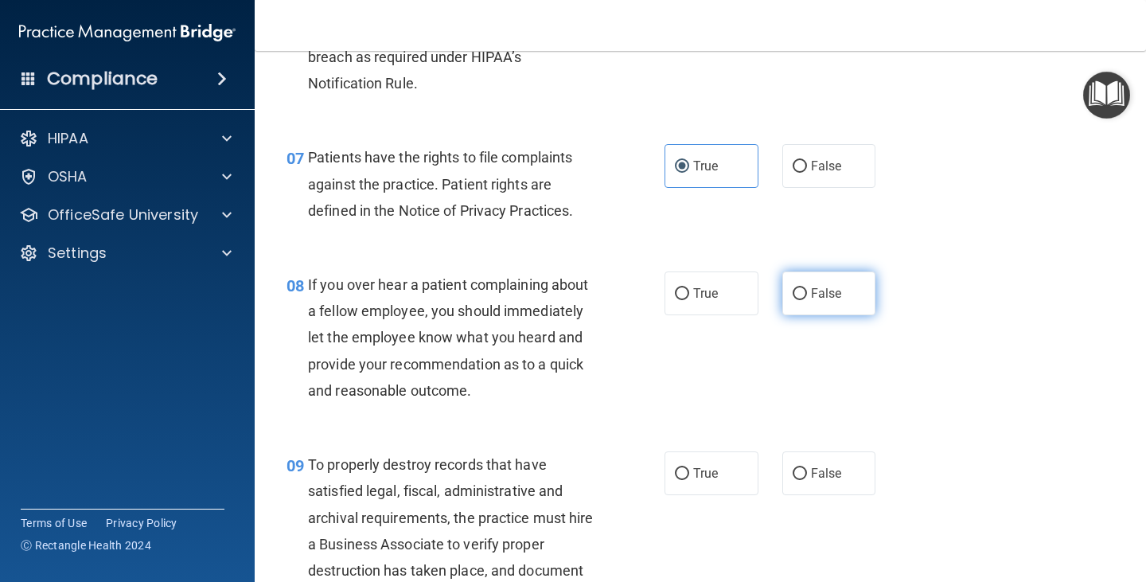
click at [815, 311] on label "False" at bounding box center [829, 293] width 94 height 44
click at [807, 300] on input "False" at bounding box center [799, 294] width 14 height 12
radio input "true"
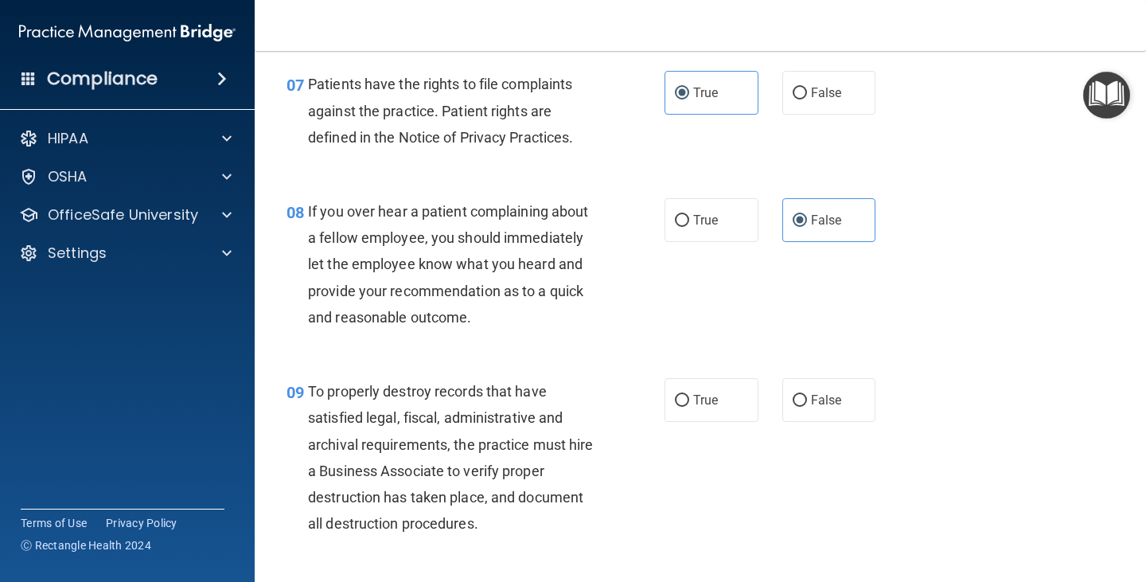
scroll to position [1273, 0]
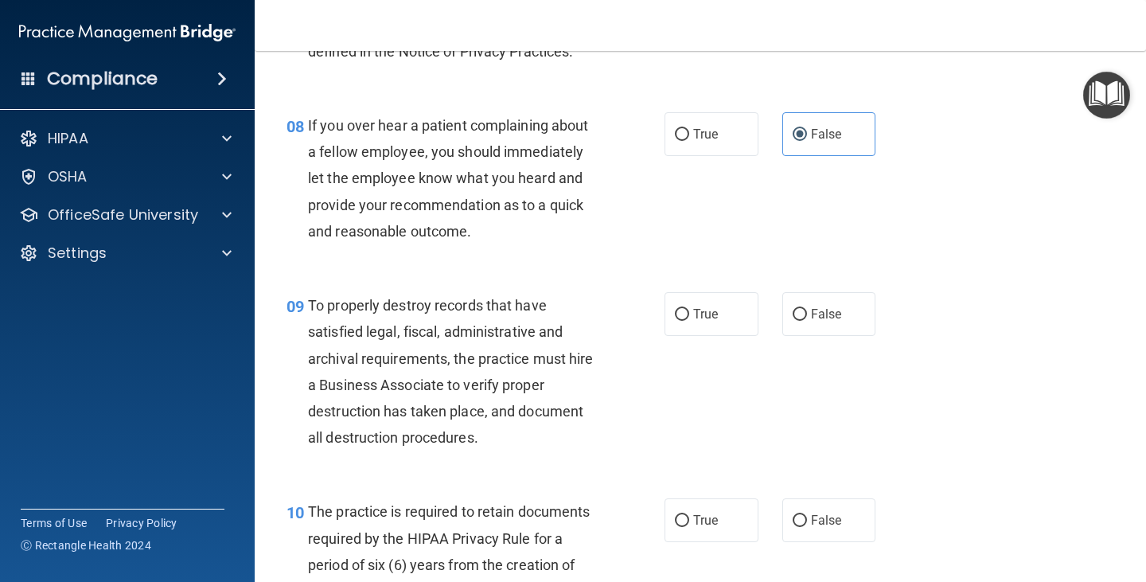
drag, startPoint x: 801, startPoint y: 338, endPoint x: 773, endPoint y: 341, distance: 28.0
click at [800, 340] on div "09 To properly destroy records that have satisfied legal, fiscal, administrativ…" at bounding box center [699, 375] width 851 height 206
click at [800, 317] on label "False" at bounding box center [829, 314] width 94 height 44
click at [800, 317] on input "False" at bounding box center [799, 315] width 14 height 12
radio input "true"
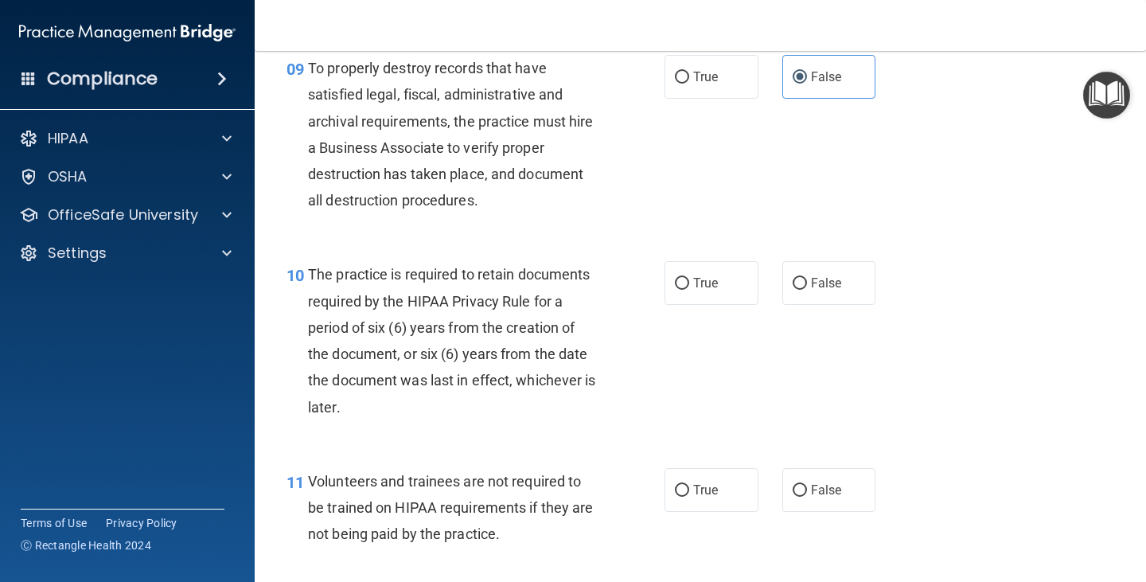
scroll to position [1512, 0]
drag, startPoint x: 697, startPoint y: 282, endPoint x: 702, endPoint y: 316, distance: 34.5
click at [699, 282] on span "True" at bounding box center [705, 281] width 25 height 15
click at [689, 282] on input "True" at bounding box center [682, 282] width 14 height 12
radio input "true"
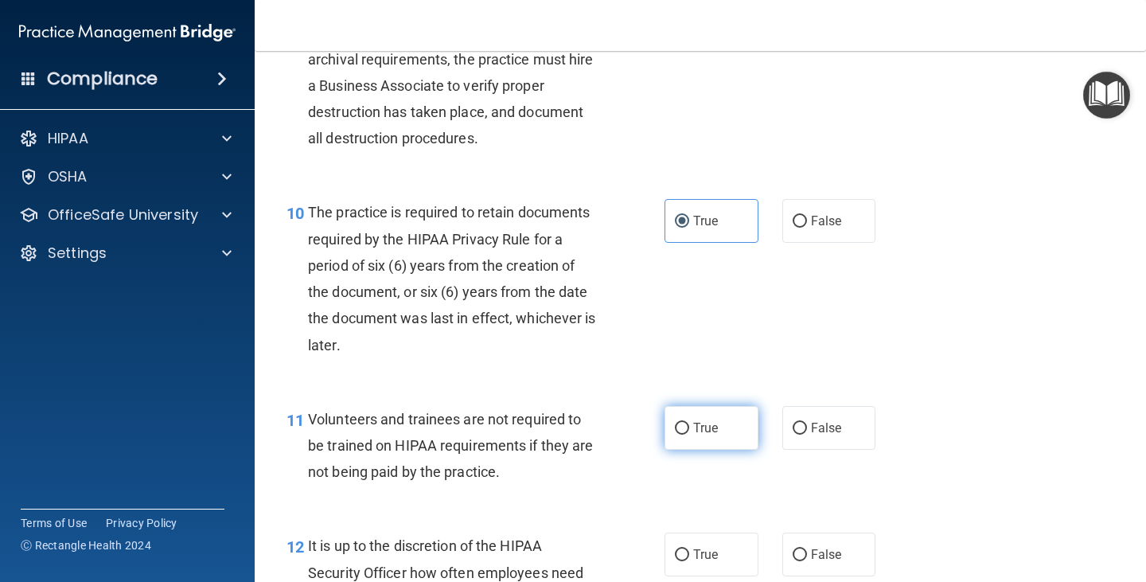
scroll to position [1671, 0]
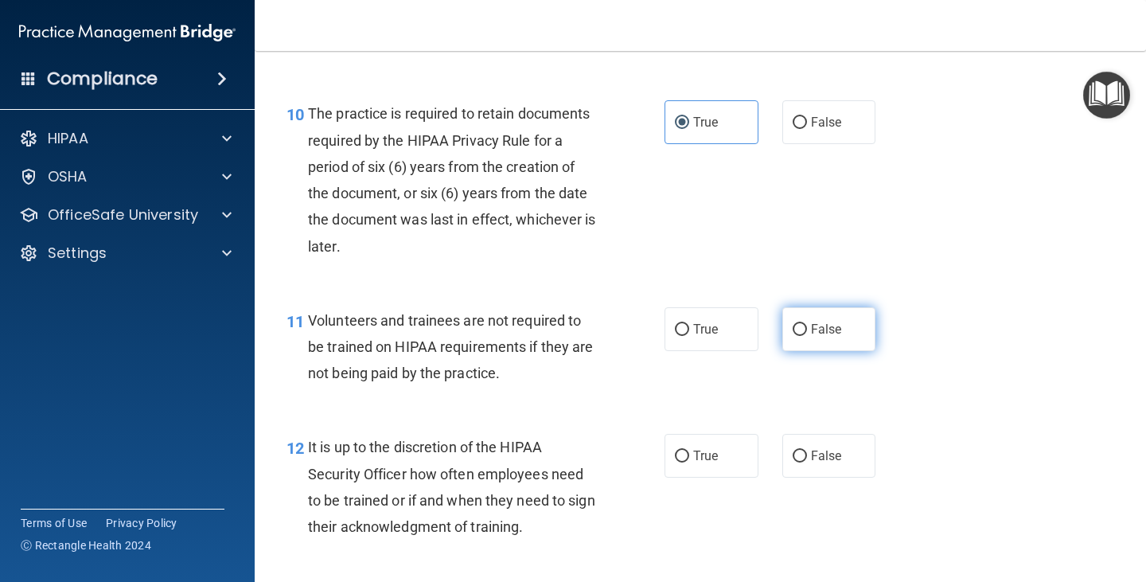
click at [819, 333] on span "False" at bounding box center [826, 328] width 31 height 15
click at [807, 333] on input "False" at bounding box center [799, 330] width 14 height 12
radio input "true"
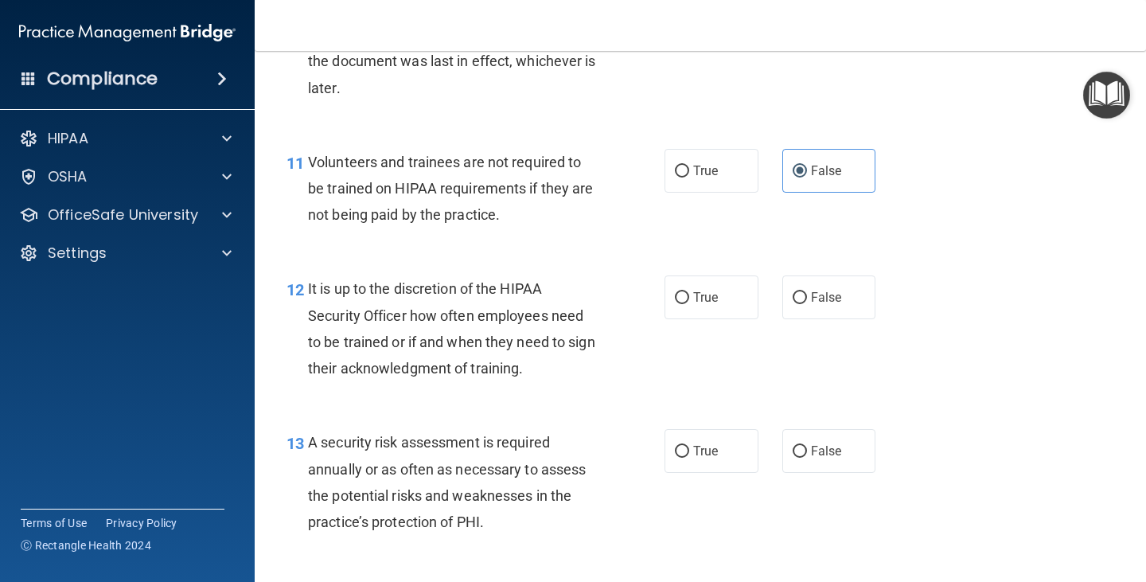
scroll to position [1830, 0]
drag, startPoint x: 808, startPoint y: 297, endPoint x: 774, endPoint y: 318, distance: 39.7
click at [811, 299] on span "False" at bounding box center [826, 296] width 31 height 15
click at [807, 299] on input "False" at bounding box center [799, 297] width 14 height 12
radio input "true"
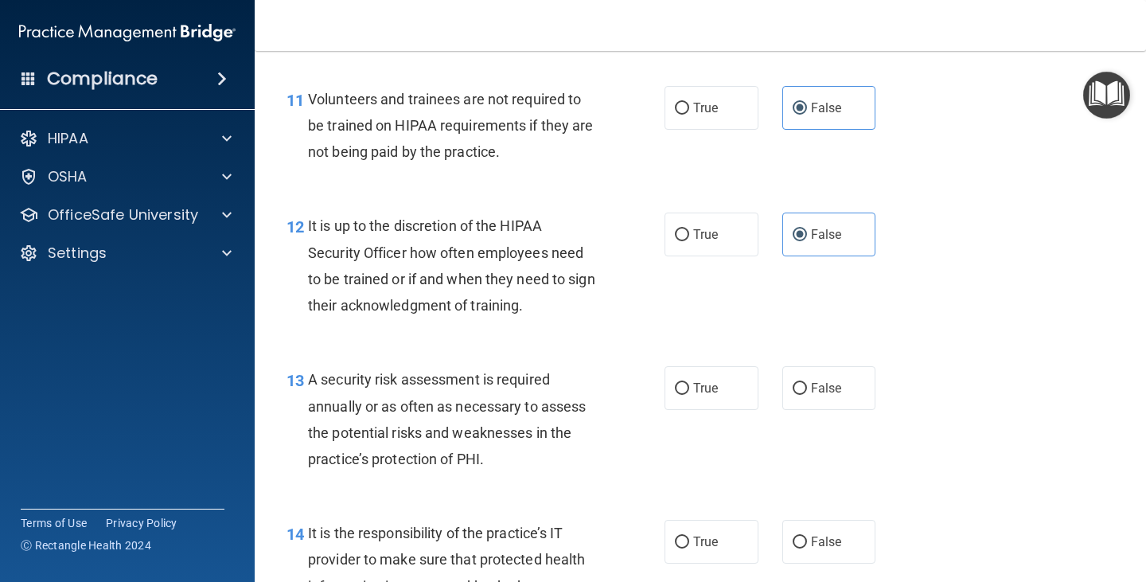
scroll to position [1989, 0]
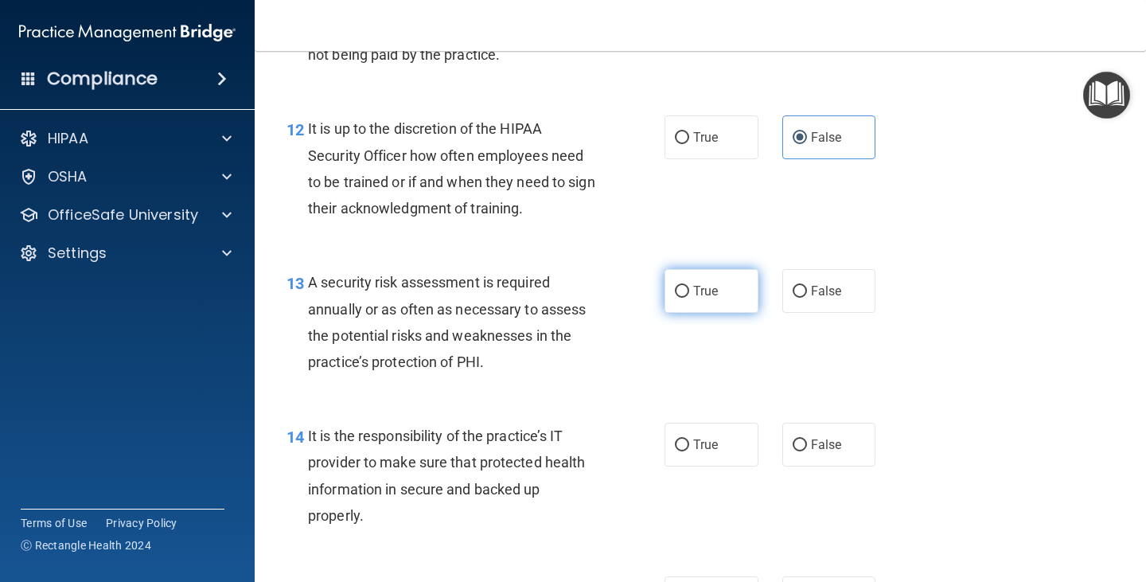
click at [698, 290] on span "True" at bounding box center [705, 290] width 25 height 15
click at [689, 290] on input "True" at bounding box center [682, 292] width 14 height 12
radio input "true"
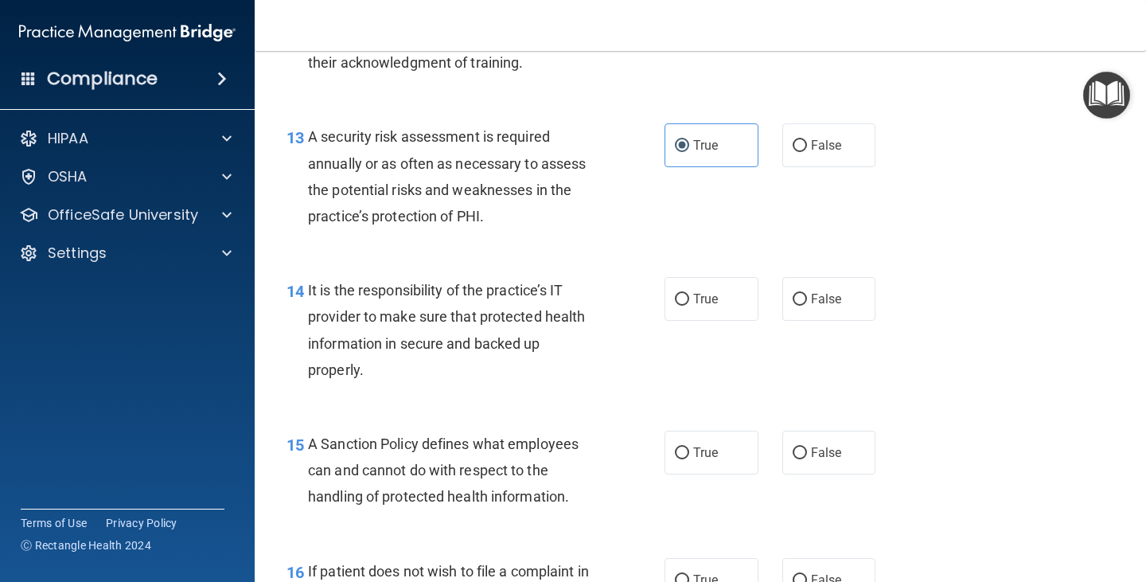
scroll to position [2148, 0]
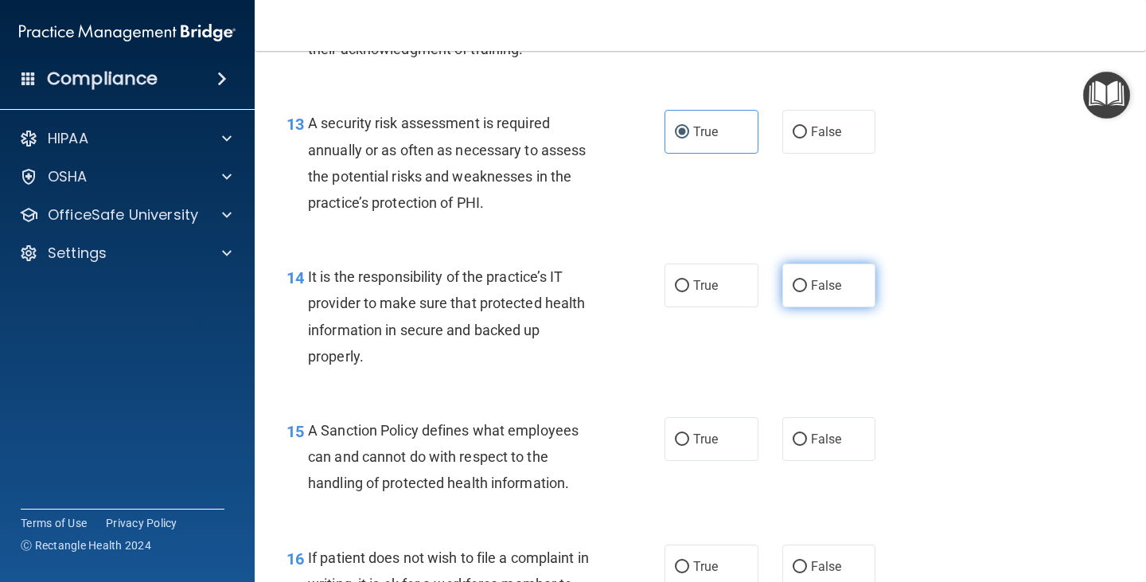
click at [811, 290] on span "False" at bounding box center [826, 285] width 31 height 15
click at [807, 290] on input "False" at bounding box center [799, 286] width 14 height 12
radio input "true"
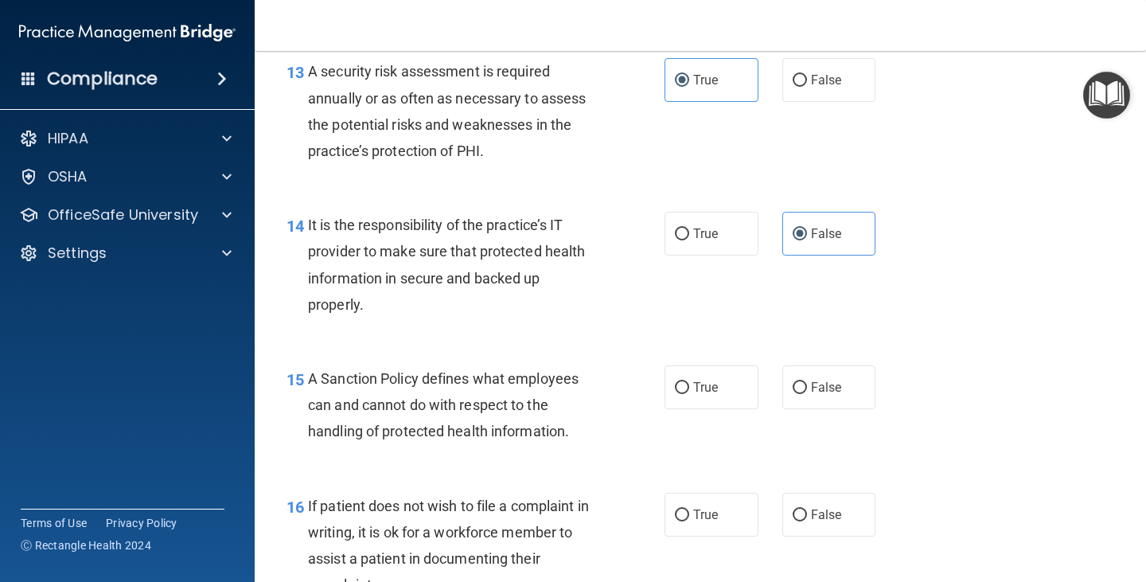
scroll to position [2228, 0]
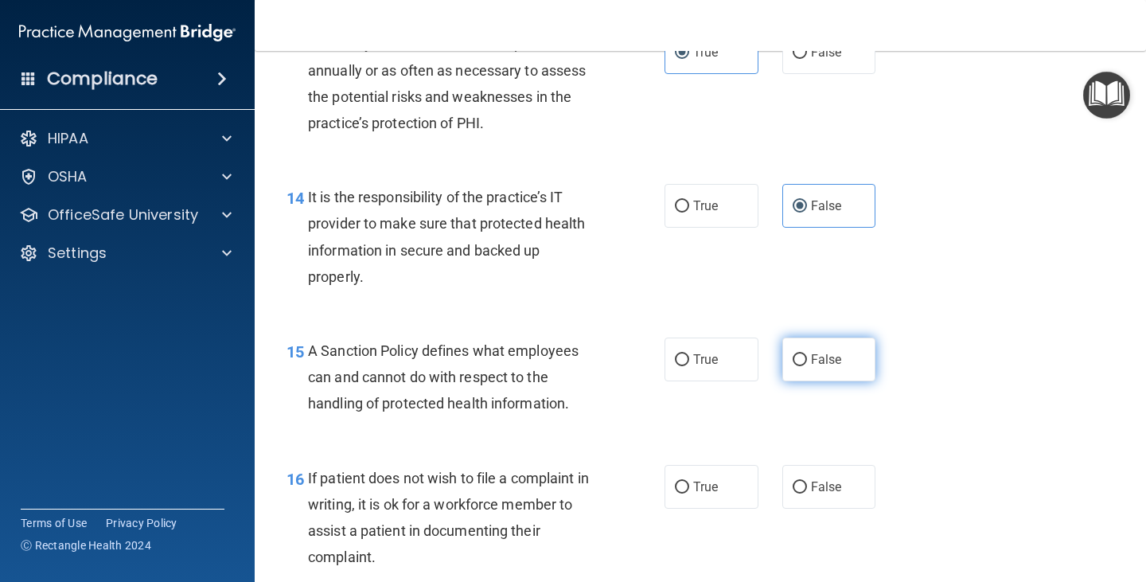
drag, startPoint x: 785, startPoint y: 369, endPoint x: 807, endPoint y: 369, distance: 21.5
click at [797, 369] on label "False" at bounding box center [829, 359] width 94 height 44
click at [797, 366] on input "False" at bounding box center [799, 360] width 14 height 12
radio input "true"
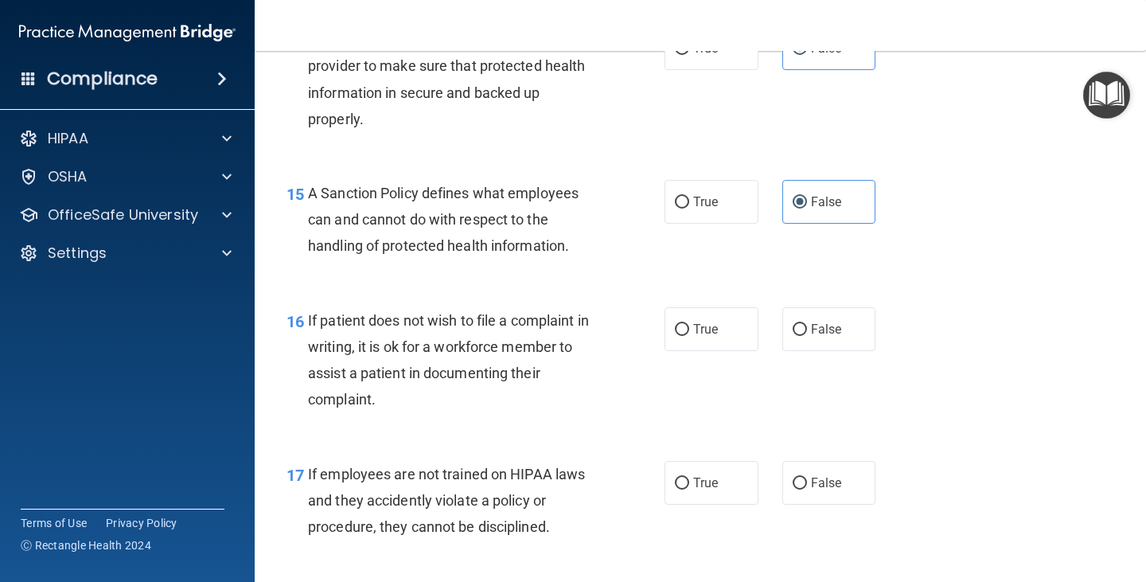
scroll to position [2387, 0]
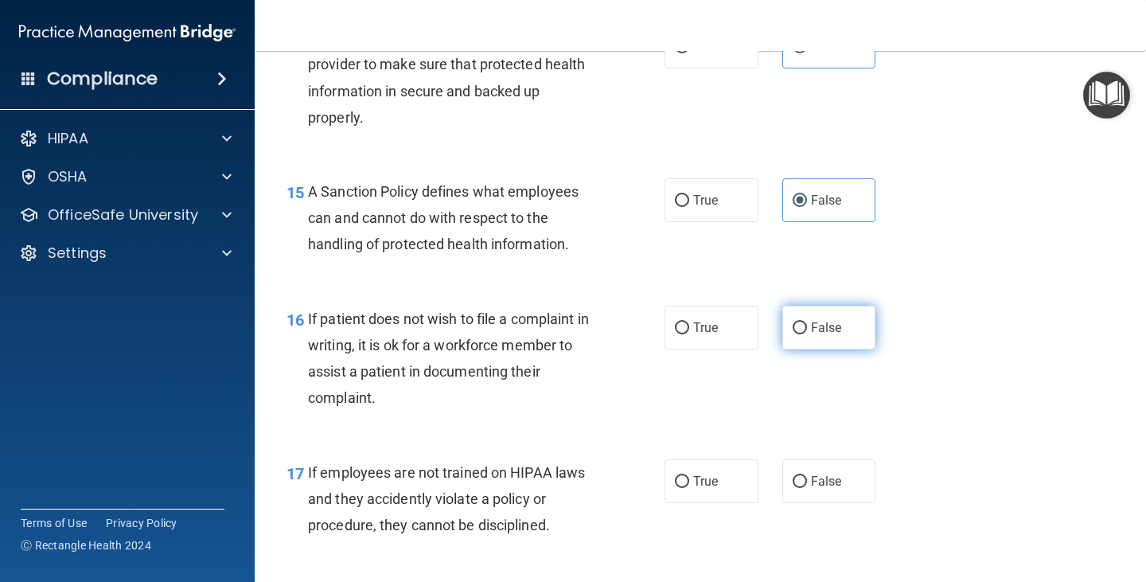
click at [791, 341] on label "False" at bounding box center [829, 328] width 94 height 44
click at [792, 334] on input "False" at bounding box center [799, 328] width 14 height 12
radio input "true"
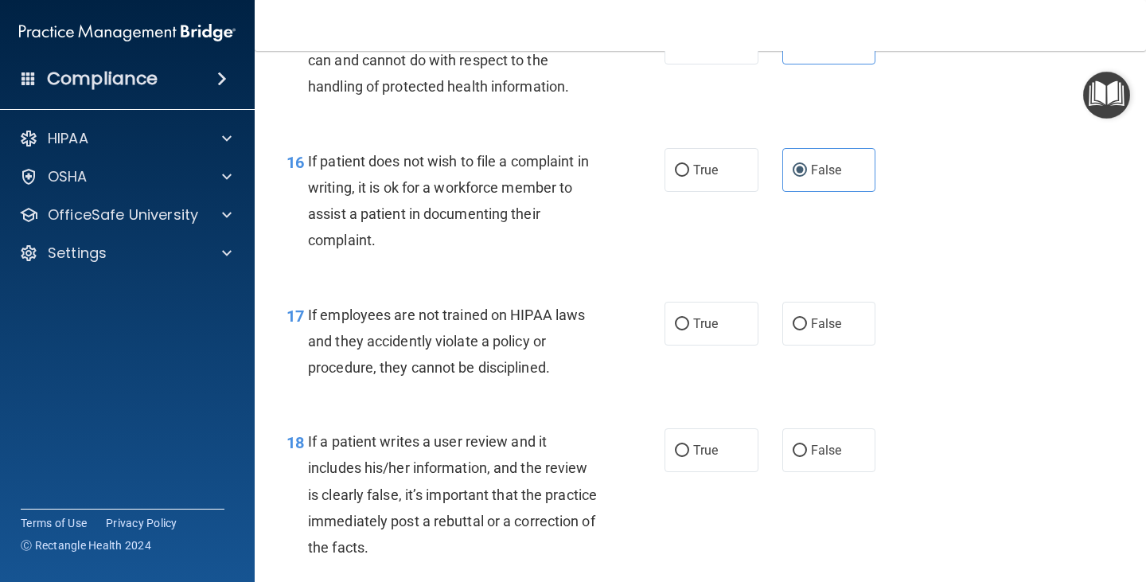
scroll to position [2546, 0]
drag, startPoint x: 681, startPoint y: 337, endPoint x: 723, endPoint y: 351, distance: 44.3
click at [699, 342] on label "True" at bounding box center [711, 322] width 94 height 44
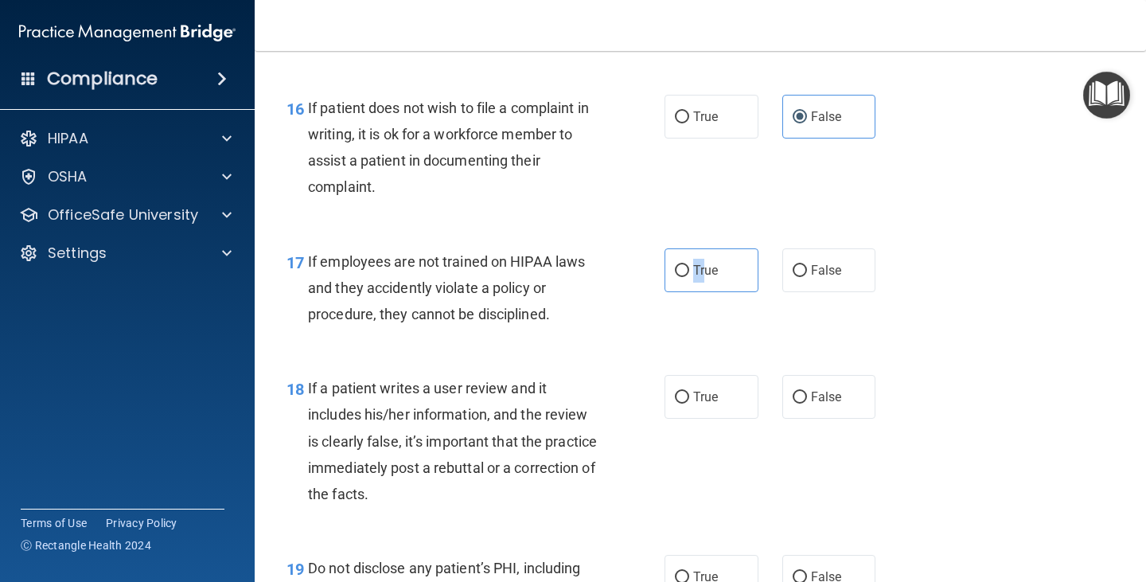
scroll to position [2625, 0]
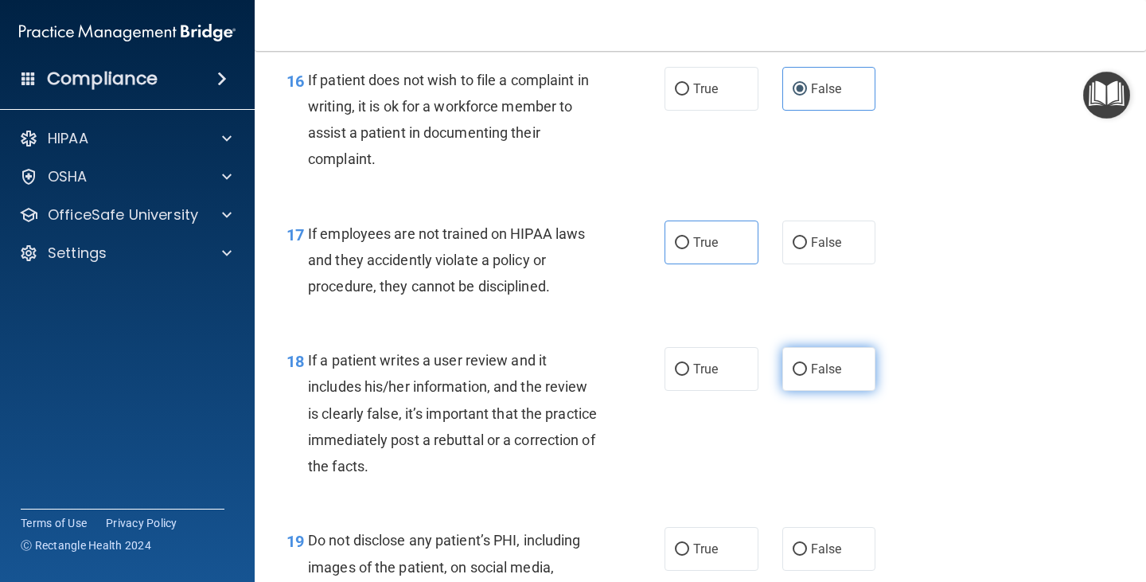
click at [817, 367] on span "False" at bounding box center [826, 368] width 31 height 15
click at [807, 367] on input "False" at bounding box center [799, 370] width 14 height 12
radio input "true"
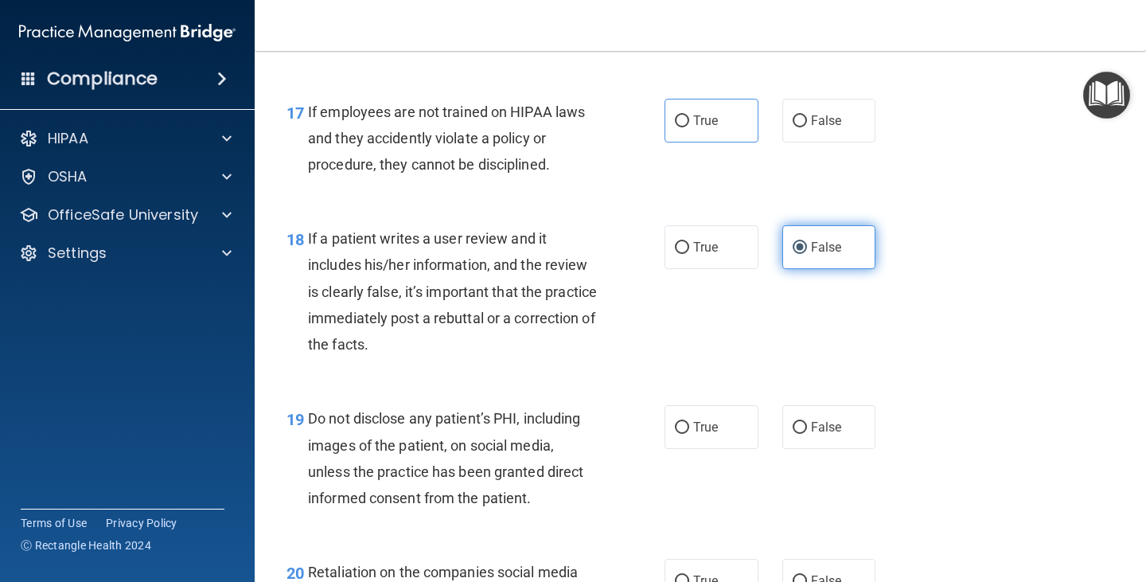
scroll to position [2785, 0]
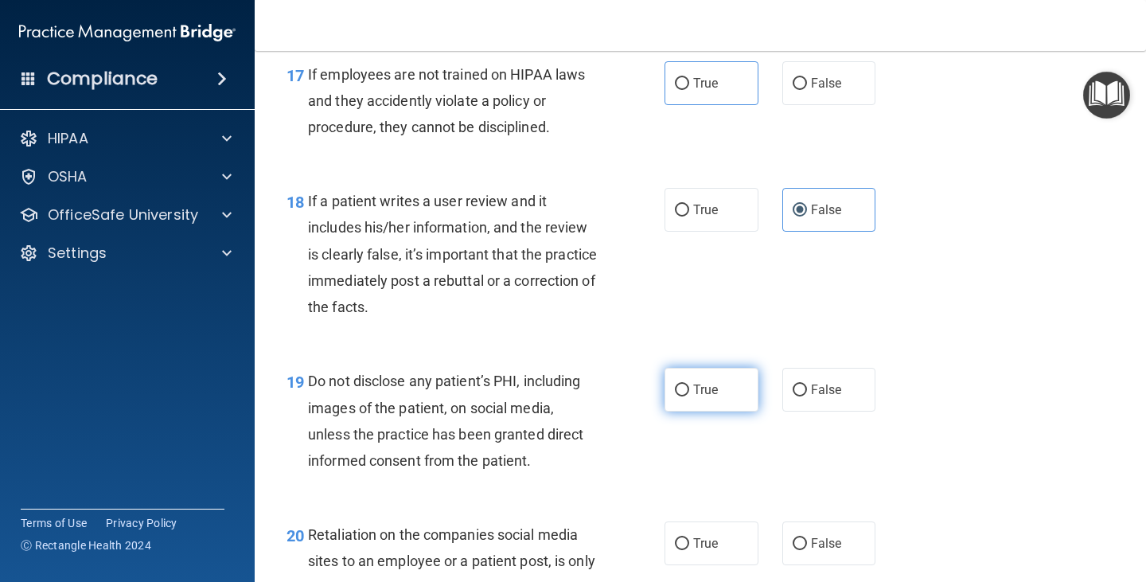
click at [700, 396] on span "True" at bounding box center [705, 389] width 25 height 15
click at [689, 396] on input "True" at bounding box center [682, 390] width 14 height 12
radio input "true"
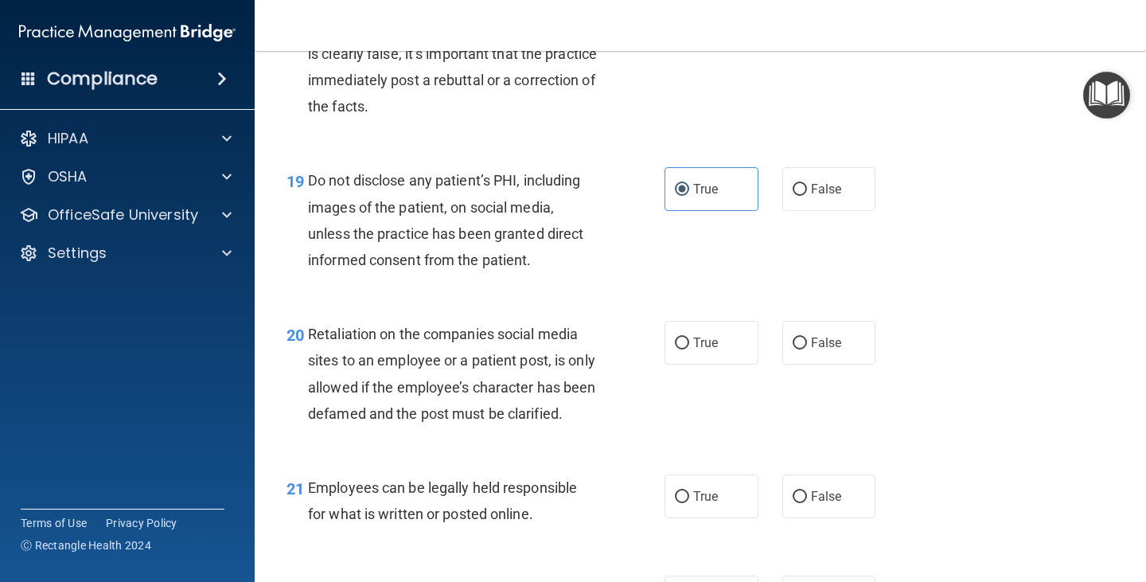
scroll to position [3023, 0]
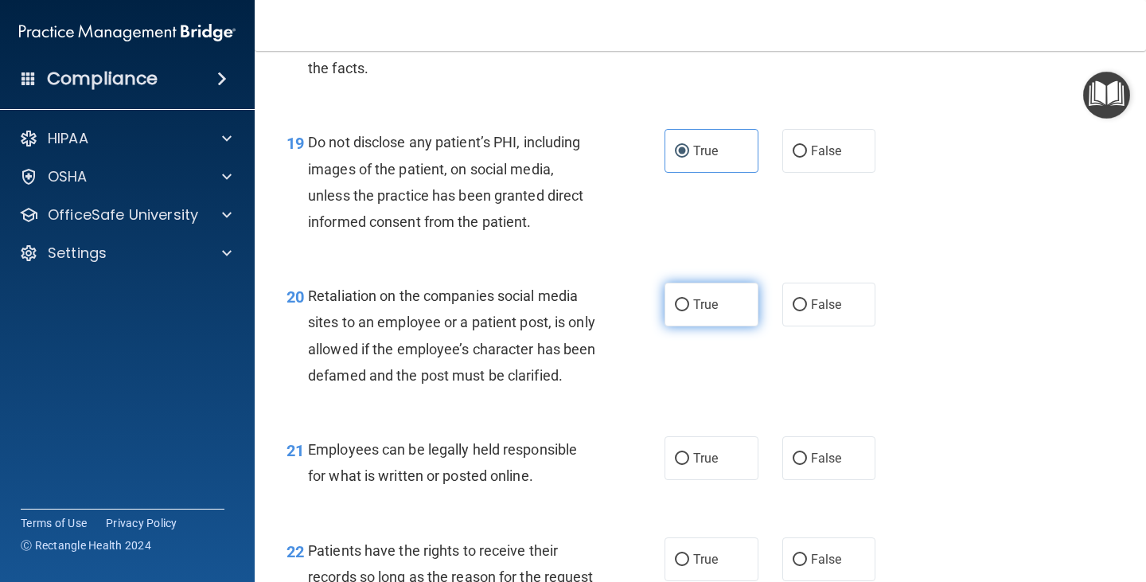
click at [702, 313] on label "True" at bounding box center [711, 304] width 94 height 44
click at [689, 311] on input "True" at bounding box center [682, 305] width 14 height 12
radio input "true"
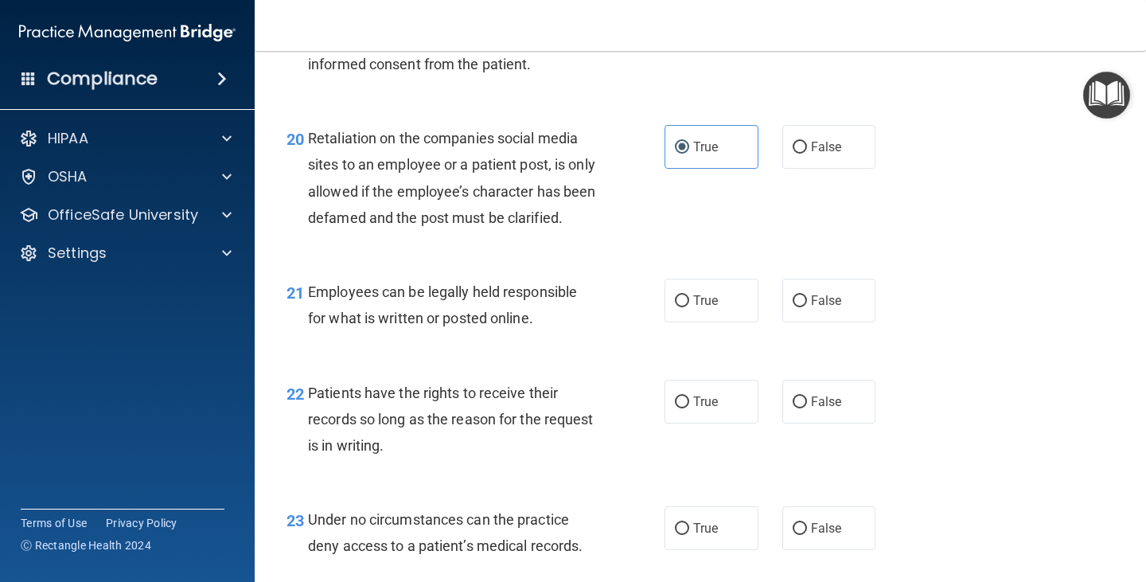
scroll to position [3182, 0]
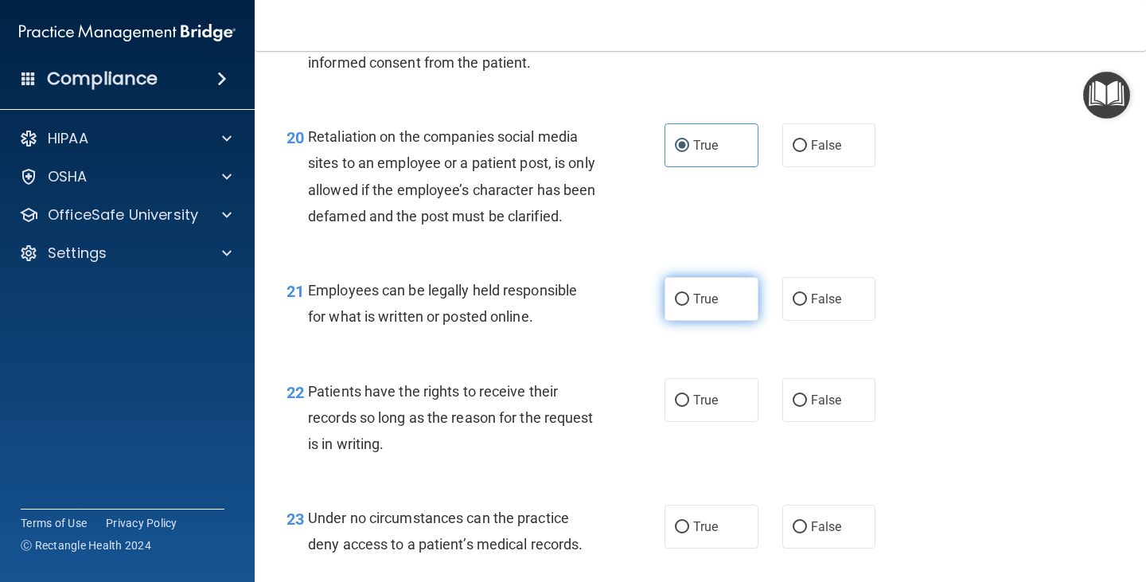
click at [679, 306] on input "True" at bounding box center [682, 300] width 14 height 12
radio input "true"
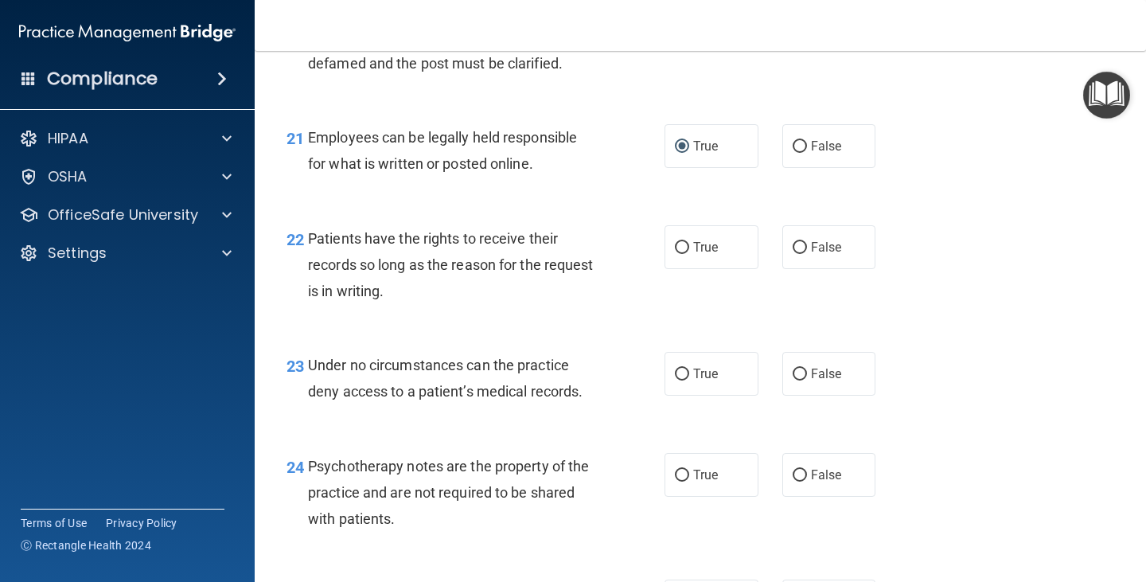
scroll to position [3341, 0]
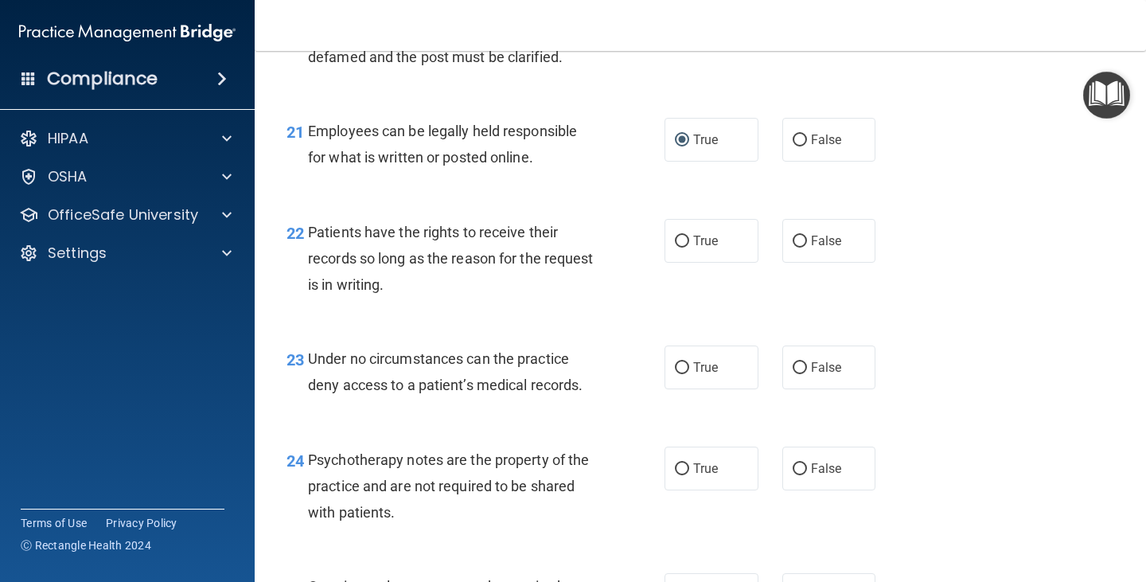
drag, startPoint x: 802, startPoint y: 278, endPoint x: 749, endPoint y: 309, distance: 61.0
click at [805, 263] on label "False" at bounding box center [829, 241] width 94 height 44
click at [805, 247] on input "False" at bounding box center [799, 241] width 14 height 12
radio input "true"
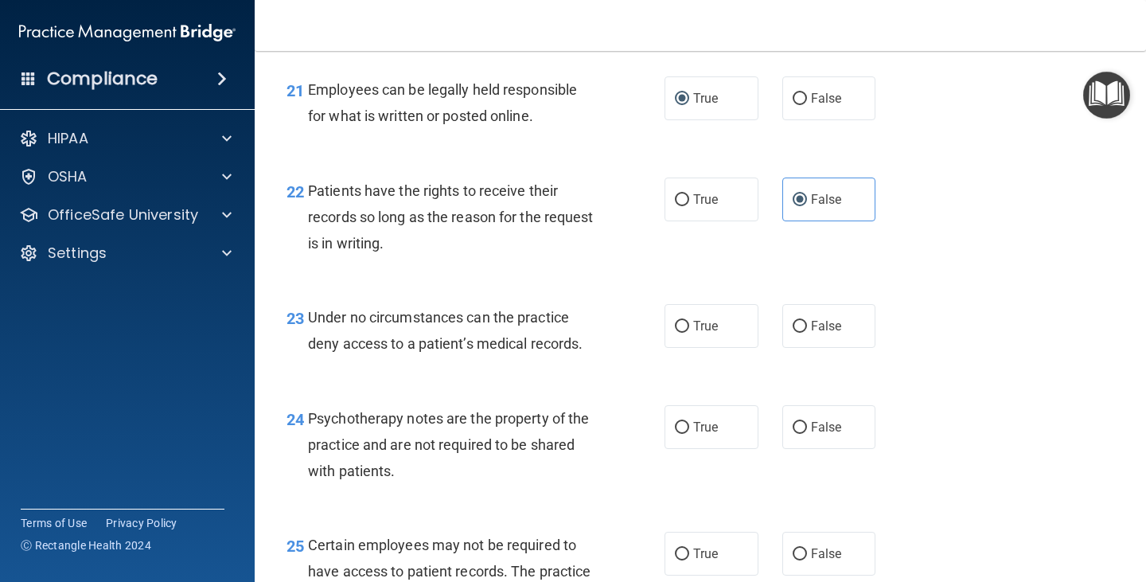
scroll to position [3421, 0]
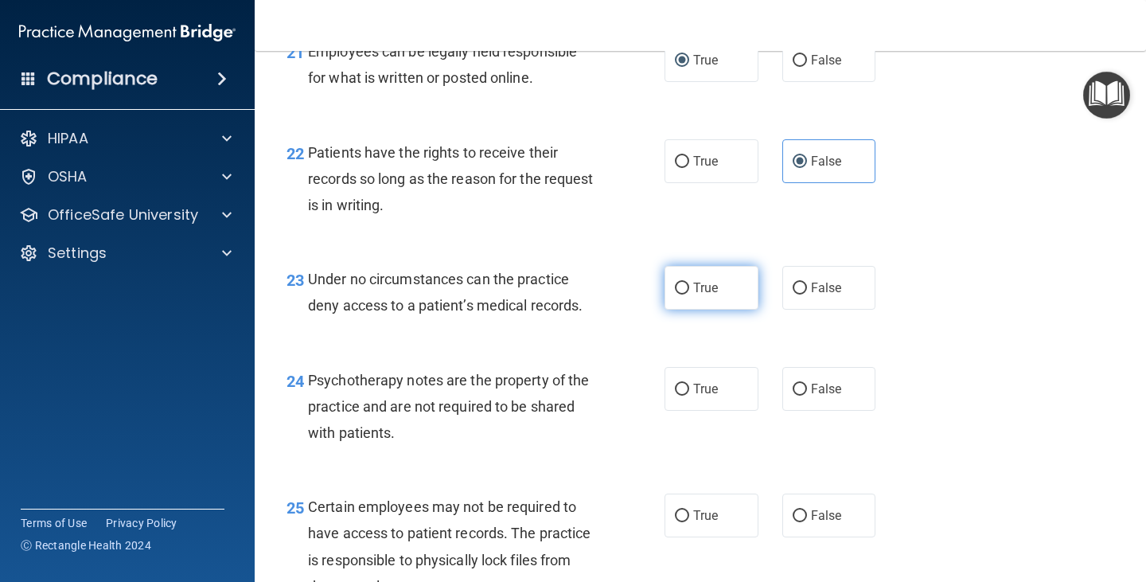
click at [698, 309] on label "True" at bounding box center [711, 288] width 94 height 44
click at [689, 294] on input "True" at bounding box center [682, 288] width 14 height 12
radio input "true"
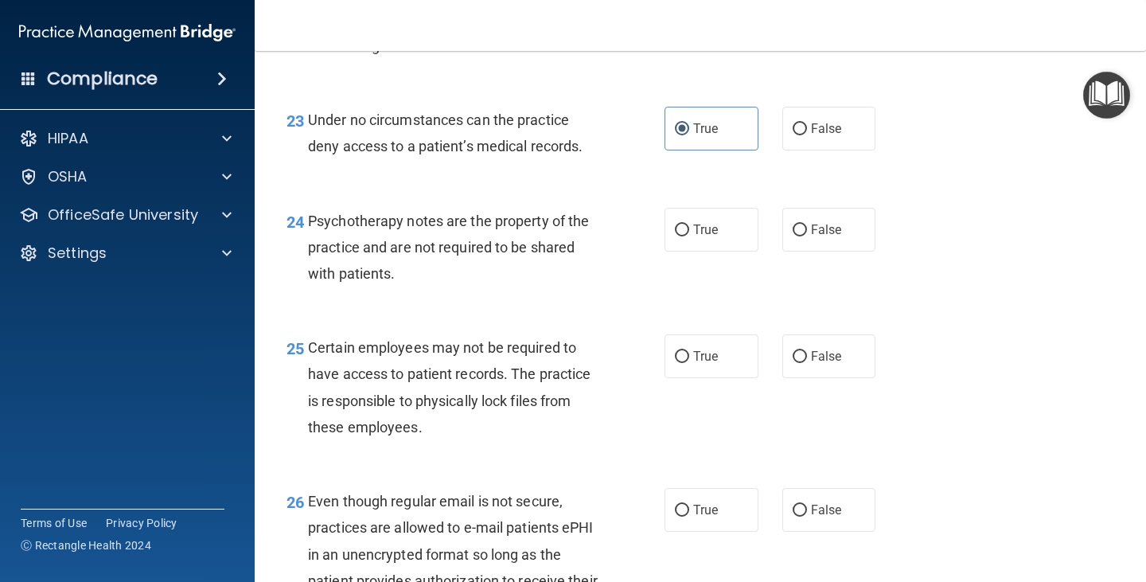
drag, startPoint x: 684, startPoint y: 268, endPoint x: 672, endPoint y: 298, distance: 31.8
click at [688, 251] on label "True" at bounding box center [711, 230] width 94 height 44
click at [688, 236] on input "True" at bounding box center [682, 230] width 14 height 12
radio input "true"
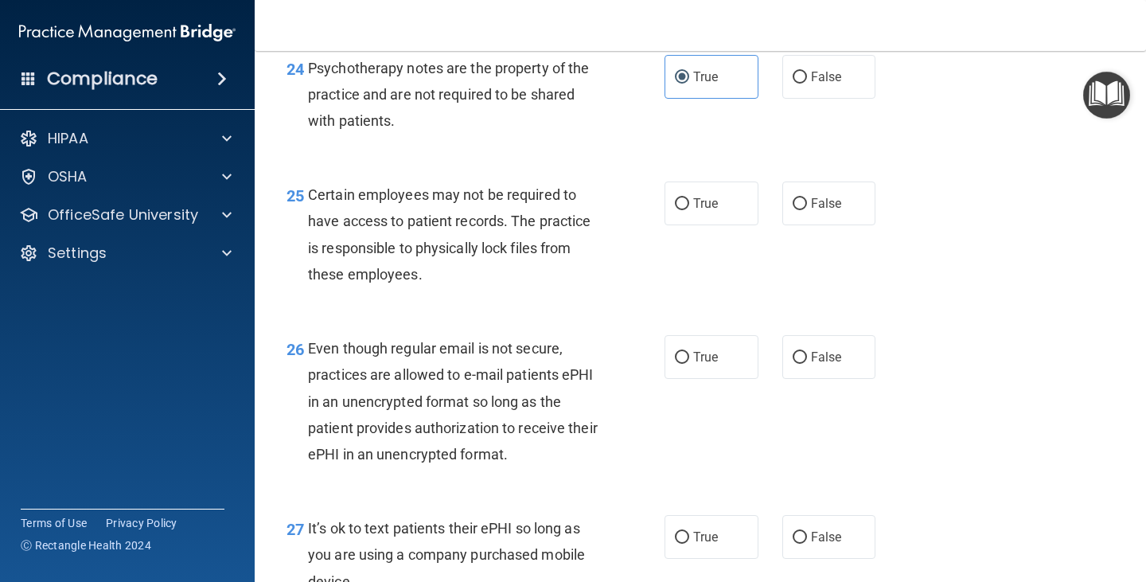
scroll to position [3739, 0]
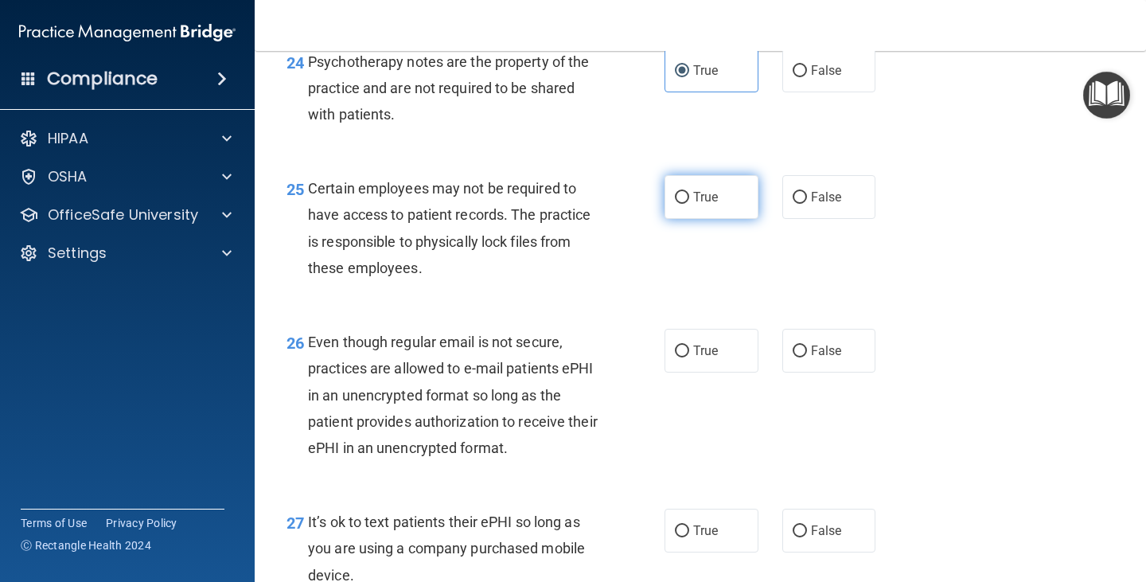
click at [694, 219] on label "True" at bounding box center [711, 197] width 94 height 44
click at [689, 204] on input "True" at bounding box center [682, 198] width 14 height 12
radio input "true"
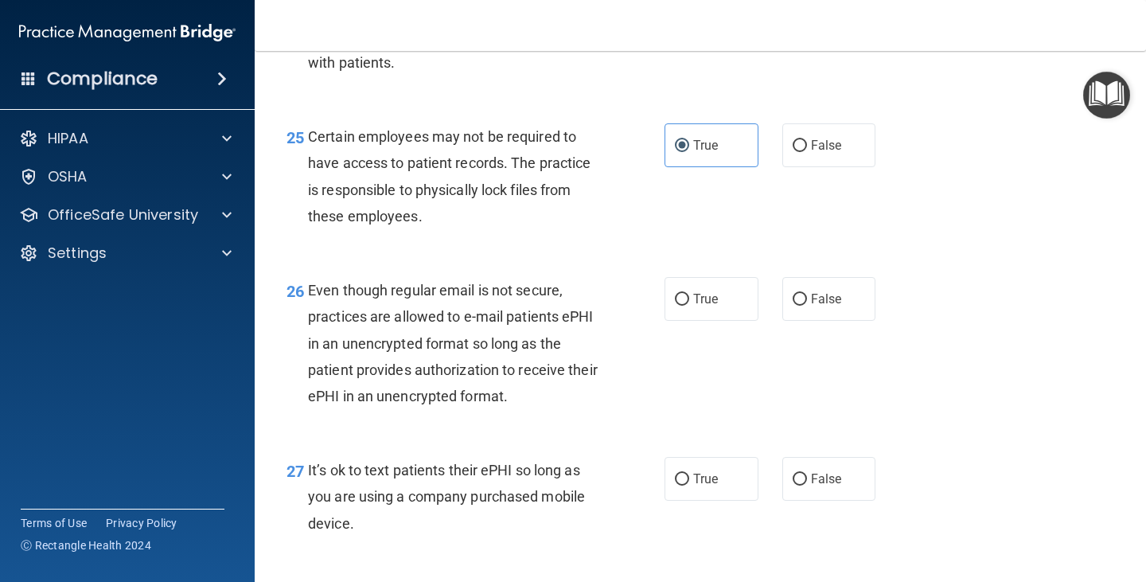
scroll to position [3819, 0]
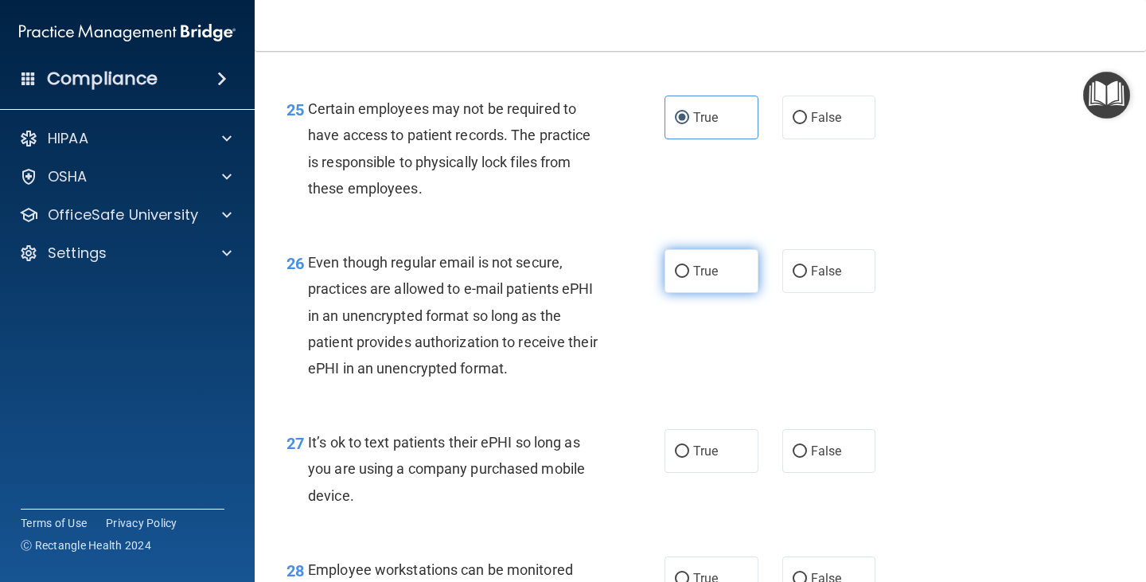
click at [717, 293] on label "True" at bounding box center [711, 271] width 94 height 44
click at [689, 278] on input "True" at bounding box center [682, 272] width 14 height 12
radio input "true"
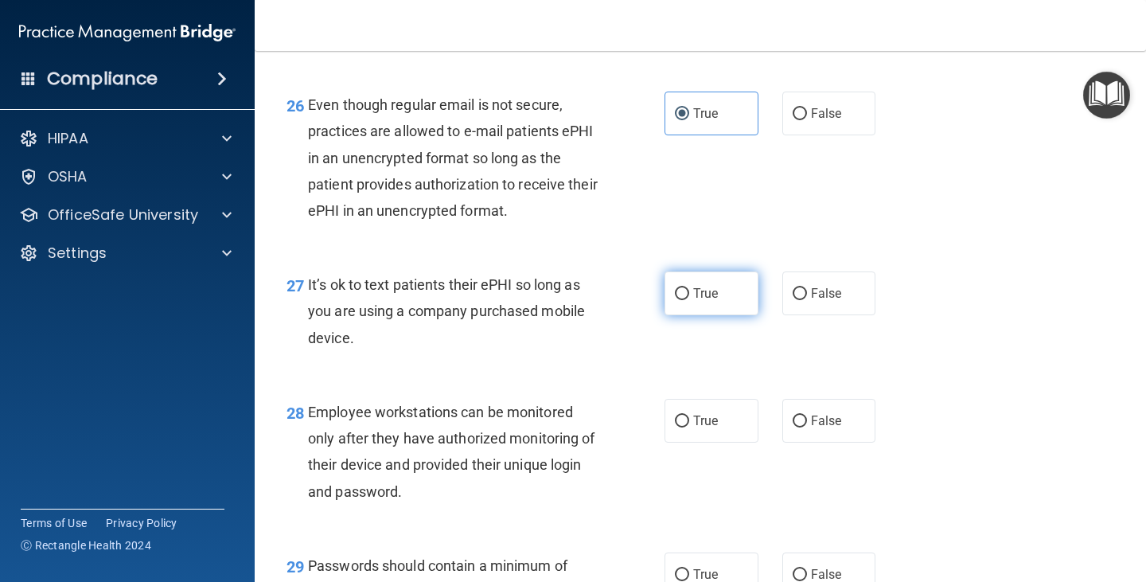
scroll to position [3978, 0]
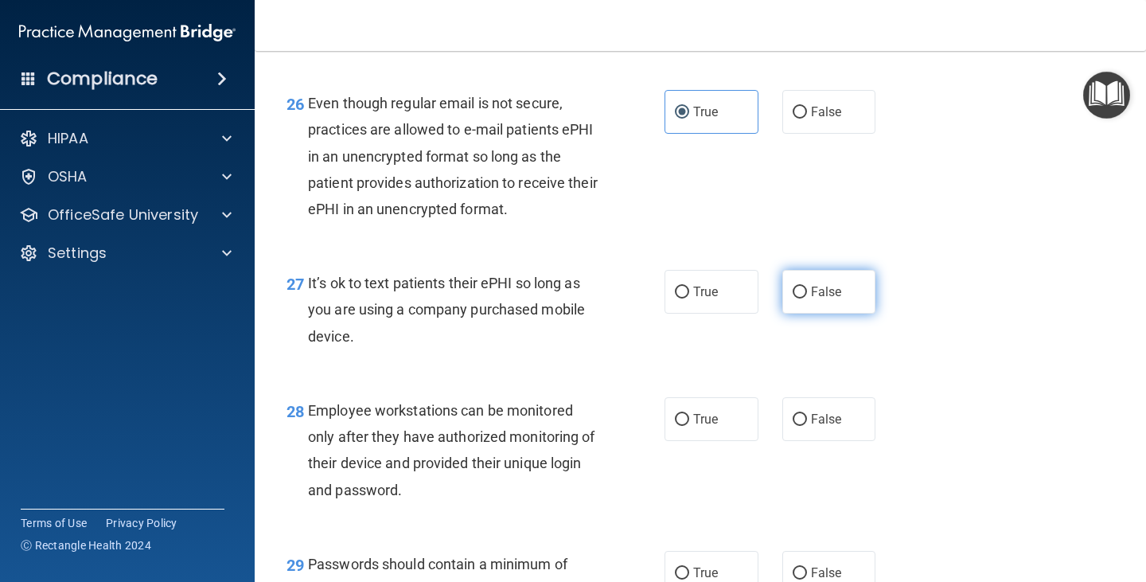
click at [811, 299] on span "False" at bounding box center [826, 291] width 31 height 15
click at [807, 298] on input "False" at bounding box center [799, 292] width 14 height 12
radio input "true"
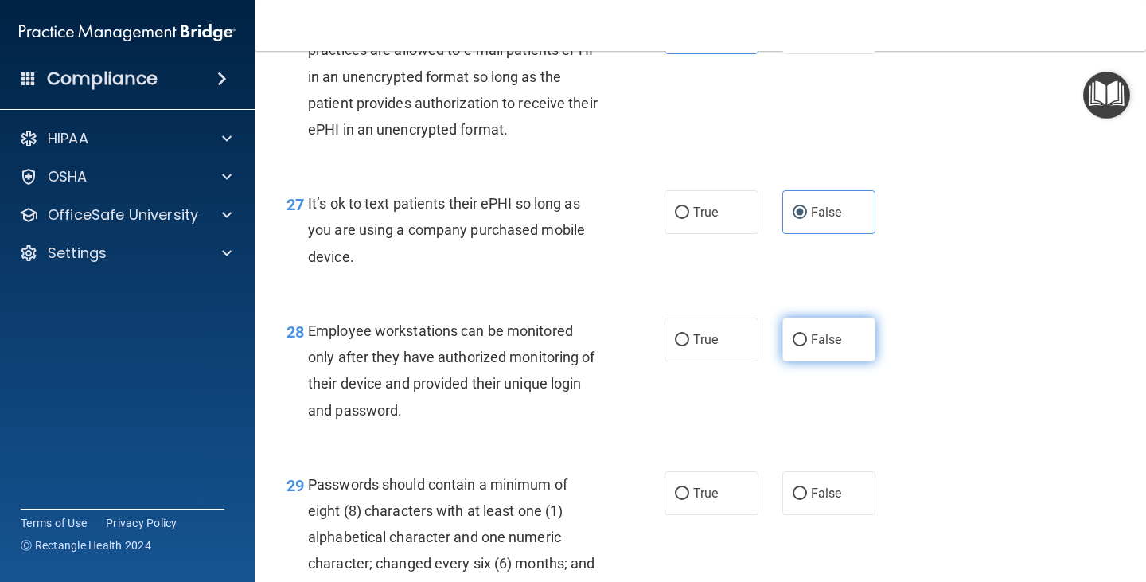
click at [798, 361] on label "False" at bounding box center [829, 339] width 94 height 44
click at [798, 346] on input "False" at bounding box center [799, 340] width 14 height 12
radio input "true"
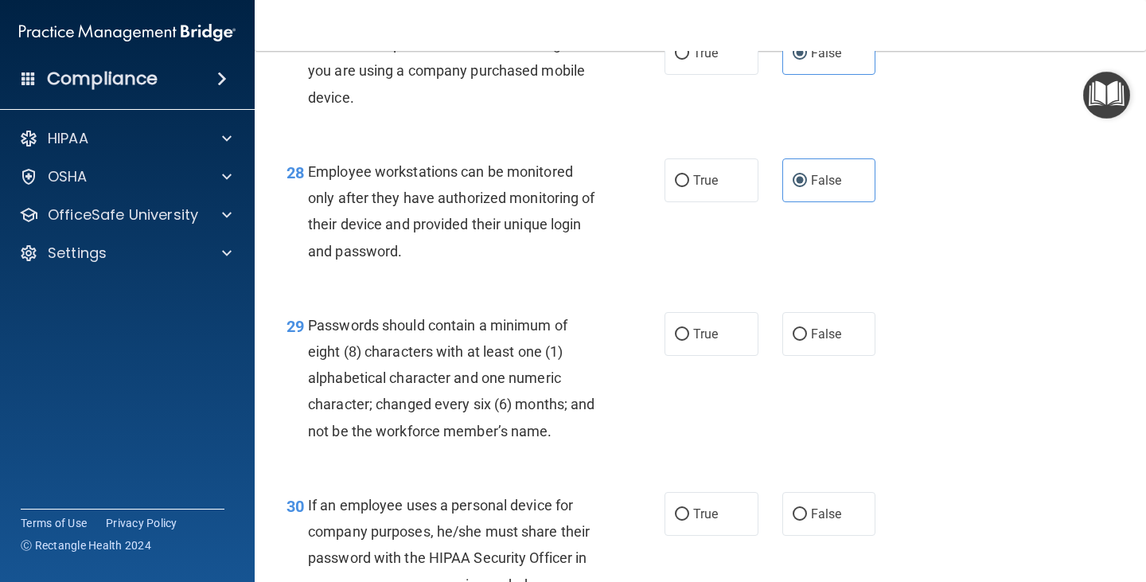
scroll to position [4296, 0]
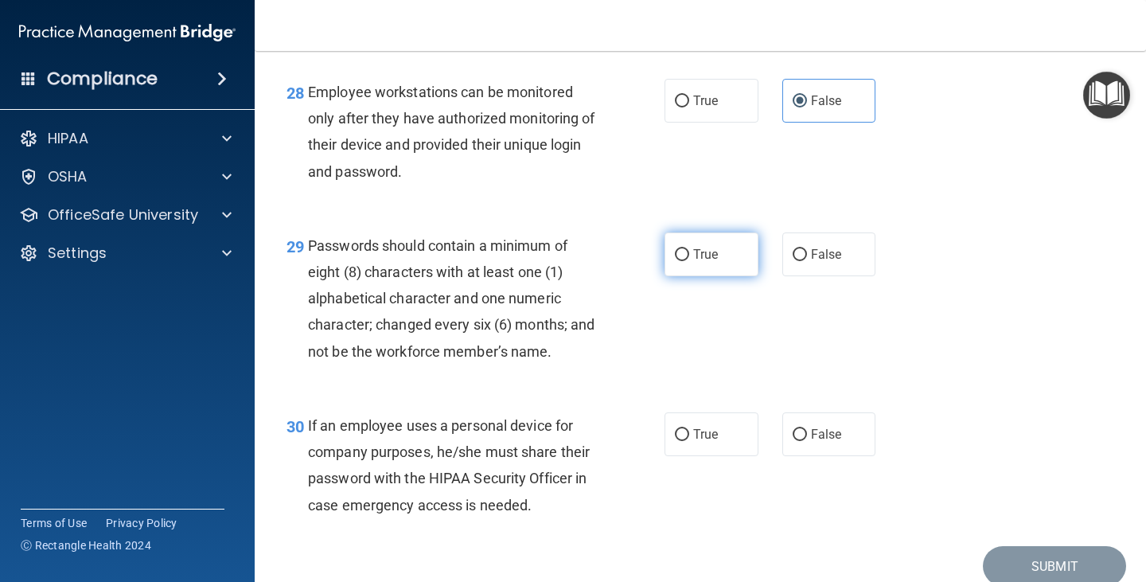
click at [691, 276] on label "True" at bounding box center [711, 254] width 94 height 44
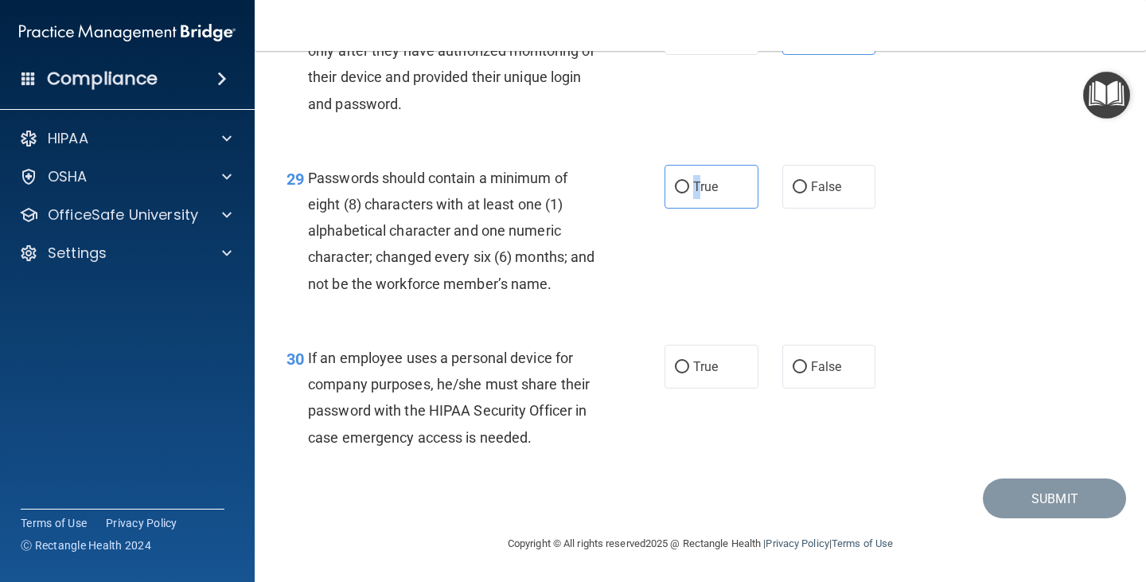
scroll to position [4390, 0]
drag, startPoint x: 804, startPoint y: 376, endPoint x: 829, endPoint y: 379, distance: 24.8
click at [806, 376] on label "False" at bounding box center [829, 366] width 94 height 44
click at [806, 373] on input "False" at bounding box center [799, 367] width 14 height 12
radio input "true"
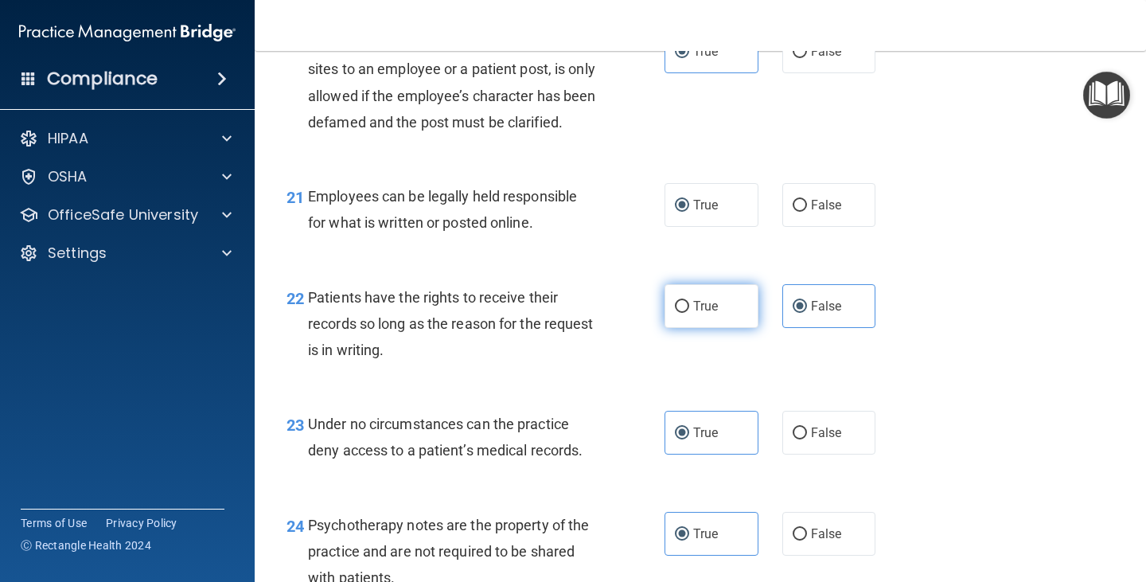
scroll to position [3117, 0]
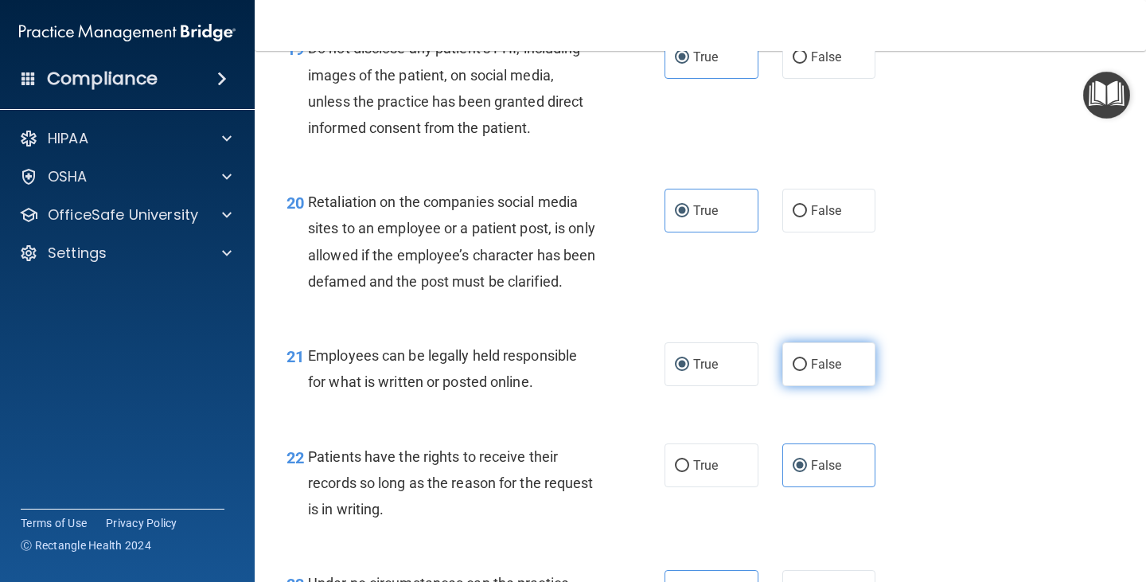
click at [827, 372] on span "False" at bounding box center [826, 363] width 31 height 15
click at [807, 371] on input "False" at bounding box center [799, 365] width 14 height 12
radio input "true"
radio input "false"
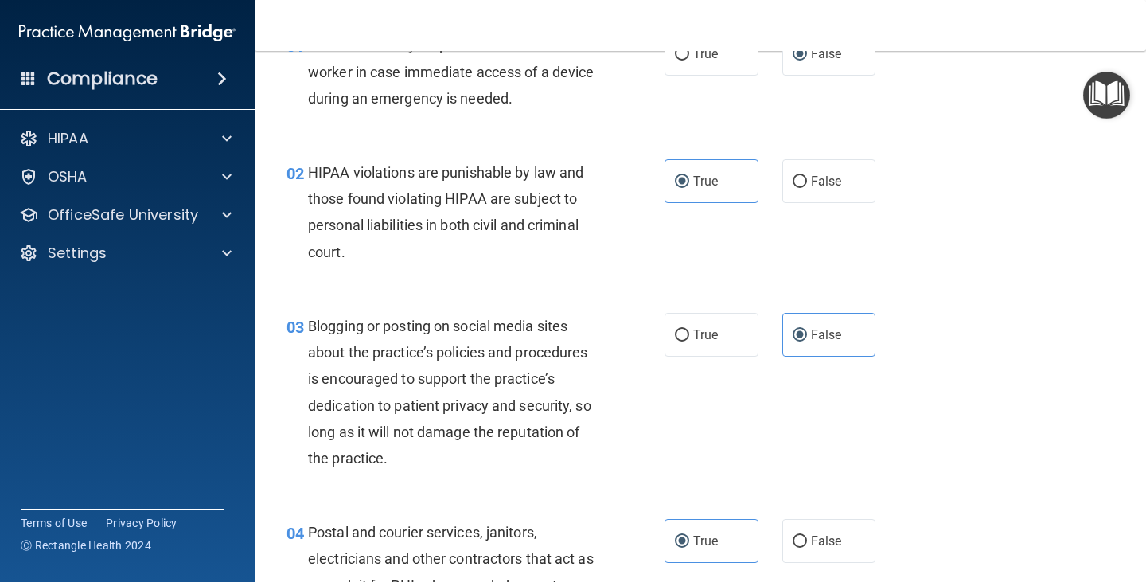
scroll to position [0, 0]
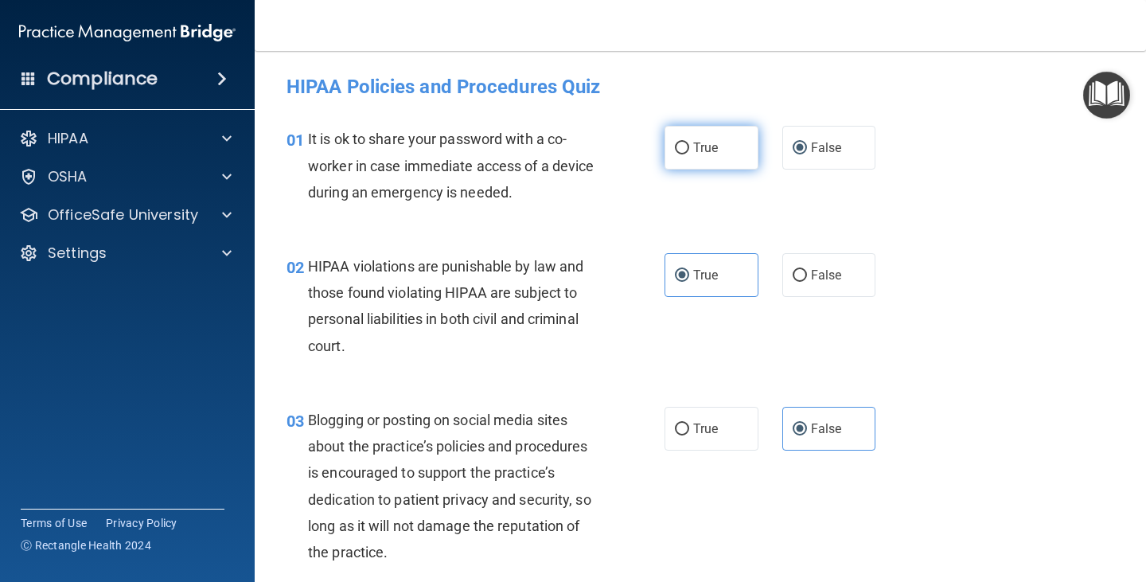
click at [691, 162] on label "True" at bounding box center [711, 148] width 94 height 44
click at [689, 154] on input "True" at bounding box center [682, 148] width 14 height 12
radio input "true"
radio input "false"
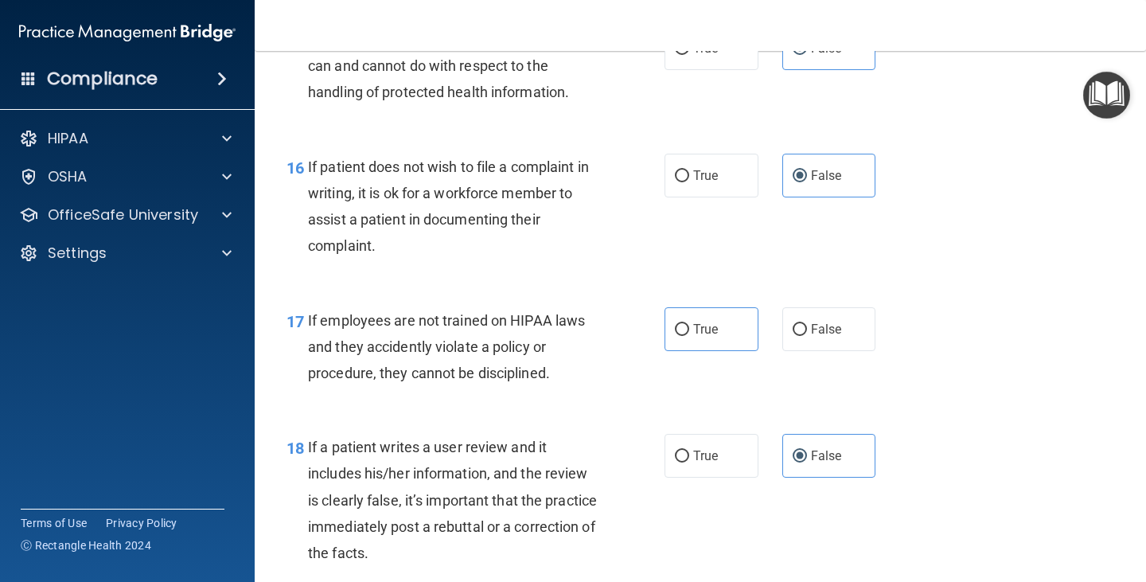
scroll to position [2560, 0]
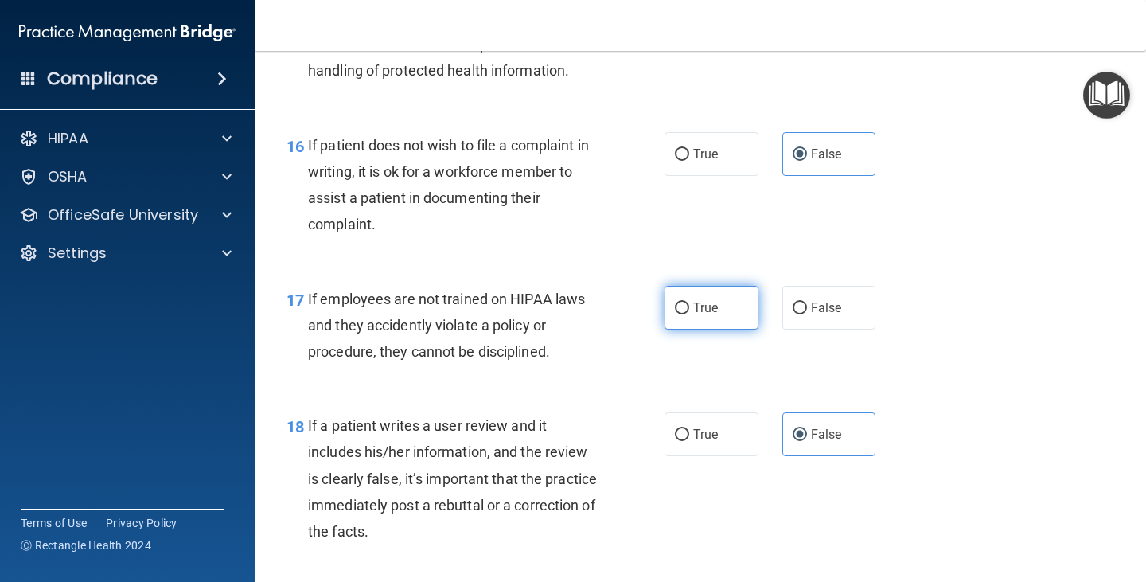
drag, startPoint x: 690, startPoint y: 312, endPoint x: 723, endPoint y: 312, distance: 33.4
click at [702, 312] on span "True" at bounding box center [705, 307] width 25 height 15
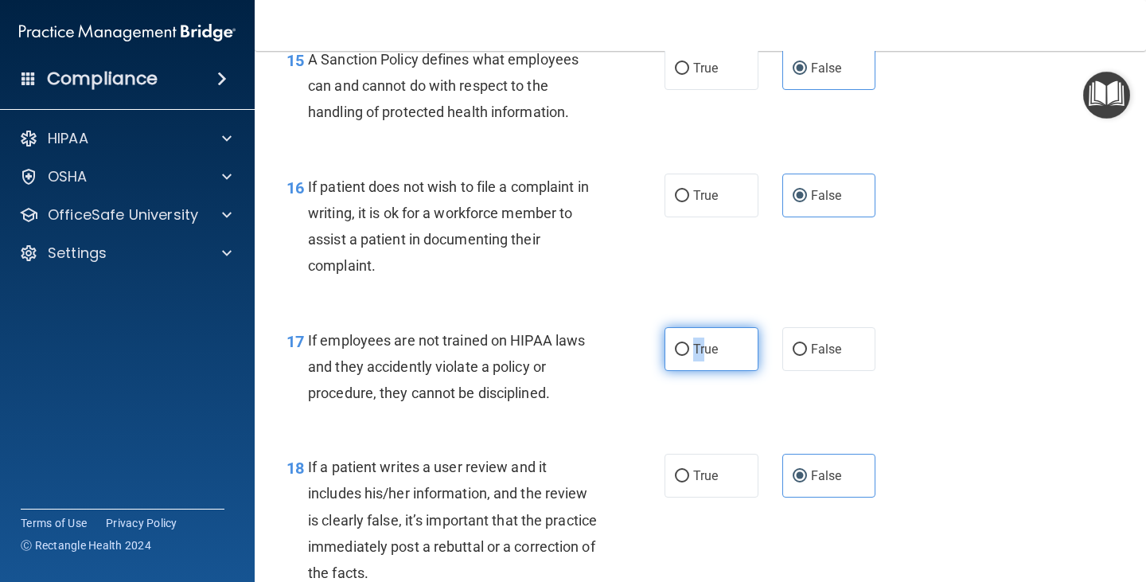
scroll to position [2401, 0]
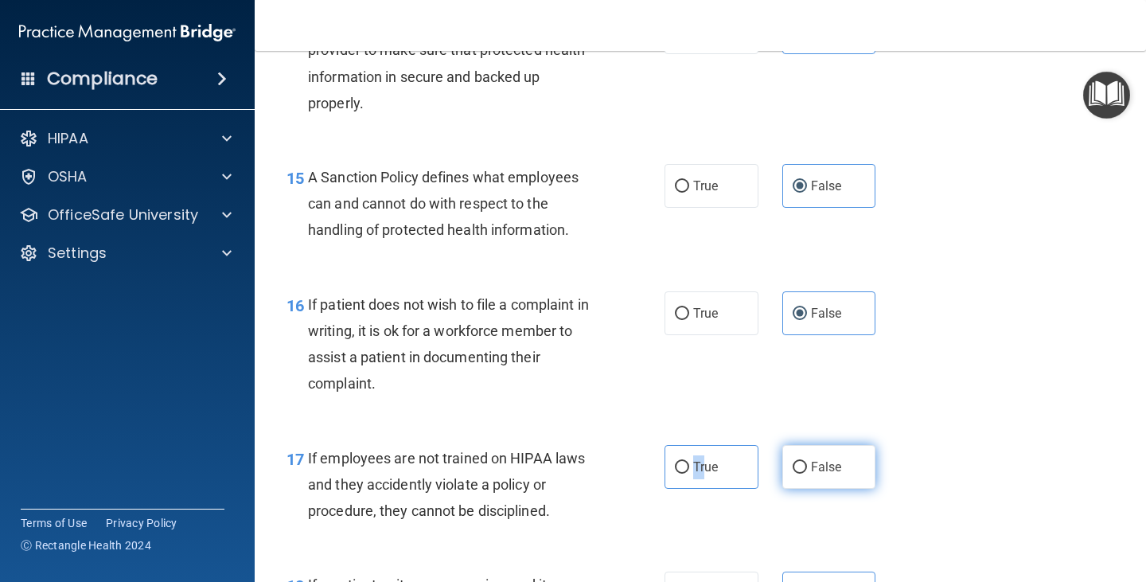
click at [802, 467] on label "False" at bounding box center [829, 467] width 94 height 44
click at [676, 472] on input "True" at bounding box center [682, 467] width 14 height 12
radio input "true"
click at [813, 477] on label "False" at bounding box center [829, 467] width 94 height 44
click at [795, 465] on input "False" at bounding box center [799, 467] width 14 height 12
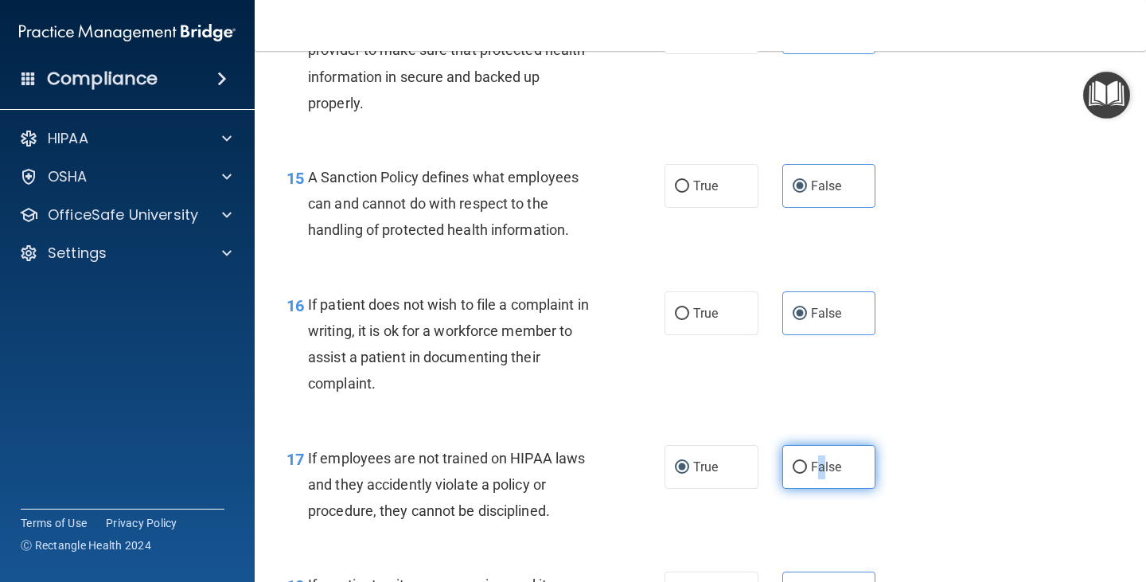
radio input "true"
radio input "false"
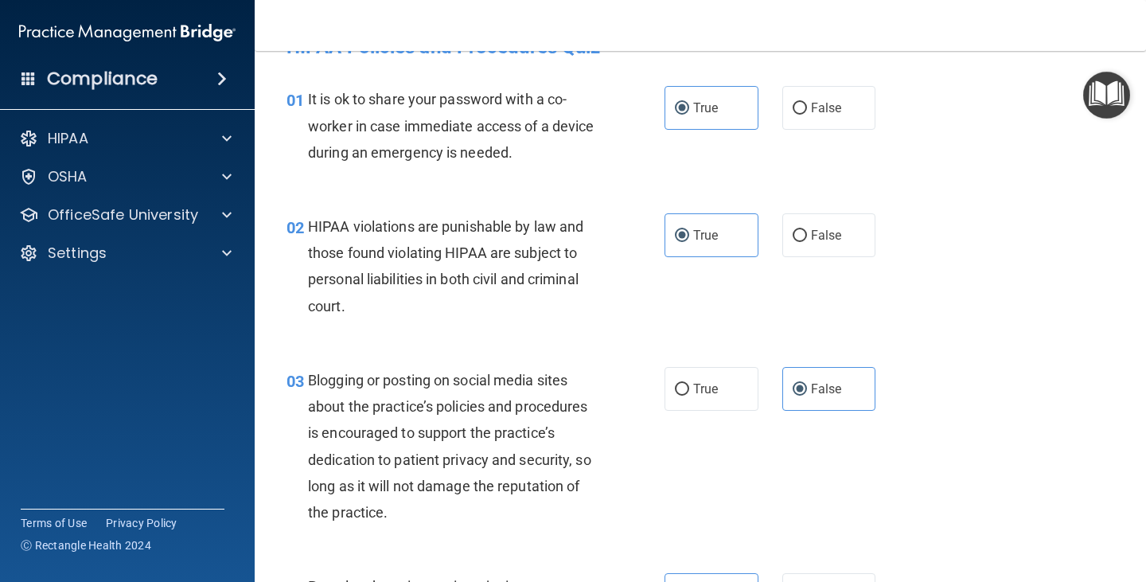
scroll to position [0, 0]
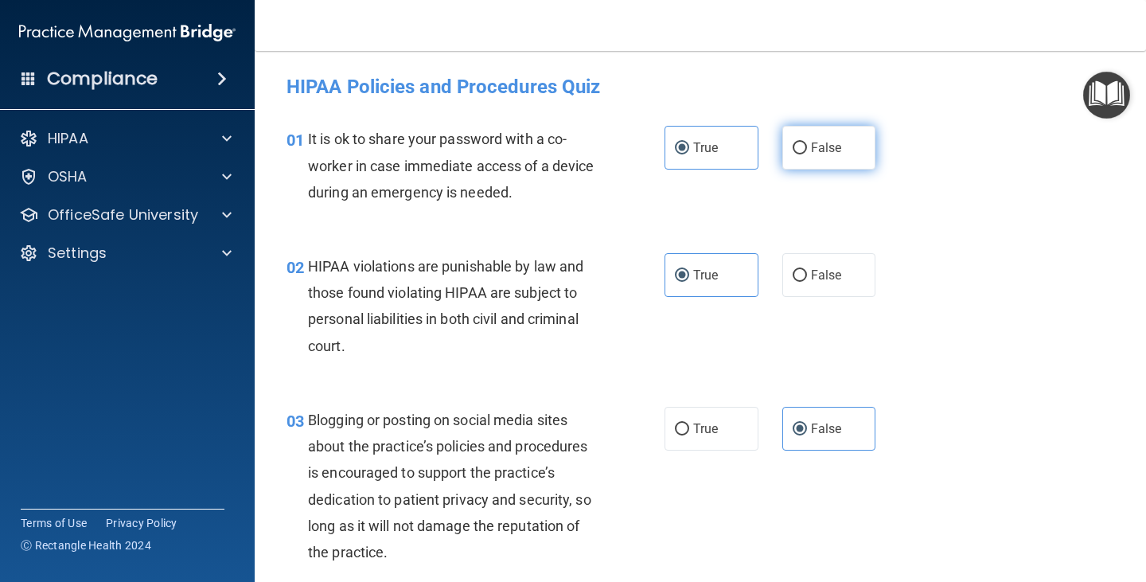
click at [811, 146] on span "False" at bounding box center [826, 147] width 31 height 15
click at [792, 149] on input "False" at bounding box center [799, 148] width 14 height 12
radio input "true"
radio input "false"
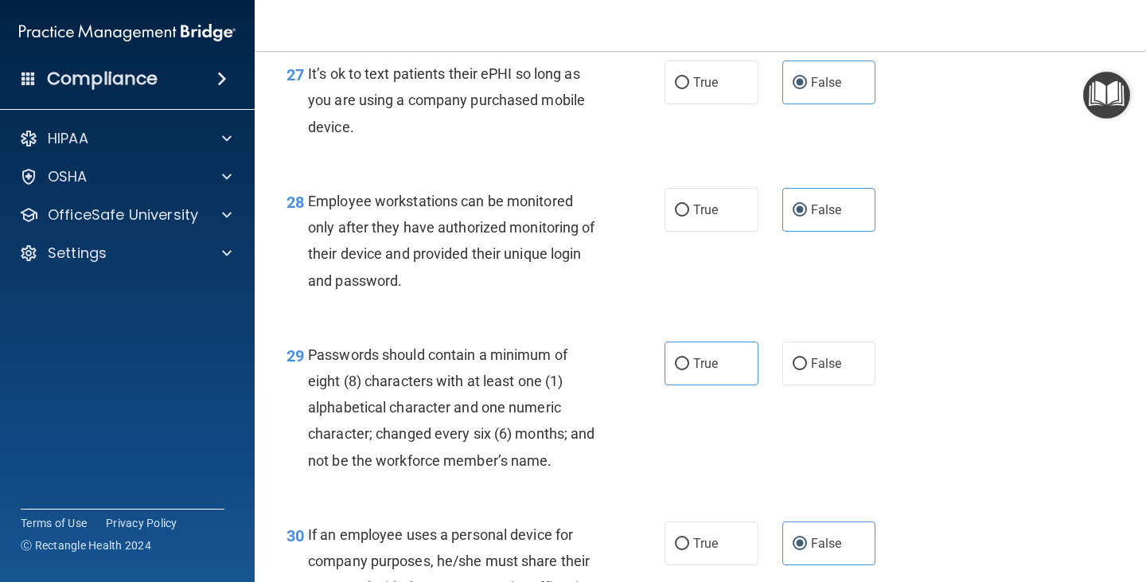
scroll to position [4390, 0]
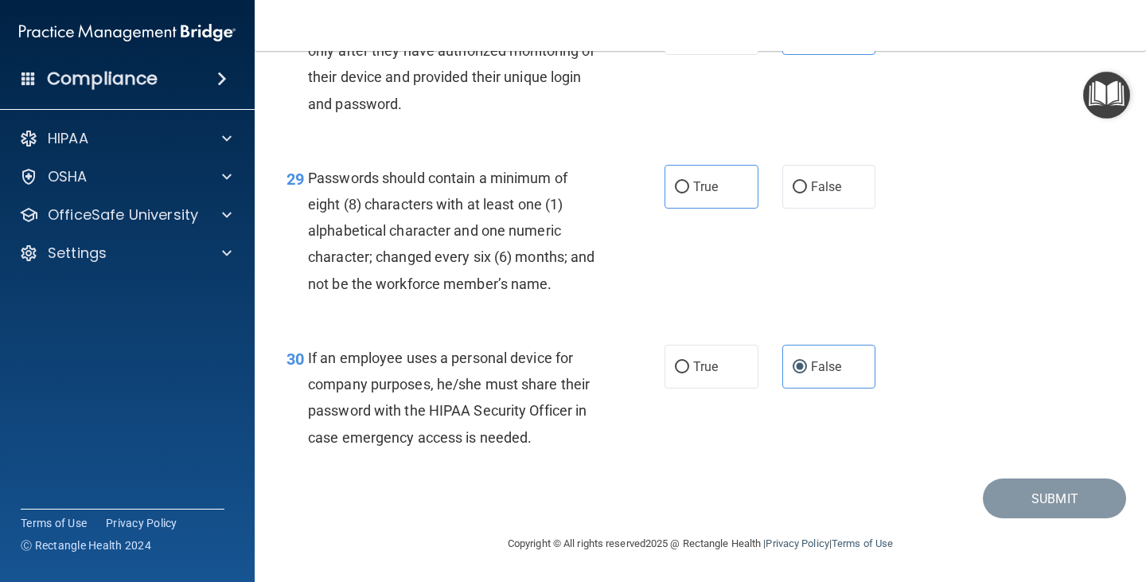
click at [828, 302] on div "29 Passwords should contain a minimum of eight (8) characters with at least one…" at bounding box center [699, 235] width 851 height 180
click at [687, 177] on label "True" at bounding box center [711, 187] width 94 height 44
click at [687, 181] on input "True" at bounding box center [682, 187] width 14 height 12
radio input "true"
click at [1022, 504] on button "Submit" at bounding box center [1054, 498] width 143 height 41
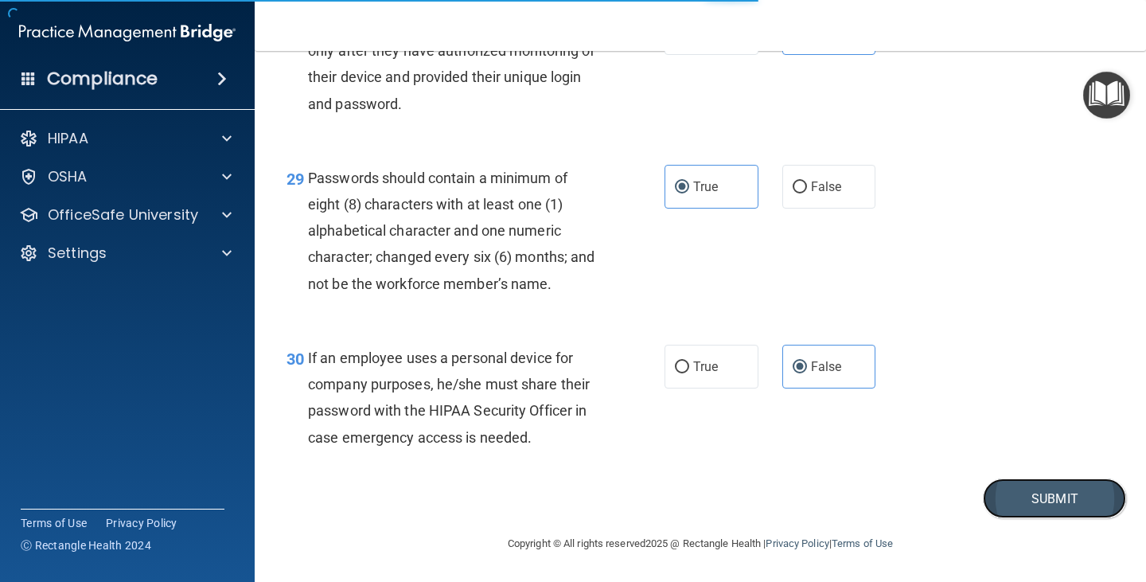
click at [1014, 488] on button "Submit" at bounding box center [1054, 498] width 143 height 41
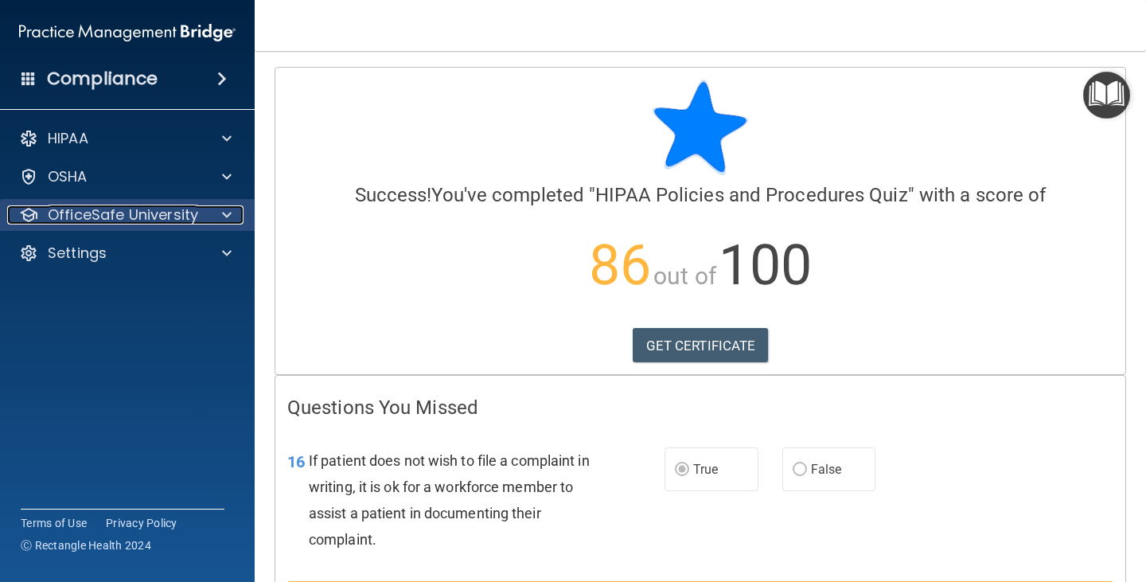
click at [219, 219] on div at bounding box center [224, 214] width 40 height 19
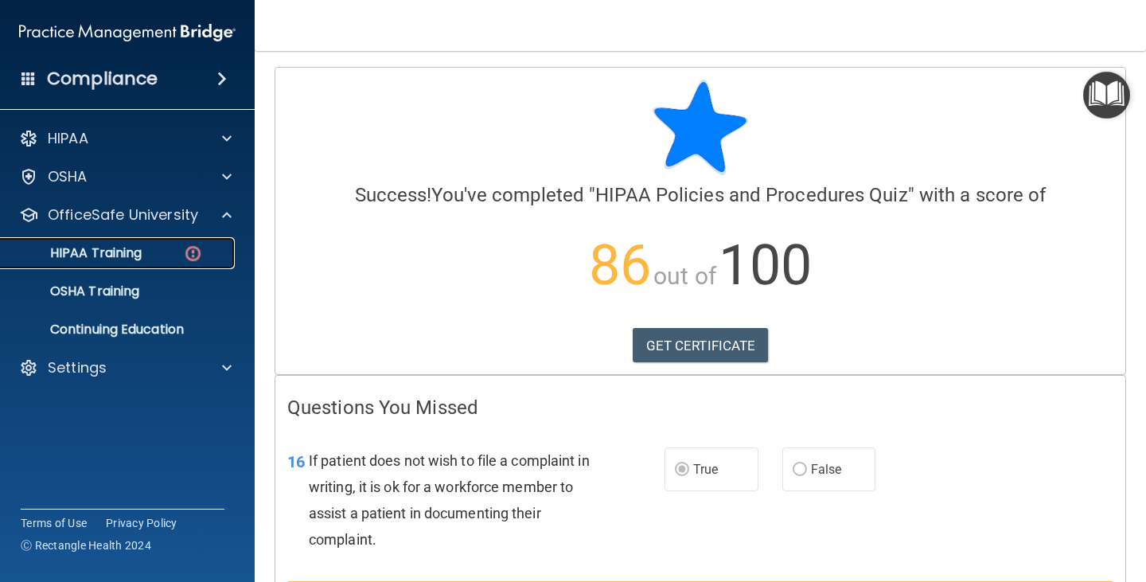
click at [127, 252] on p "HIPAA Training" at bounding box center [75, 253] width 131 height 16
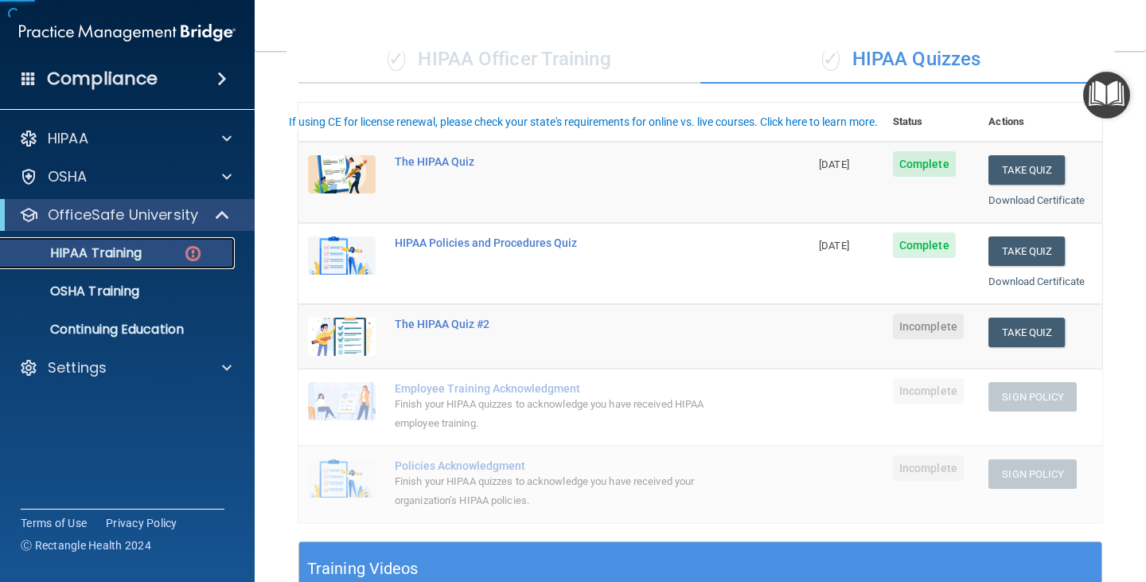
scroll to position [159, 0]
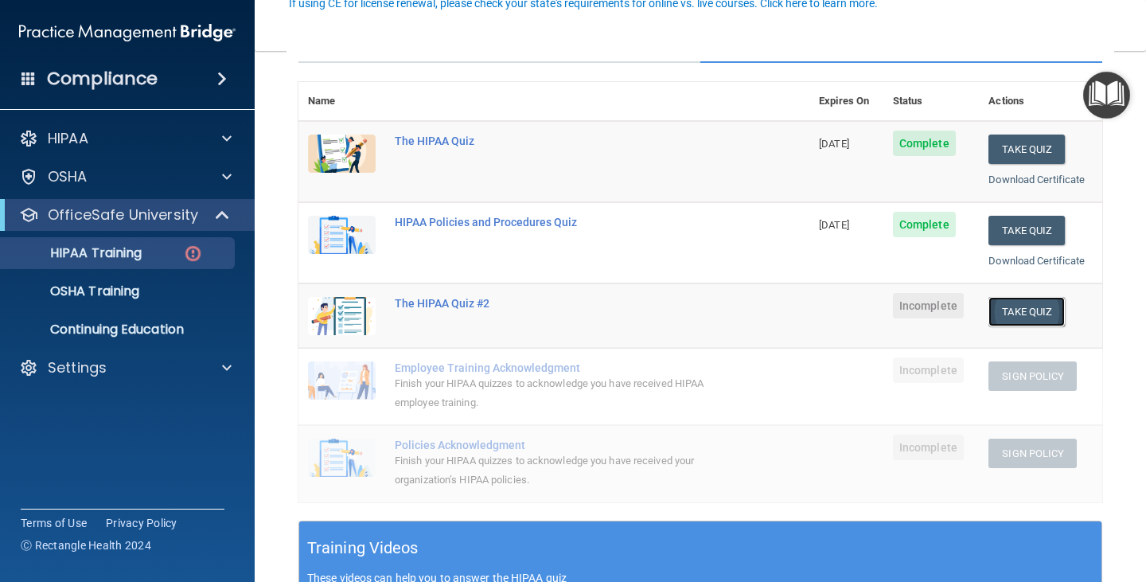
click at [1012, 317] on button "Take Quiz" at bounding box center [1026, 311] width 76 height 29
